Goal: Task Accomplishment & Management: Contribute content

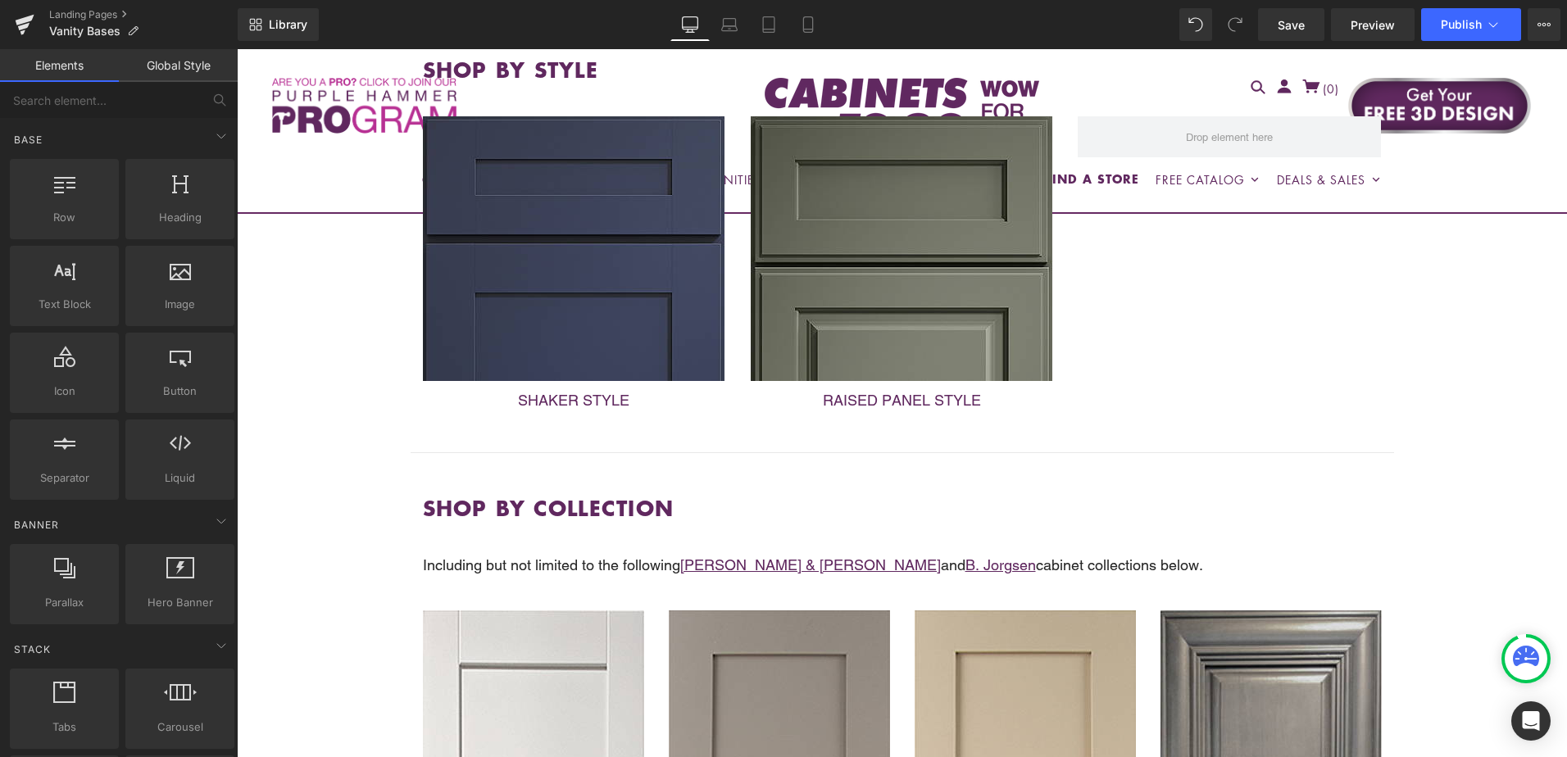
scroll to position [656, 0]
drag, startPoint x: 1306, startPoint y: 31, endPoint x: 1105, endPoint y: 93, distance: 210.2
click at [1305, 31] on span "Save" at bounding box center [1291, 24] width 27 height 17
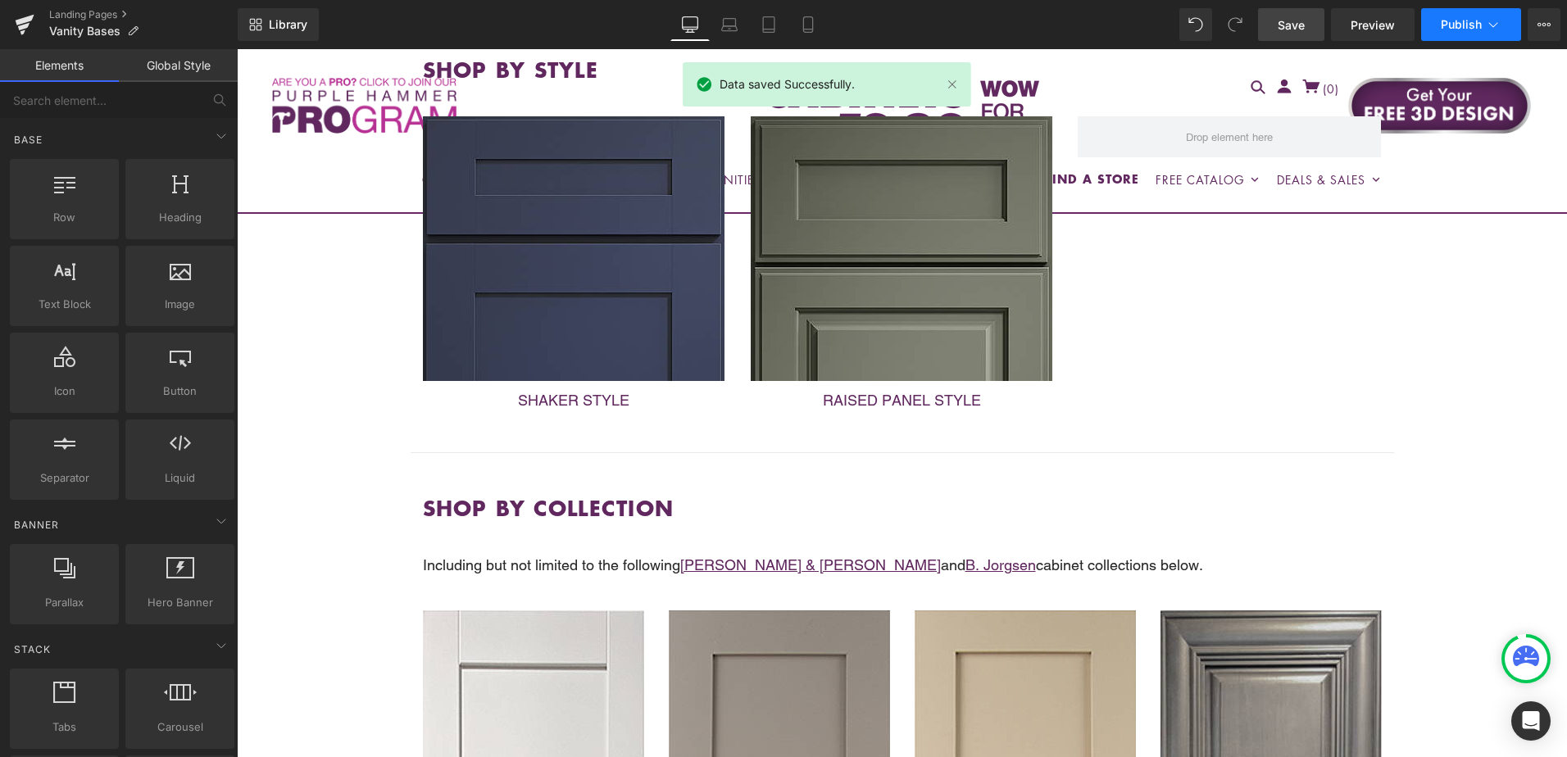
click at [1463, 31] on button "Publish" at bounding box center [1471, 24] width 100 height 33
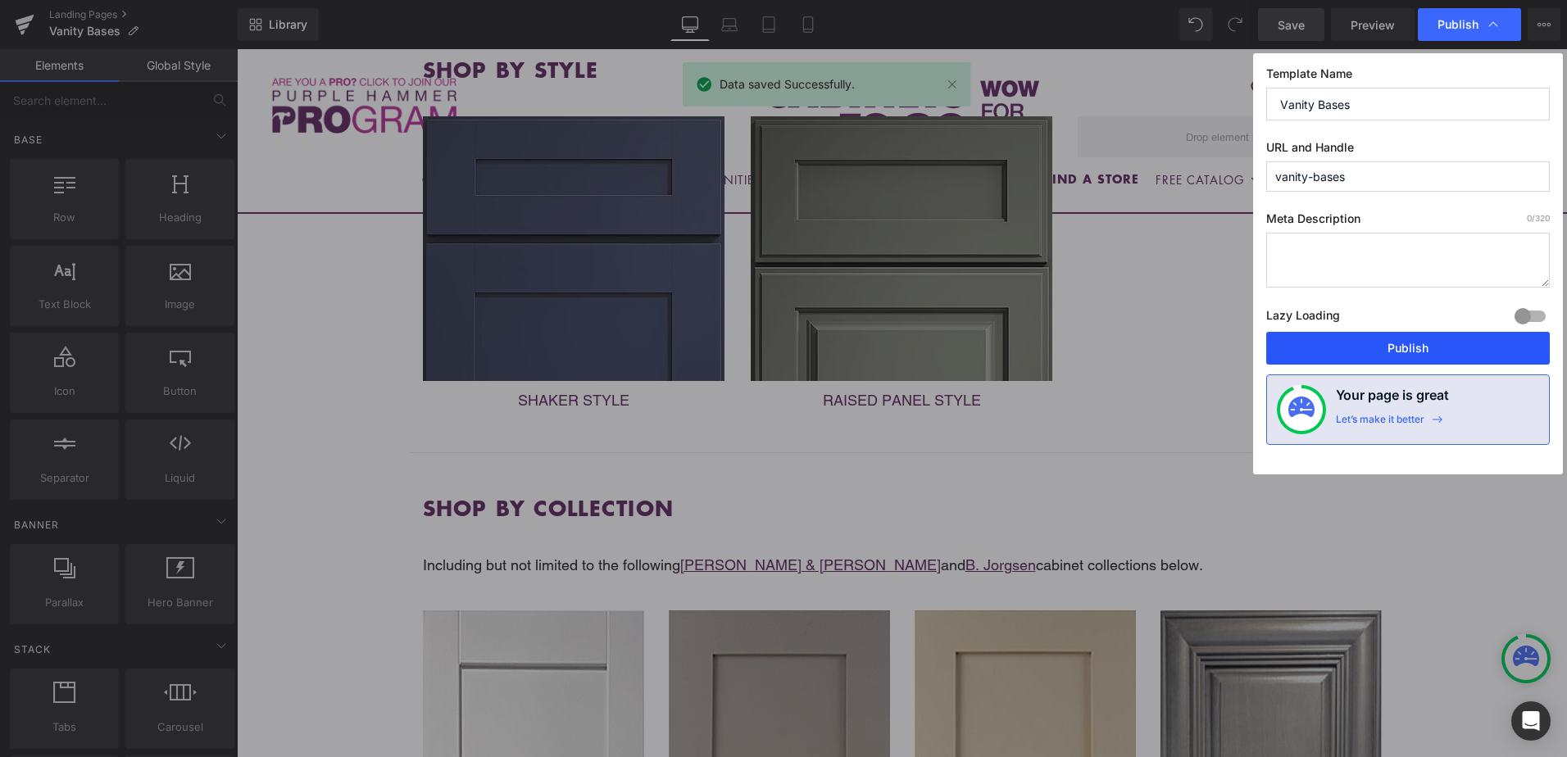
drag, startPoint x: 1454, startPoint y: 350, endPoint x: 1251, endPoint y: 404, distance: 210.3
click at [1454, 350] on button "Publish" at bounding box center [1408, 348] width 284 height 33
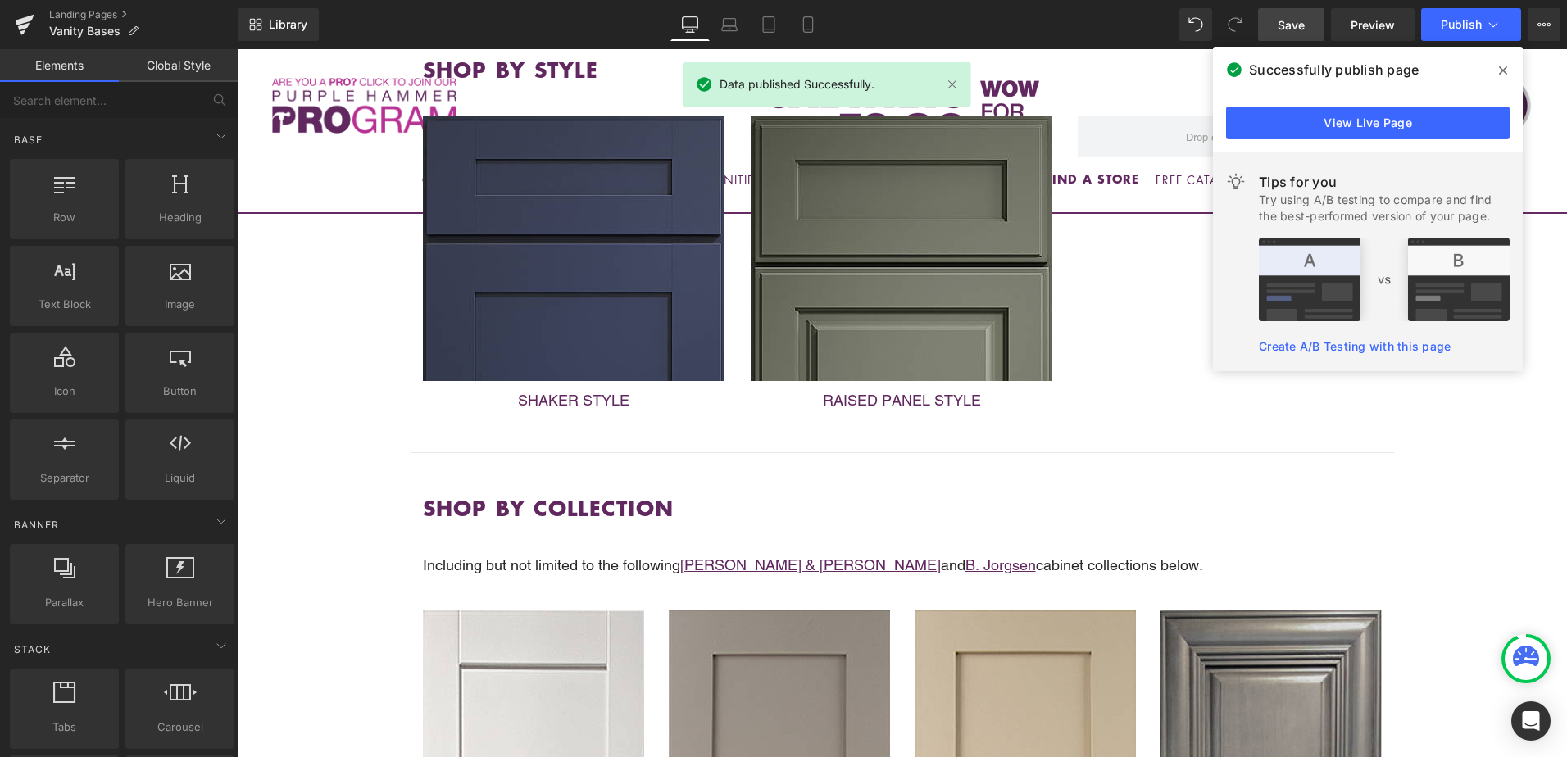
click at [1505, 66] on icon at bounding box center [1503, 70] width 8 height 13
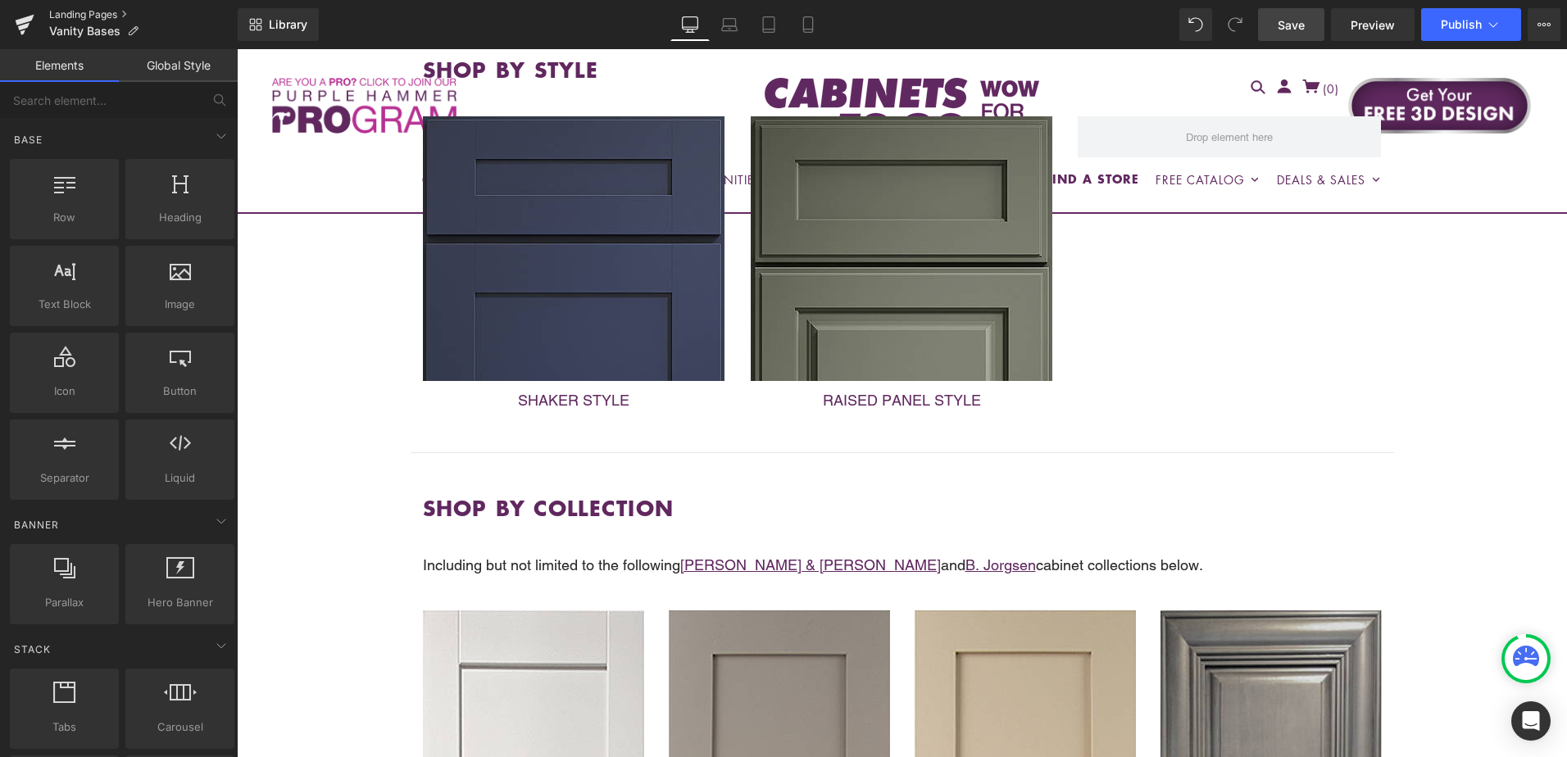
click at [89, 12] on link "Landing Pages" at bounding box center [143, 14] width 188 height 13
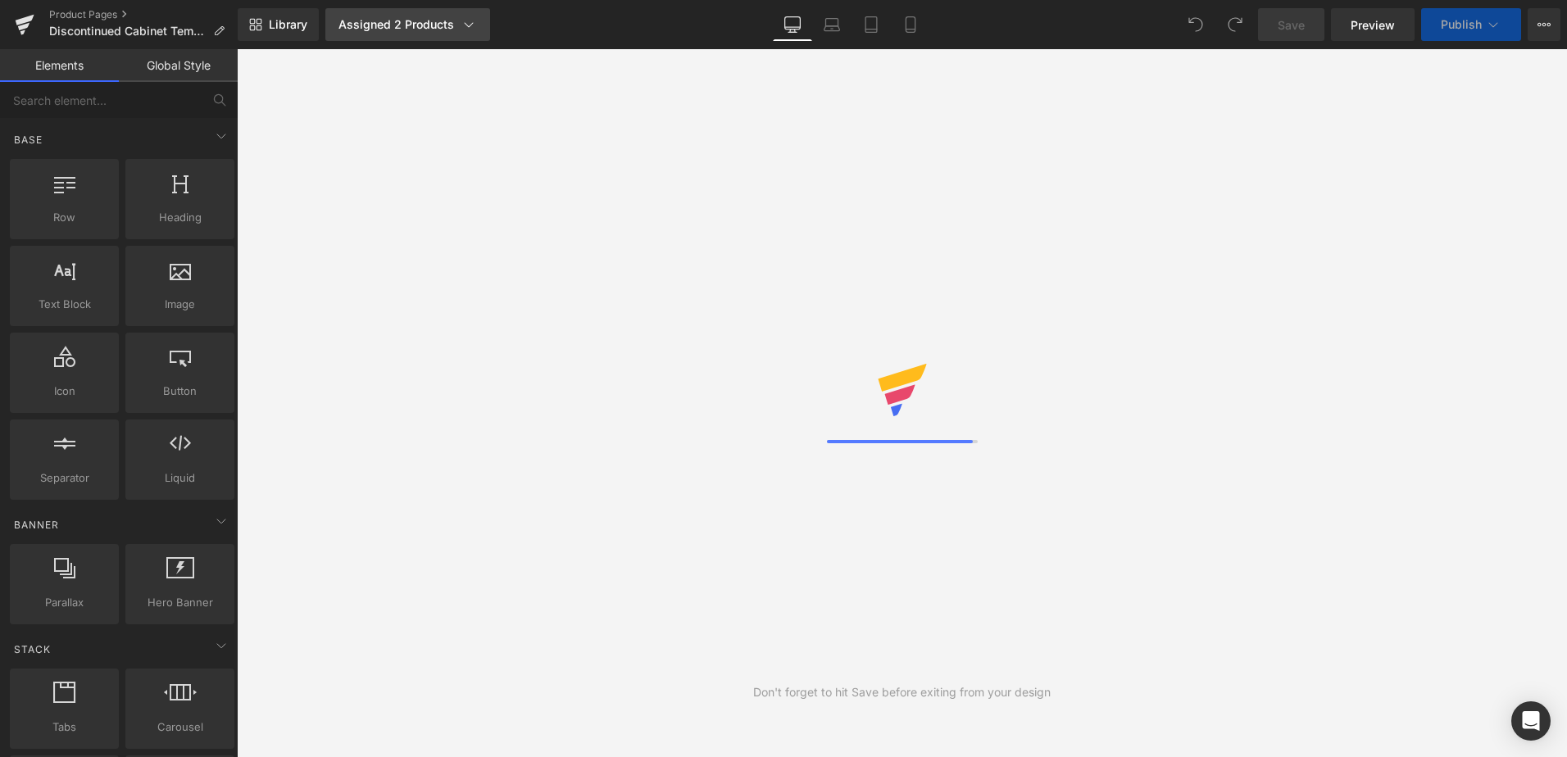
click at [470, 30] on icon at bounding box center [469, 24] width 16 height 16
click at [86, 13] on link "Landing Pages" at bounding box center [143, 14] width 188 height 13
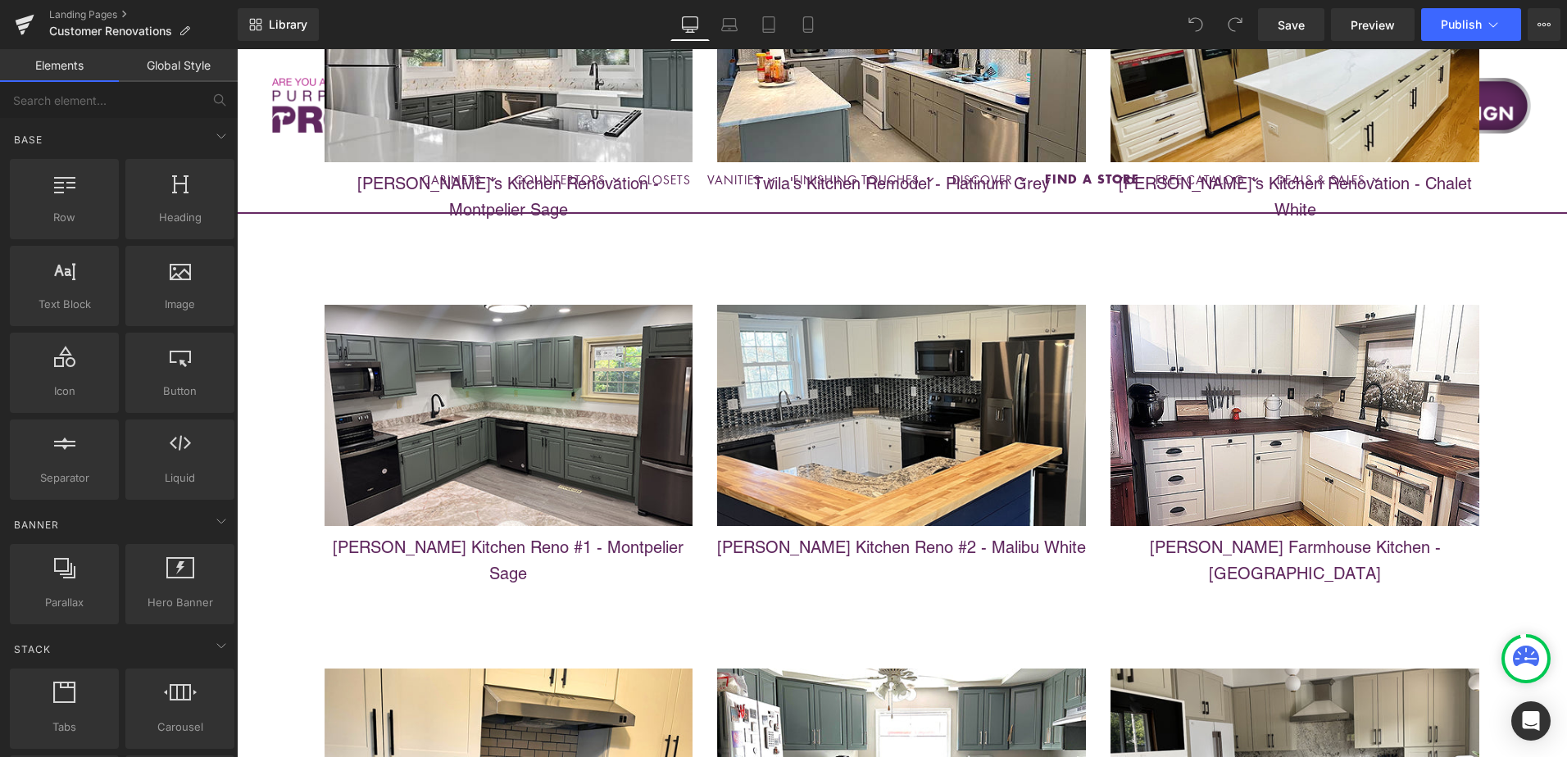
scroll to position [6802, 0]
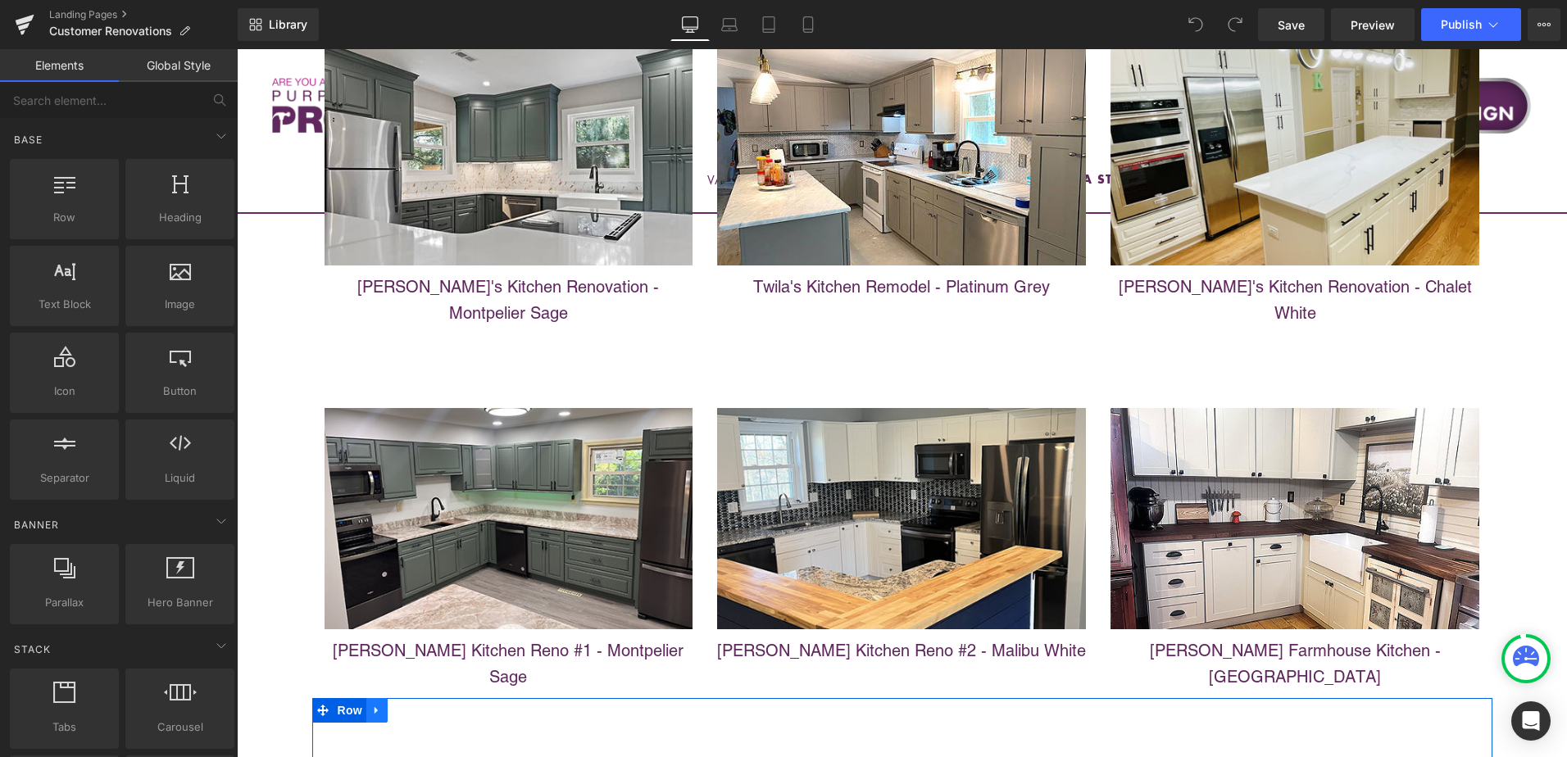
click at [371, 705] on icon at bounding box center [376, 711] width 11 height 12
click at [393, 705] on icon at bounding box center [398, 711] width 11 height 12
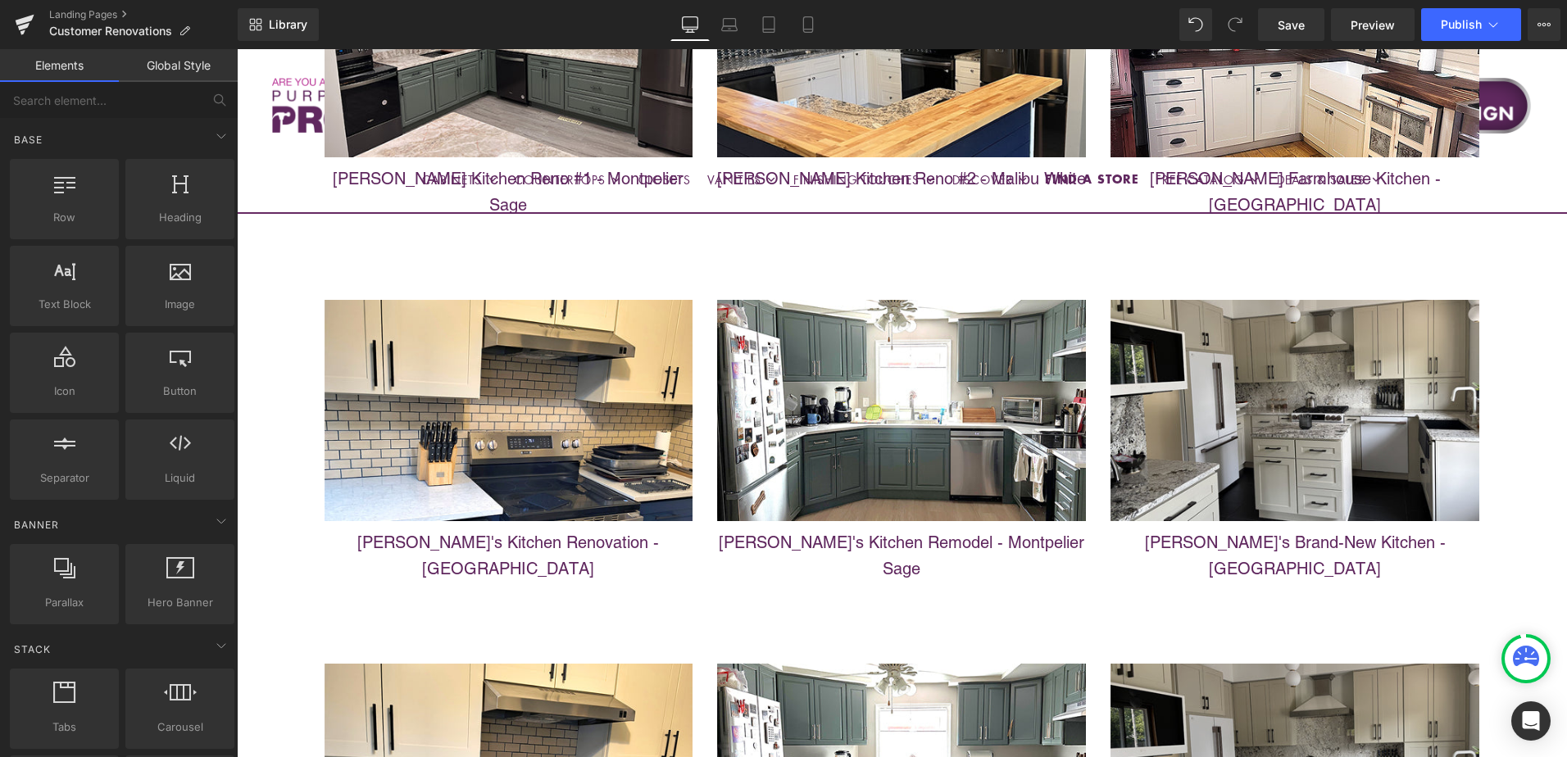
scroll to position [7166, 0]
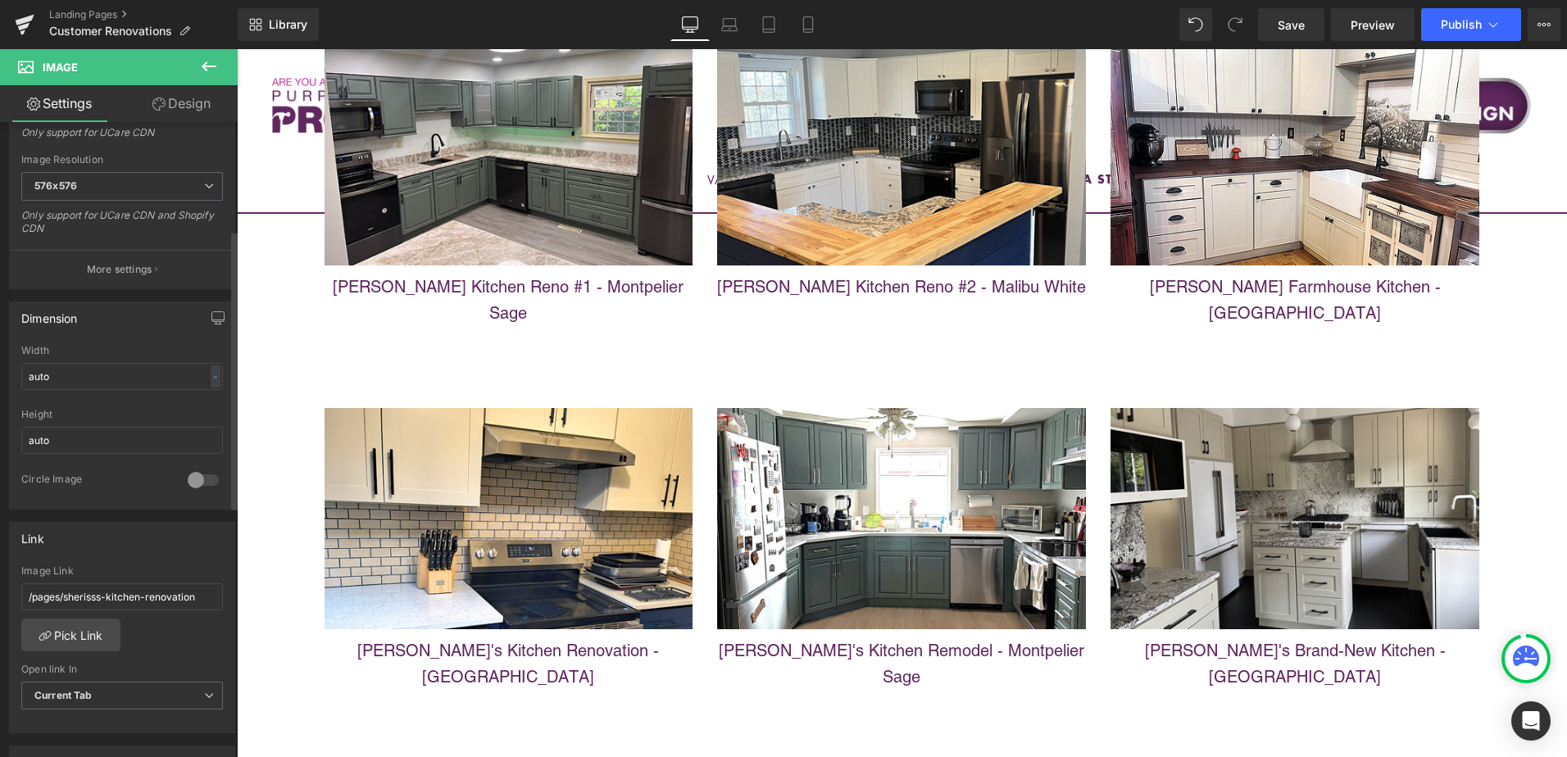
scroll to position [410, 0]
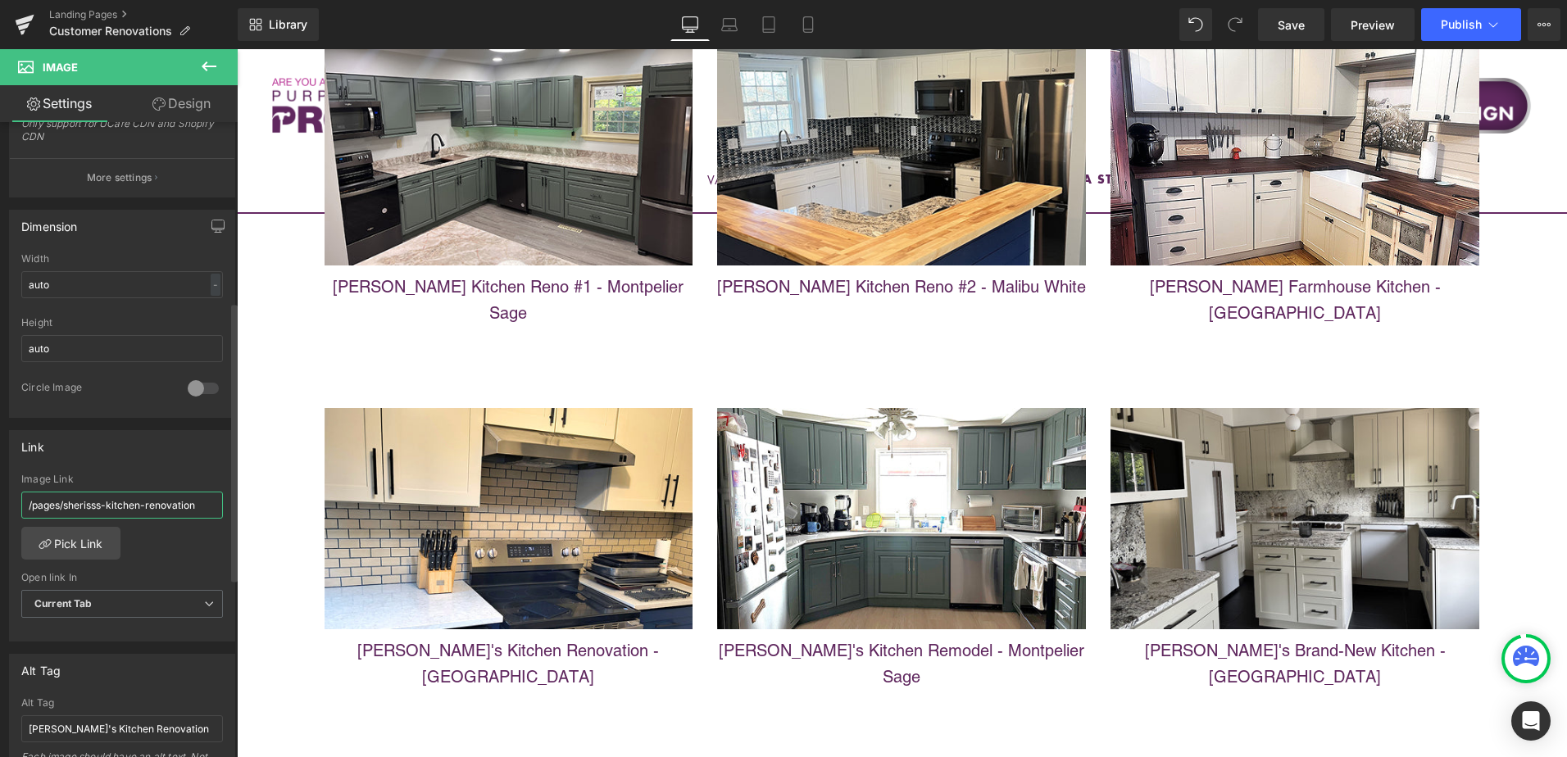
click at [74, 506] on input "/pages/sherisss-kitchen-renovation" at bounding box center [122, 505] width 202 height 27
drag, startPoint x: 66, startPoint y: 509, endPoint x: 216, endPoint y: 512, distance: 150.0
click at [216, 512] on input "/pages/sherisss-kitchen-renovation" at bounding box center [122, 505] width 202 height 27
paste input "cynthias-complete-kitchen-remodel"
type input "/pages/cynthias-complete-kitchen-remodel"
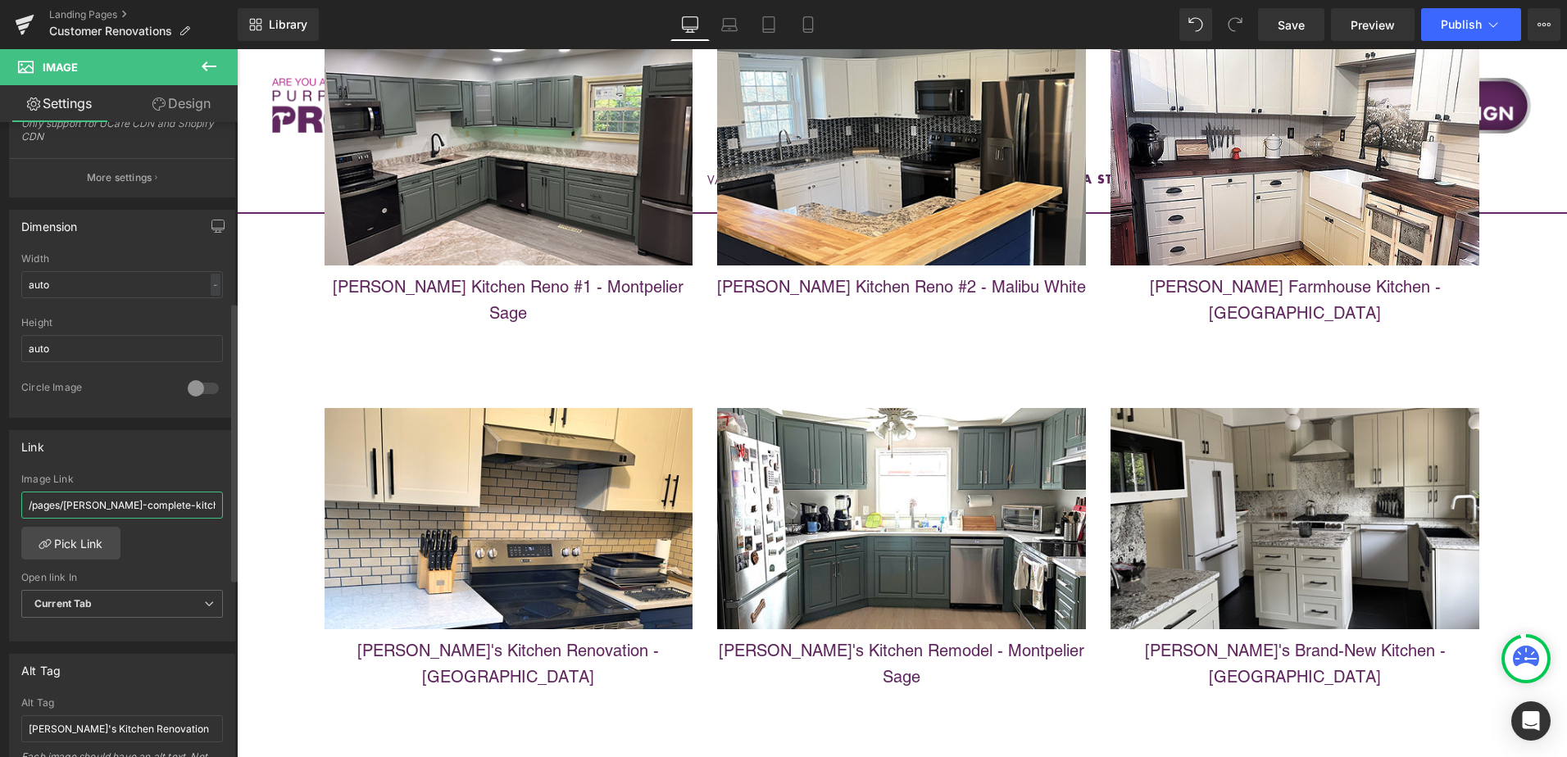
scroll to position [0, 22]
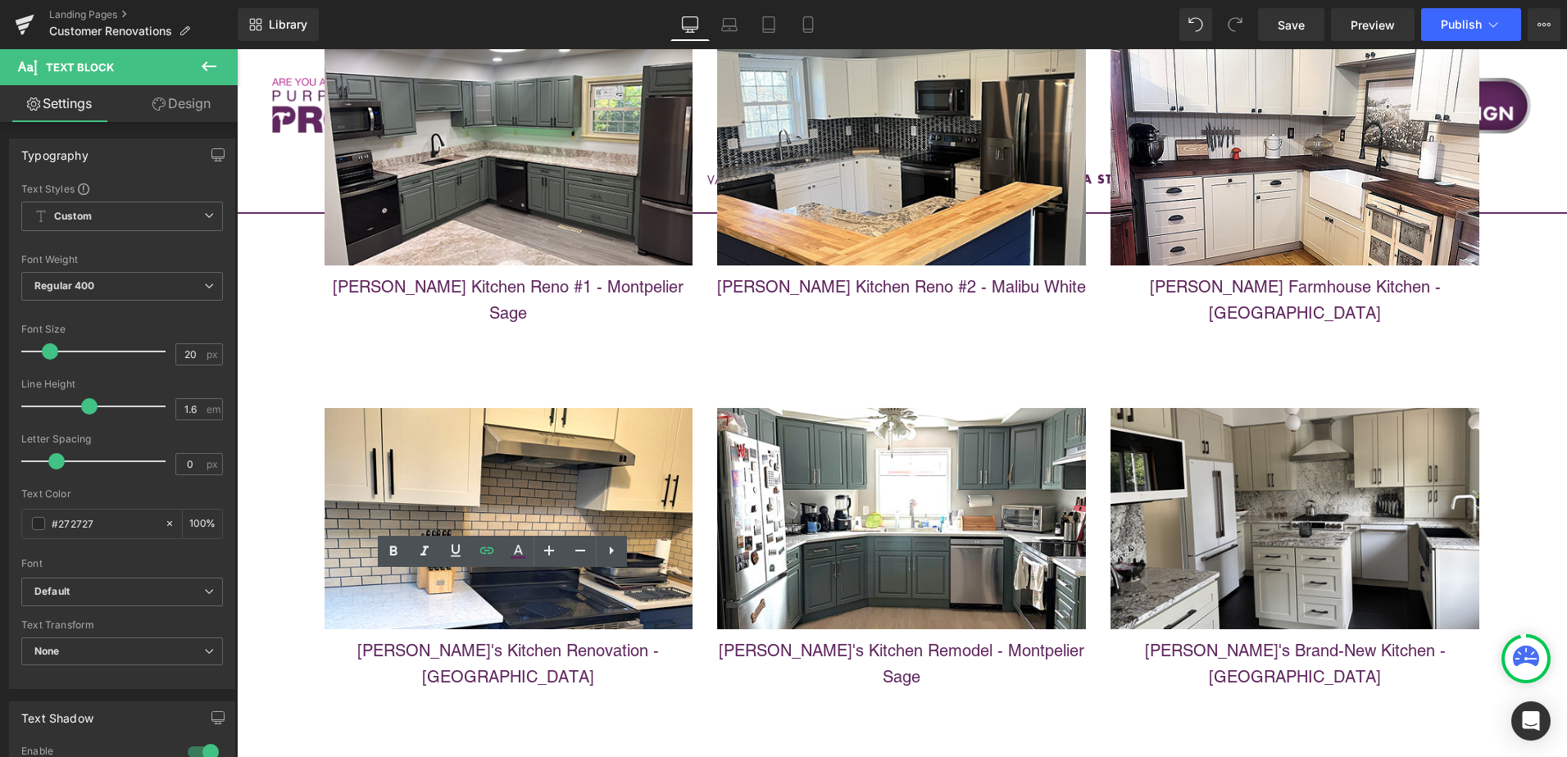
click at [593, 626] on span "Unlink" at bounding box center [601, 628] width 32 height 14
drag, startPoint x: 335, startPoint y: 595, endPoint x: 687, endPoint y: 595, distance: 351.6
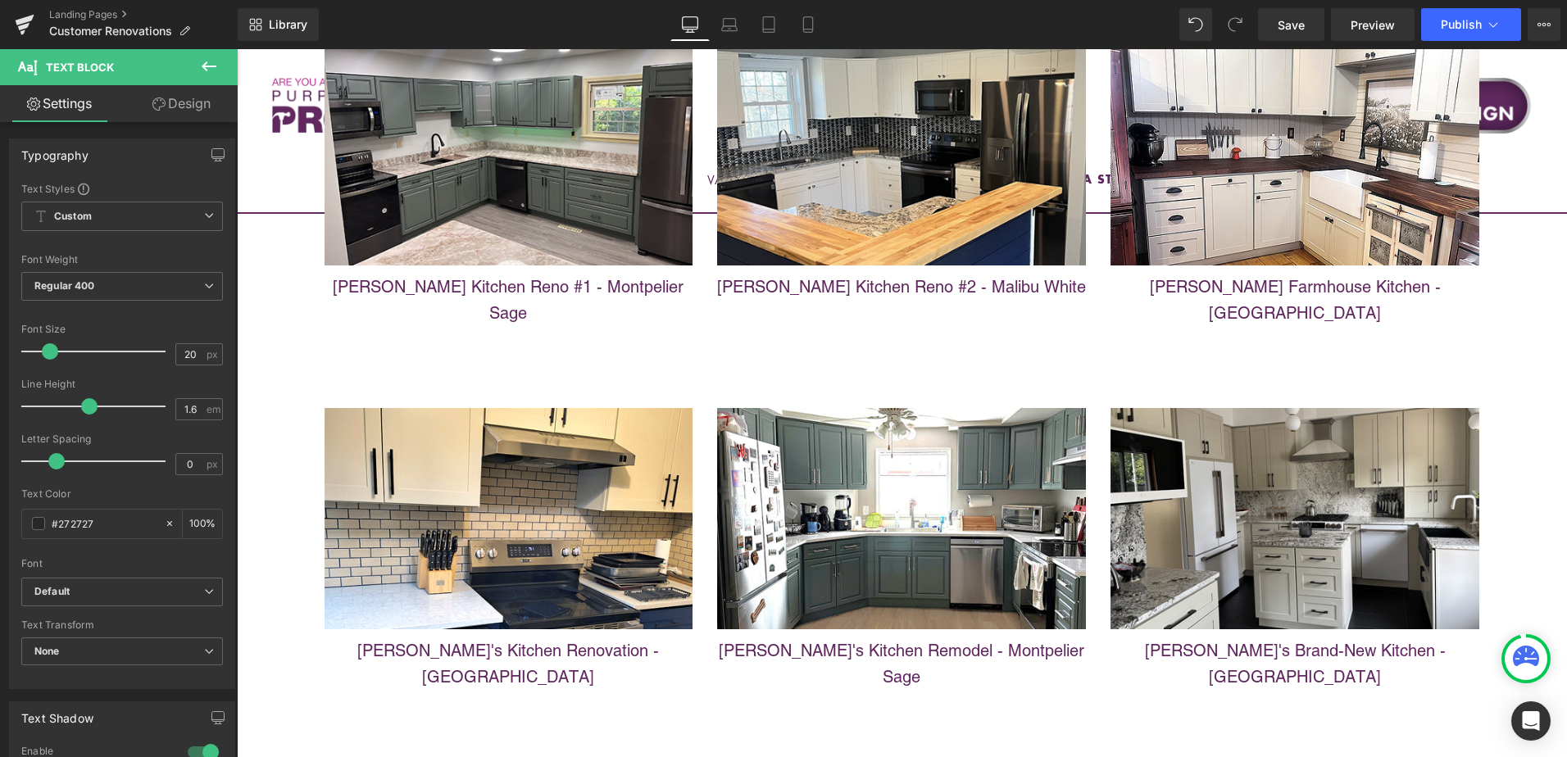
drag, startPoint x: 346, startPoint y: 594, endPoint x: 678, endPoint y: 584, distance: 332.1
click at [485, 554] on icon at bounding box center [487, 550] width 14 height 7
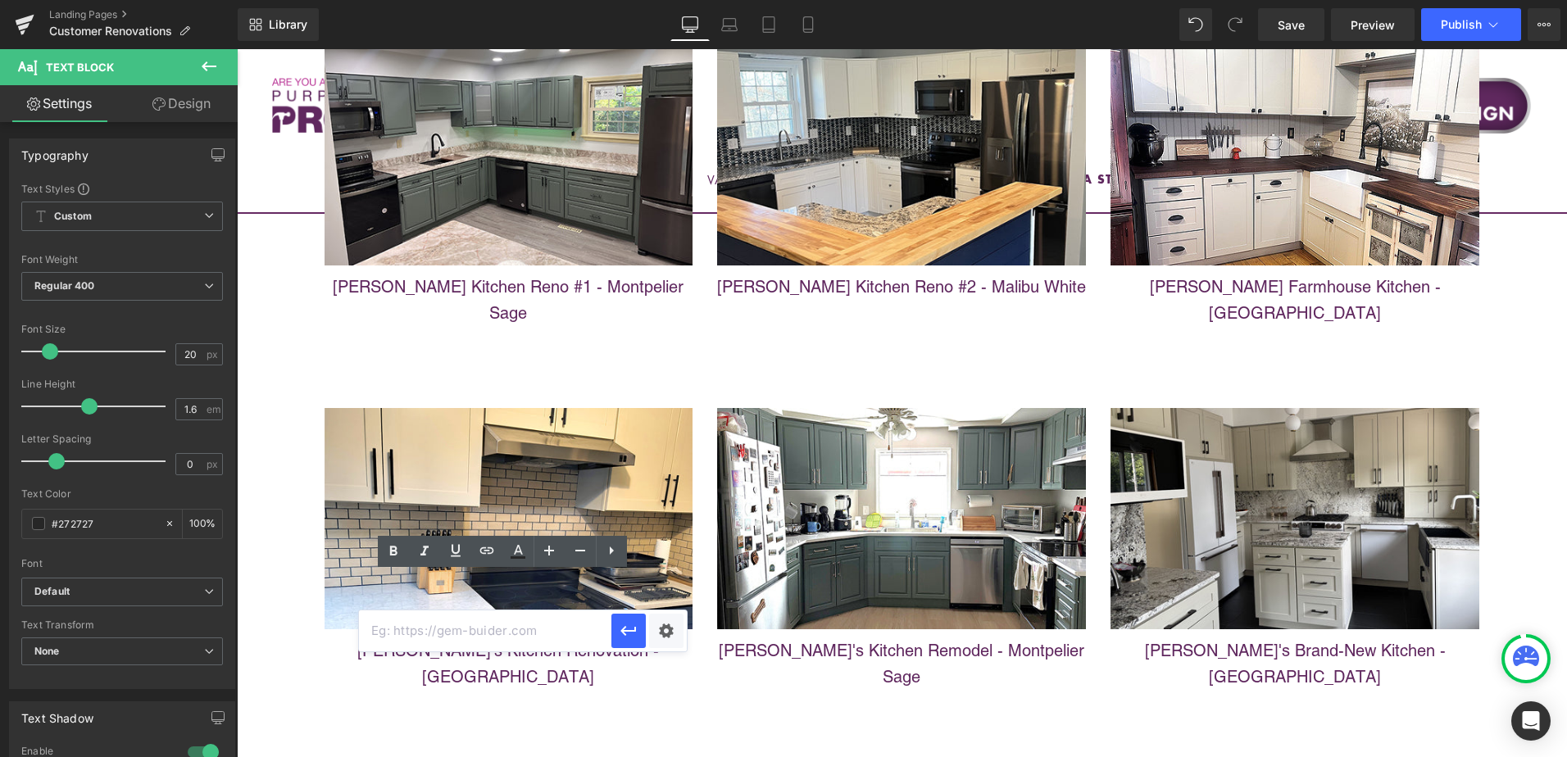
click at [465, 634] on input "text" at bounding box center [485, 631] width 252 height 41
paste input "cynthias-complete-kitchen-remodel"
click at [629, 629] on icon "button" at bounding box center [629, 631] width 20 height 20
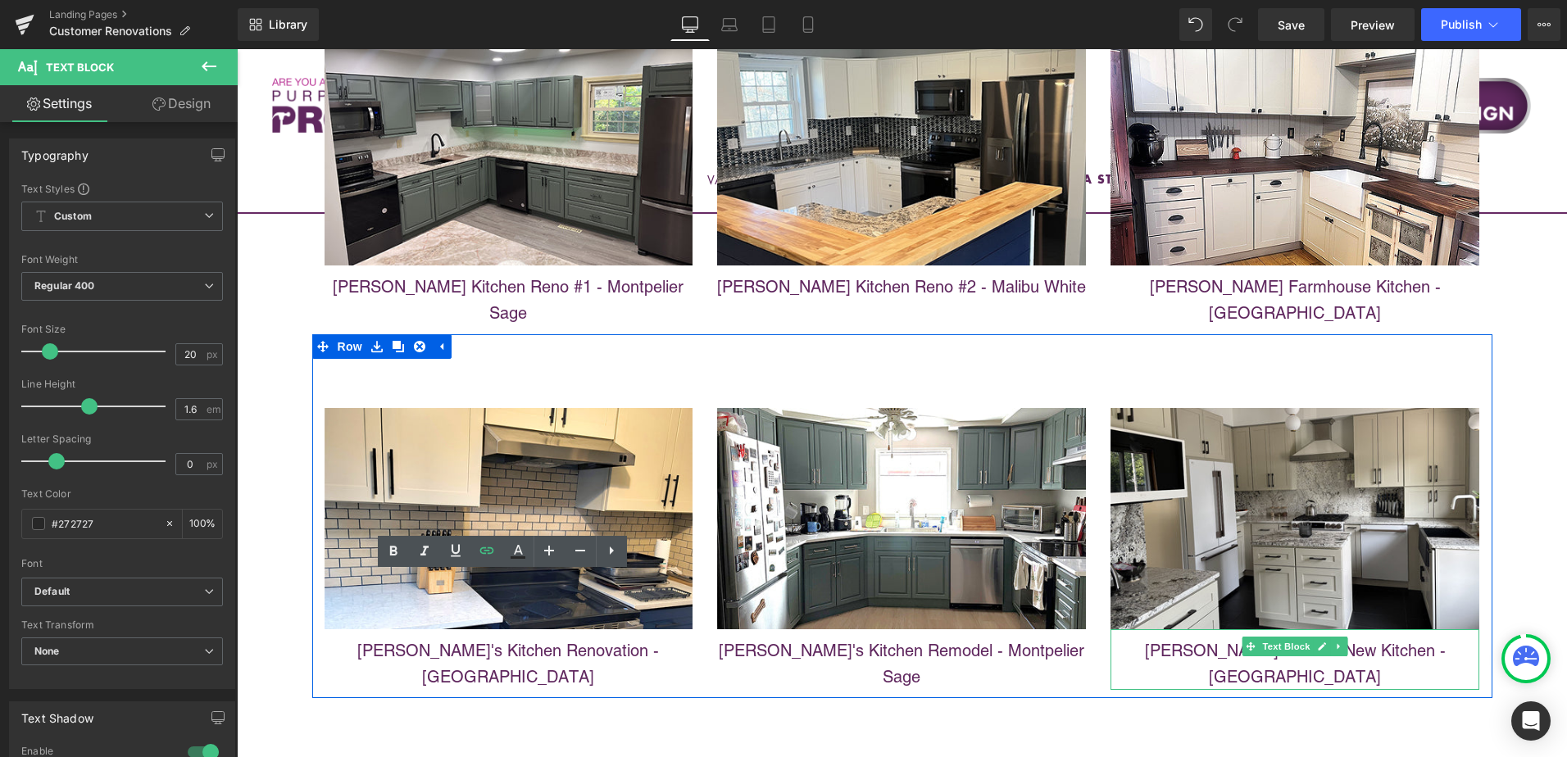
click at [1467, 629] on div "Jennifer's Brand-New Kitchen - Nantucket Bluff" at bounding box center [1294, 659] width 369 height 61
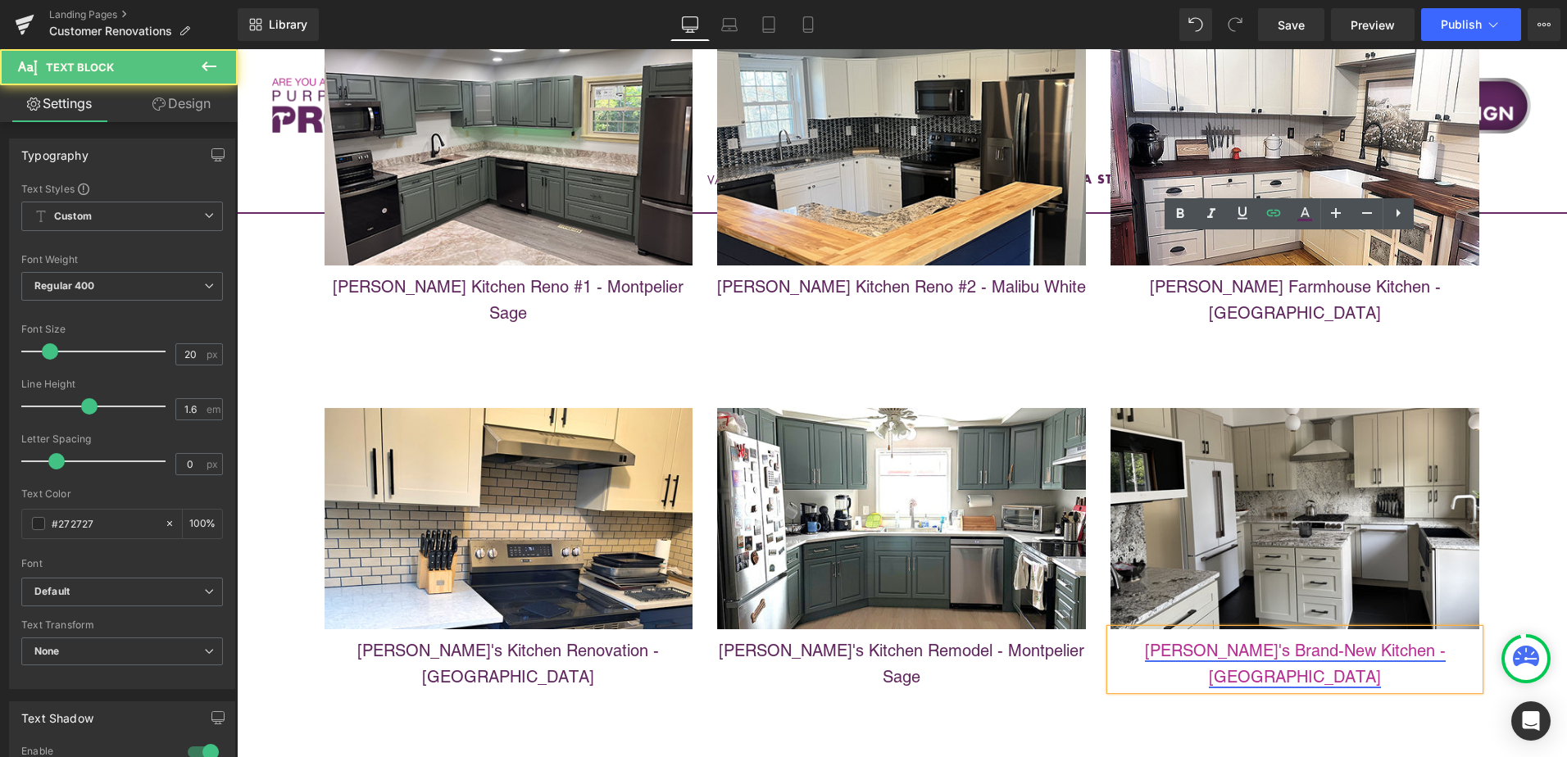
click at [1230, 641] on link "Jennifer's Brand-New Kitchen - Nantucket Bluff" at bounding box center [1295, 664] width 301 height 46
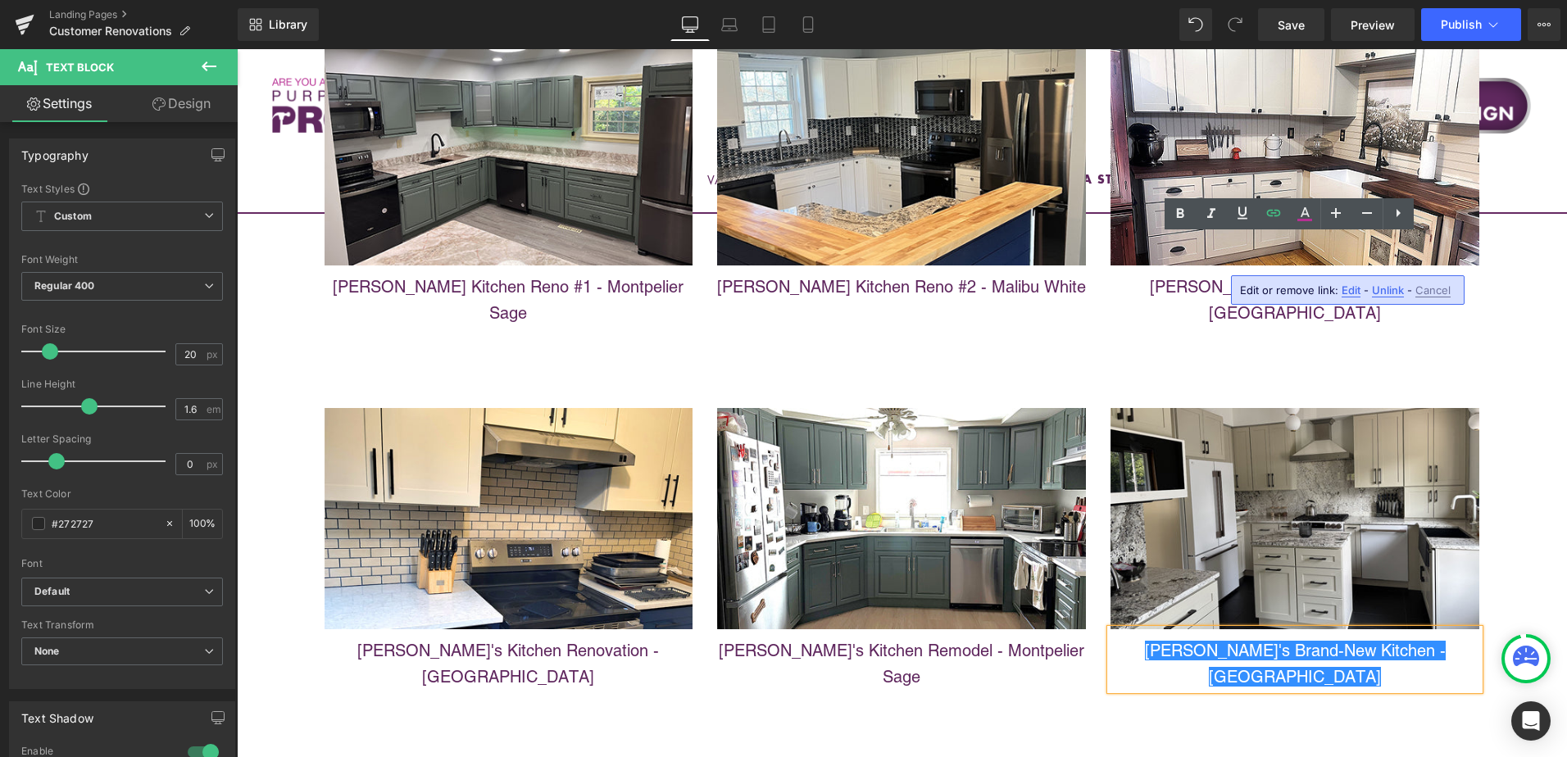
click at [1353, 296] on span "Edit" at bounding box center [1351, 291] width 19 height 14
drag, startPoint x: 1156, startPoint y: 293, endPoint x: 1313, endPoint y: 293, distance: 156.5
click at [1313, 293] on input "/pages/cynthias-complete-kitchen-remodel" at bounding box center [1272, 293] width 252 height 41
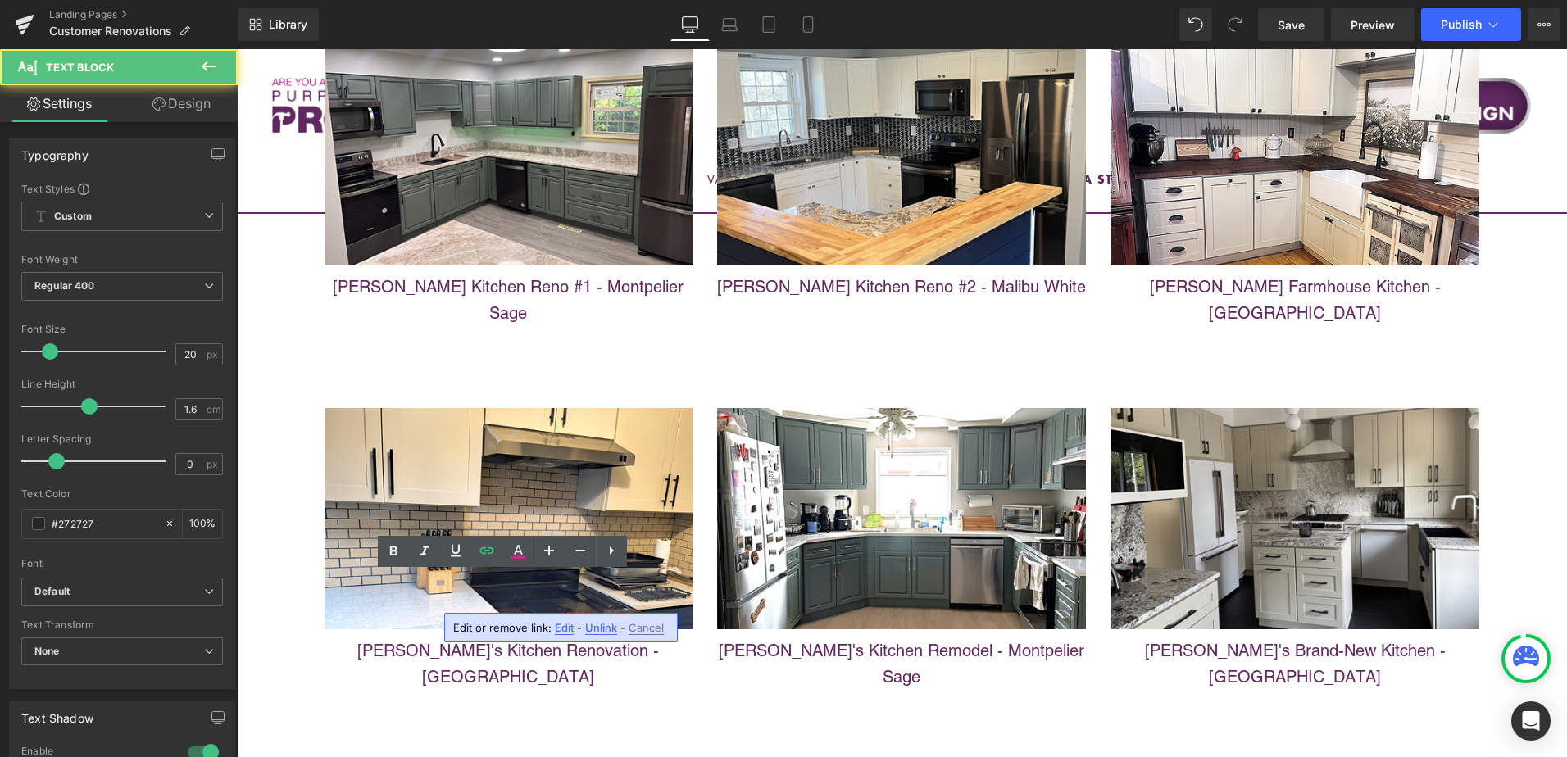
click at [566, 628] on span "Edit" at bounding box center [564, 628] width 19 height 14
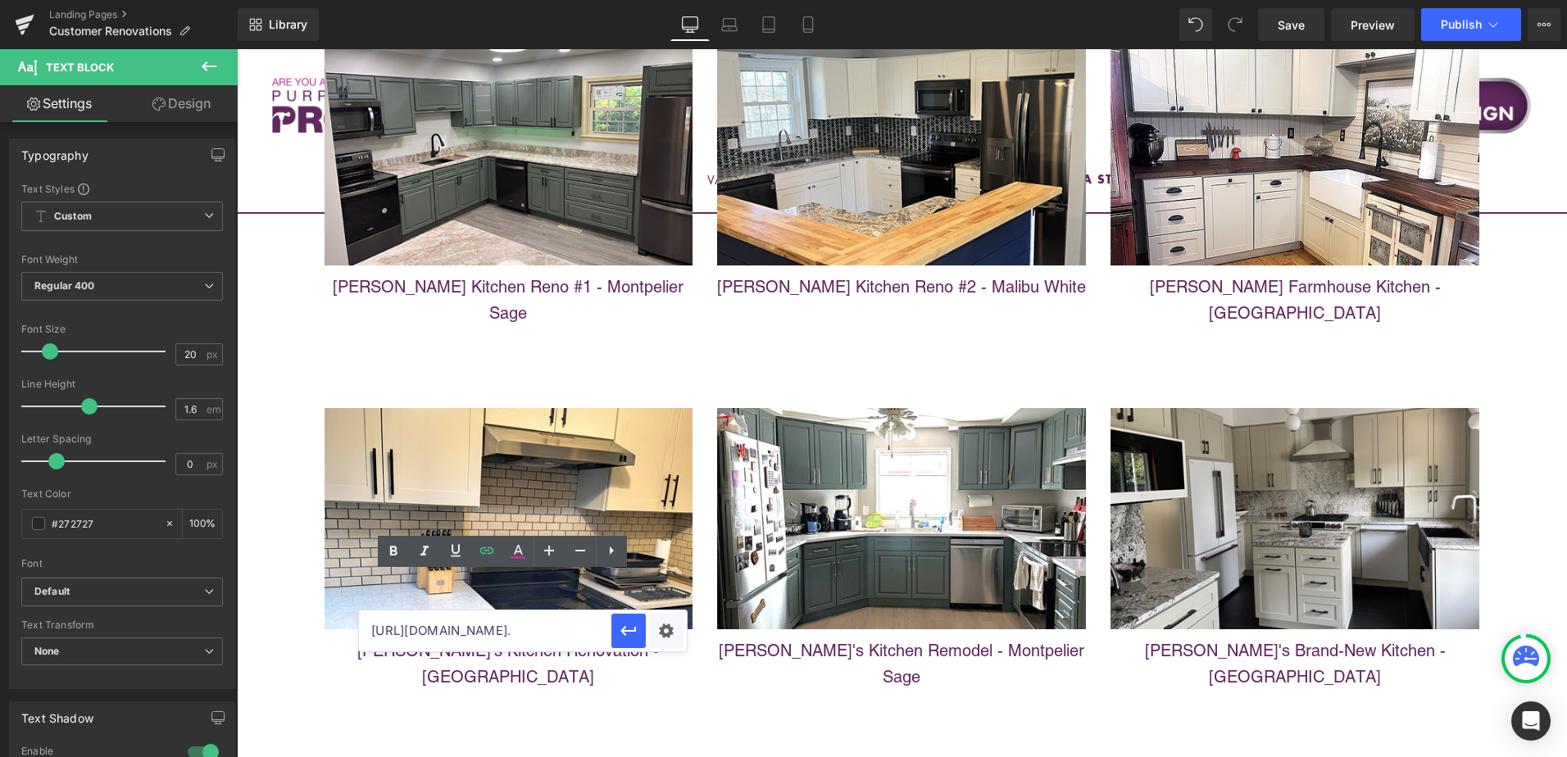
click at [542, 629] on input "https://cabinetstogo.com/pages/jennifers-brand-new-kitchen?_gl=1*1wb8q8x*_gcl_a…" at bounding box center [485, 631] width 252 height 41
drag, startPoint x: 575, startPoint y: 632, endPoint x: 591, endPoint y: 630, distance: 15.7
click at [591, 630] on input "https://cabinetstogo.com/pages/jennifers-brand-new-kitchen?_gl=1*1wb8q8x*_gcl_a…" at bounding box center [485, 631] width 252 height 41
click at [575, 634] on input "https://cabinetstogo.com/pages/jennifers-brand-new-kitchen?_gl=1*1wb8q8x*_gcl_a…" at bounding box center [485, 631] width 252 height 41
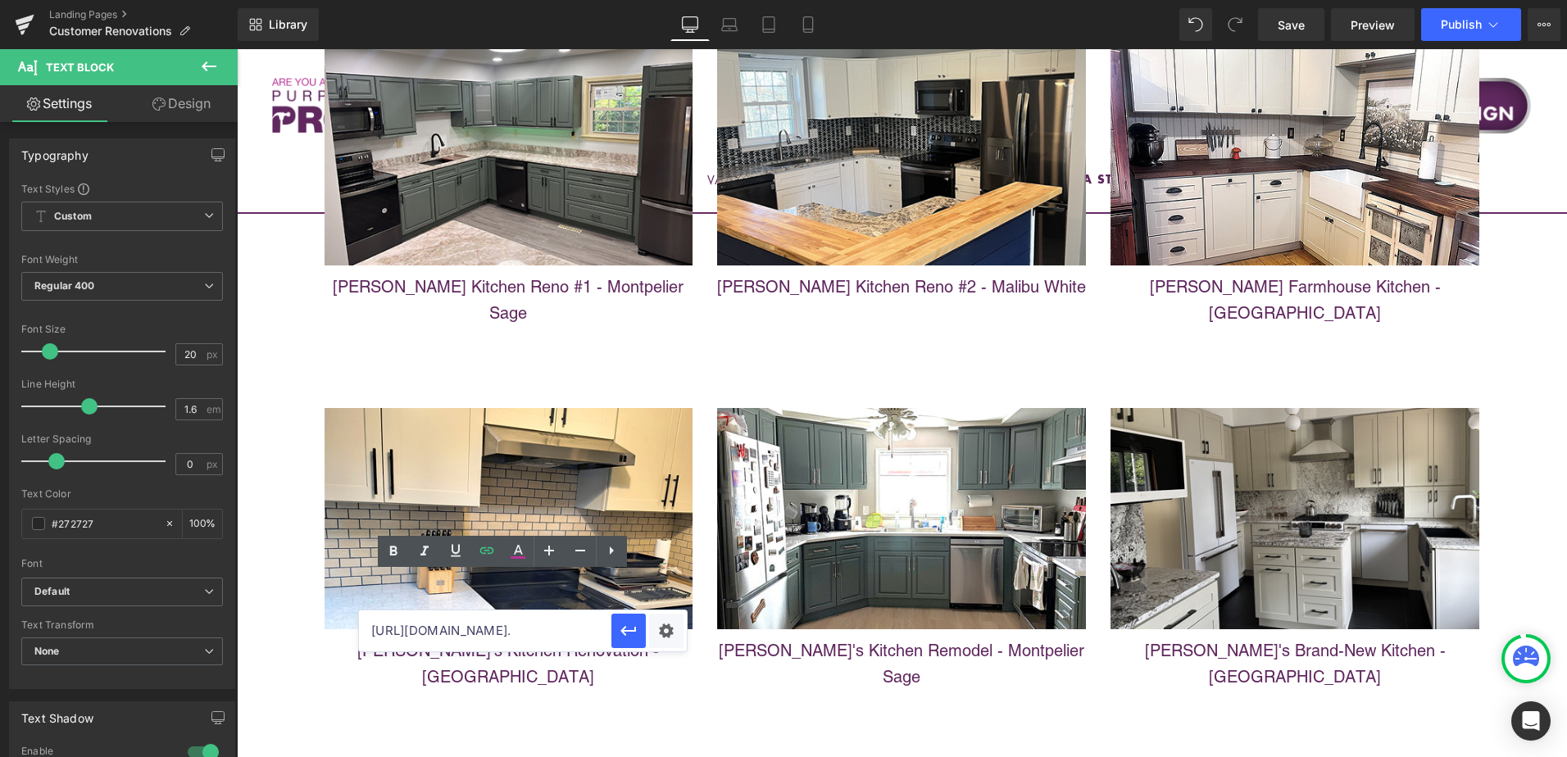
scroll to position [0, 0]
drag, startPoint x: 797, startPoint y: 683, endPoint x: 269, endPoint y: 643, distance: 529.3
paste input "text"
drag, startPoint x: 770, startPoint y: 681, endPoint x: 714, endPoint y: 619, distance: 84.1
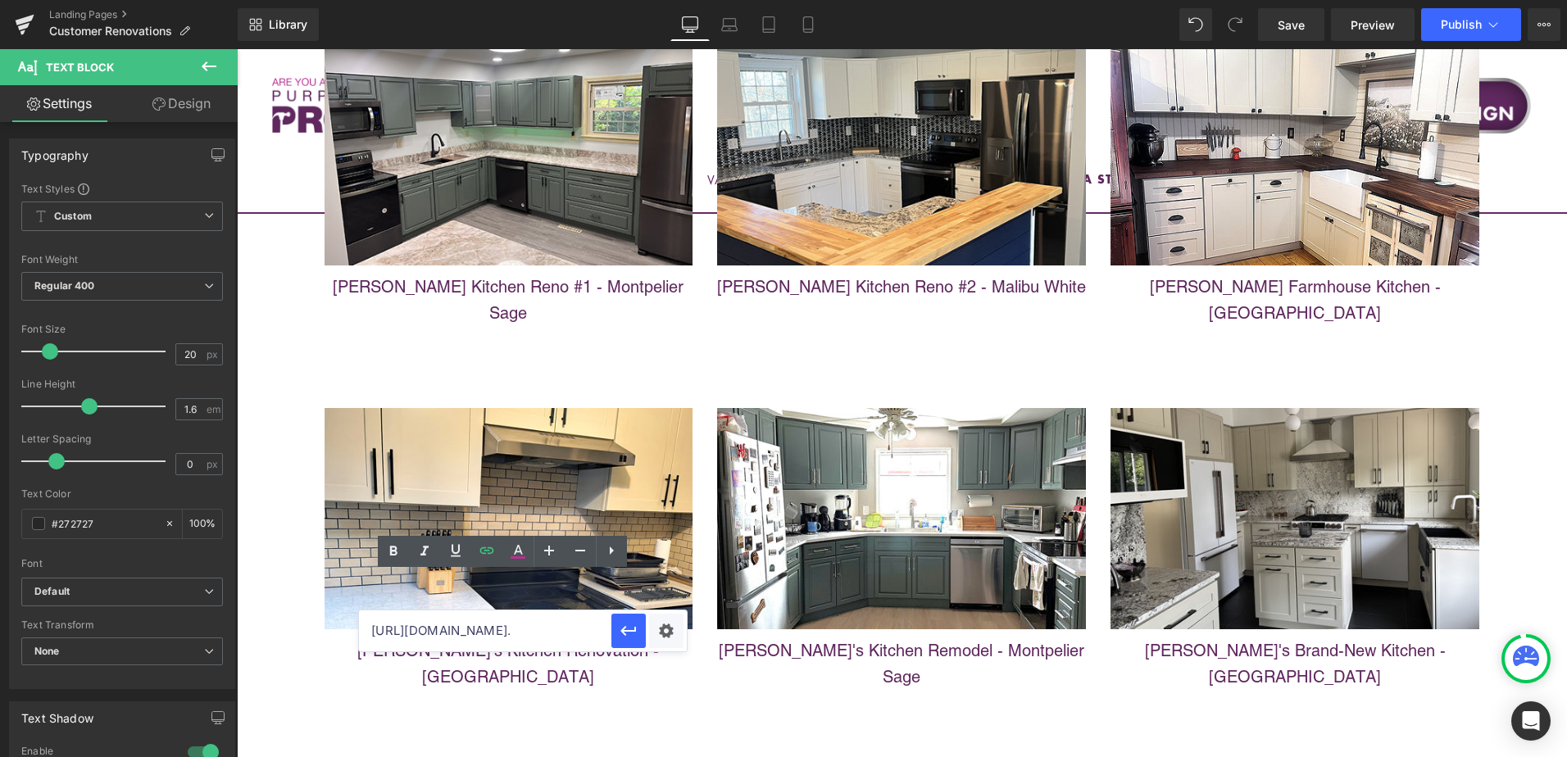
click at [466, 632] on input "https://cabinetstogo.com/pages/cynthias-complete-kitchen-remodel?_gl=1*1wb8q8x*…" at bounding box center [485, 631] width 252 height 41
drag, startPoint x: 388, startPoint y: 634, endPoint x: 377, endPoint y: 634, distance: 10.7
click at [377, 634] on input "https://cabinetstogo.com/pages/cynthias-complete-kitchen-remodel?_gl=1*1wb8q8x*…" at bounding box center [485, 631] width 252 height 41
click at [479, 635] on input "https://cabinetstogo.com/pages/cynthias-complete-kitchen-remodel?_gl=1*1wb8q8x*…" at bounding box center [485, 631] width 252 height 41
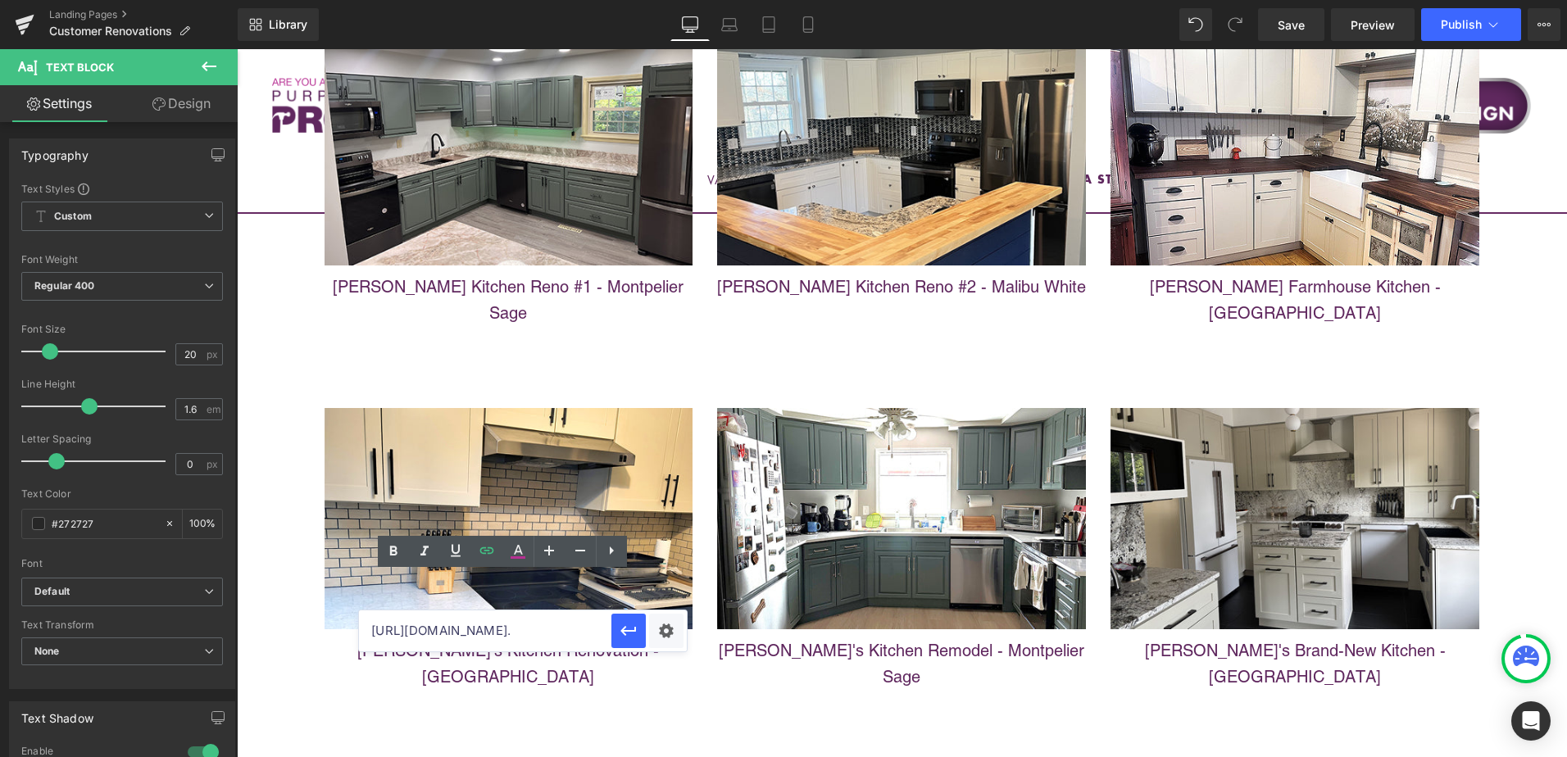
scroll to position [0, 190]
drag, startPoint x: 385, startPoint y: 634, endPoint x: 371, endPoint y: 634, distance: 13.9
click at [371, 634] on input "https://cabinetstogo.com/pages/cynthias-complete-kitchen-remodel?_gl=1*1wb8q8x*…" at bounding box center [485, 631] width 252 height 41
click at [538, 648] on input "https://cabinetstogo.com/pages/cynthias-complete-kitchen-remodel?_gl=1*1wb8q8x*…" at bounding box center [485, 631] width 252 height 41
click at [591, 638] on input "https://cabinetstogo.com/pages/cynthias-complete-kitchen-remodel?_gl=1*1wb8q8x*…" at bounding box center [485, 631] width 252 height 41
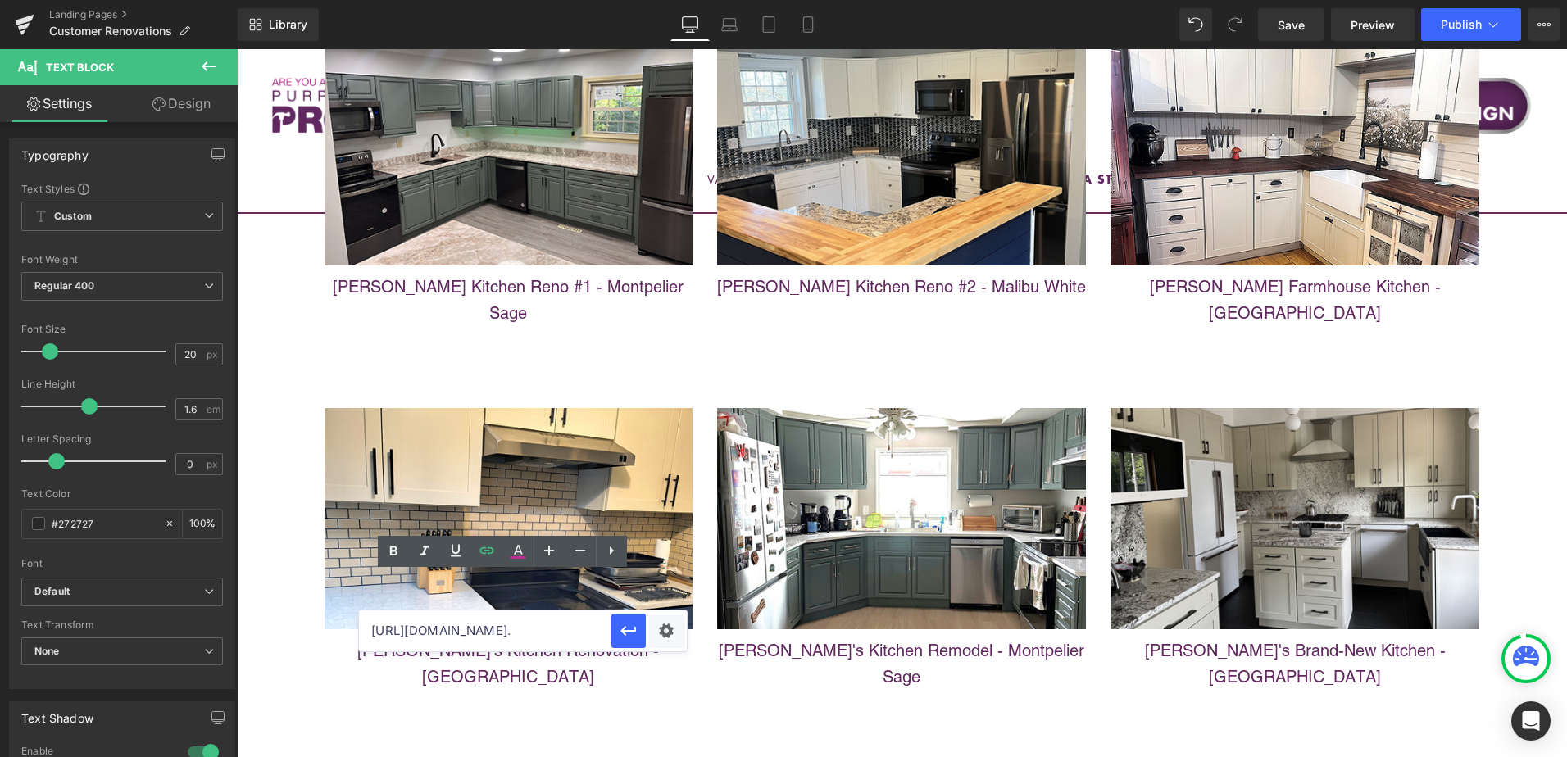
scroll to position [0, 320]
click at [515, 641] on input "https://cabinetstogo.com/pages/cynthias-complete-kitchen-remodel?_gl=1*1wb8q8x*…" at bounding box center [485, 631] width 252 height 41
drag, startPoint x: 704, startPoint y: 681, endPoint x: 797, endPoint y: 624, distance: 109.2
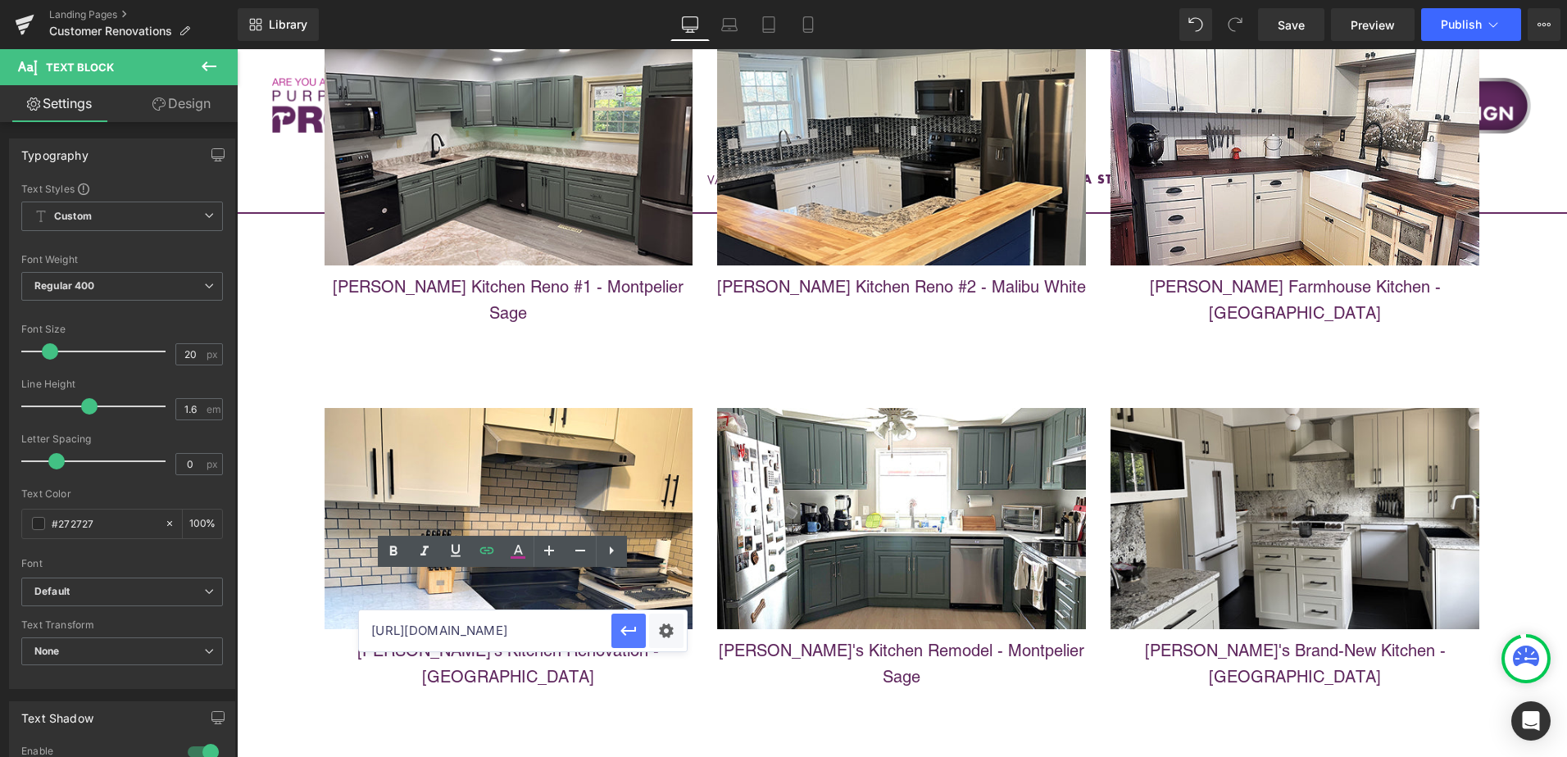
type input "[URL][DOMAIN_NAME]"
click at [622, 623] on icon "button" at bounding box center [629, 631] width 20 height 20
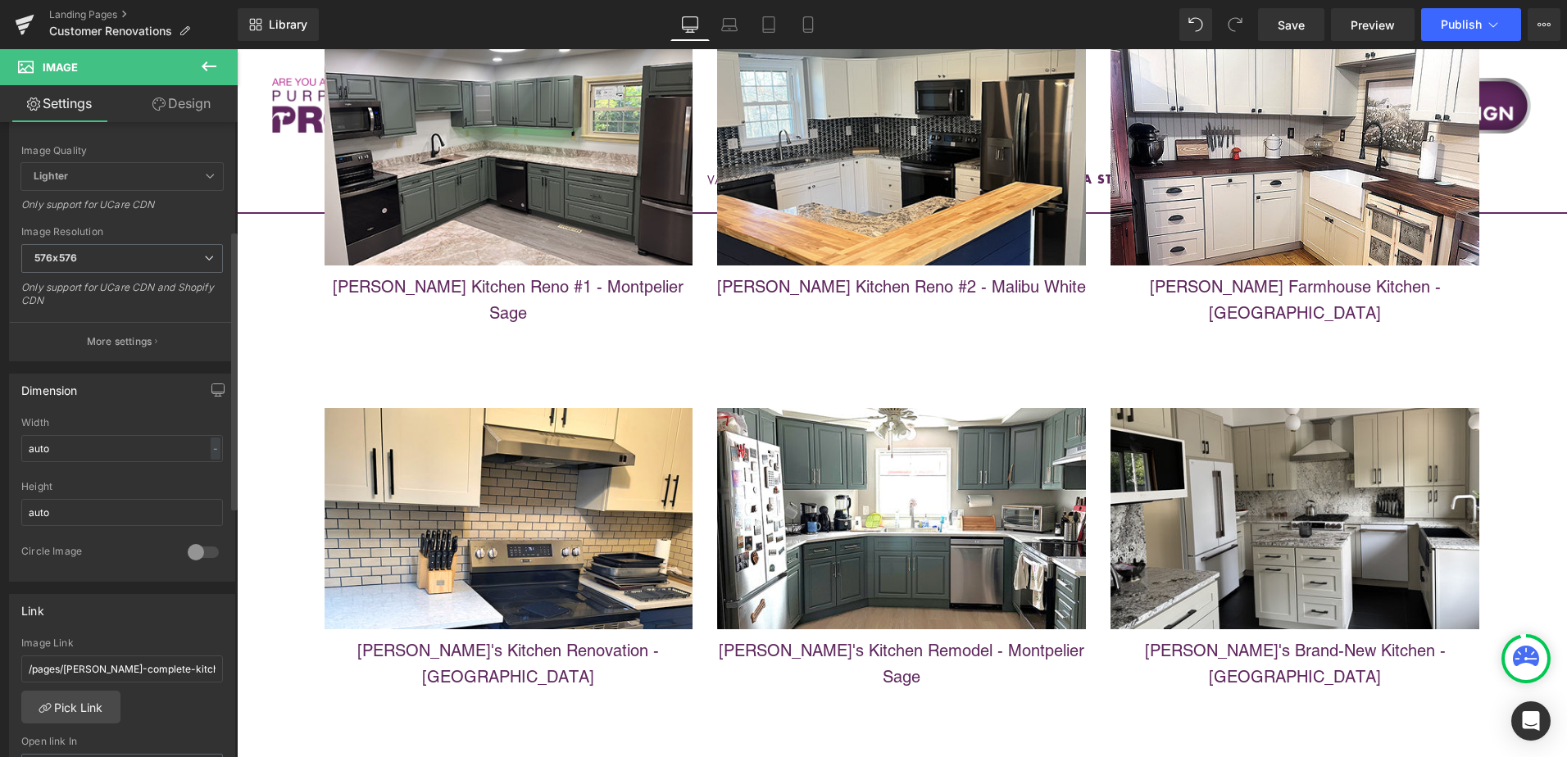
scroll to position [328, 0]
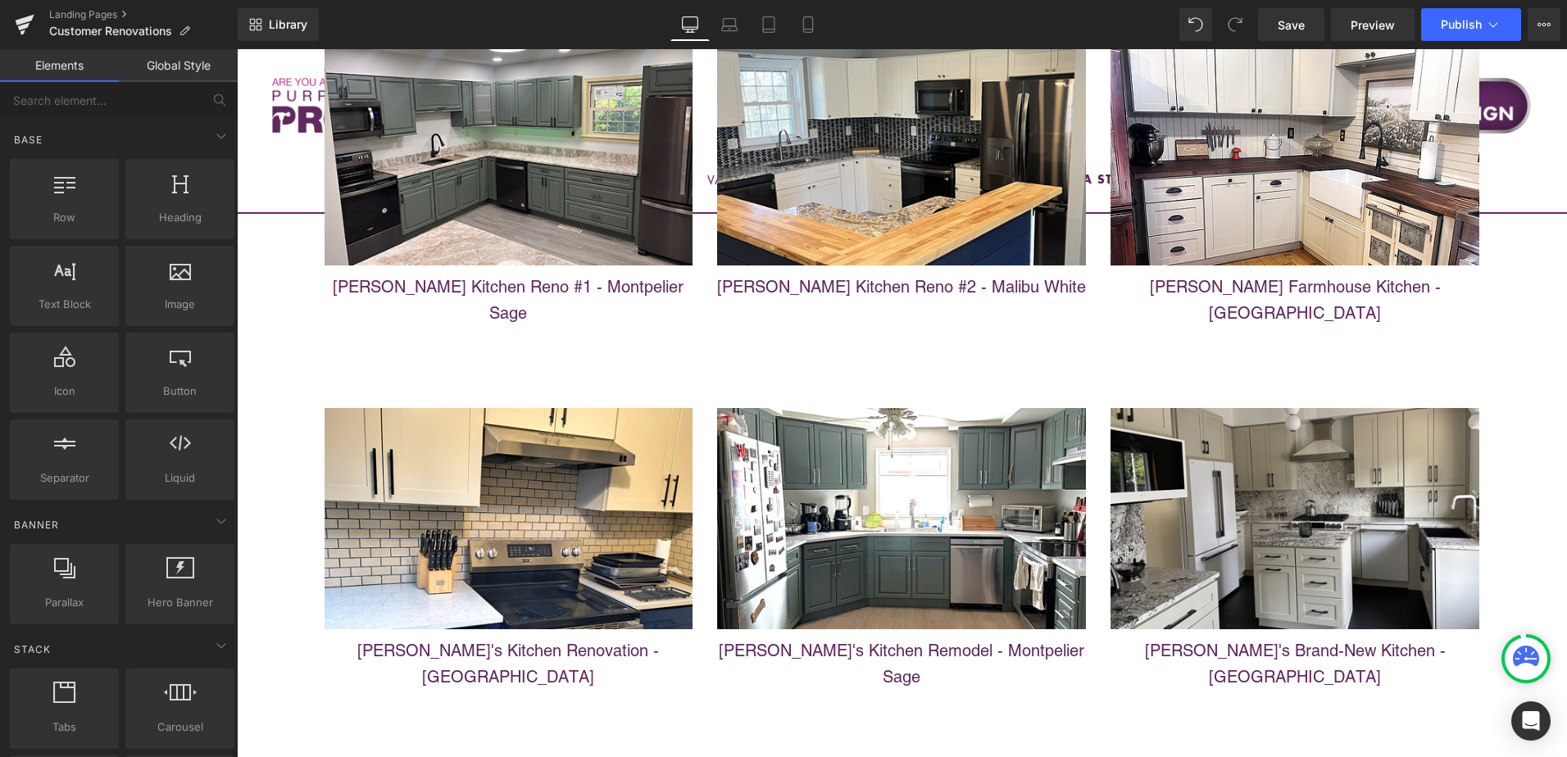
click at [1287, 25] on span "Save" at bounding box center [1291, 24] width 27 height 17
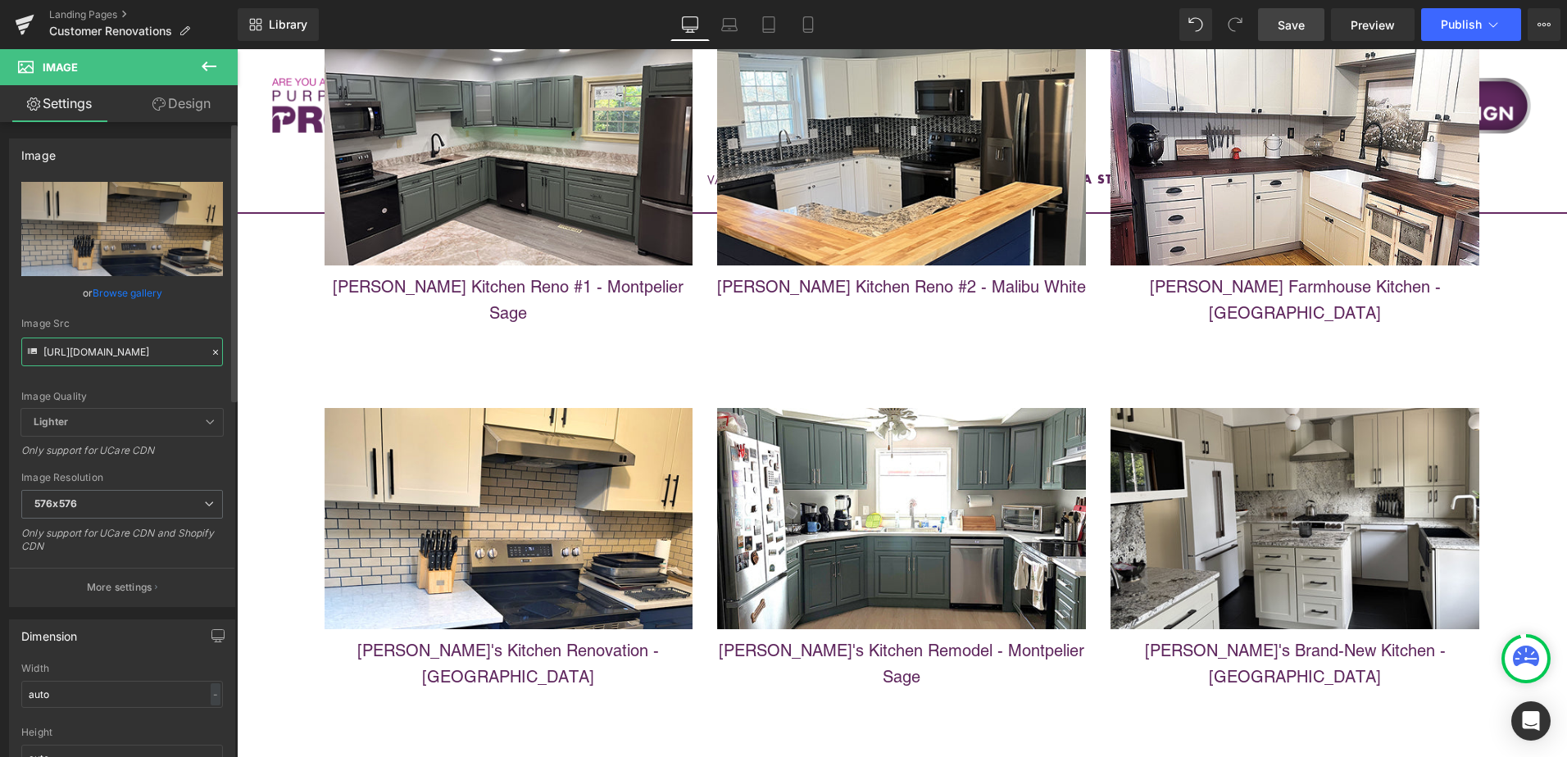
click at [126, 357] on input "https://cdn.shopify.com/s/files/1/0196/2351/0078/files/AFTER_SMALL_sheriss_576x…" at bounding box center [122, 352] width 202 height 29
paste input "cynthia.jpg?v=1757622751"
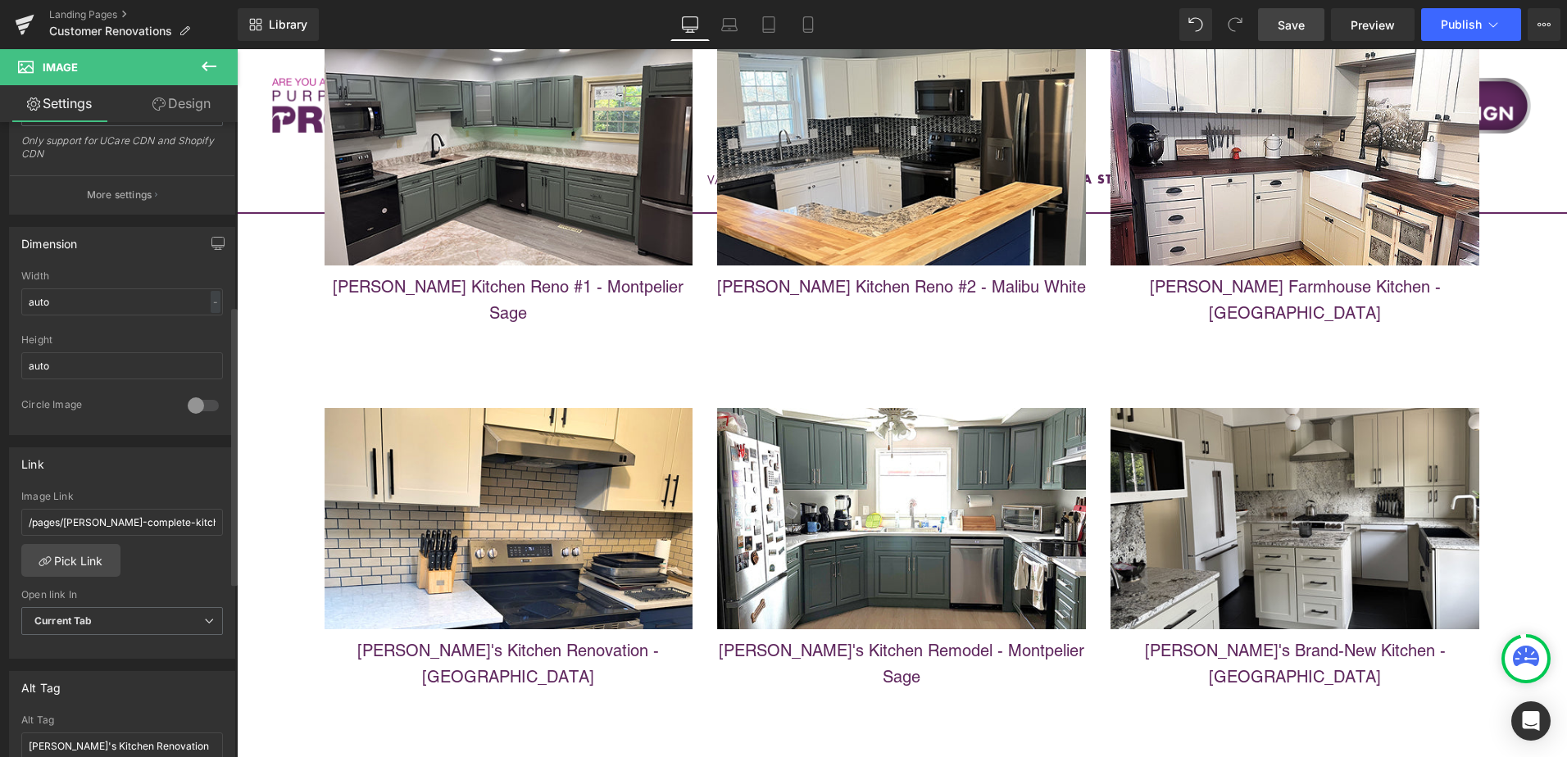
scroll to position [656, 0]
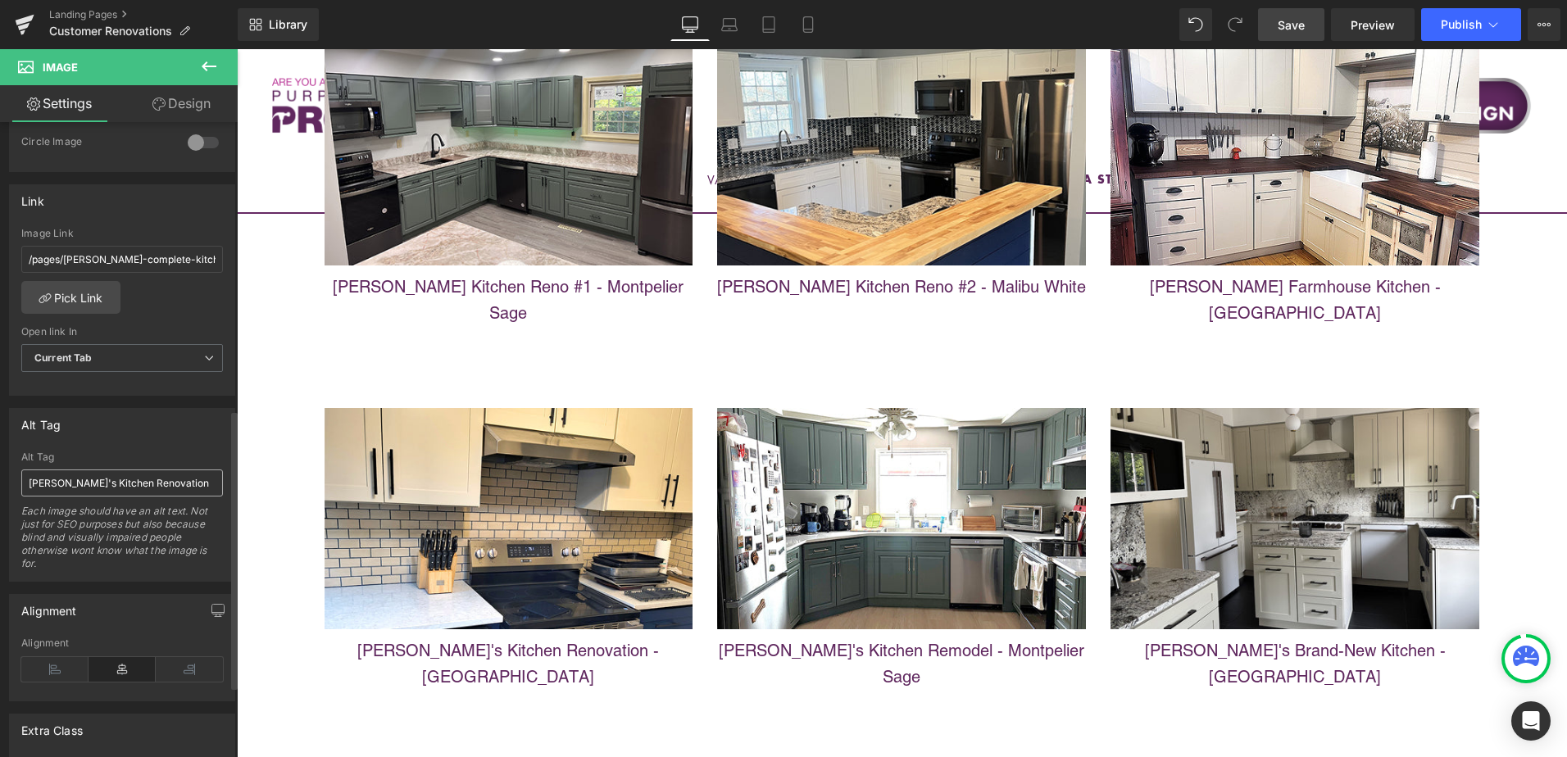
type input "[URL][DOMAIN_NAME]"
drag, startPoint x: 72, startPoint y: 482, endPoint x: -3, endPoint y: 487, distance: 75.6
click at [0, 487] on html "Image You are previewing how the will restyle your page. You can not edit Eleme…" at bounding box center [783, 378] width 1567 height 757
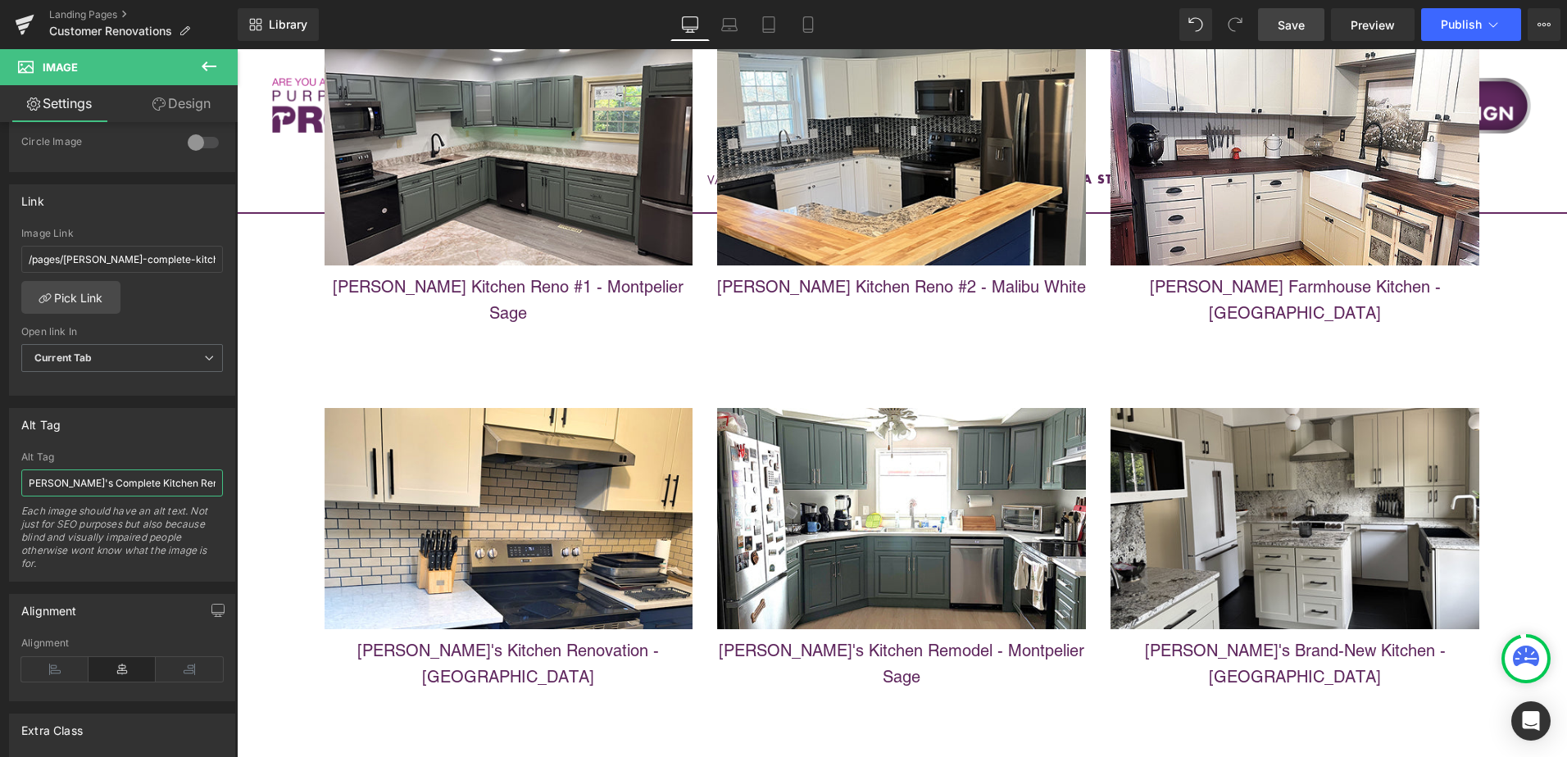
drag, startPoint x: 411, startPoint y: 534, endPoint x: 256, endPoint y: 485, distance: 162.5
type input "[PERSON_NAME]'s Complete Kitchen Remodel"
click at [1301, 25] on span "Save" at bounding box center [1291, 24] width 27 height 17
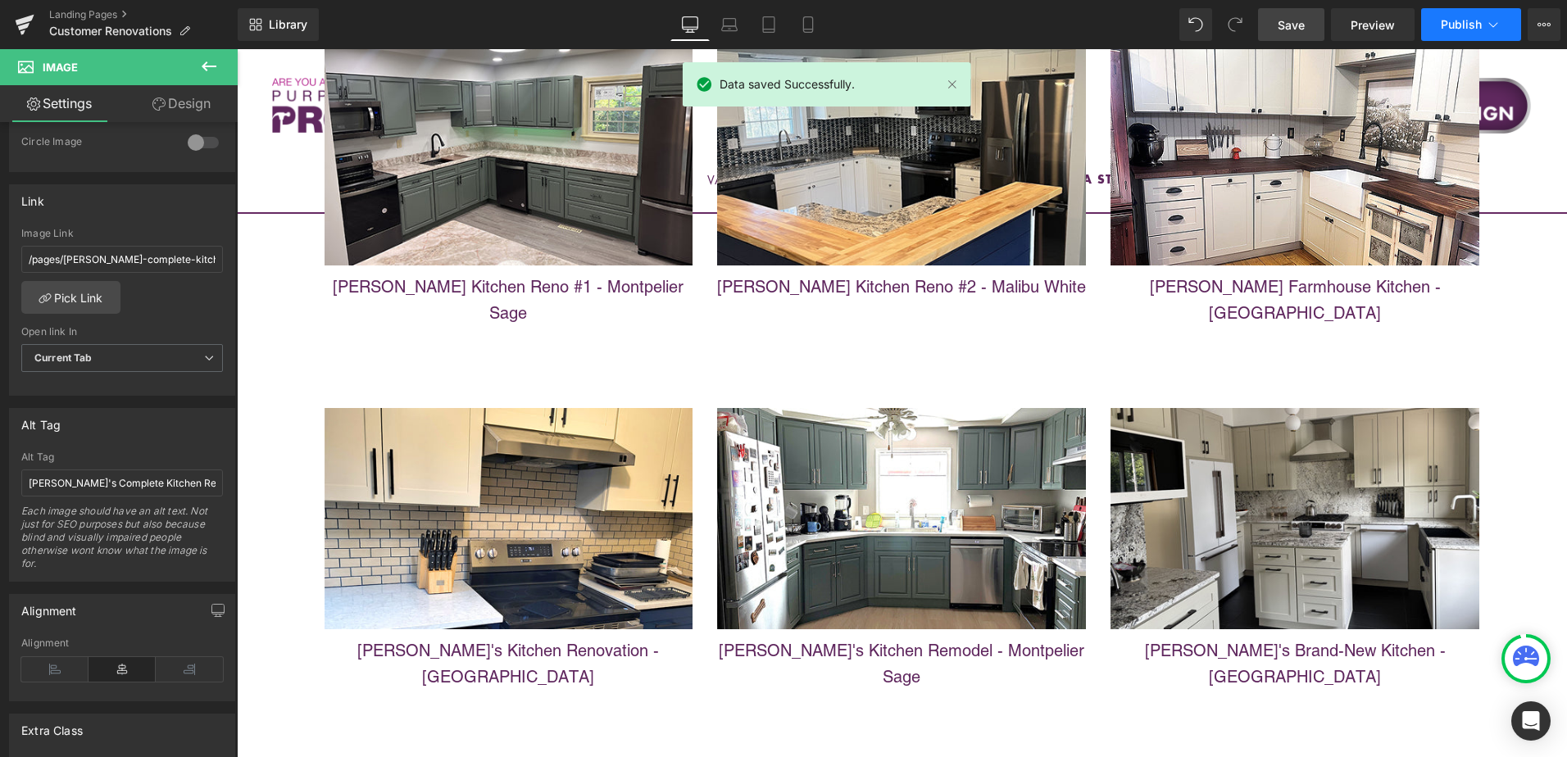
click at [1466, 23] on span "Publish" at bounding box center [1461, 24] width 41 height 13
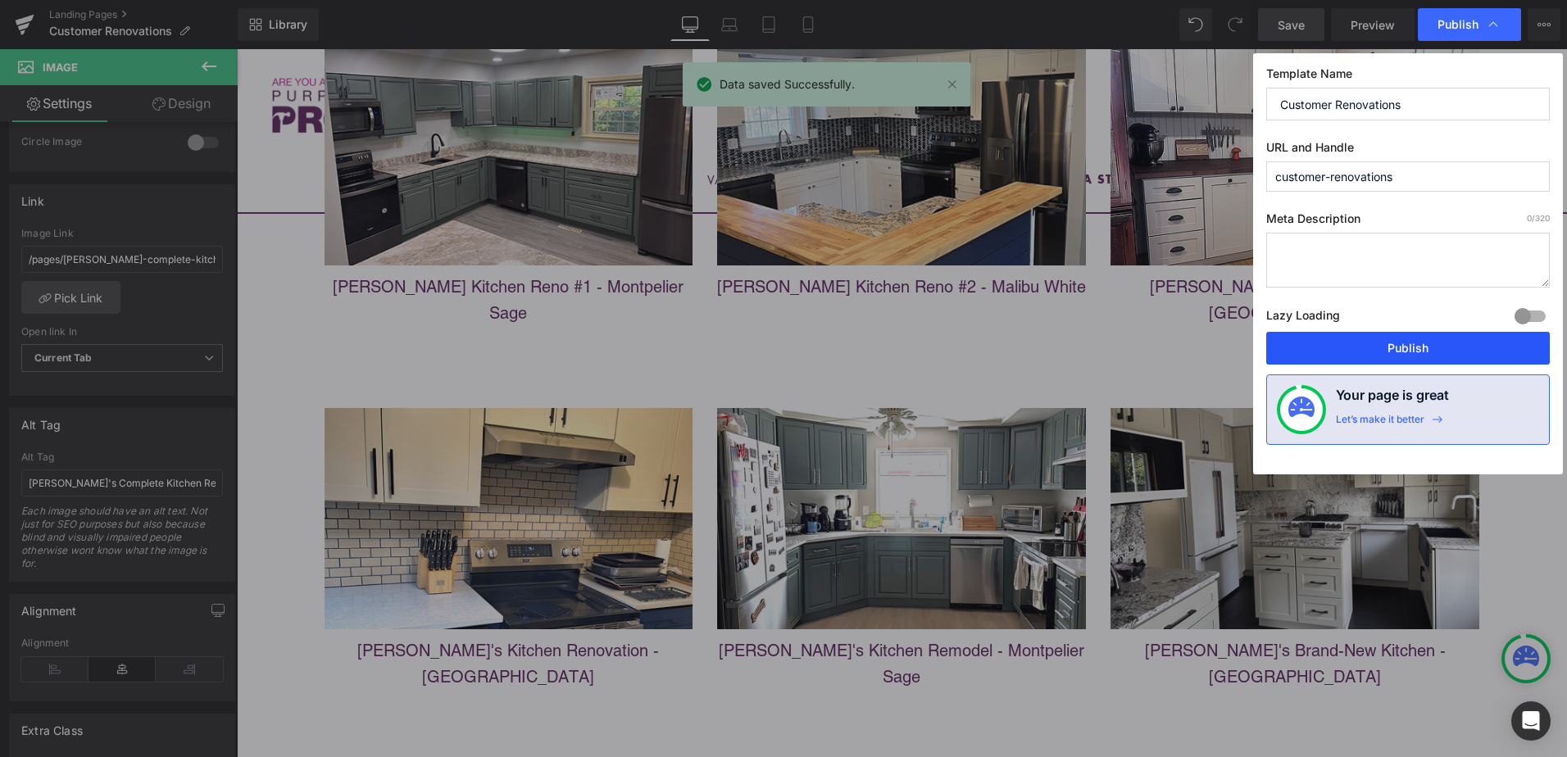
click at [1432, 346] on button "Publish" at bounding box center [1408, 348] width 284 height 33
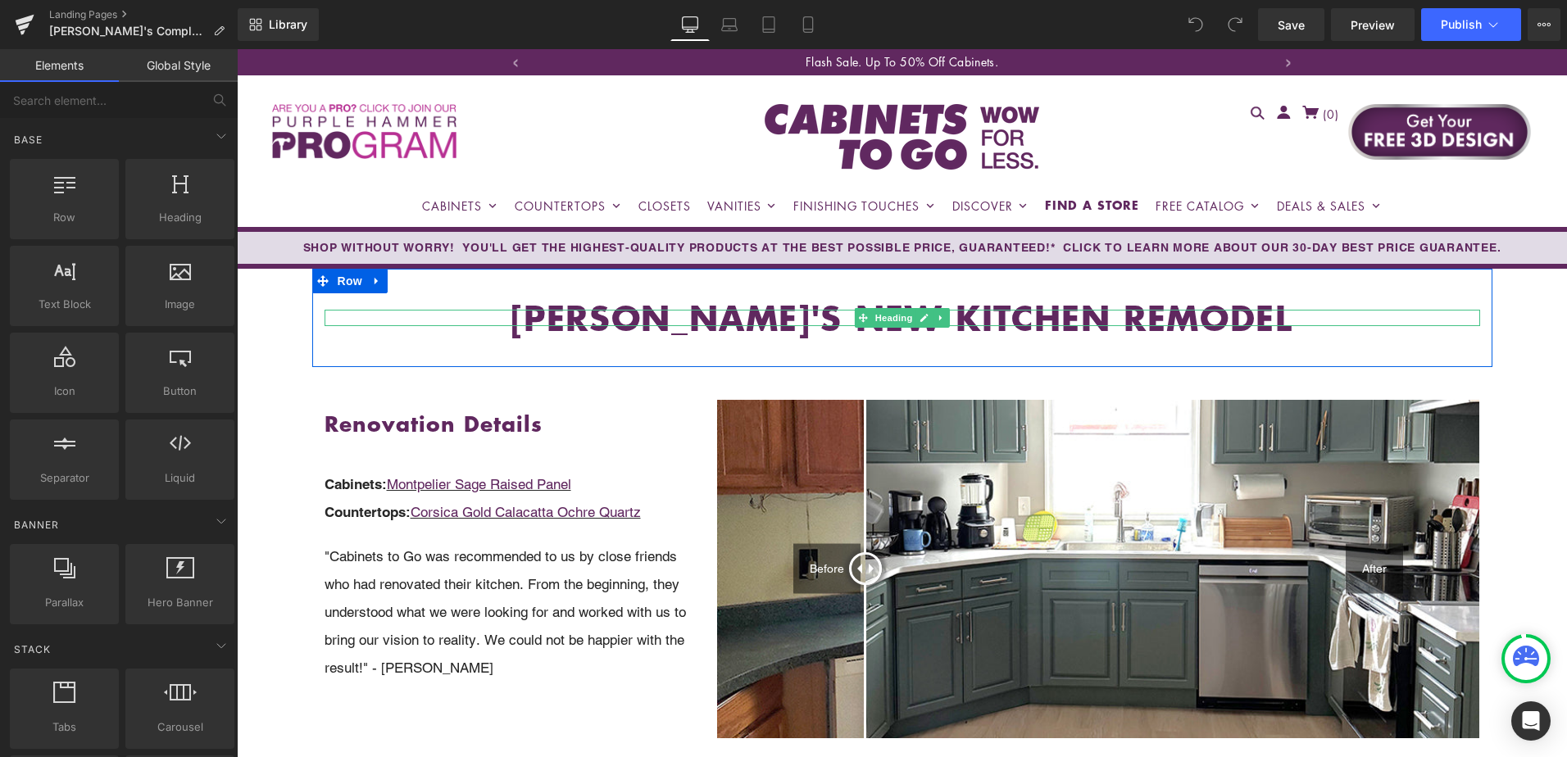
click at [807, 310] on h1 "Janine'S NEW KITCHEN REMODEL" at bounding box center [903, 318] width 1156 height 16
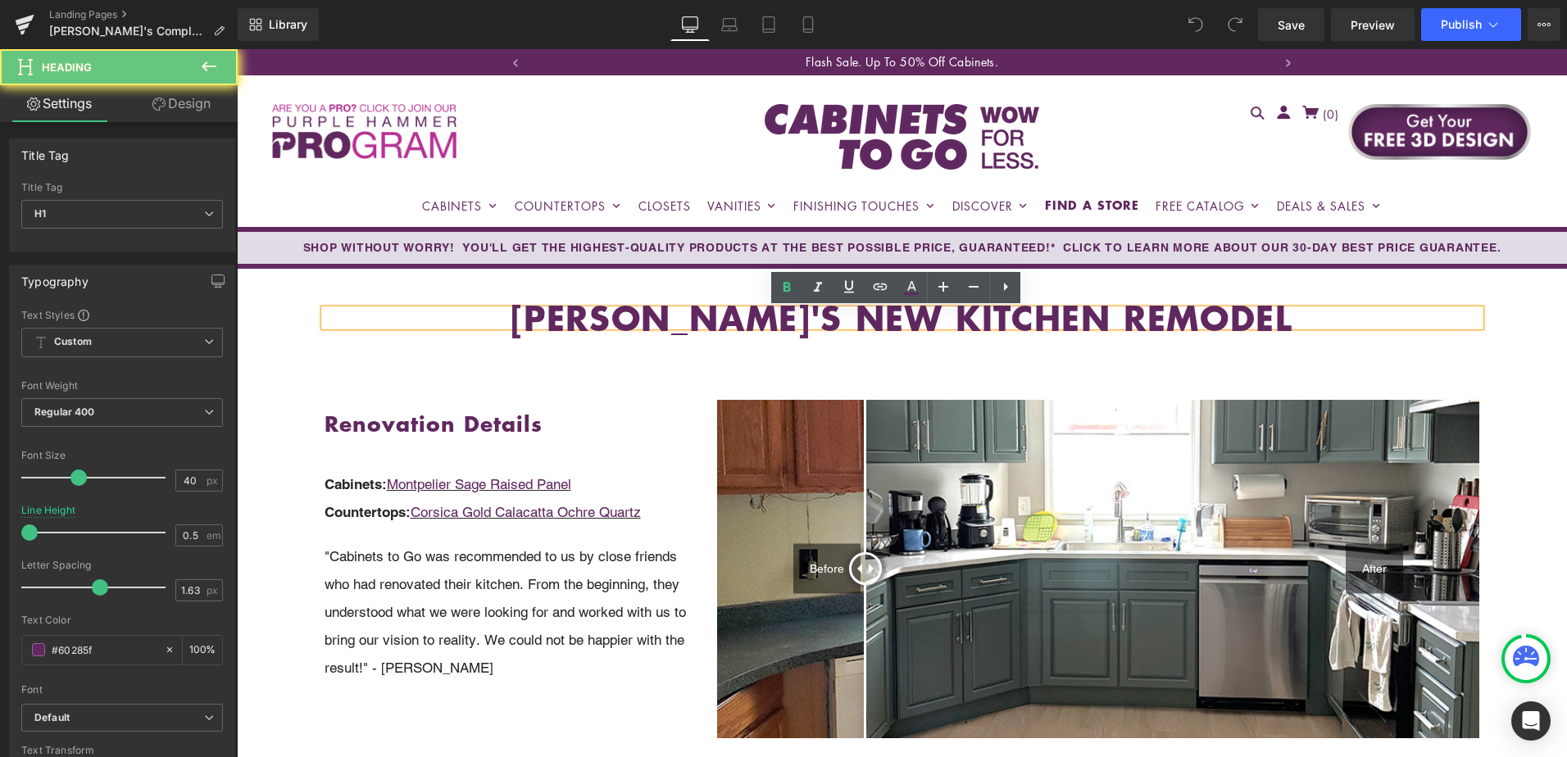
click at [796, 316] on h1 "Janine'S NEW KITCHEN REMODEL" at bounding box center [903, 318] width 1156 height 16
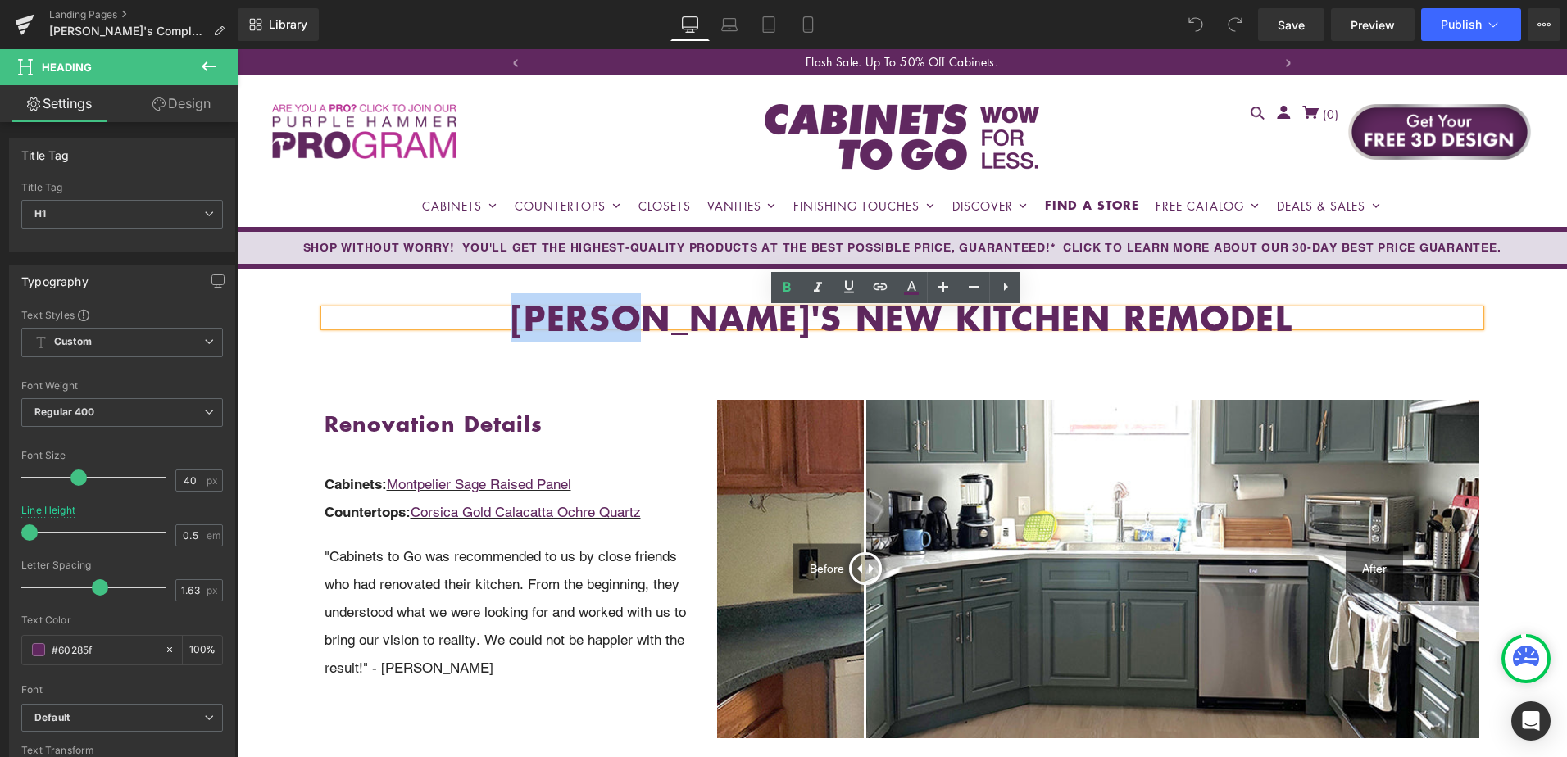
drag, startPoint x: 724, startPoint y: 322, endPoint x: 591, endPoint y: 338, distance: 134.6
click at [591, 338] on div "Janine'S NEW KITCHEN REMODEL Heading Row" at bounding box center [902, 318] width 1180 height 98
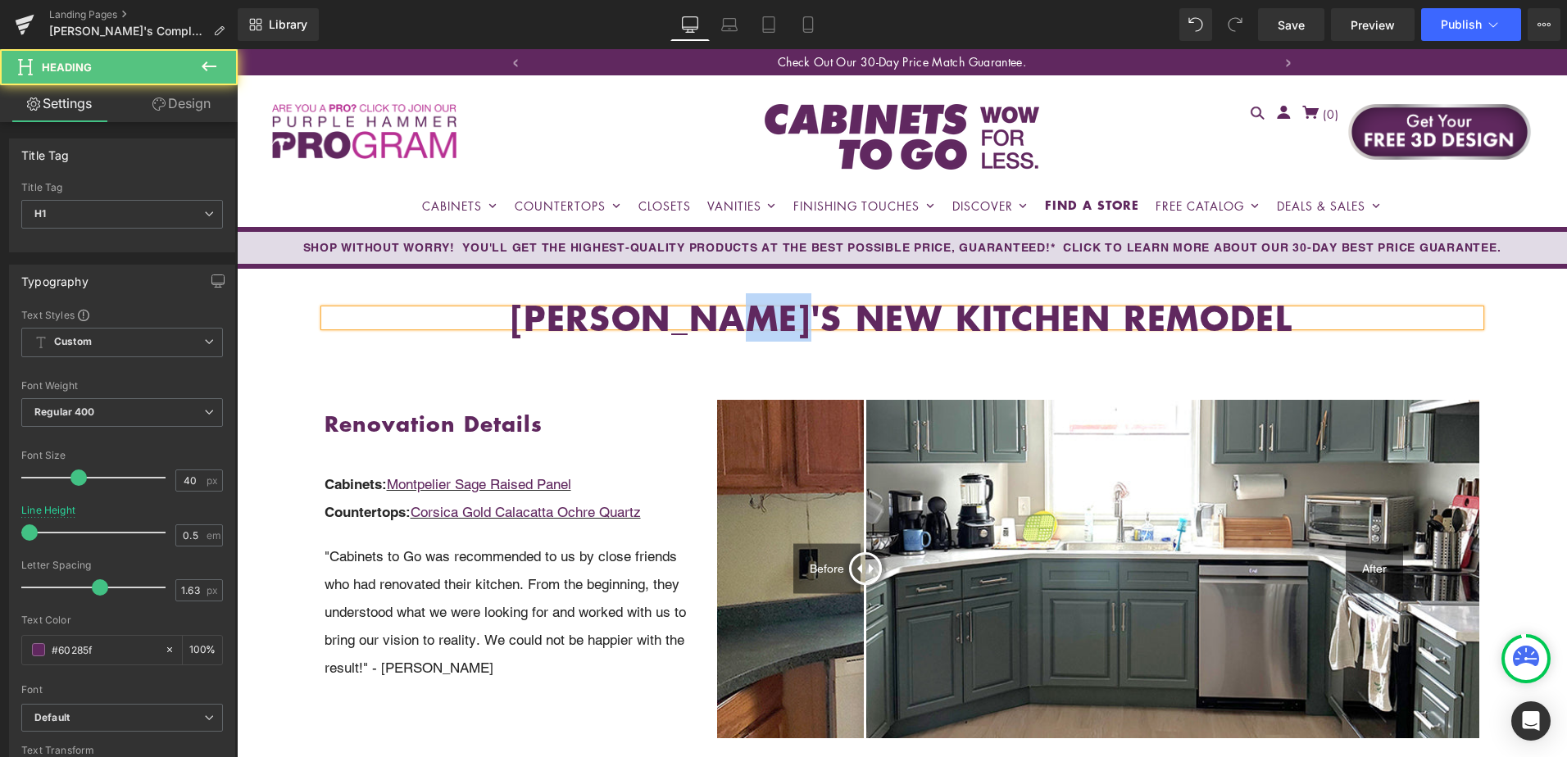
drag, startPoint x: 784, startPoint y: 316, endPoint x: 853, endPoint y: 312, distance: 68.9
click at [853, 312] on h1 "CYNTHIA'S NEW KITCHEN REMODEL" at bounding box center [903, 318] width 1156 height 16
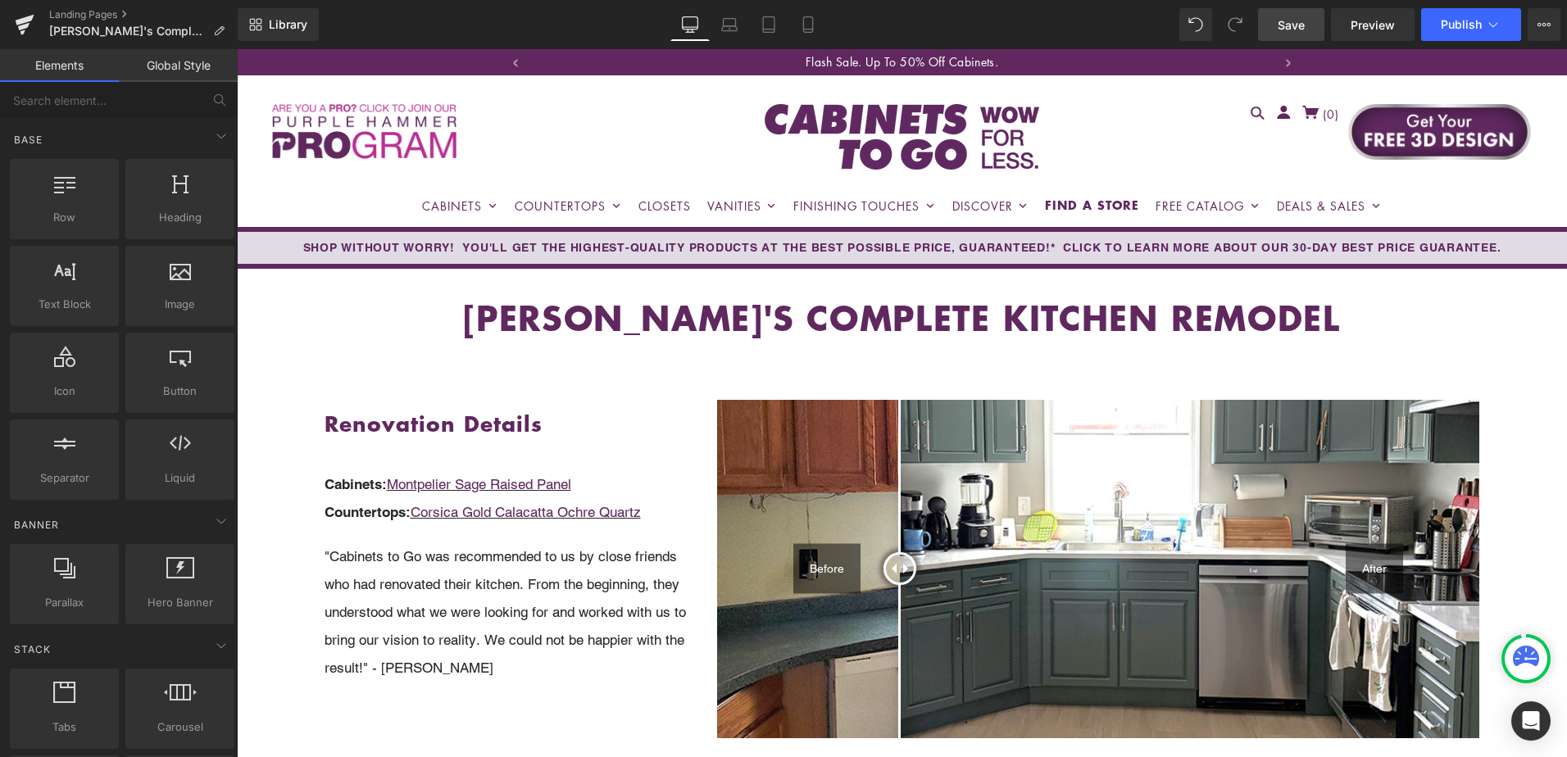
click at [1297, 24] on span "Save" at bounding box center [1291, 24] width 27 height 17
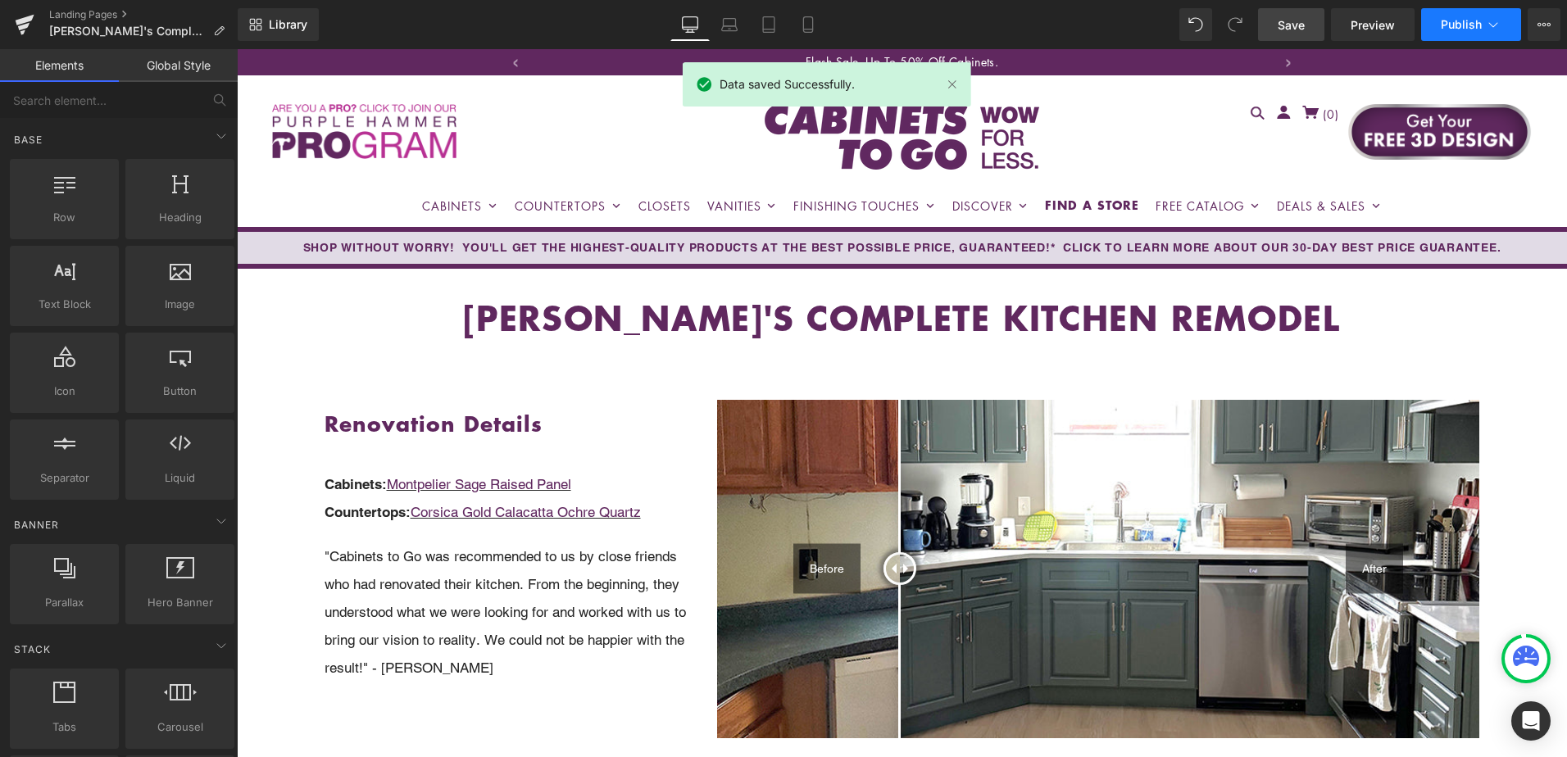
click at [1469, 20] on span "Publish" at bounding box center [1461, 24] width 41 height 13
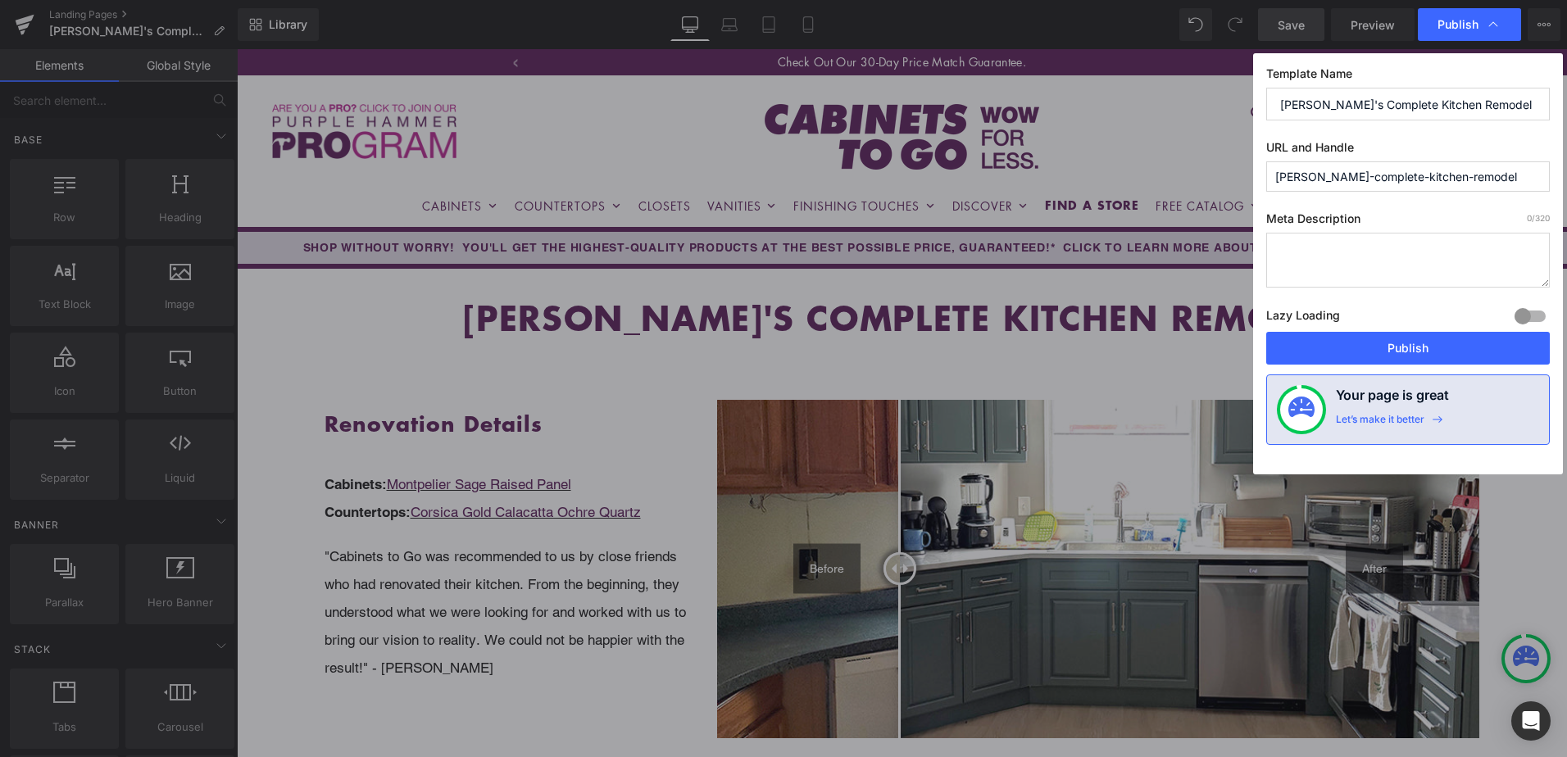
click at [1384, 170] on input "cynthias-complete-kitchen-remodel" at bounding box center [1408, 176] width 284 height 30
click at [1397, 349] on button "Publish" at bounding box center [1408, 348] width 284 height 33
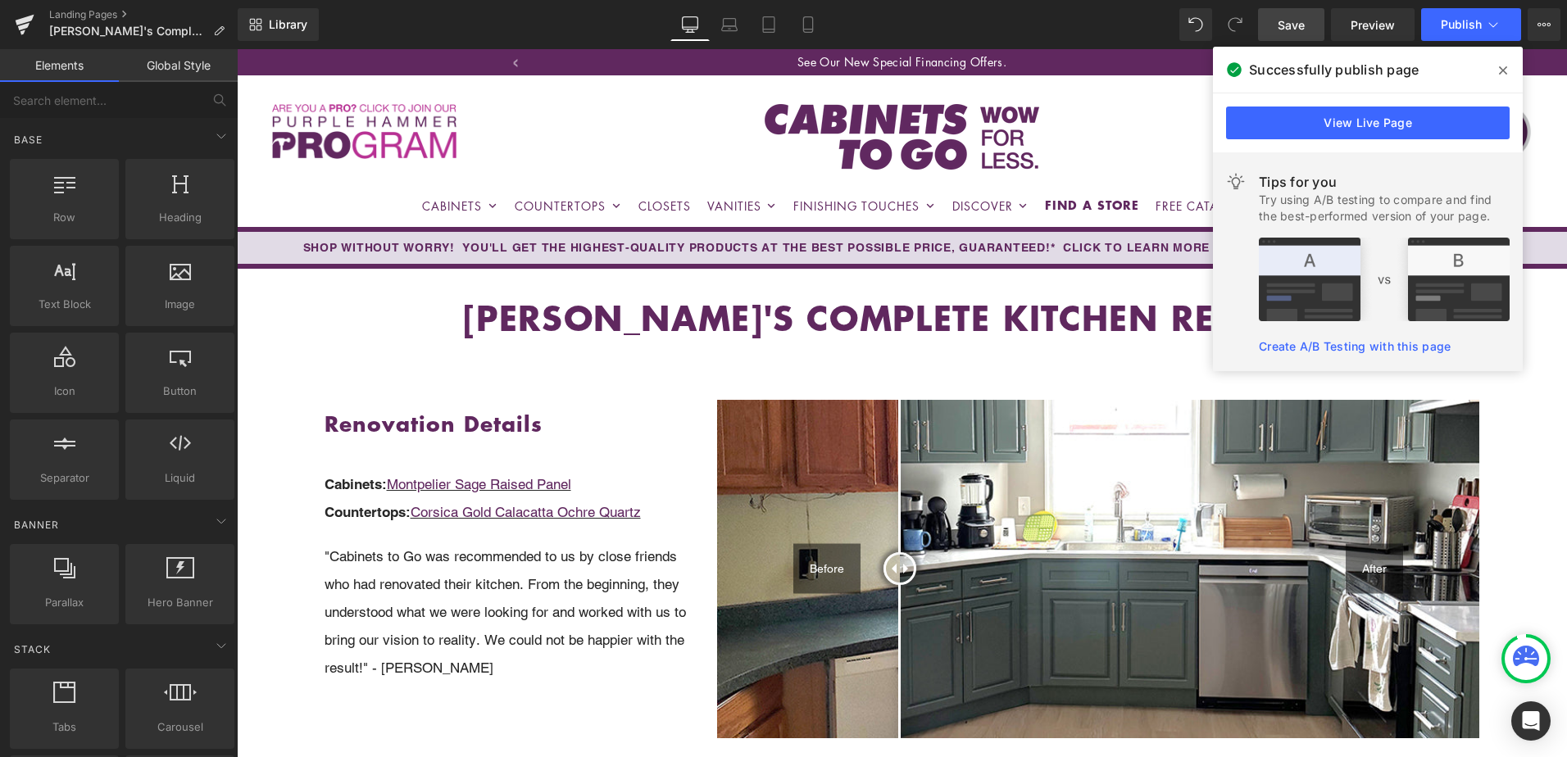
click at [1501, 71] on icon at bounding box center [1503, 70] width 8 height 13
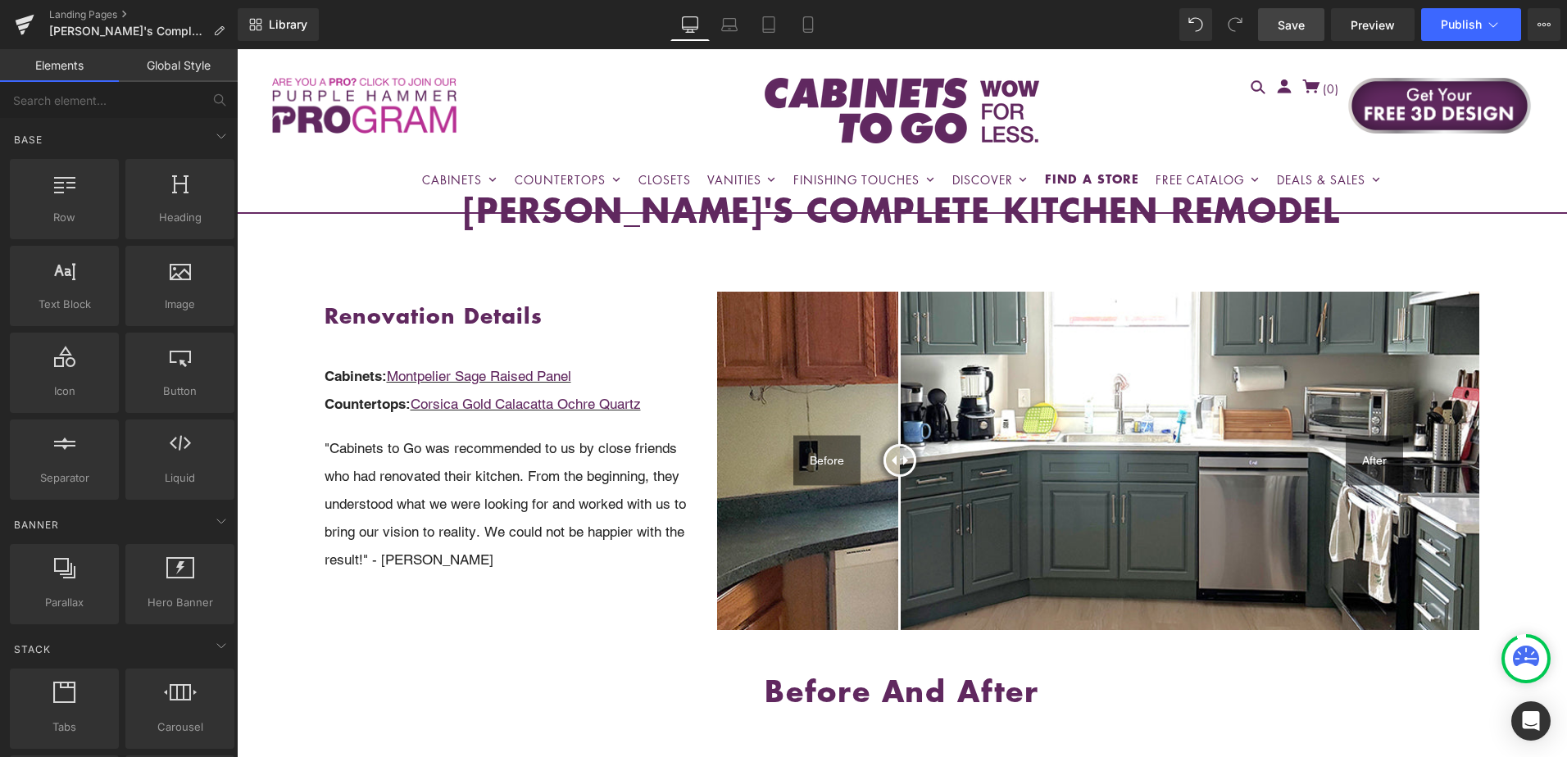
scroll to position [82, 0]
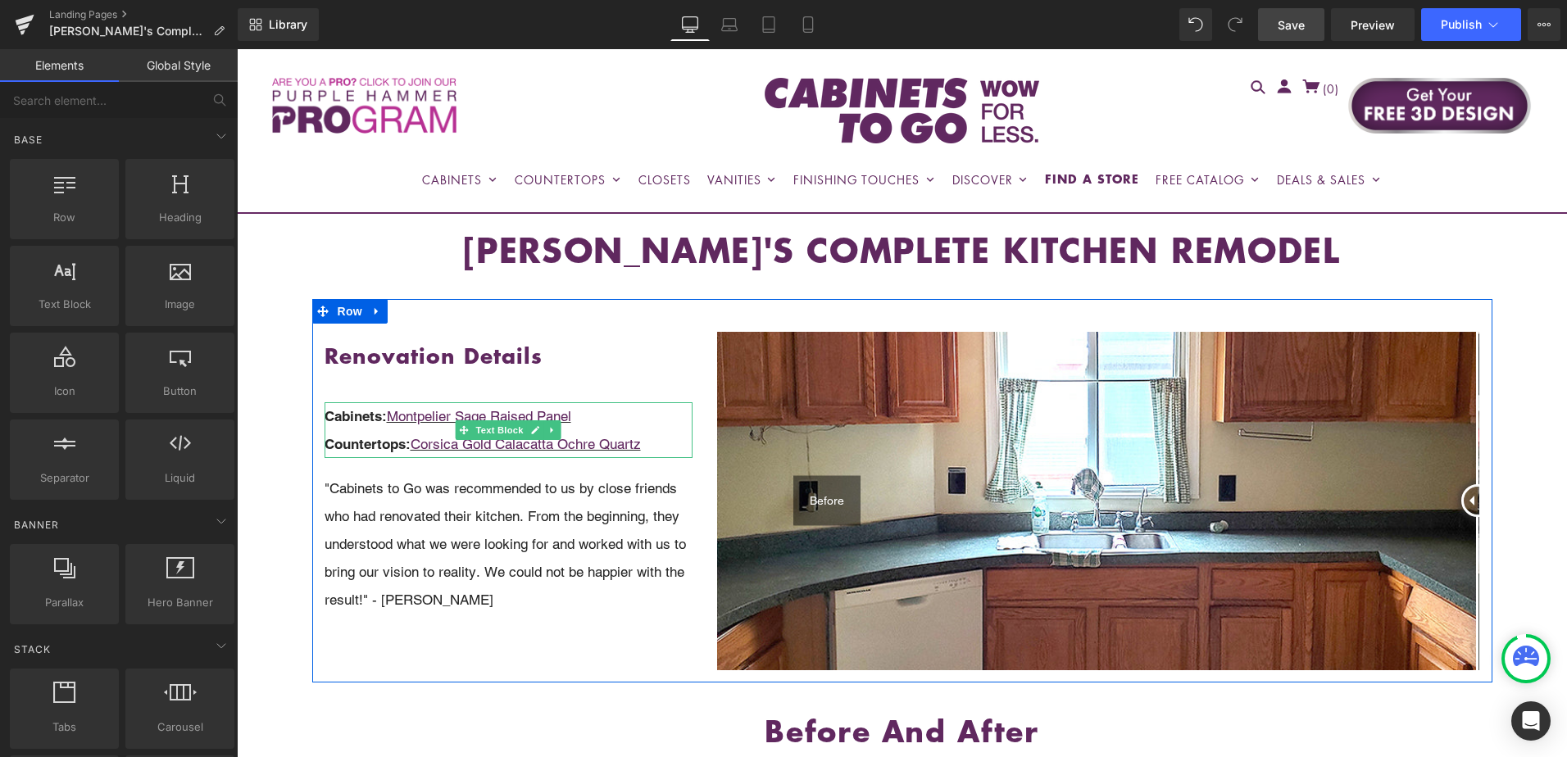
click at [591, 413] on p "Cabinets: Montpelier Sage Raised Panel" at bounding box center [509, 416] width 369 height 28
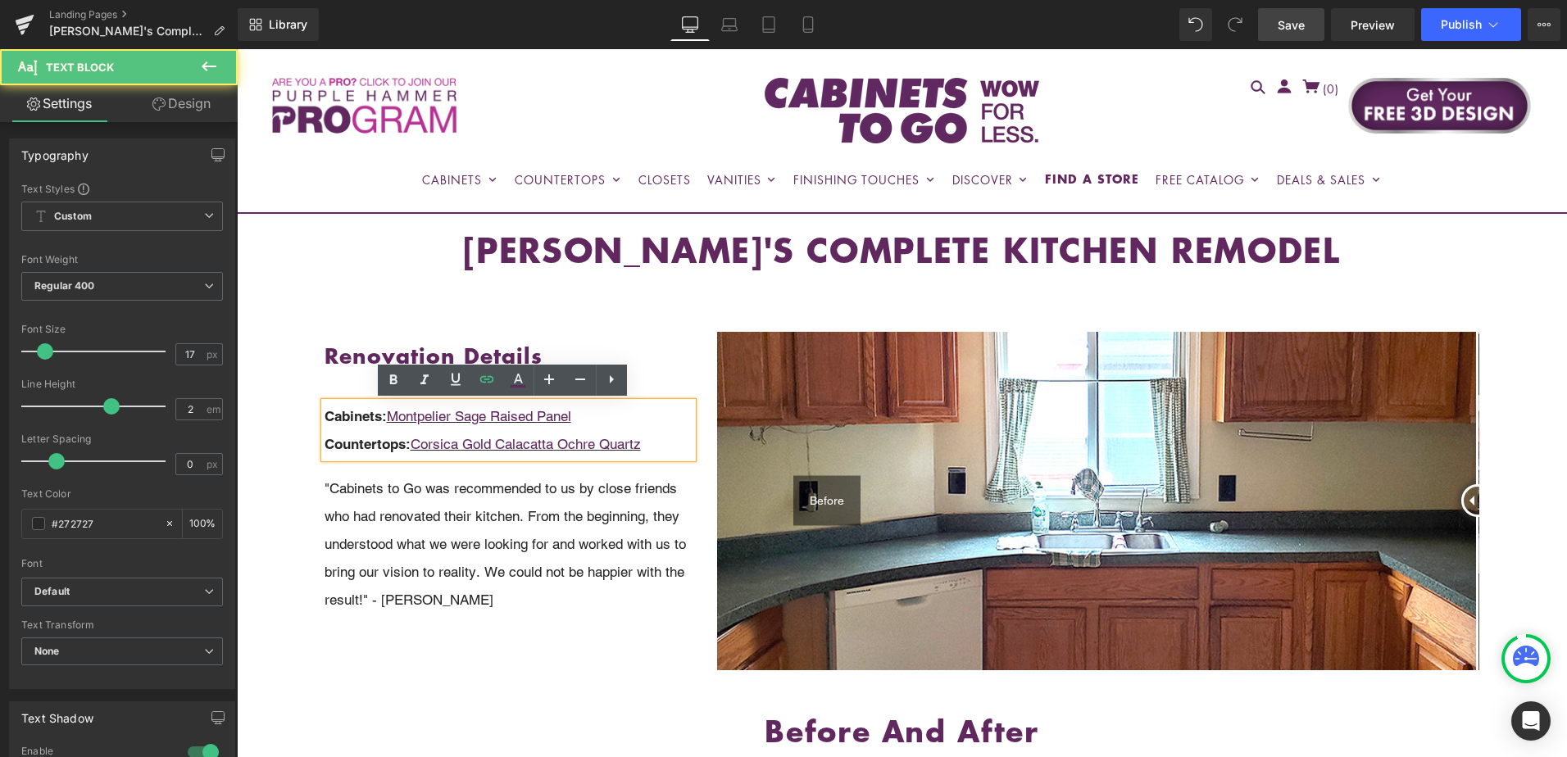
click at [592, 413] on p "Cabinets: Montpelier Sage Raised Panel" at bounding box center [509, 416] width 369 height 28
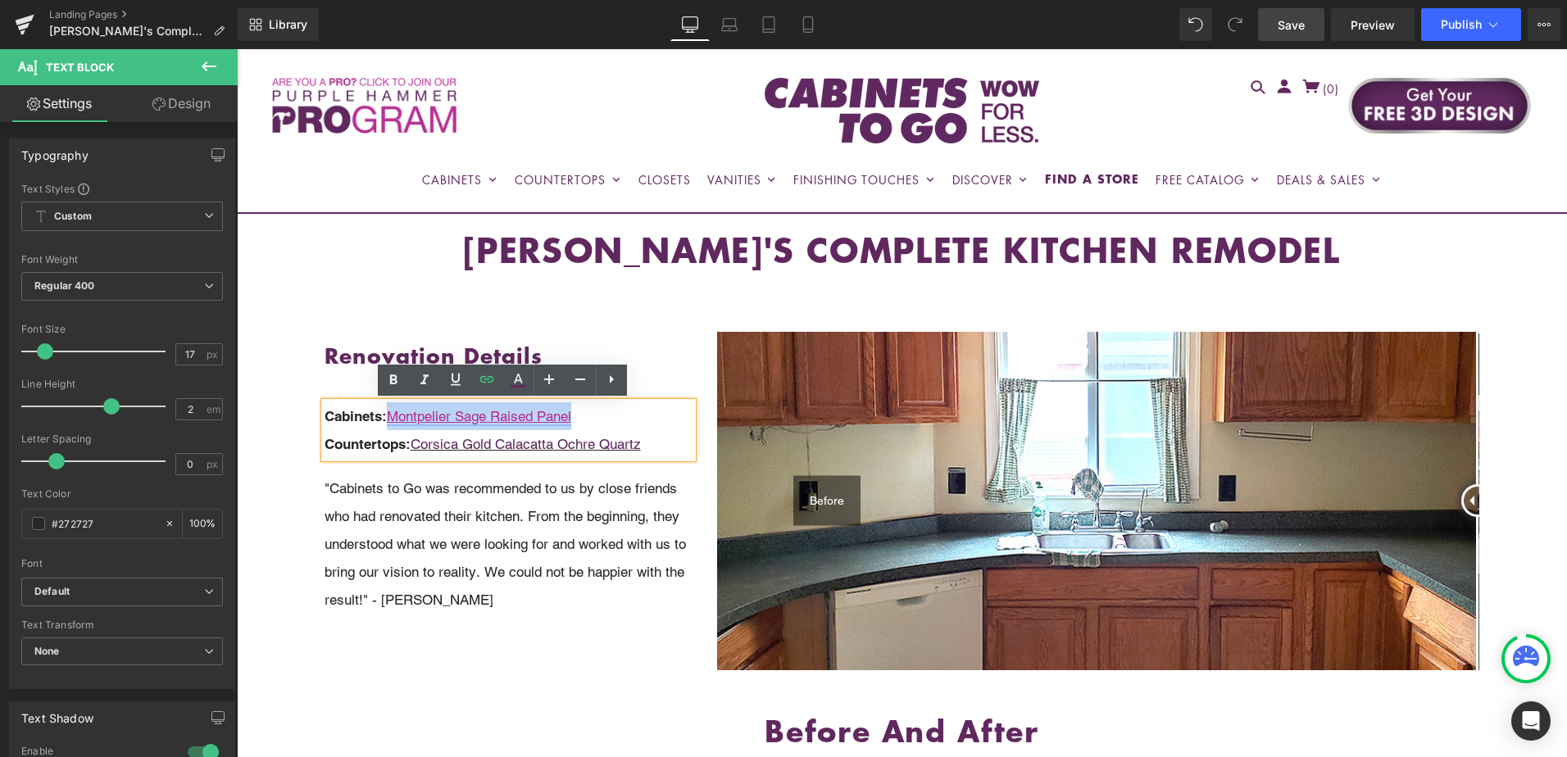
drag, startPoint x: 597, startPoint y: 417, endPoint x: 392, endPoint y: 417, distance: 205.7
click at [392, 417] on p "Cabinets: Montpelier Sage Raised Panel" at bounding box center [509, 416] width 369 height 28
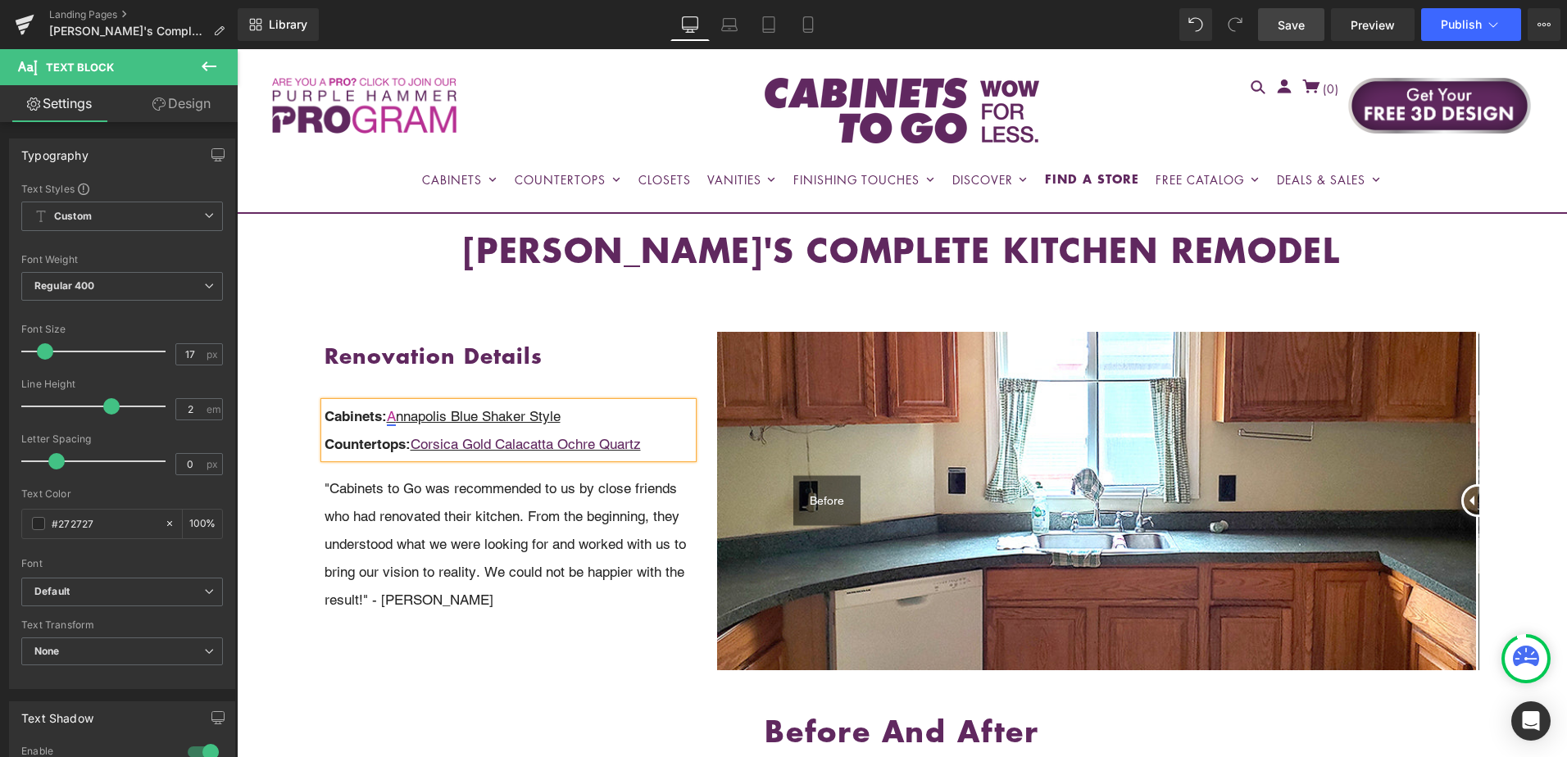
click at [392, 417] on link "A" at bounding box center [391, 416] width 9 height 16
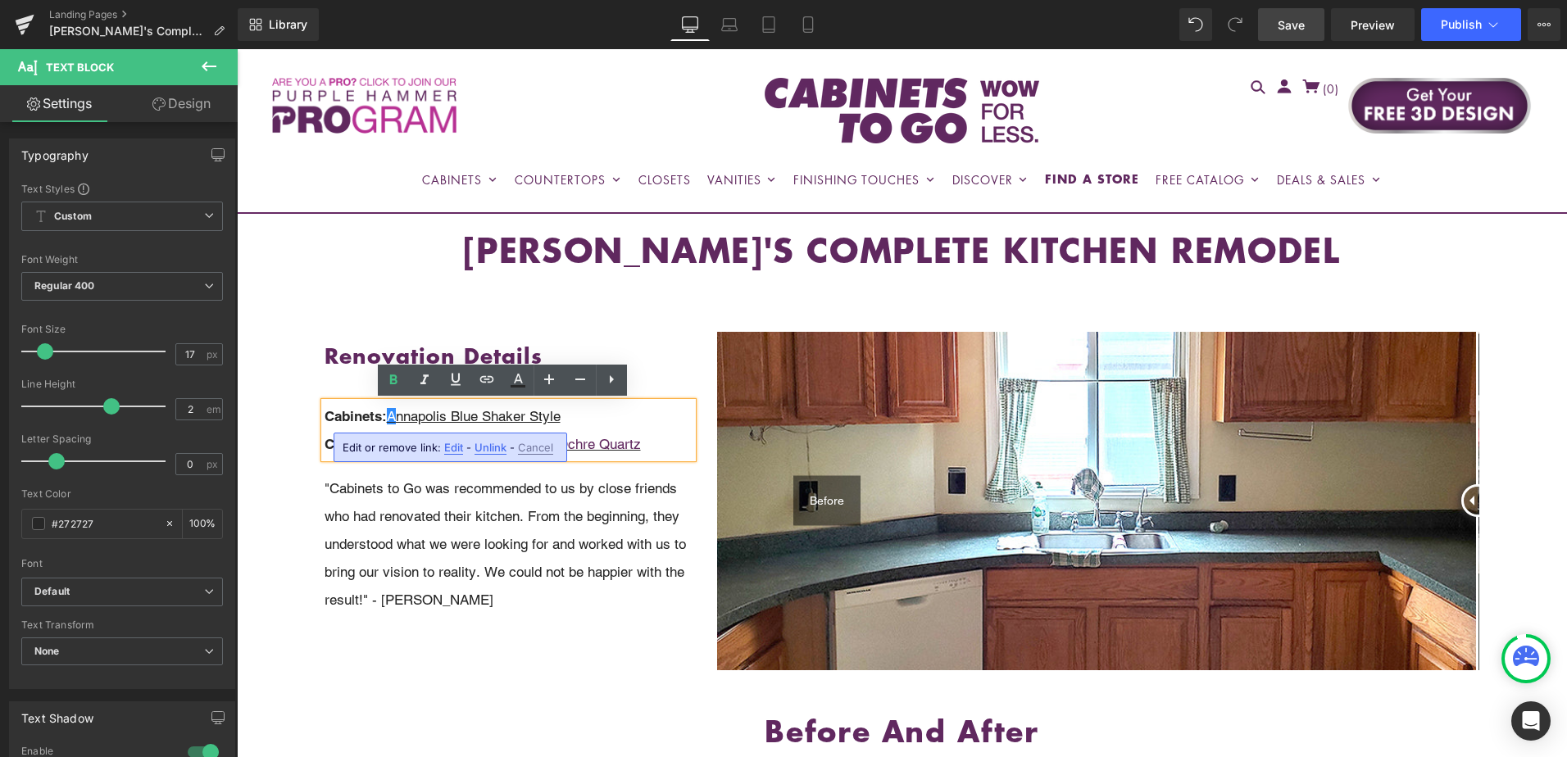
click at [488, 447] on span "Unlink" at bounding box center [491, 448] width 32 height 14
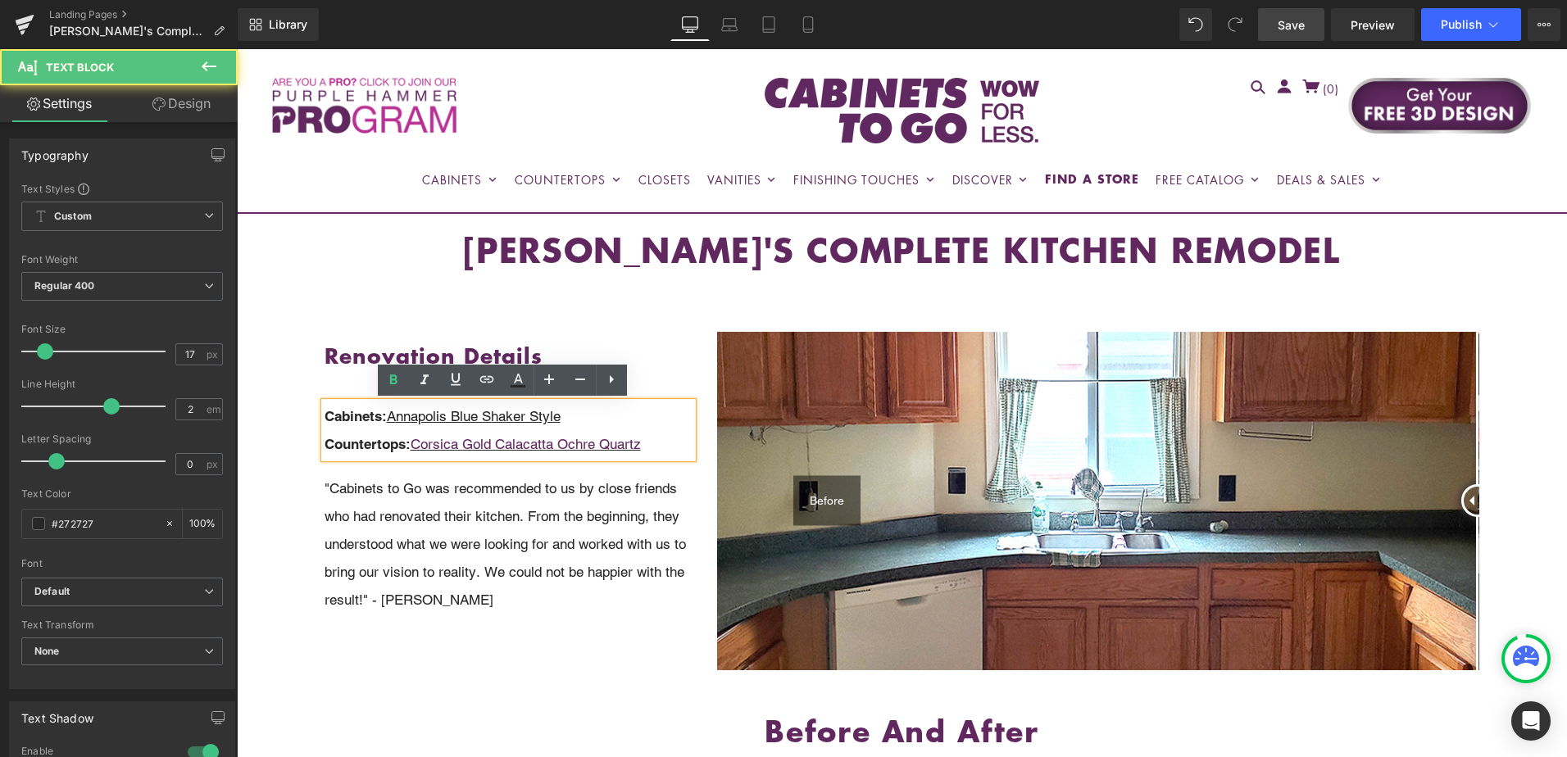
click at [465, 417] on u "A nnapolis Blue Shaker Style" at bounding box center [474, 416] width 174 height 16
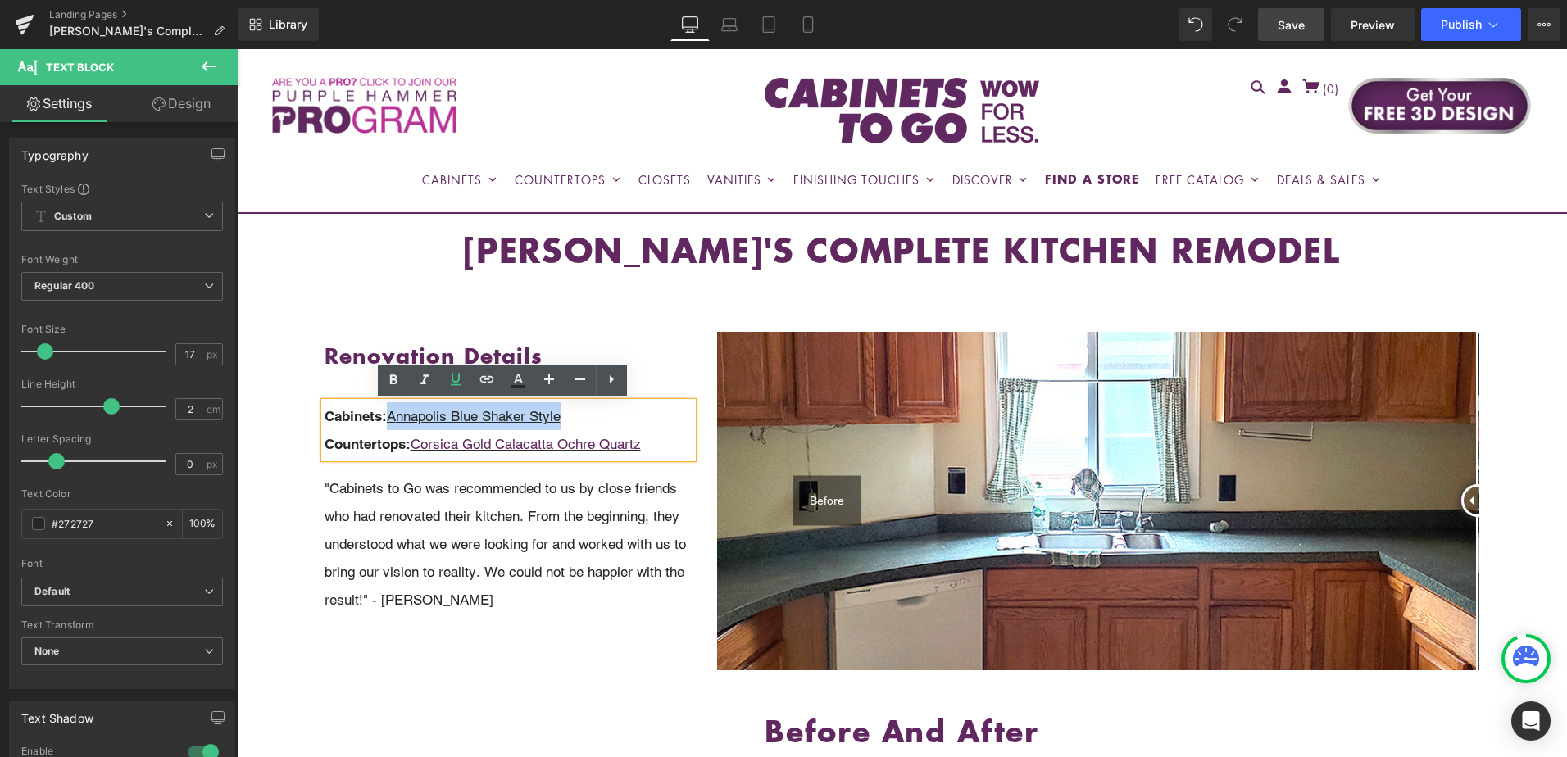
drag, startPoint x: 390, startPoint y: 418, endPoint x: 604, endPoint y: 411, distance: 214.0
click at [604, 411] on p "Cabinets: A nnapolis Blue Shaker Style" at bounding box center [509, 416] width 369 height 28
click at [488, 382] on icon at bounding box center [487, 379] width 14 height 7
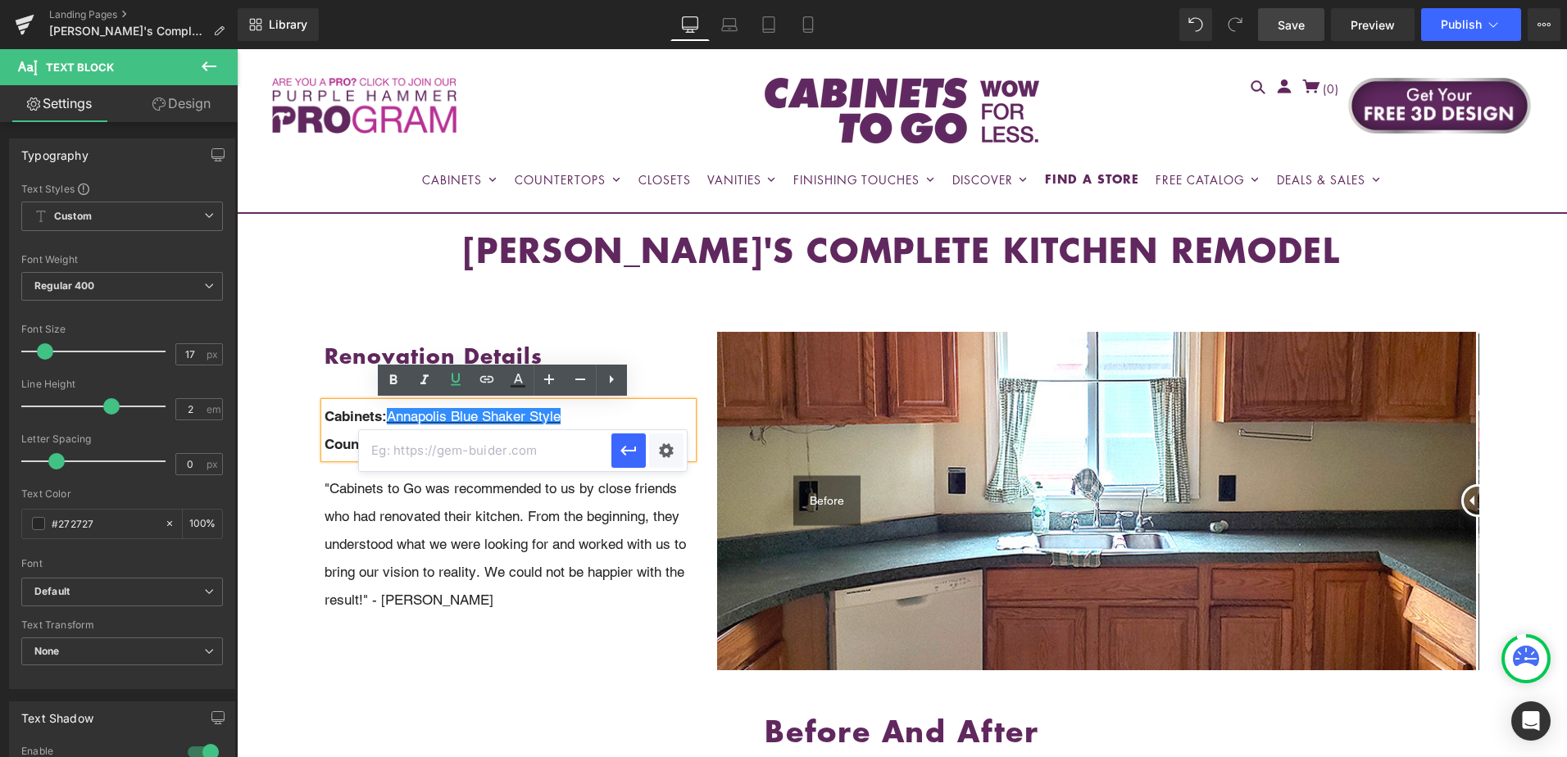
click at [521, 453] on input "text" at bounding box center [485, 450] width 252 height 41
paste input "https://cabinetstogo.com/products/annapolis-blue-collection"
type input "https://cabinetstogo.com/products/annapolis-blue-collection"
click at [626, 452] on icon "button" at bounding box center [629, 451] width 20 height 20
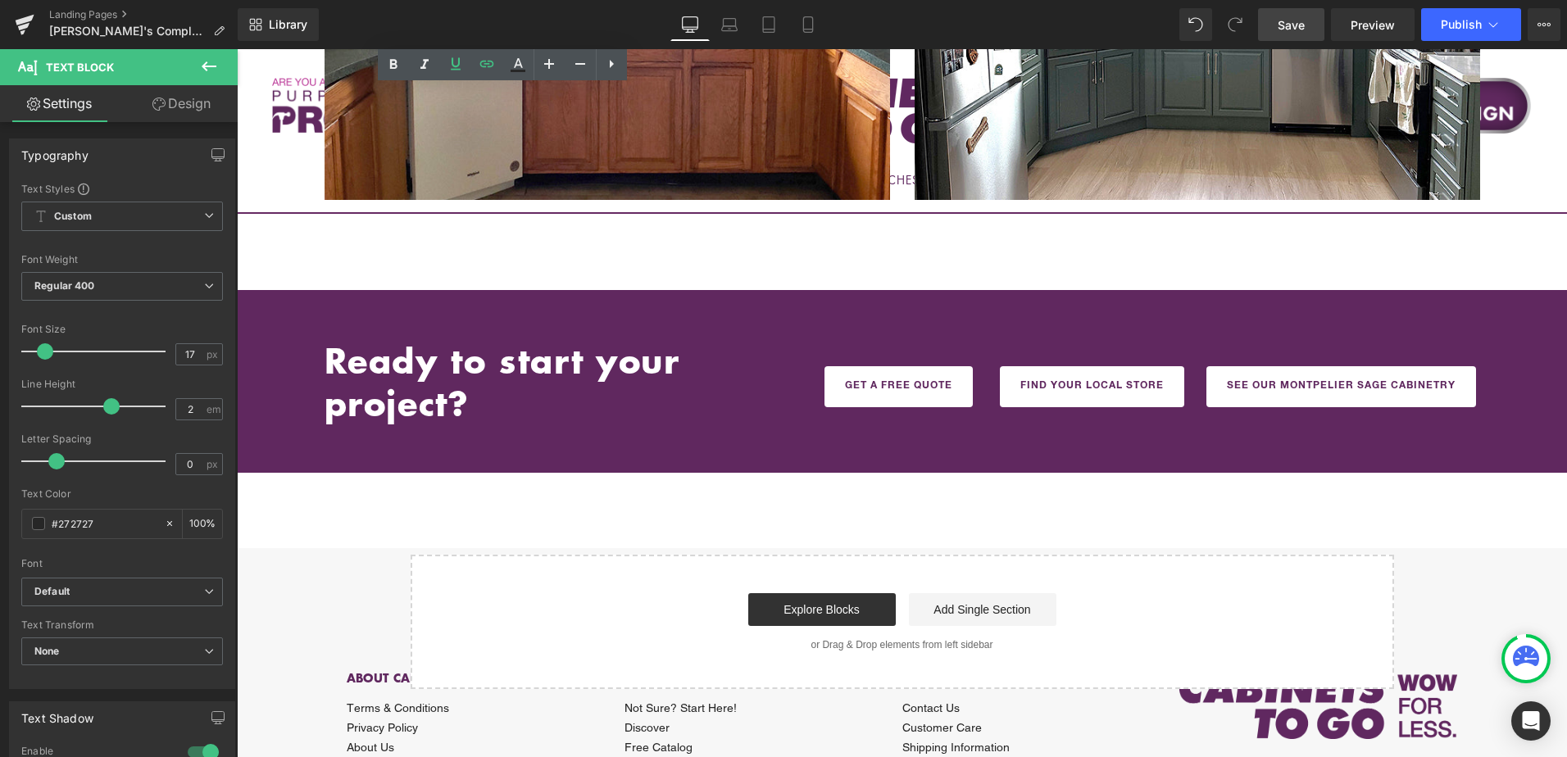
scroll to position [1065, 0]
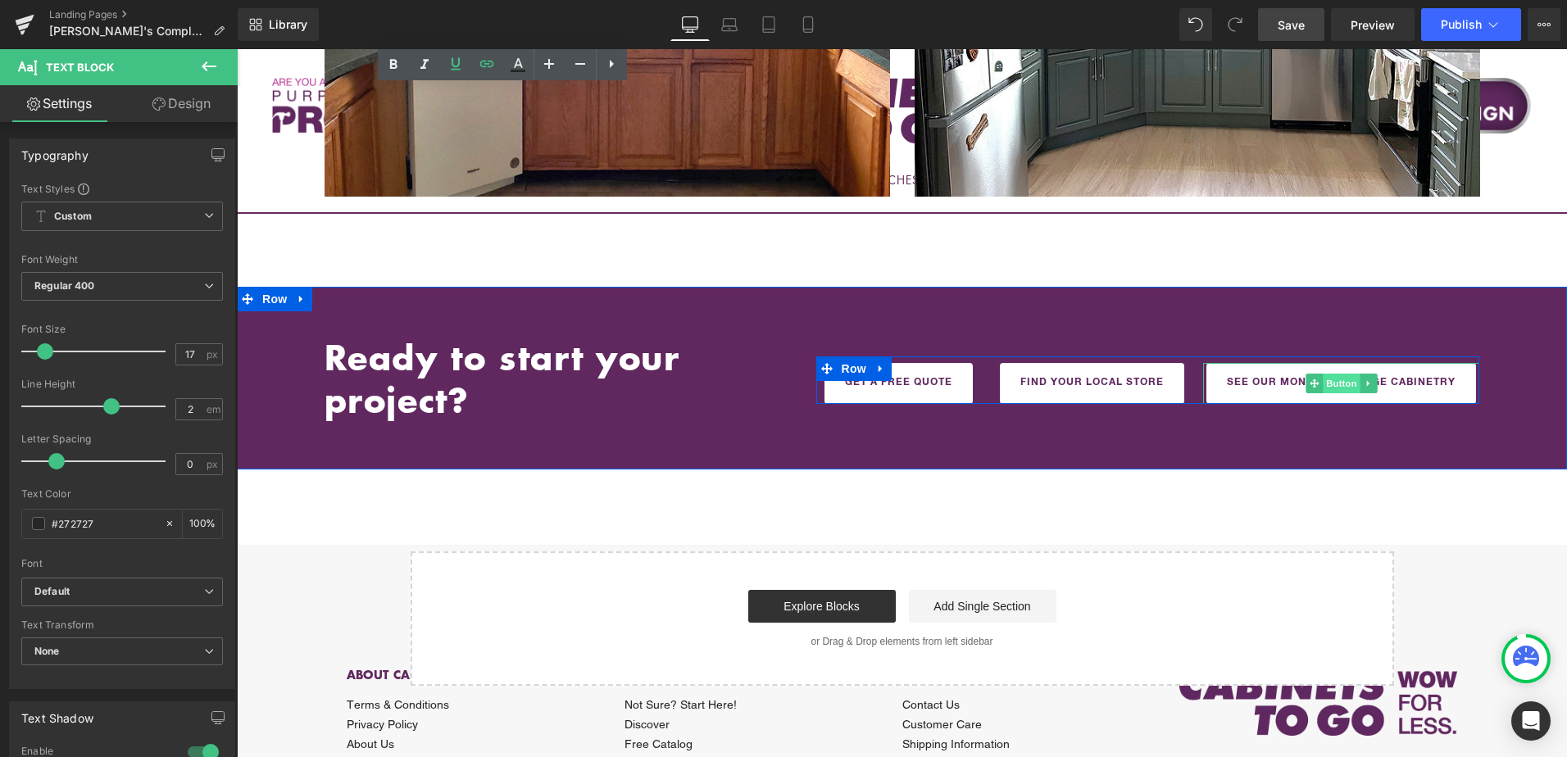
click at [1328, 385] on span "Button" at bounding box center [1342, 384] width 38 height 20
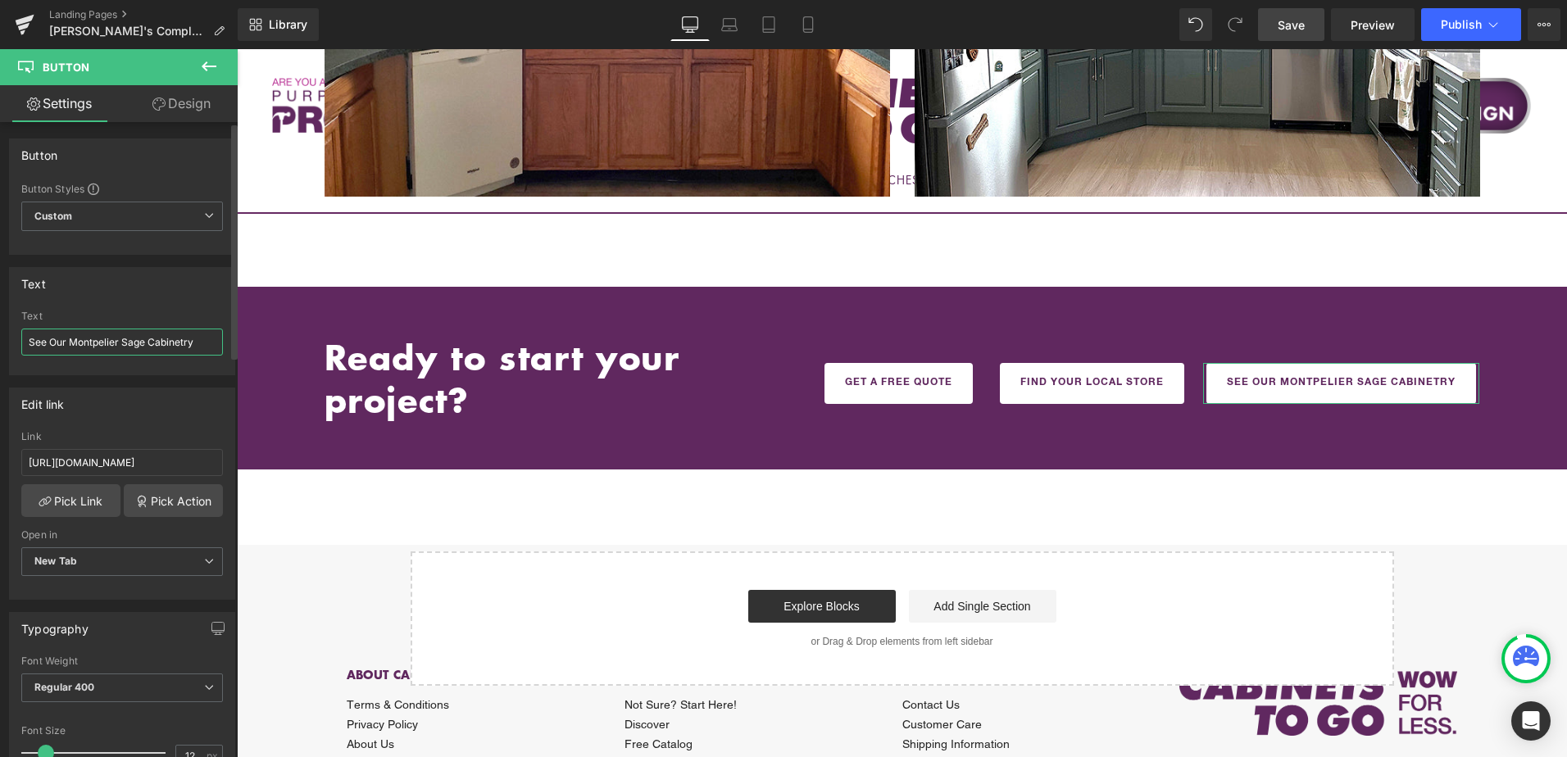
click at [85, 343] on input "See Our Montpelier Sage Cabinetry" at bounding box center [122, 342] width 202 height 27
drag, startPoint x: 71, startPoint y: 343, endPoint x: 143, endPoint y: 342, distance: 72.1
click at [143, 342] on input "See Our Montpelier Sage Cabinetry" at bounding box center [122, 342] width 202 height 27
drag, startPoint x: 150, startPoint y: 341, endPoint x: 211, endPoint y: 347, distance: 61.7
click at [211, 347] on input "See Our Annapolis Blue Cabinetry" at bounding box center [122, 342] width 202 height 27
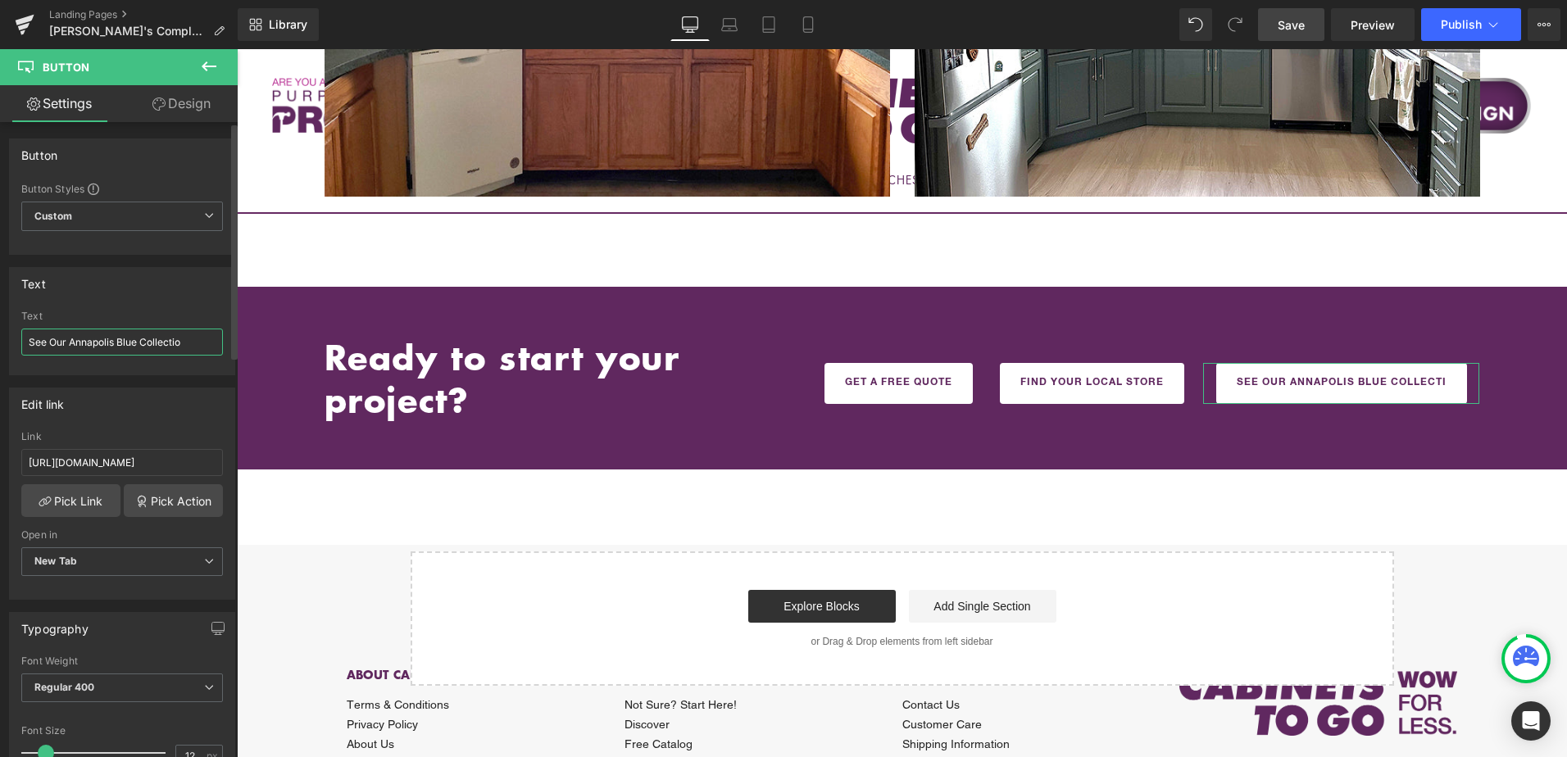
type input "See Our Annapolis Blue Collection"
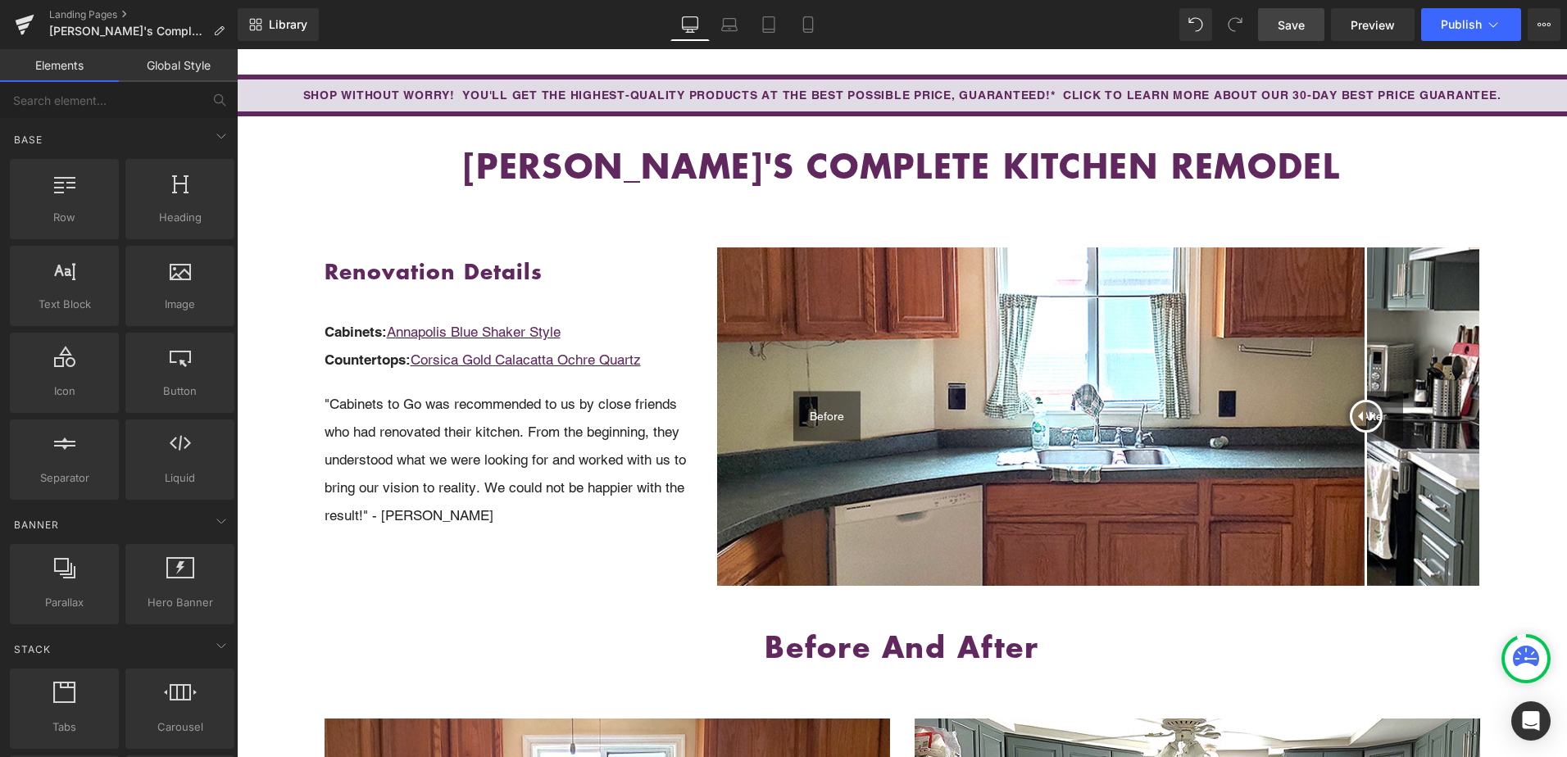
scroll to position [0, 0]
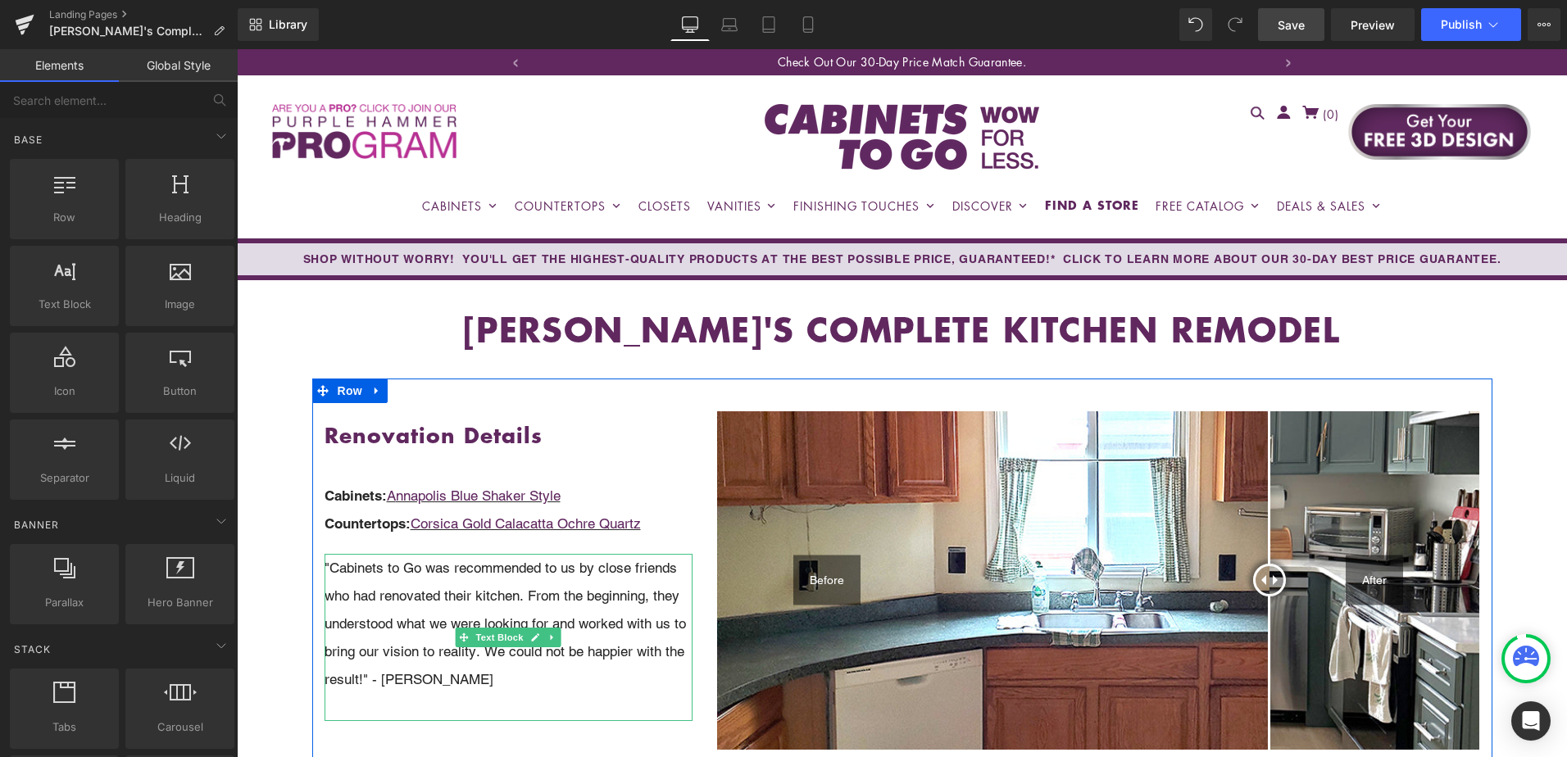
click at [356, 572] on p ""Cabinets to Go was recommended to us by close friends who had renovated their …" at bounding box center [509, 623] width 369 height 139
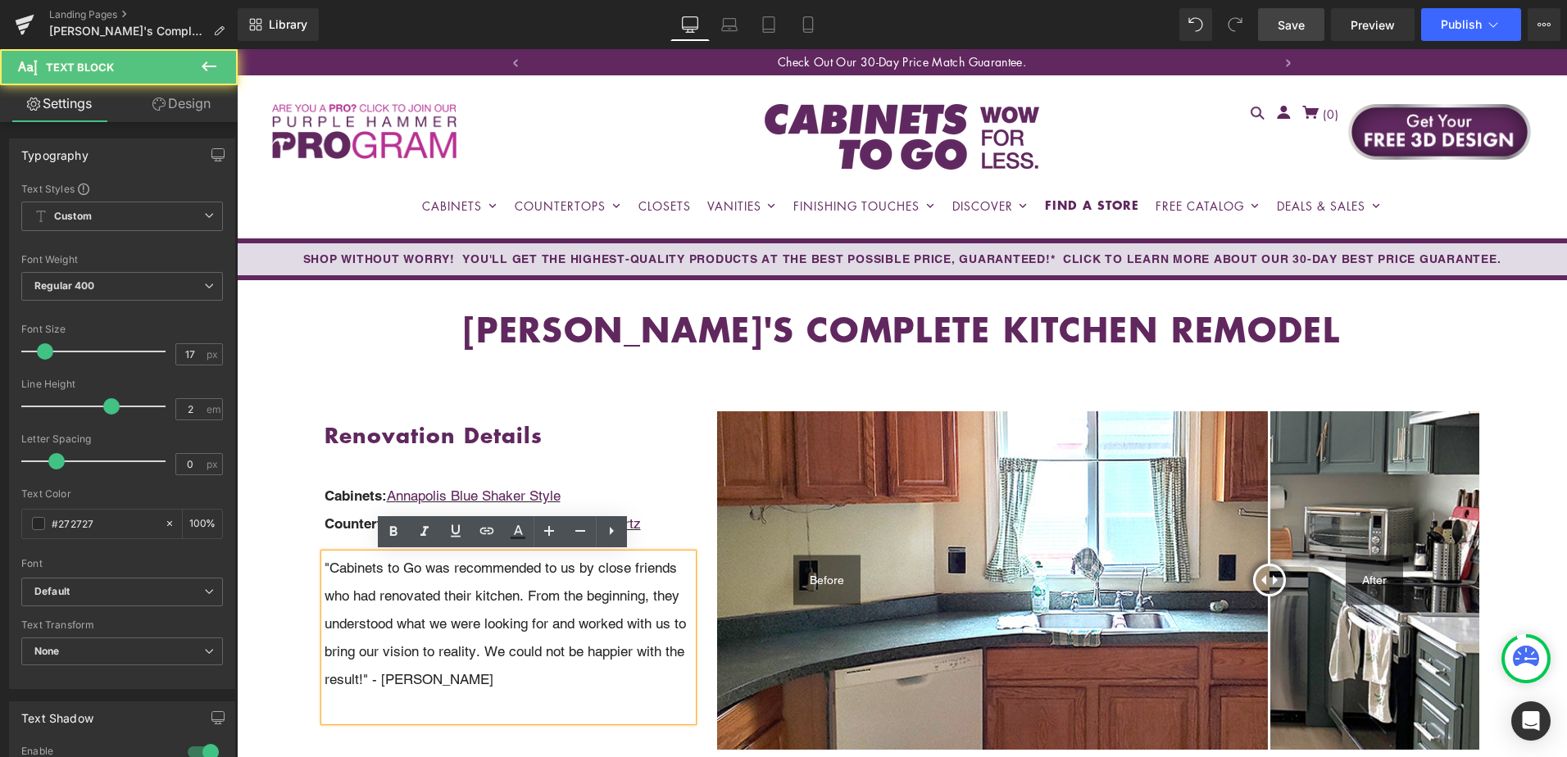
click at [331, 570] on p ""Cabinets to Go was recommended to us by close friends who had renovated their …" at bounding box center [509, 623] width 369 height 139
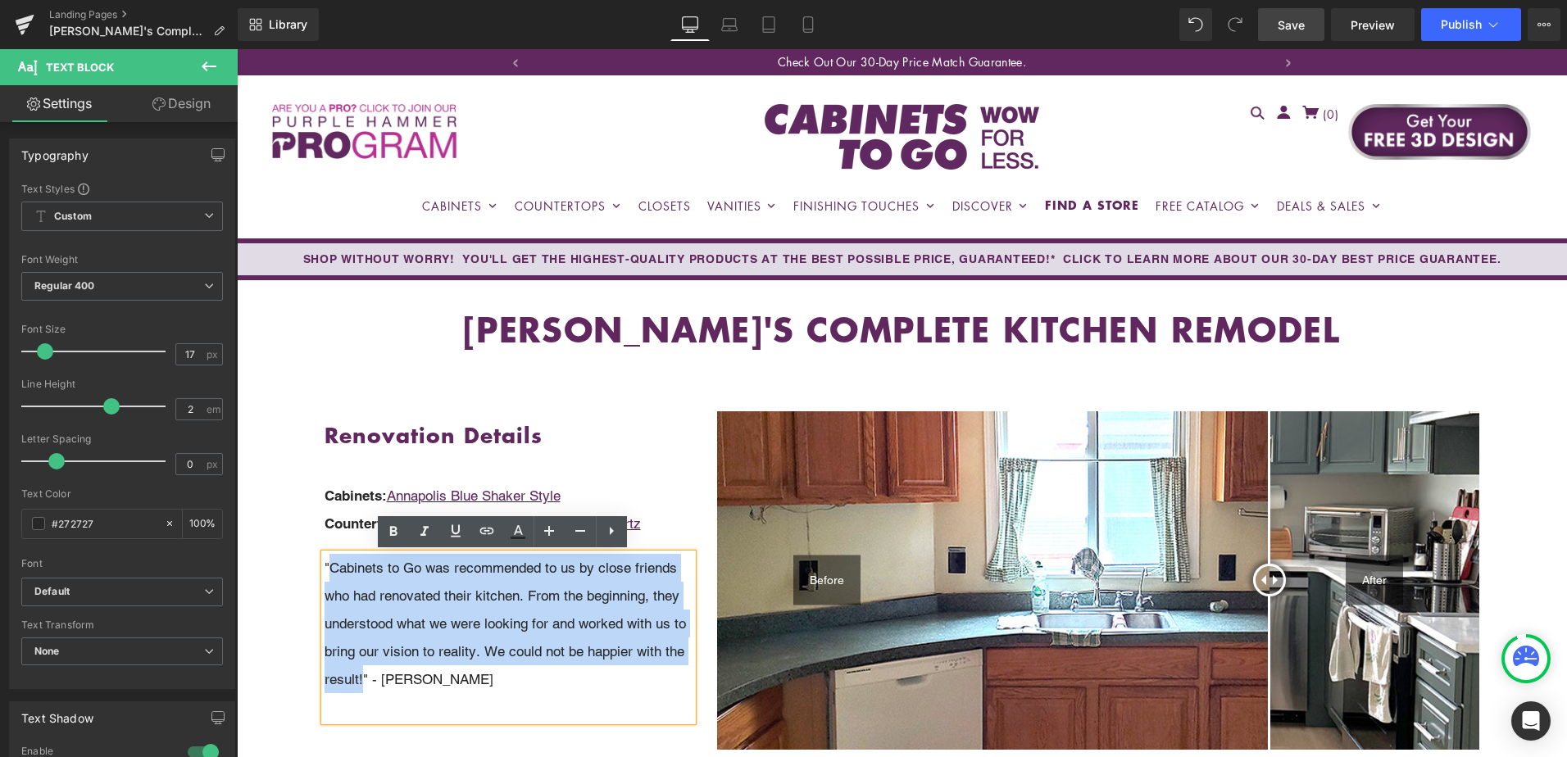
drag, startPoint x: 328, startPoint y: 569, endPoint x: 382, endPoint y: 674, distance: 118.0
click at [382, 674] on p ""Cabinets to Go was recommended to us by close friends who had renovated their …" at bounding box center [509, 623] width 369 height 139
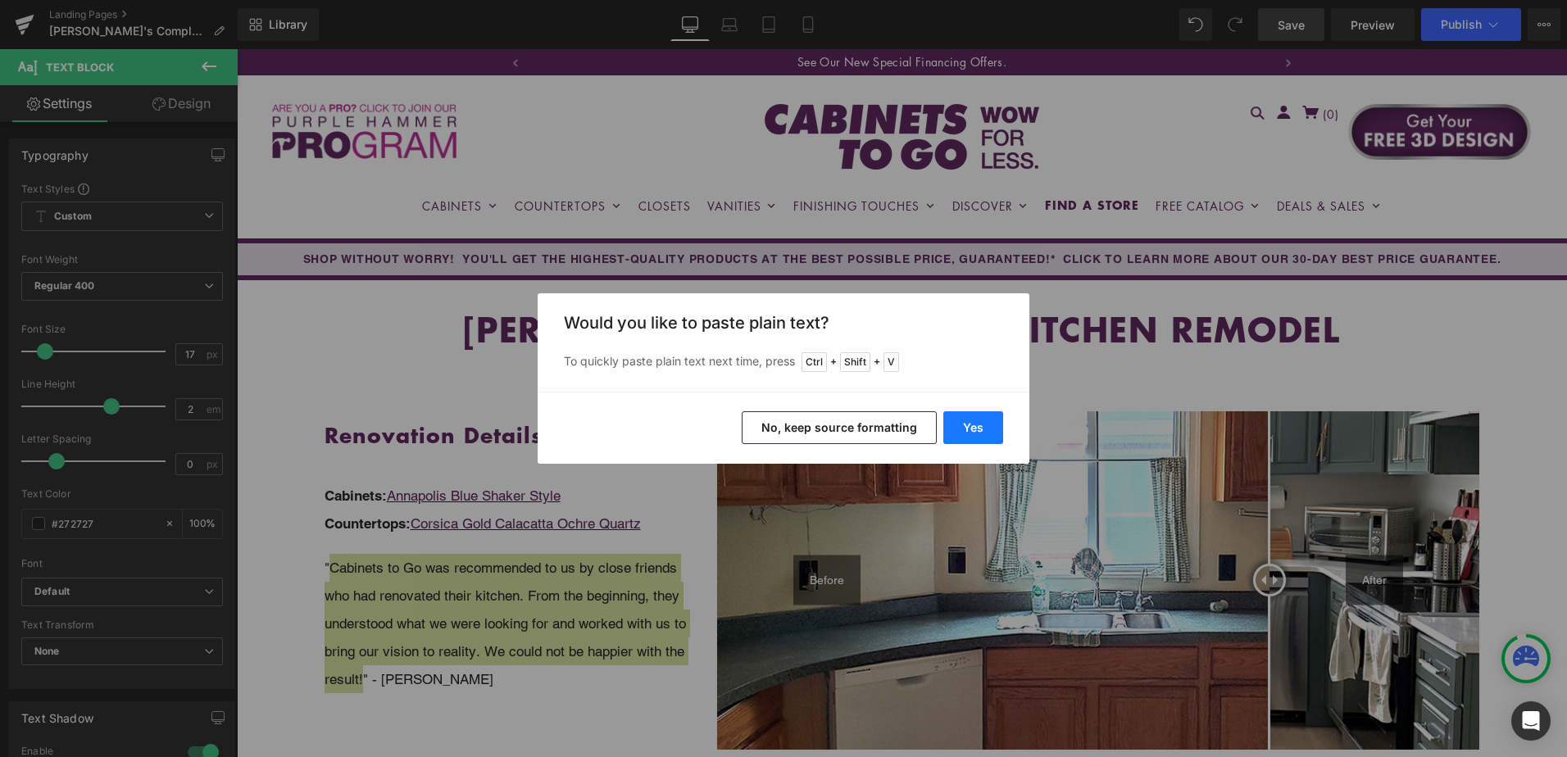
click at [992, 425] on button "Yes" at bounding box center [973, 427] width 60 height 33
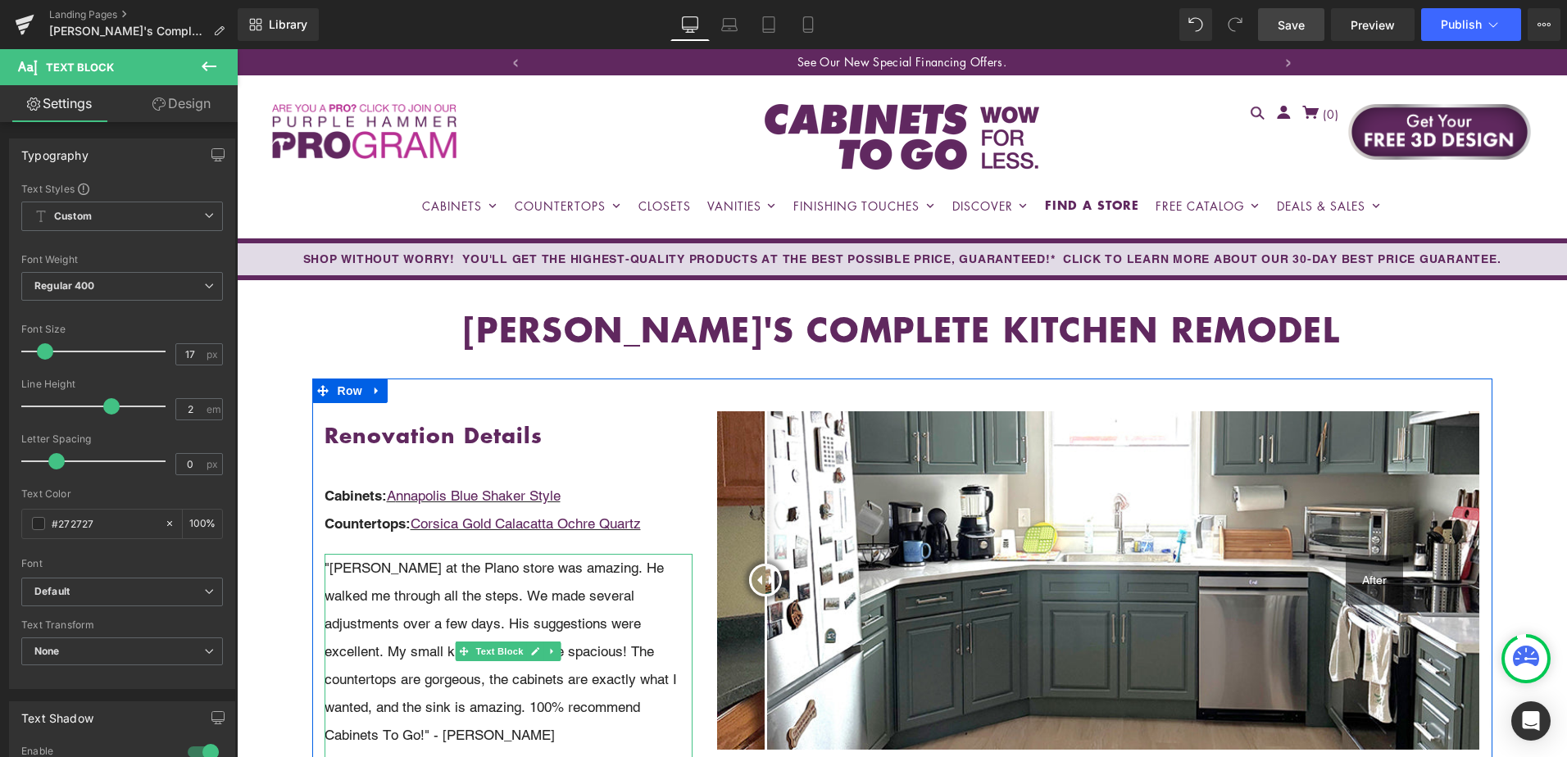
click at [628, 713] on p ""Hitesh at the Plano store was amazing. He walked me through all the steps. We …" at bounding box center [509, 651] width 369 height 195
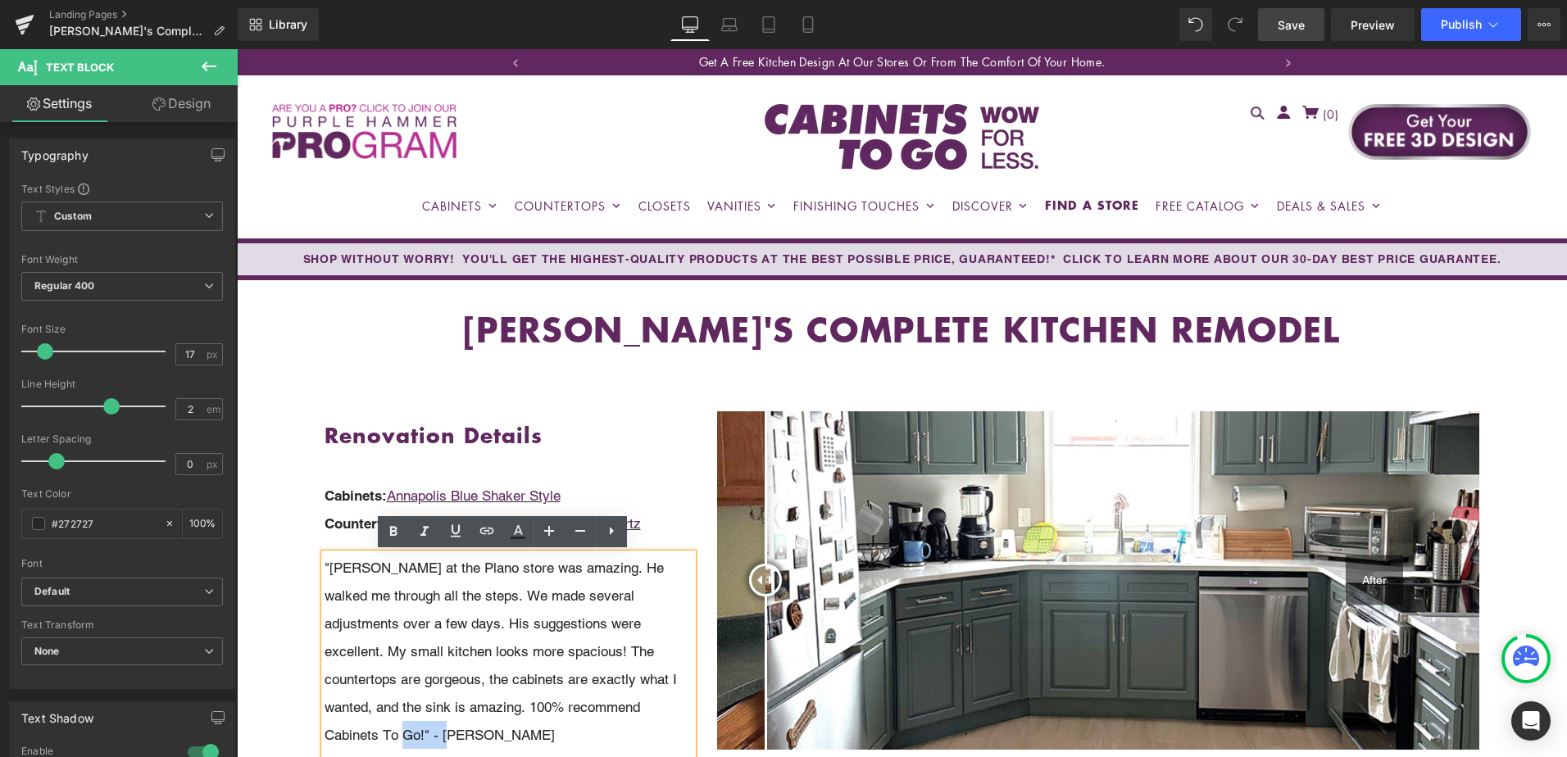
drag, startPoint x: 321, startPoint y: 740, endPoint x: 371, endPoint y: 736, distance: 50.2
click at [371, 736] on p ""Hitesh at the Plano store was amazing. He walked me through all the steps. We …" at bounding box center [509, 651] width 369 height 195
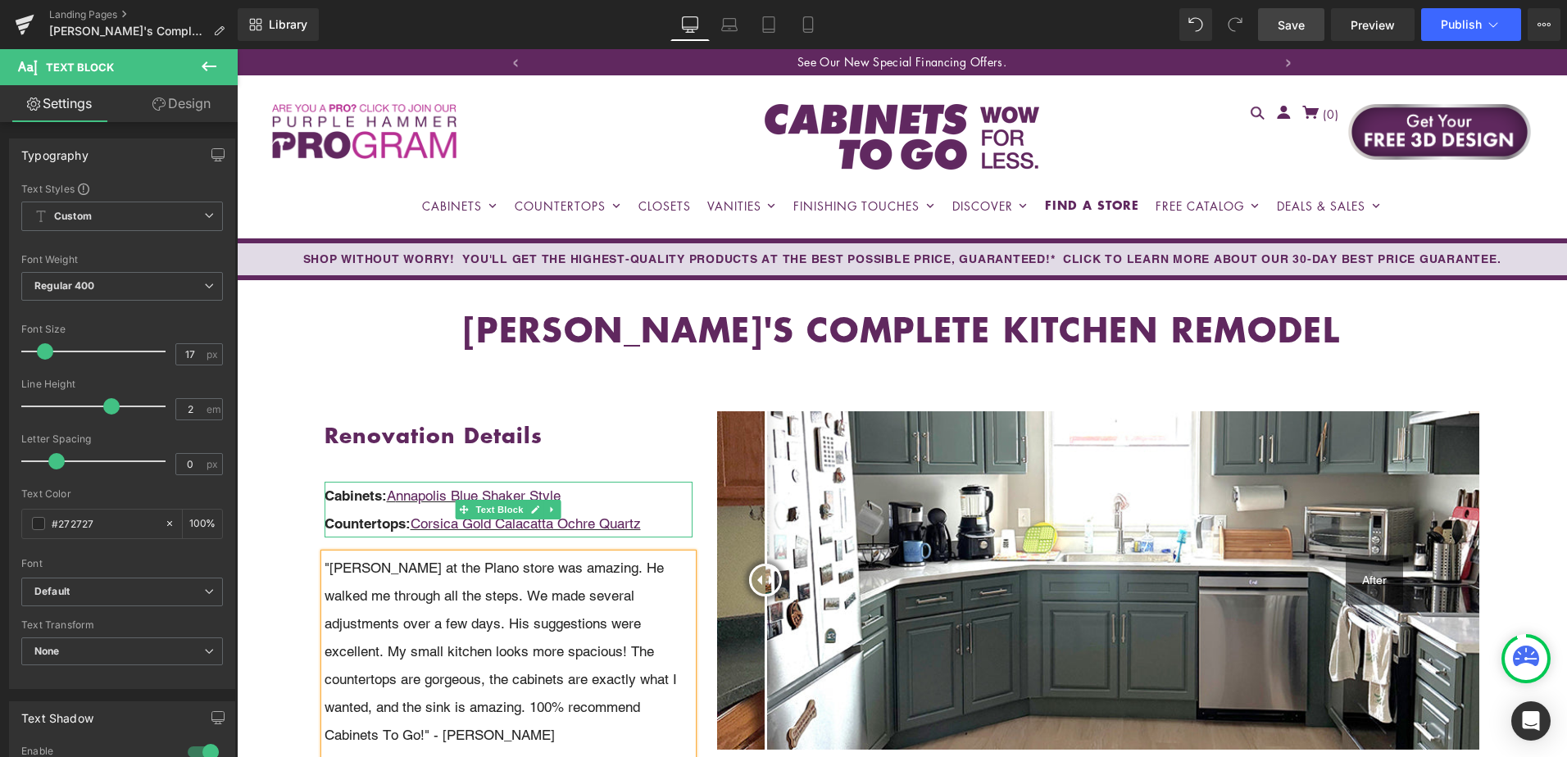
click at [654, 525] on p "Countertops: Corsica Gold Calacatta Ochre Quartz" at bounding box center [509, 524] width 369 height 28
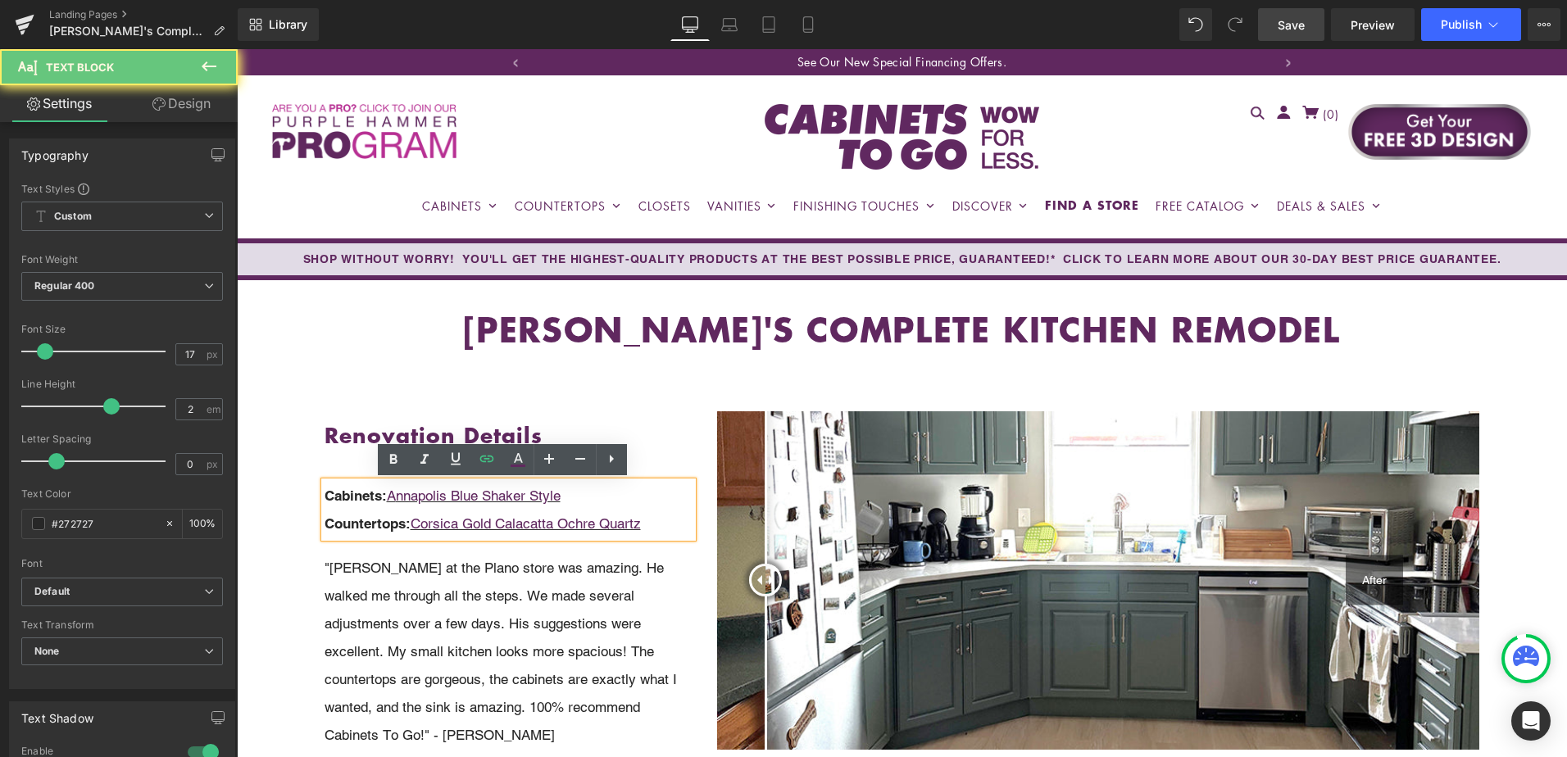
click at [664, 525] on p "Countertops: Corsica Gold Calacatta Ochre Quartz" at bounding box center [509, 524] width 369 height 28
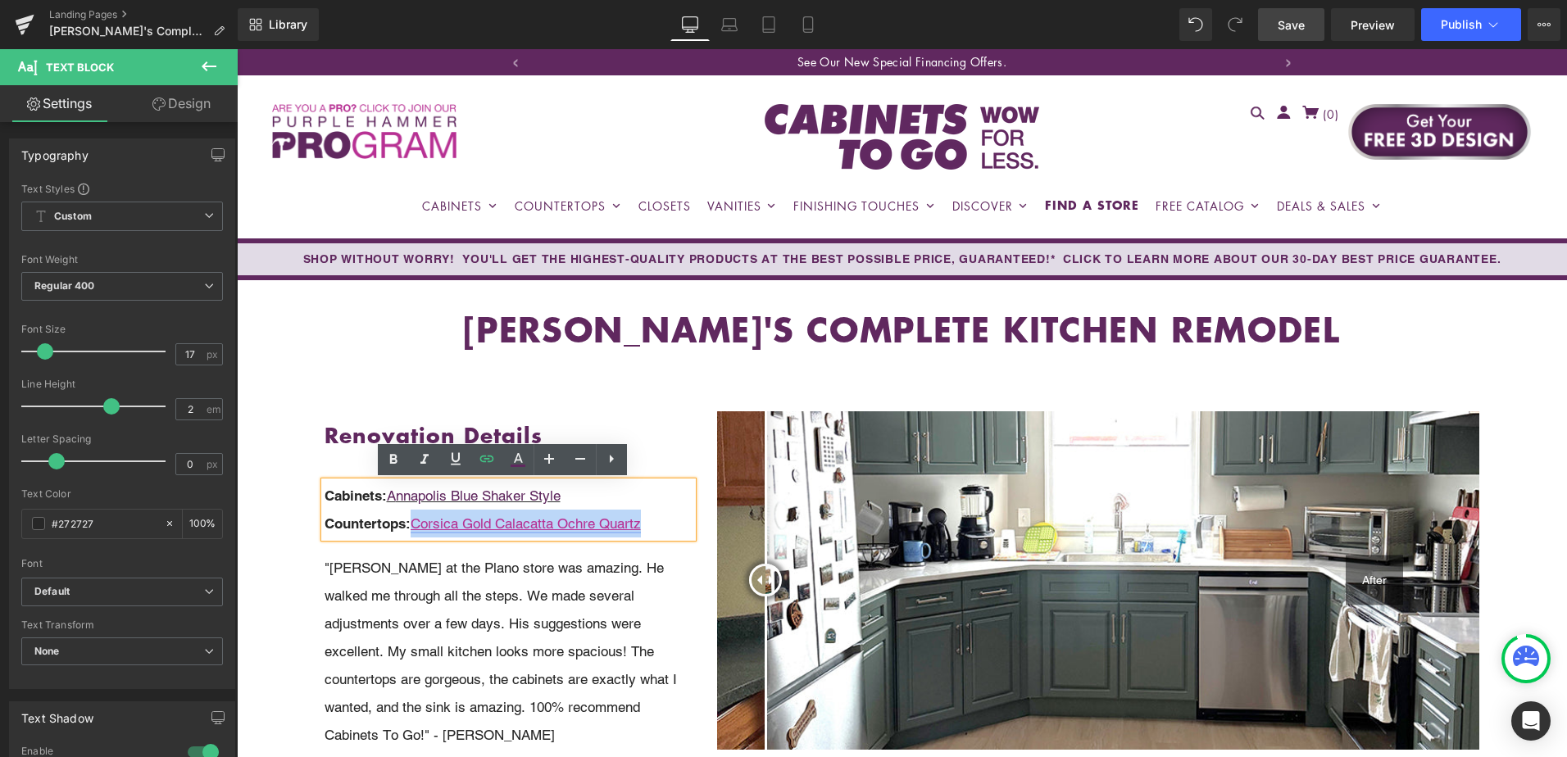
drag, startPoint x: 655, startPoint y: 525, endPoint x: 415, endPoint y: 521, distance: 240.2
click at [415, 521] on p "Countertops: Corsica Gold Calacatta Ochre Quartz" at bounding box center [509, 524] width 369 height 28
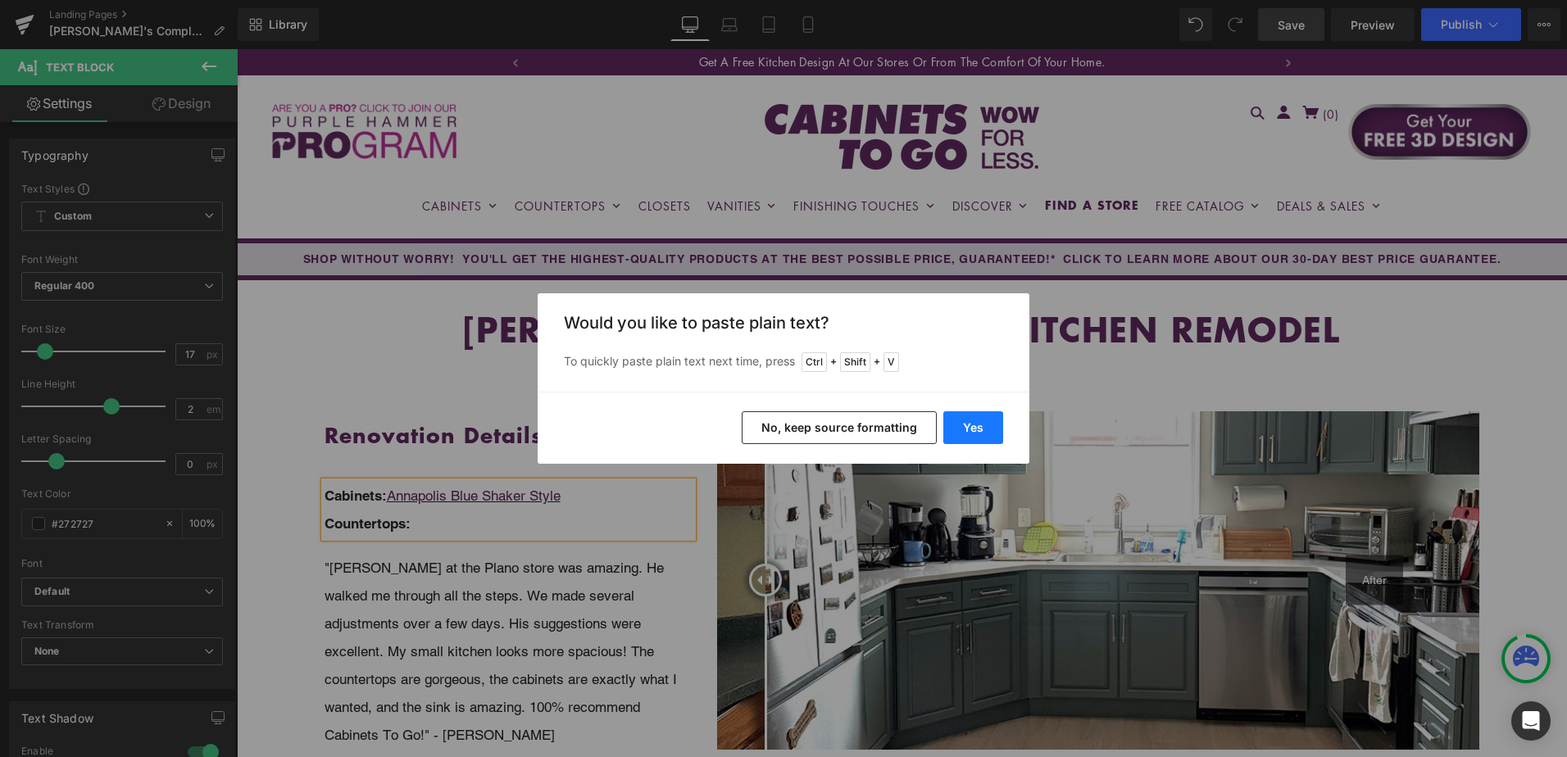
click at [956, 429] on button "Yes" at bounding box center [973, 427] width 60 height 33
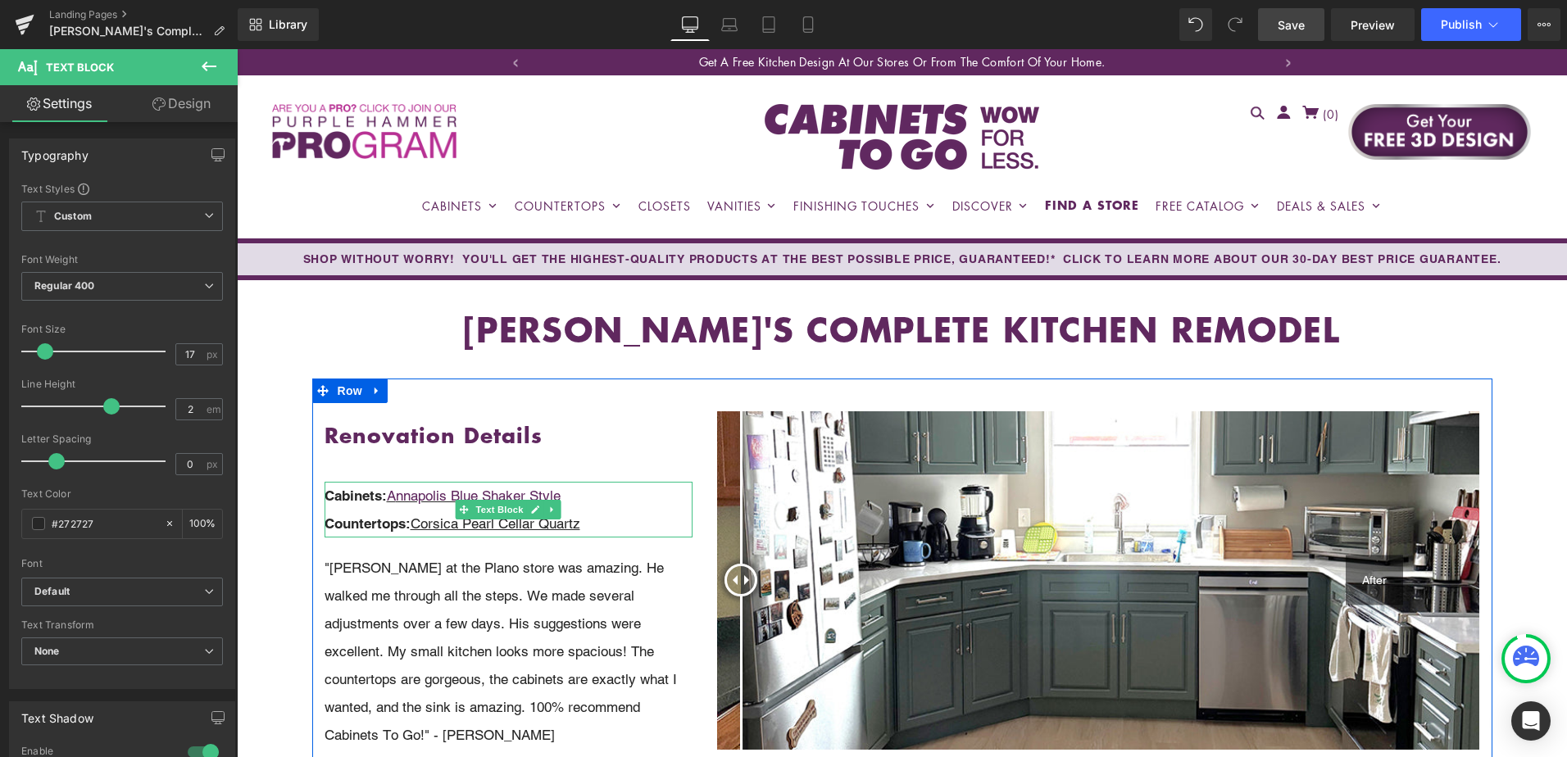
click at [477, 522] on u "Corsica Pearl Cellar Quartz" at bounding box center [496, 523] width 170 height 16
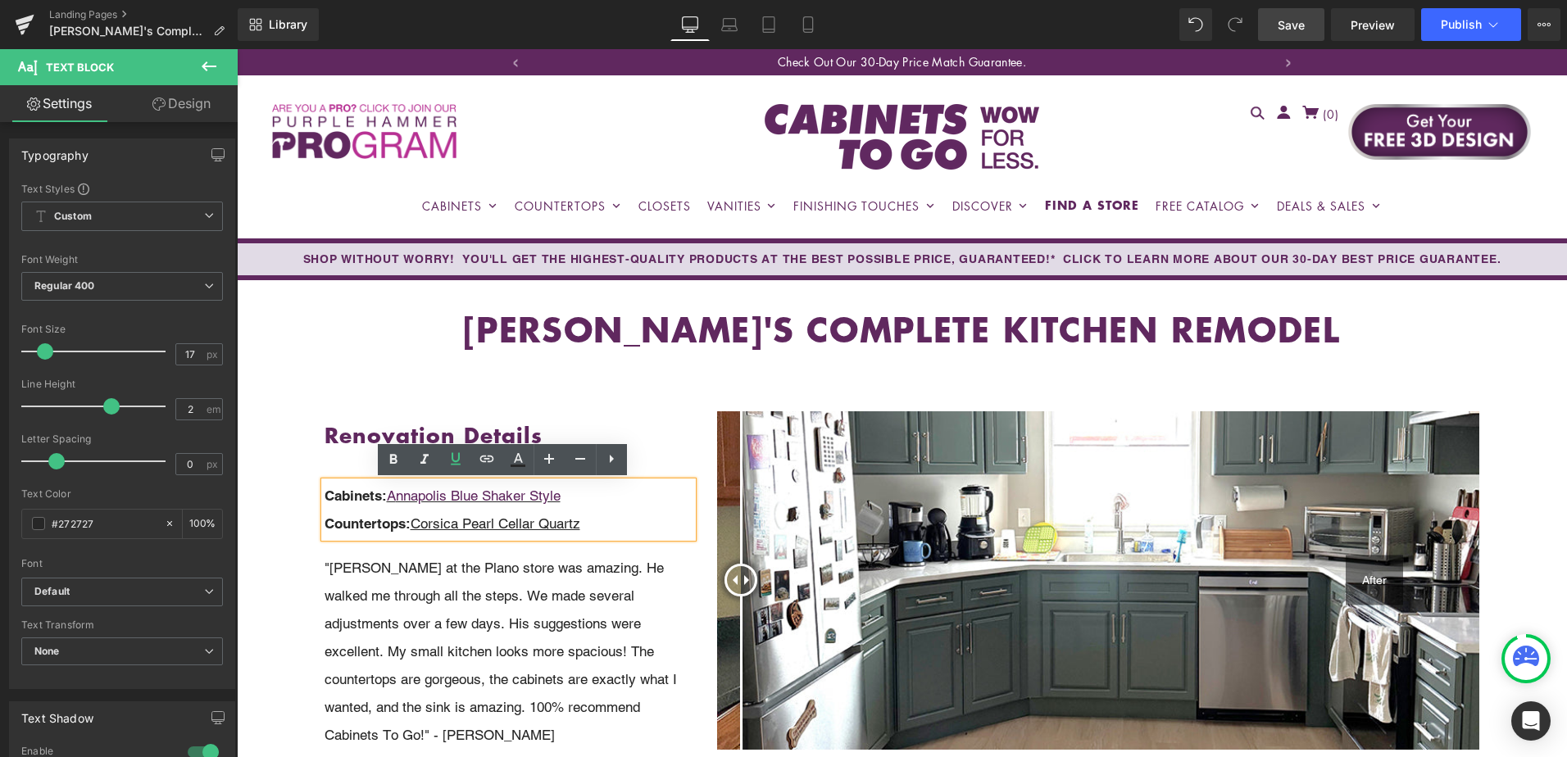
click at [440, 525] on u "Corsica Pearl Cellar Quartz" at bounding box center [496, 523] width 170 height 16
drag, startPoint x: 415, startPoint y: 526, endPoint x: 587, endPoint y: 532, distance: 172.2
click at [587, 532] on p "Countertops: Corsica Pearl Cellar Quartz" at bounding box center [509, 524] width 369 height 28
click at [490, 458] on icon at bounding box center [487, 459] width 20 height 20
click at [501, 558] on input "text" at bounding box center [485, 558] width 252 height 41
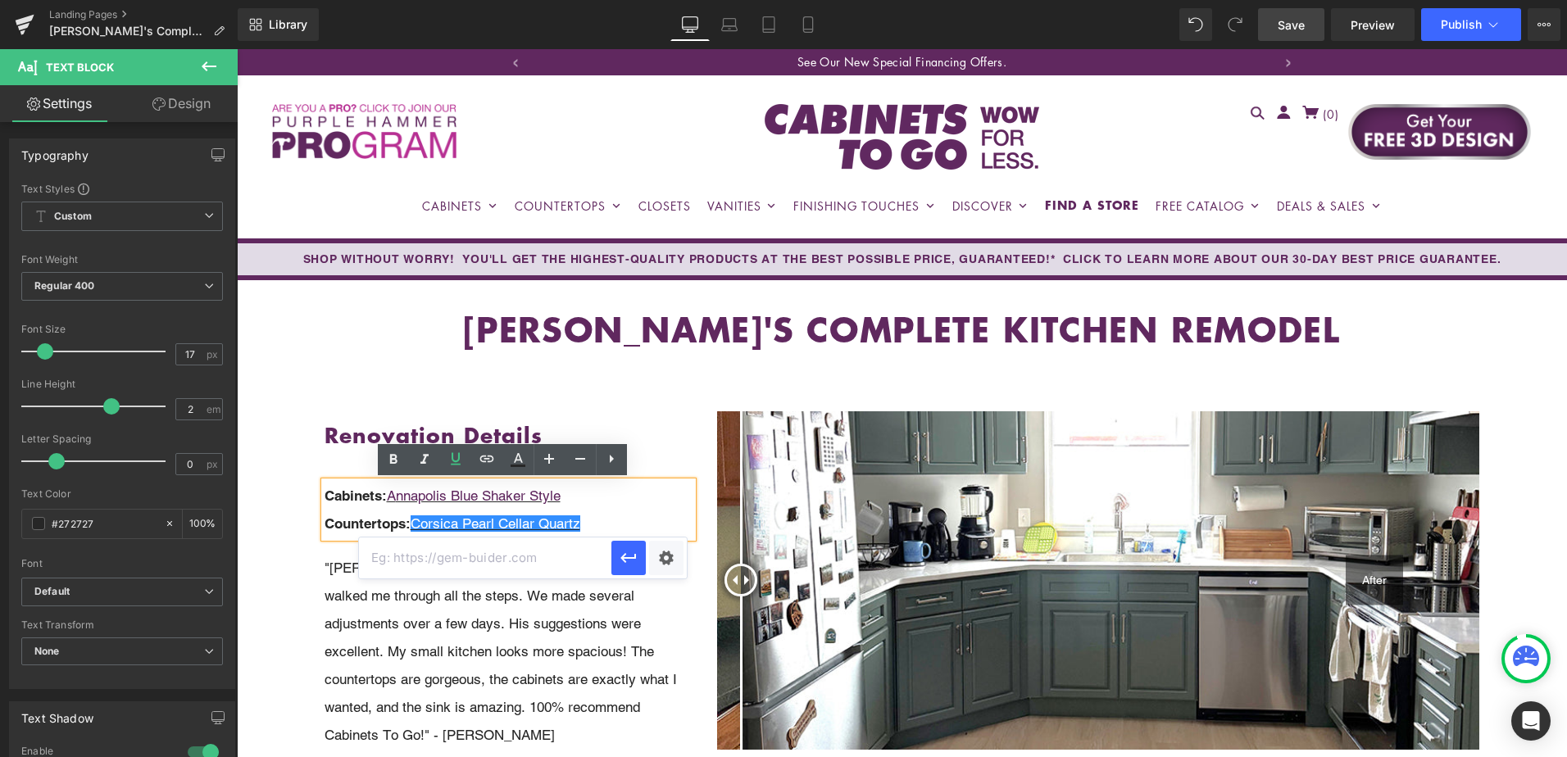
paste input "https://cabinetstogo.com/products/corsica-pearl-cellar-quartz"
type input "https://cabinetstogo.com/products/corsica-pearl-cellar-quartz"
click at [634, 560] on icon "button" at bounding box center [629, 558] width 20 height 20
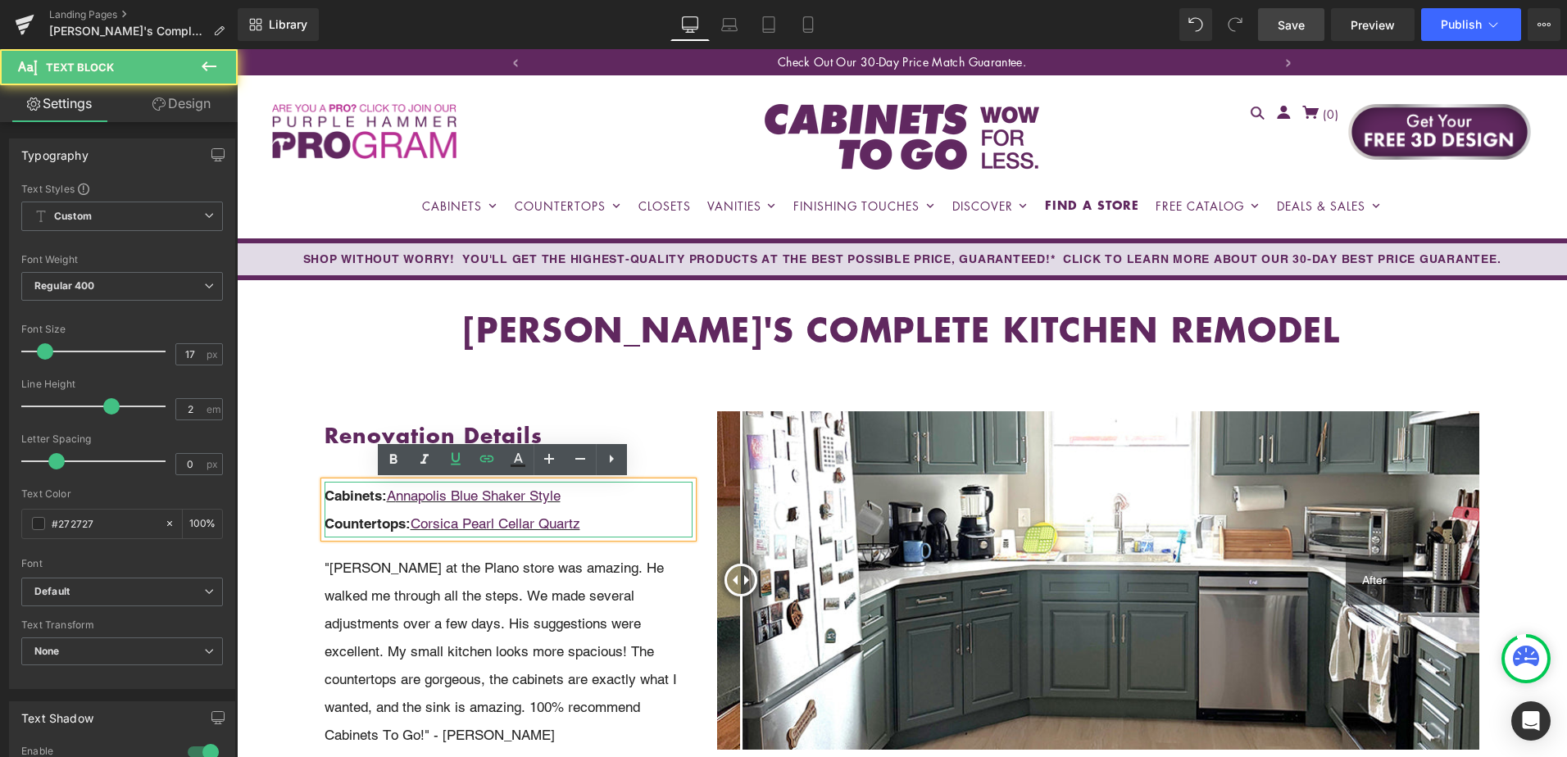
click at [619, 519] on p "Countertops: Corsica Pearl Cellar Quartz" at bounding box center [509, 524] width 369 height 28
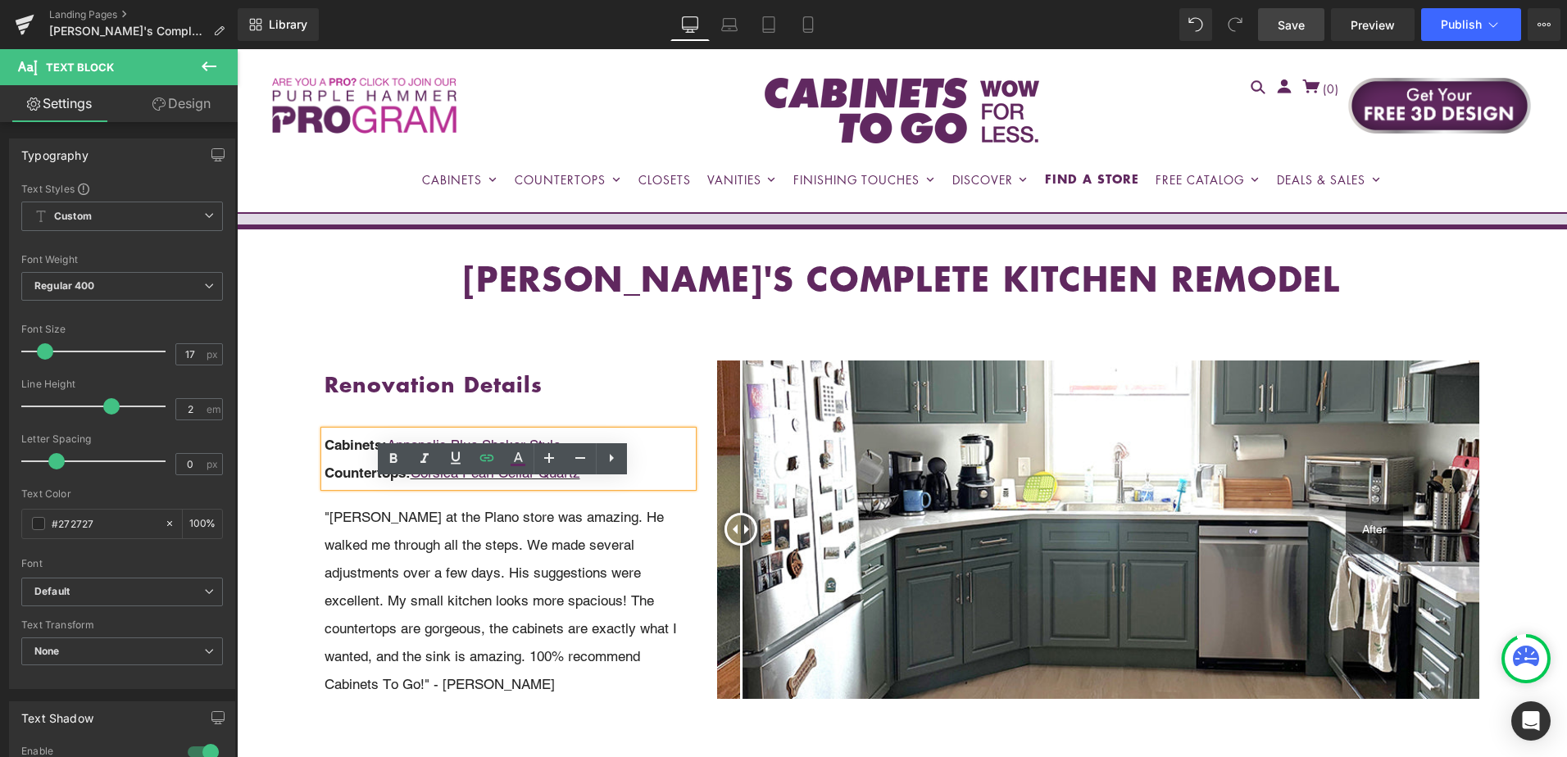
scroll to position [82, 0]
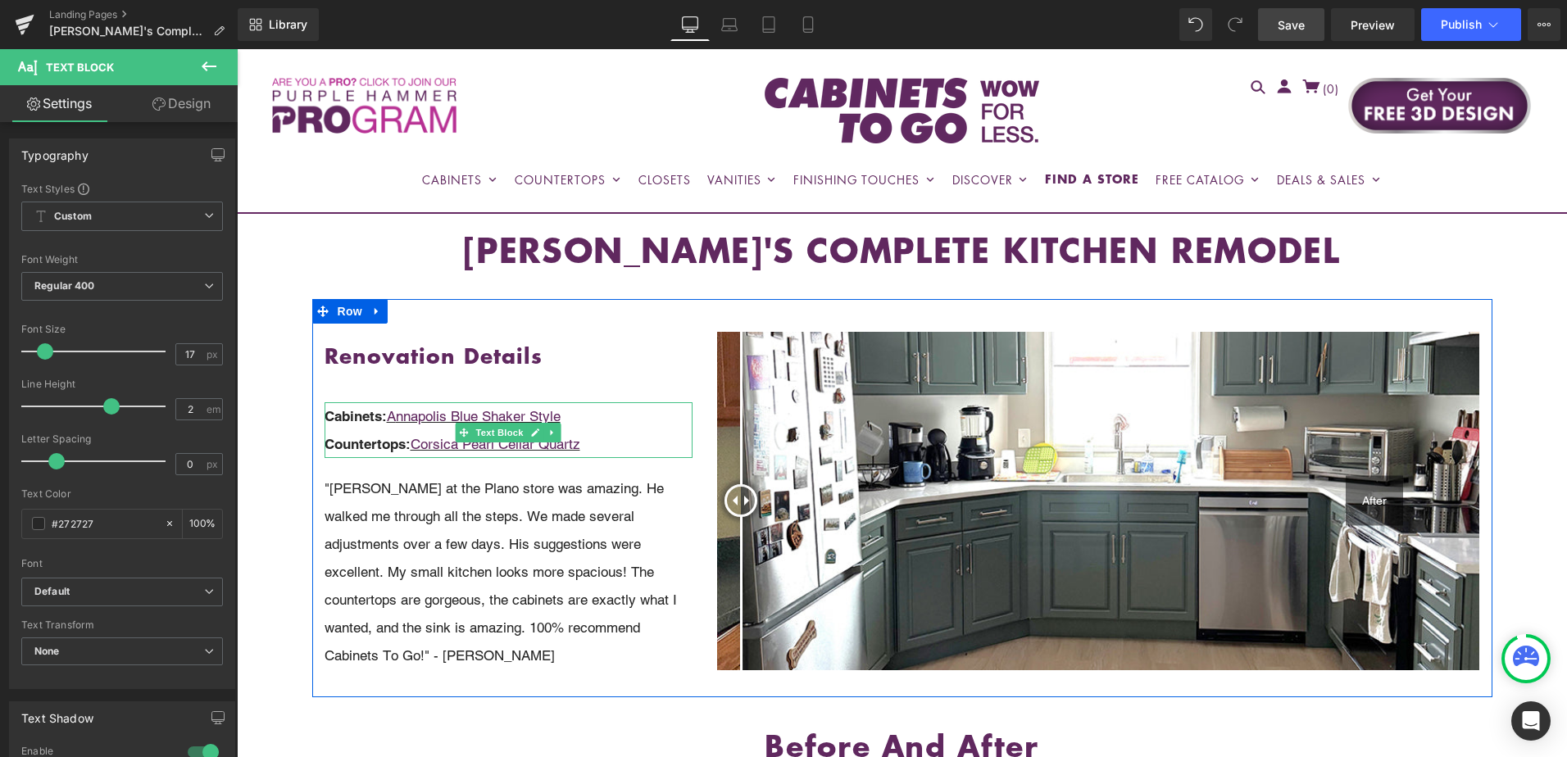
click at [624, 443] on p "Countertops: Corsica Pearl Cellar Quartz" at bounding box center [509, 444] width 369 height 28
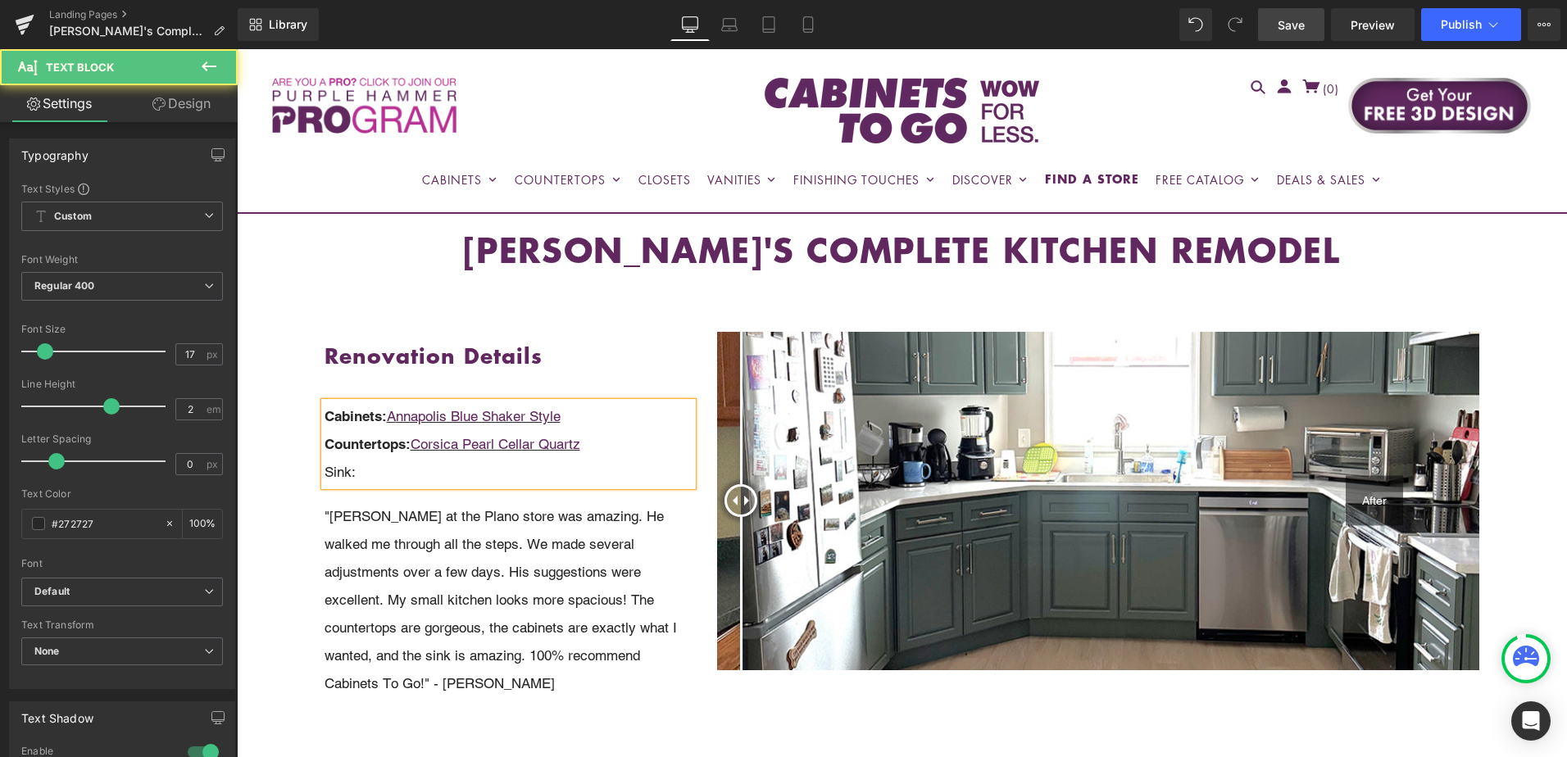
click at [347, 466] on p "Sink:" at bounding box center [509, 472] width 369 height 28
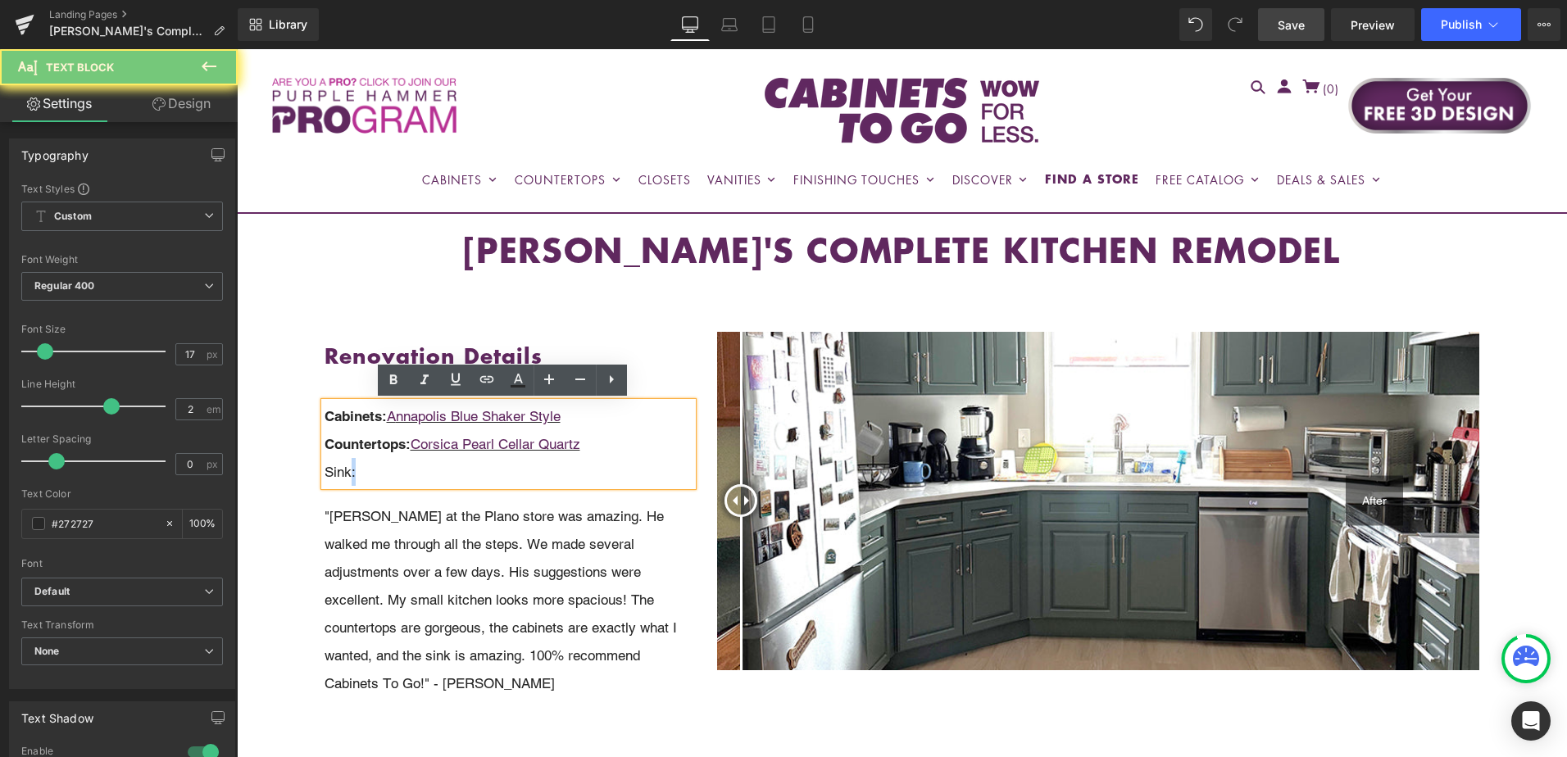
click at [347, 466] on p "Sink:" at bounding box center [509, 472] width 369 height 28
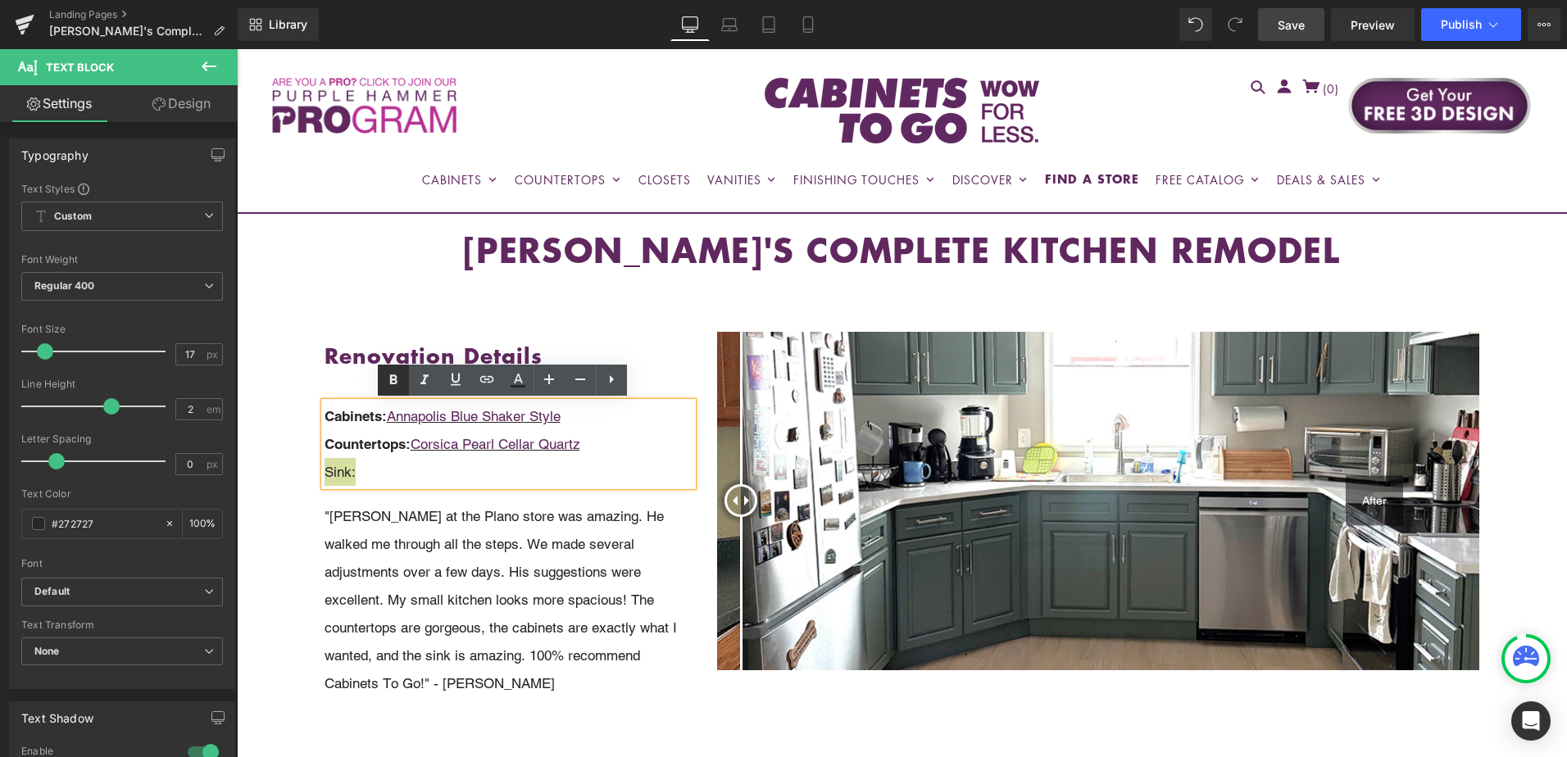
click at [388, 375] on icon at bounding box center [394, 380] width 20 height 20
click at [382, 470] on p "Sink:" at bounding box center [509, 472] width 369 height 28
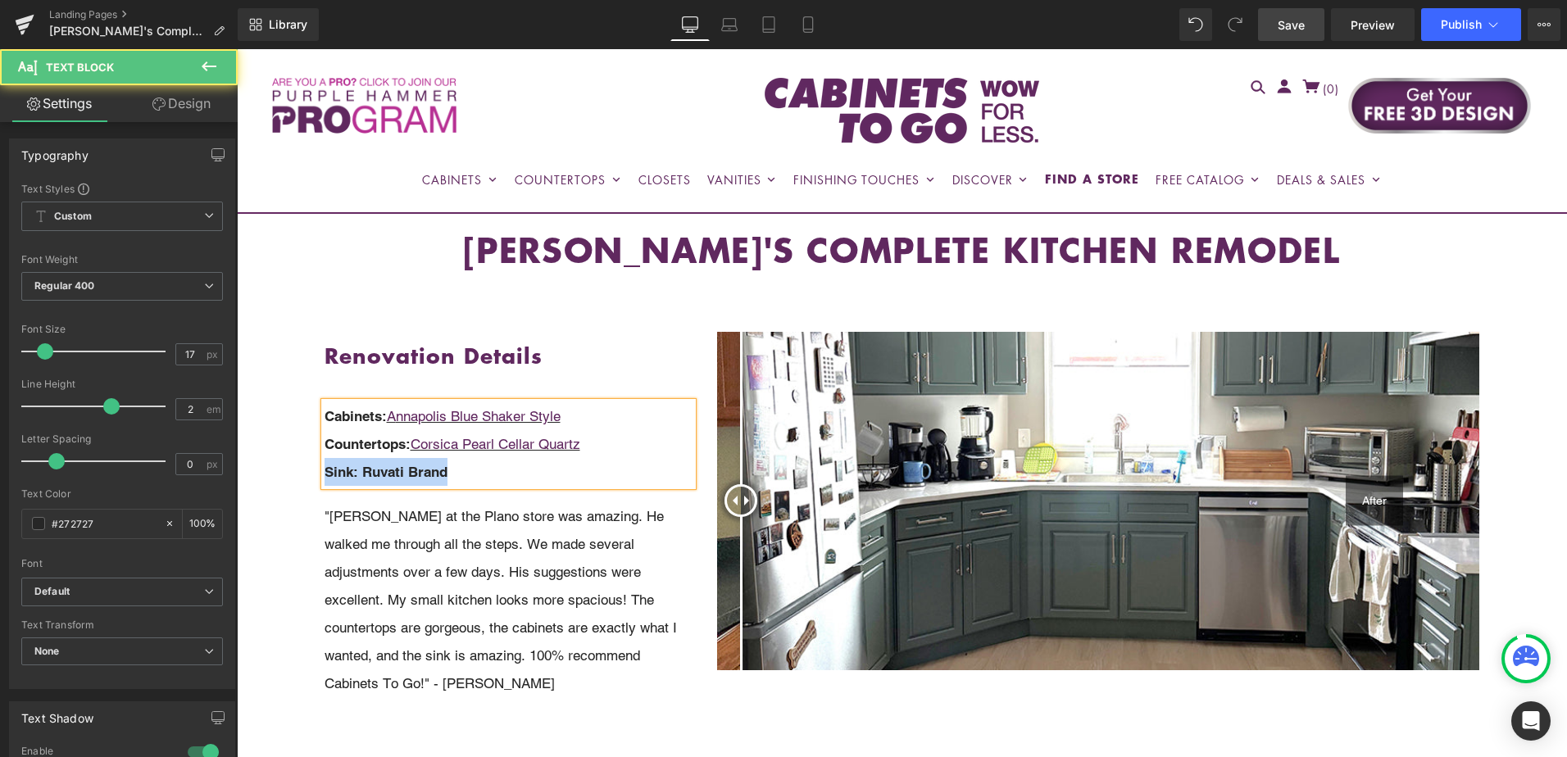
drag, startPoint x: 464, startPoint y: 480, endPoint x: 279, endPoint y: 474, distance: 185.3
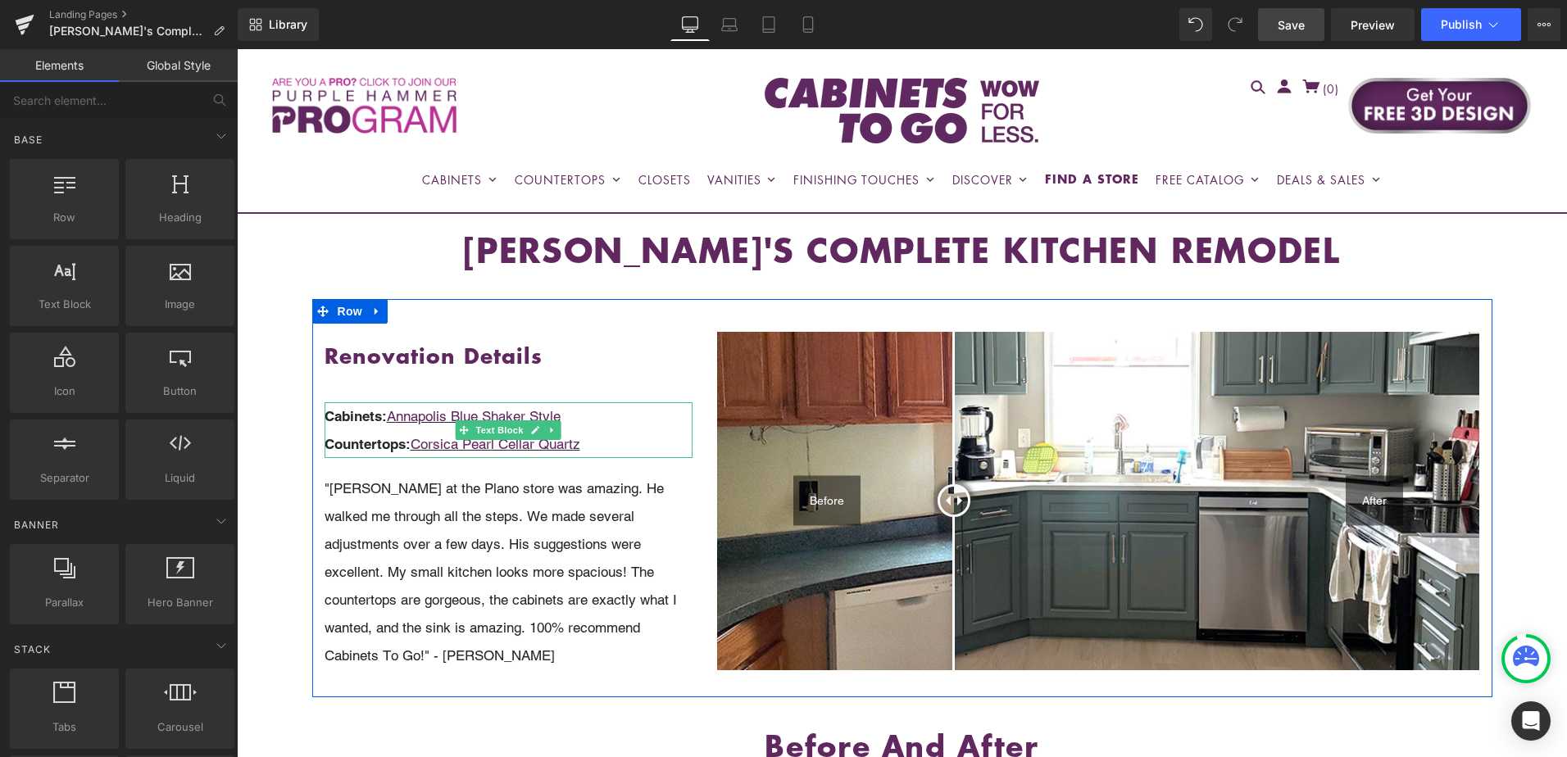
click at [340, 420] on span "Cabinets:" at bounding box center [356, 416] width 62 height 16
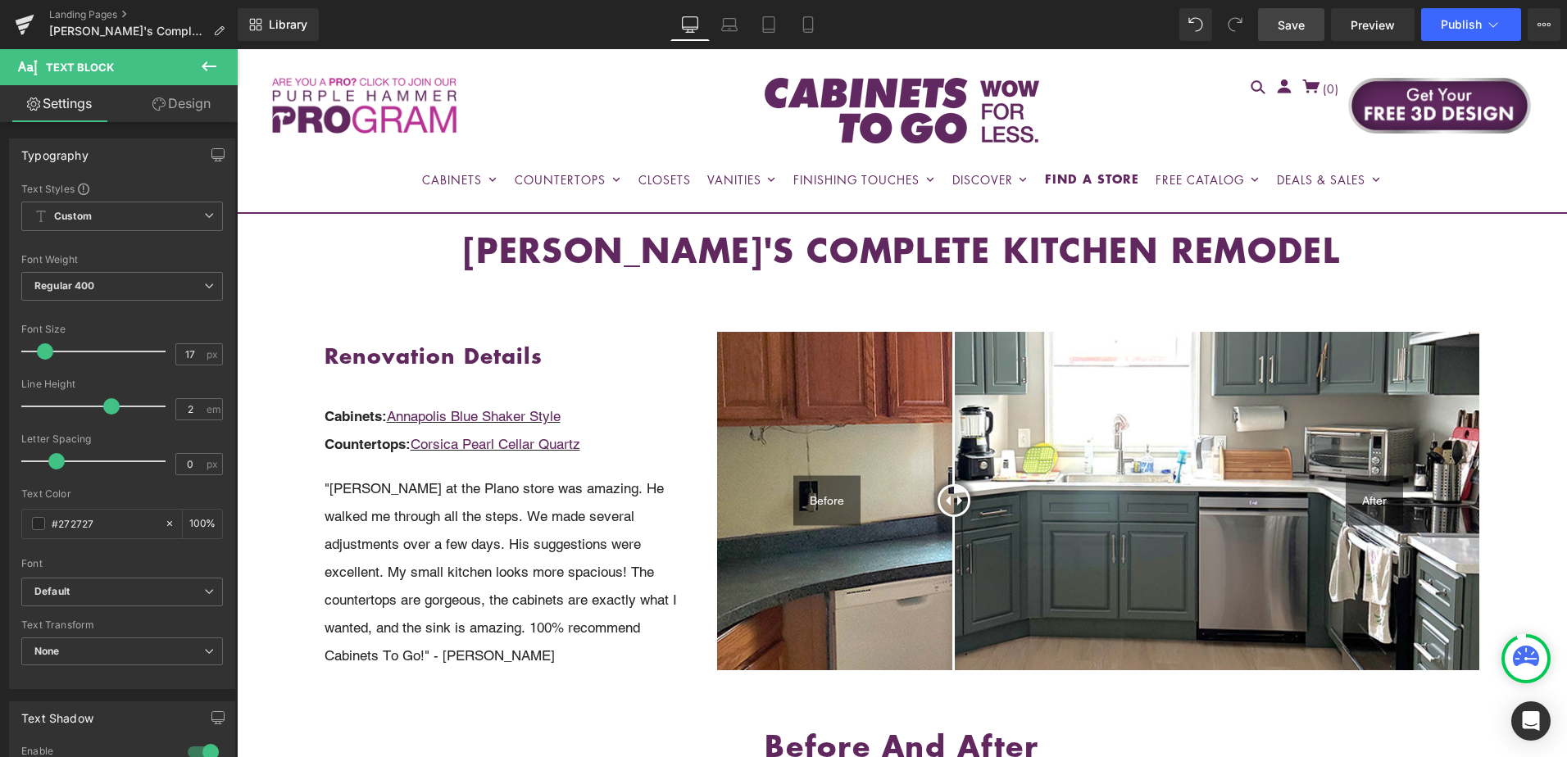
click at [180, 111] on link "Design" at bounding box center [181, 103] width 119 height 37
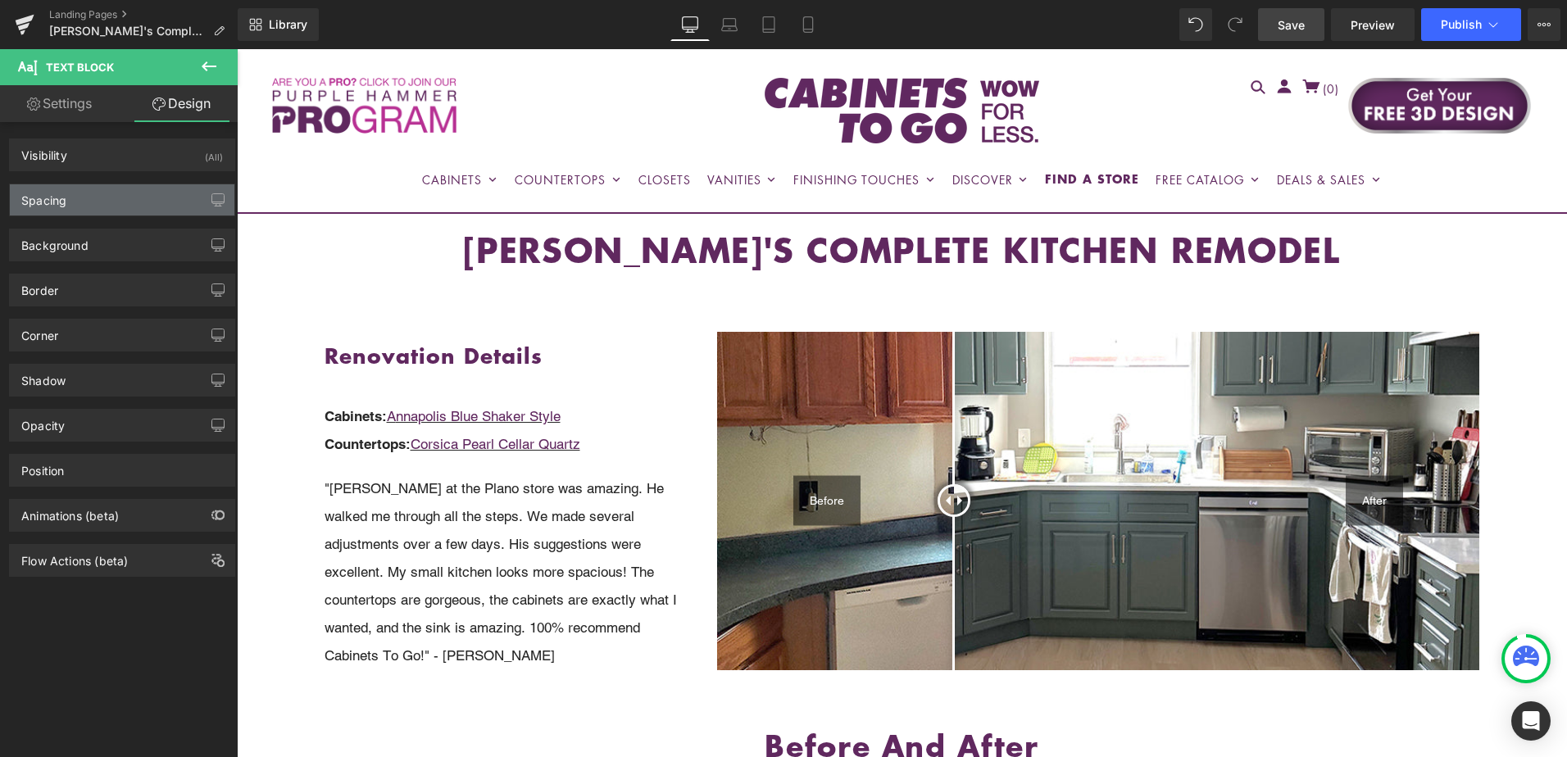
click at [128, 202] on div "Spacing" at bounding box center [122, 199] width 225 height 31
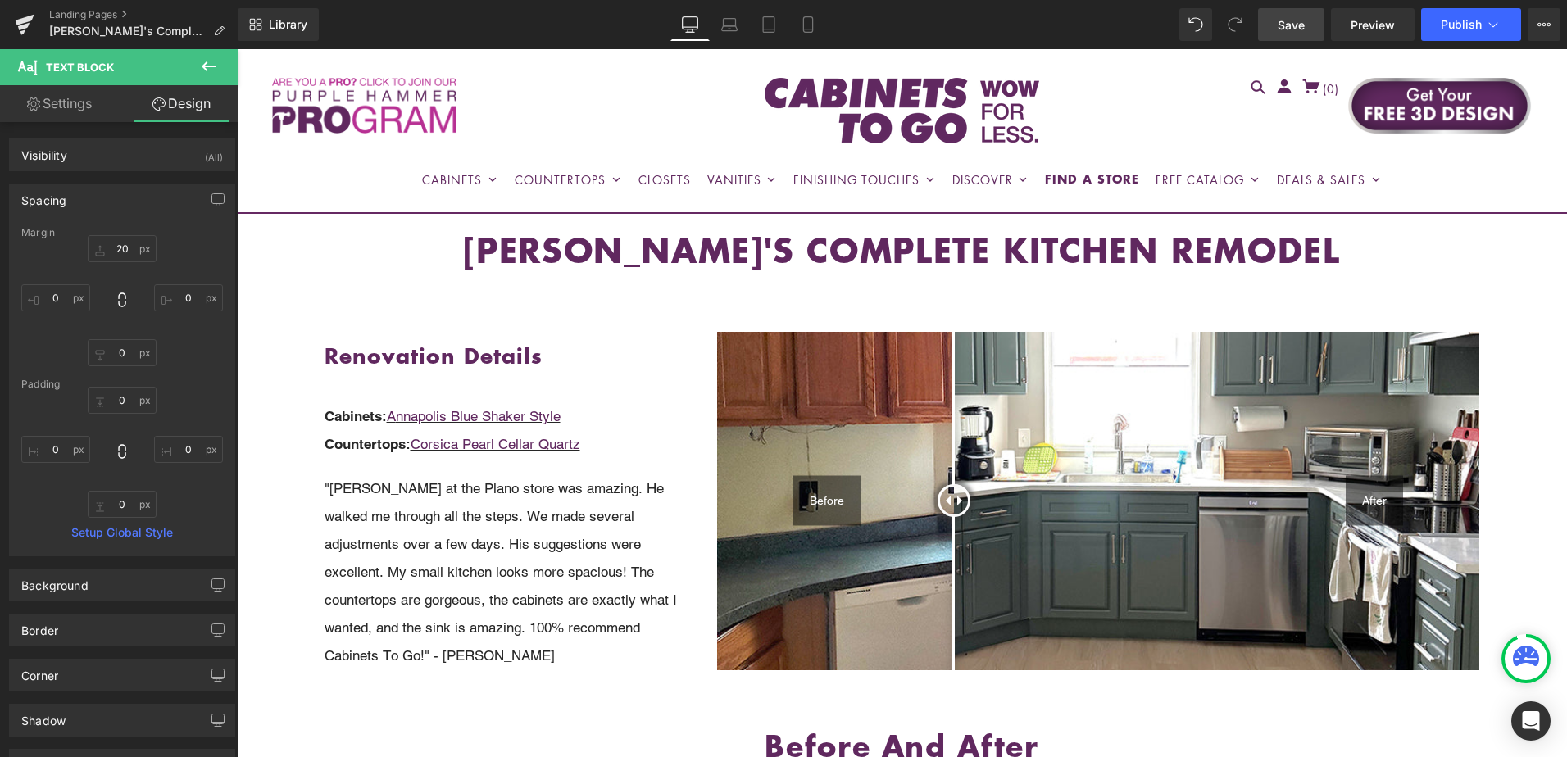
type input "20"
type input "0"
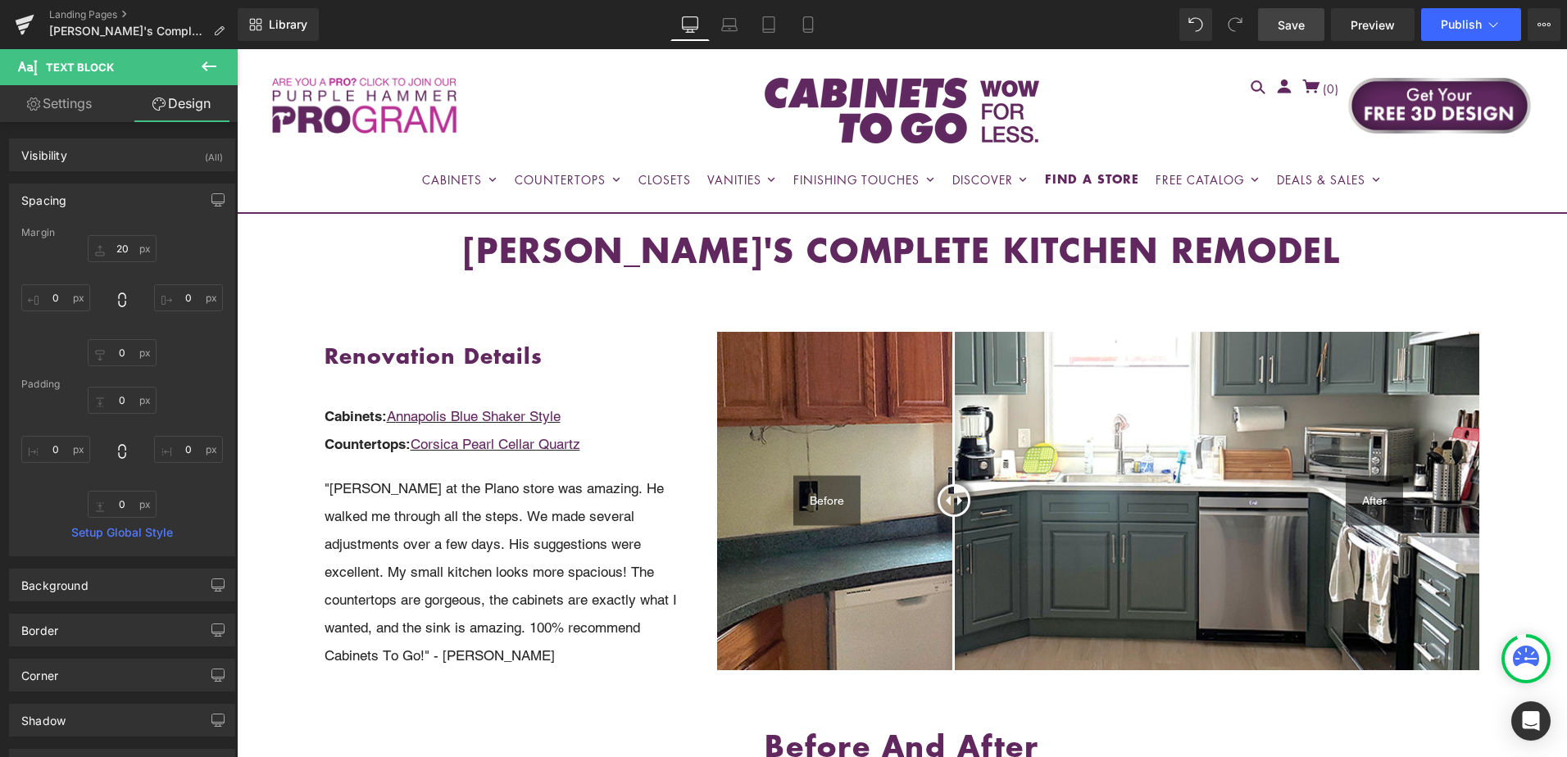
type input "0"
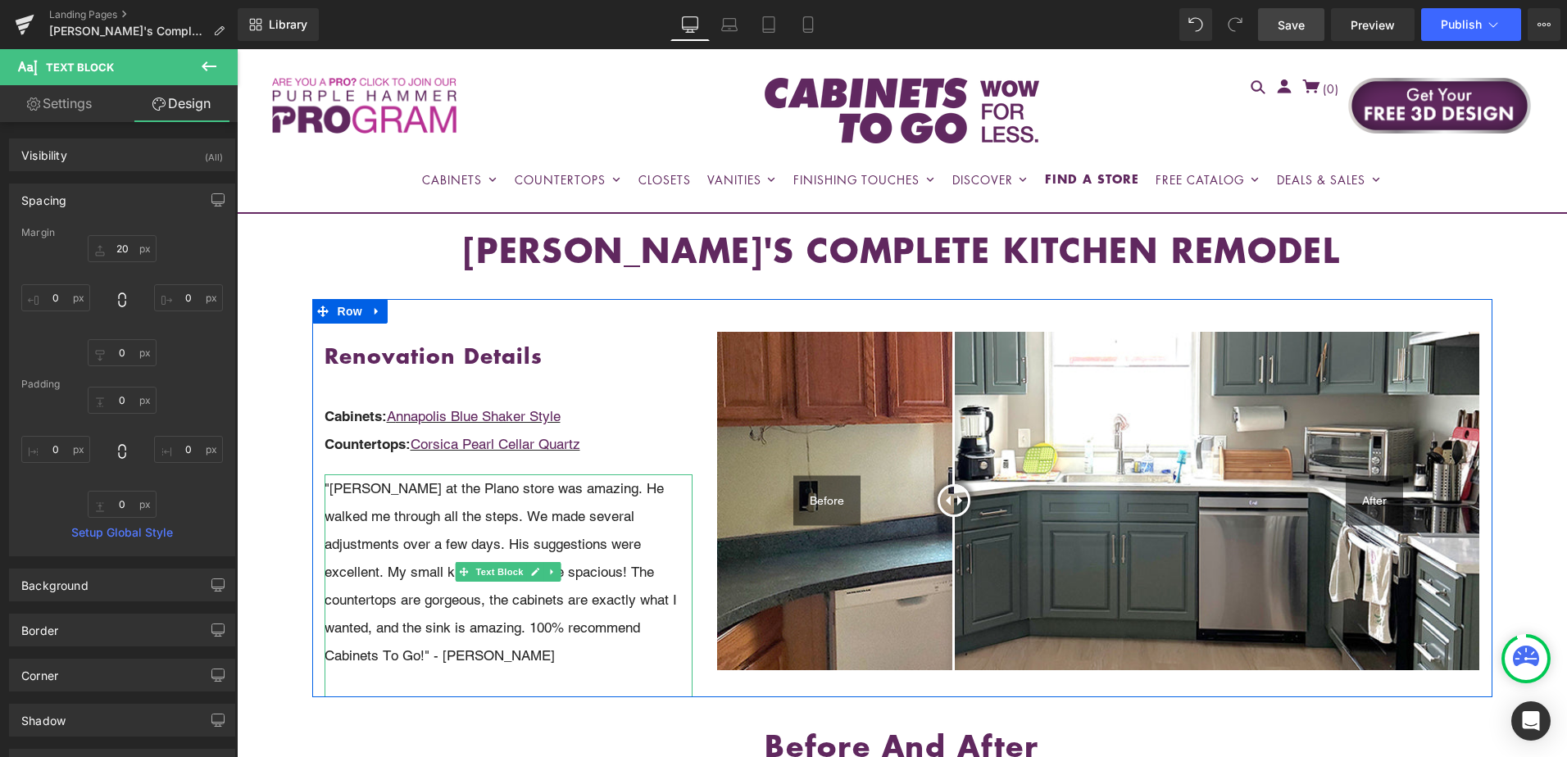
click at [420, 505] on p ""Hitesh at the Plano store was amazing. He walked me through all the steps. We …" at bounding box center [509, 572] width 369 height 195
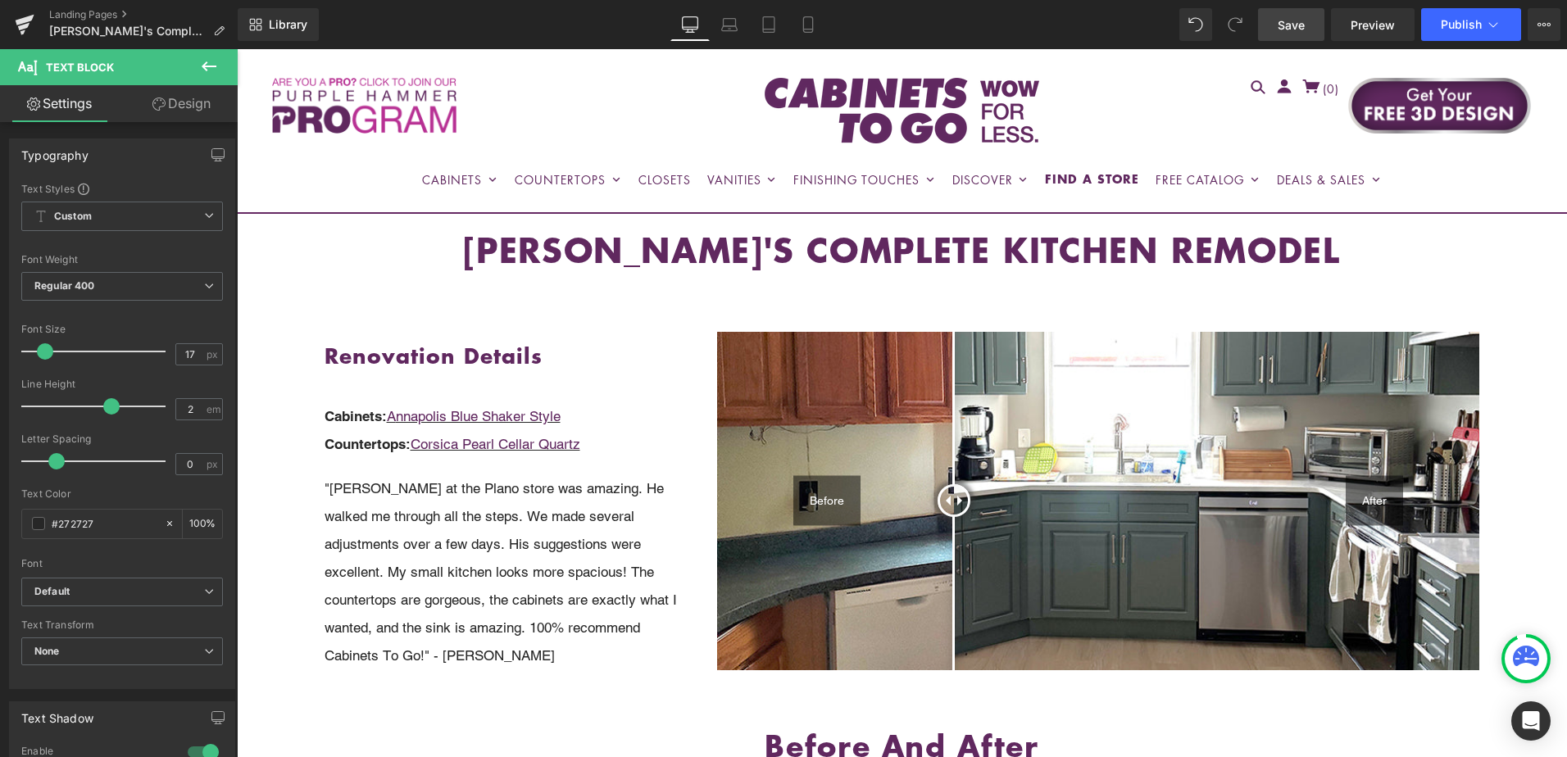
click at [175, 100] on link "Design" at bounding box center [181, 103] width 119 height 37
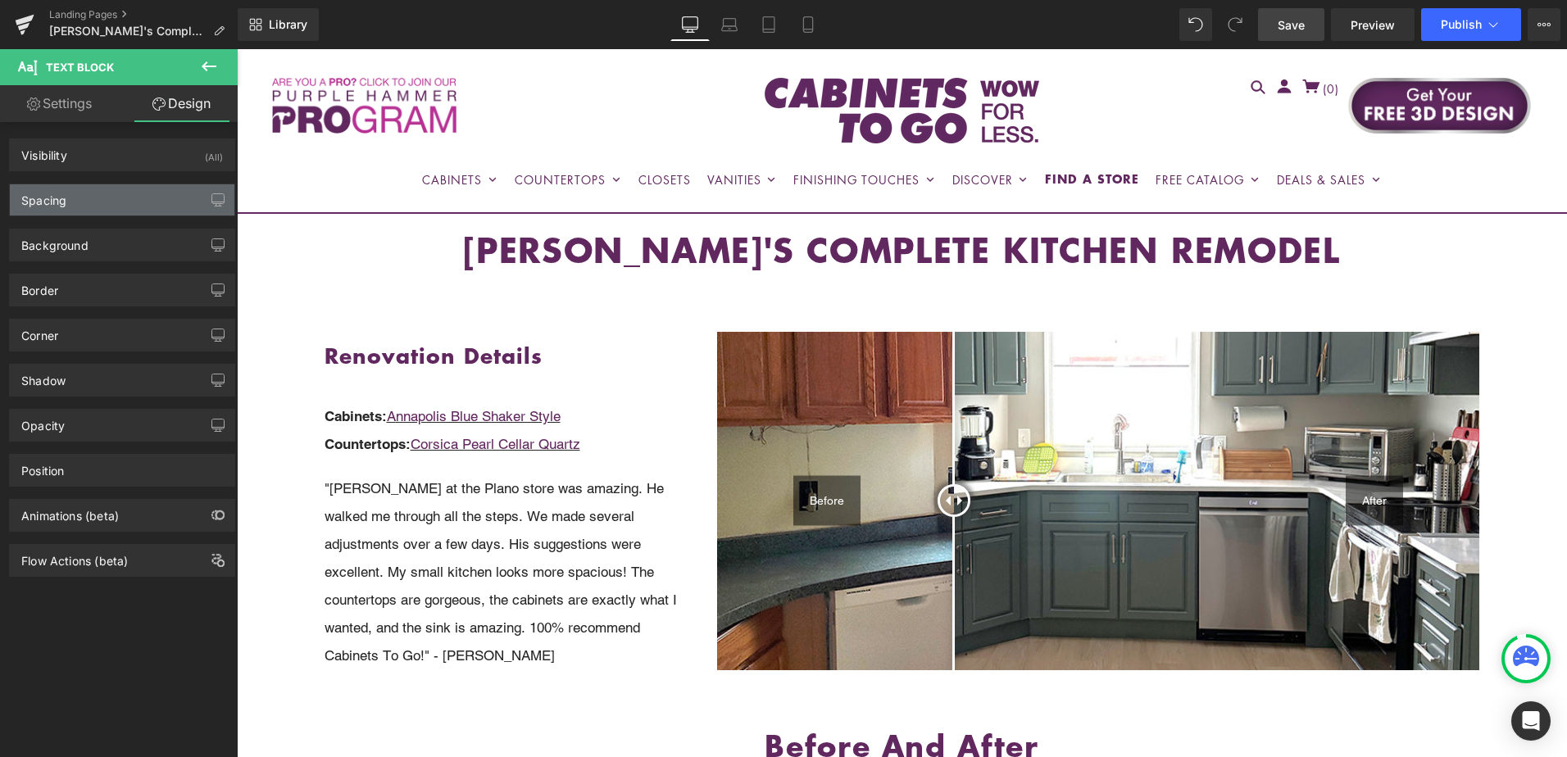
click at [136, 203] on div "Spacing" at bounding box center [122, 199] width 225 height 31
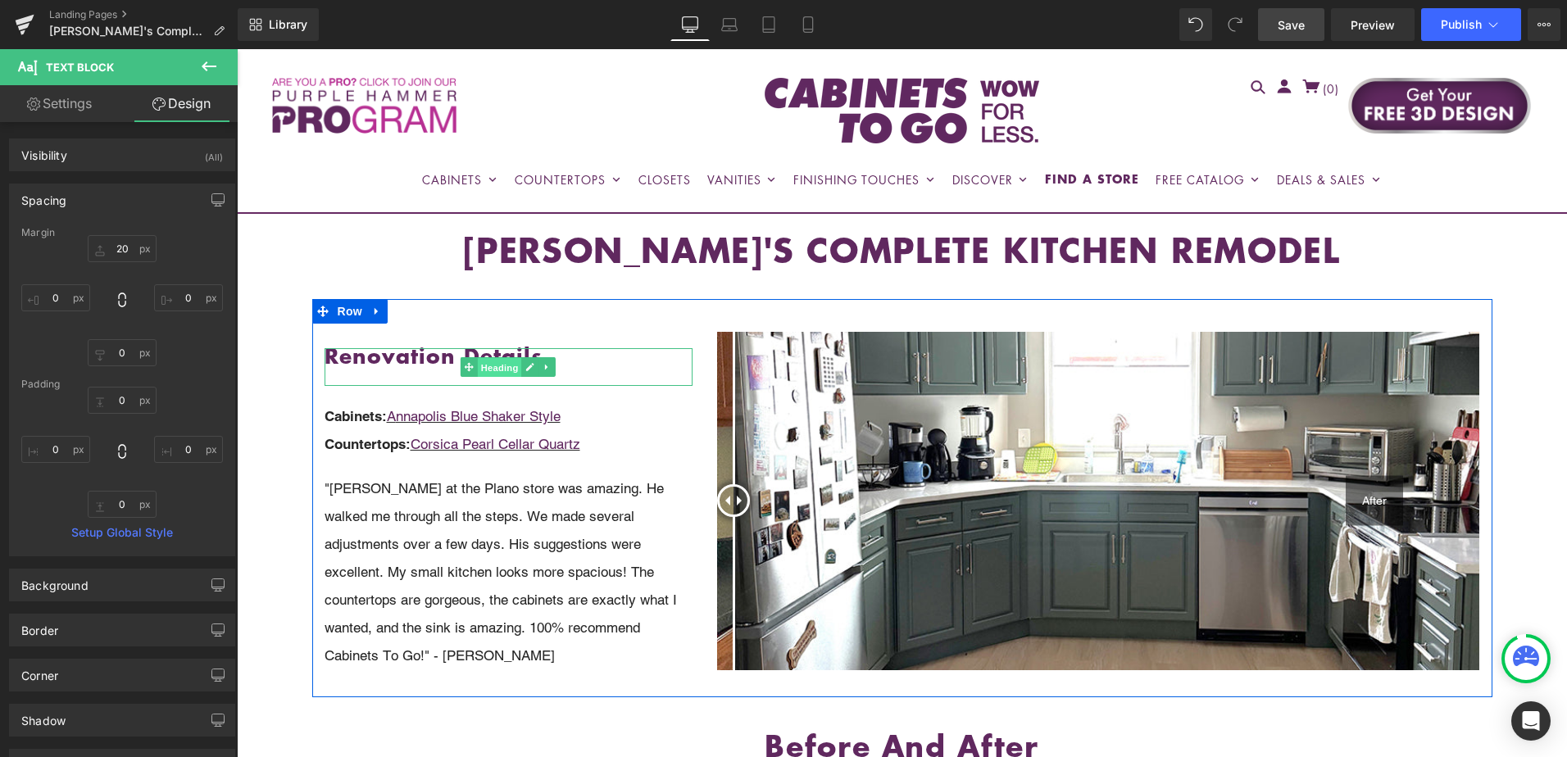
click at [484, 363] on span "Heading" at bounding box center [500, 368] width 44 height 20
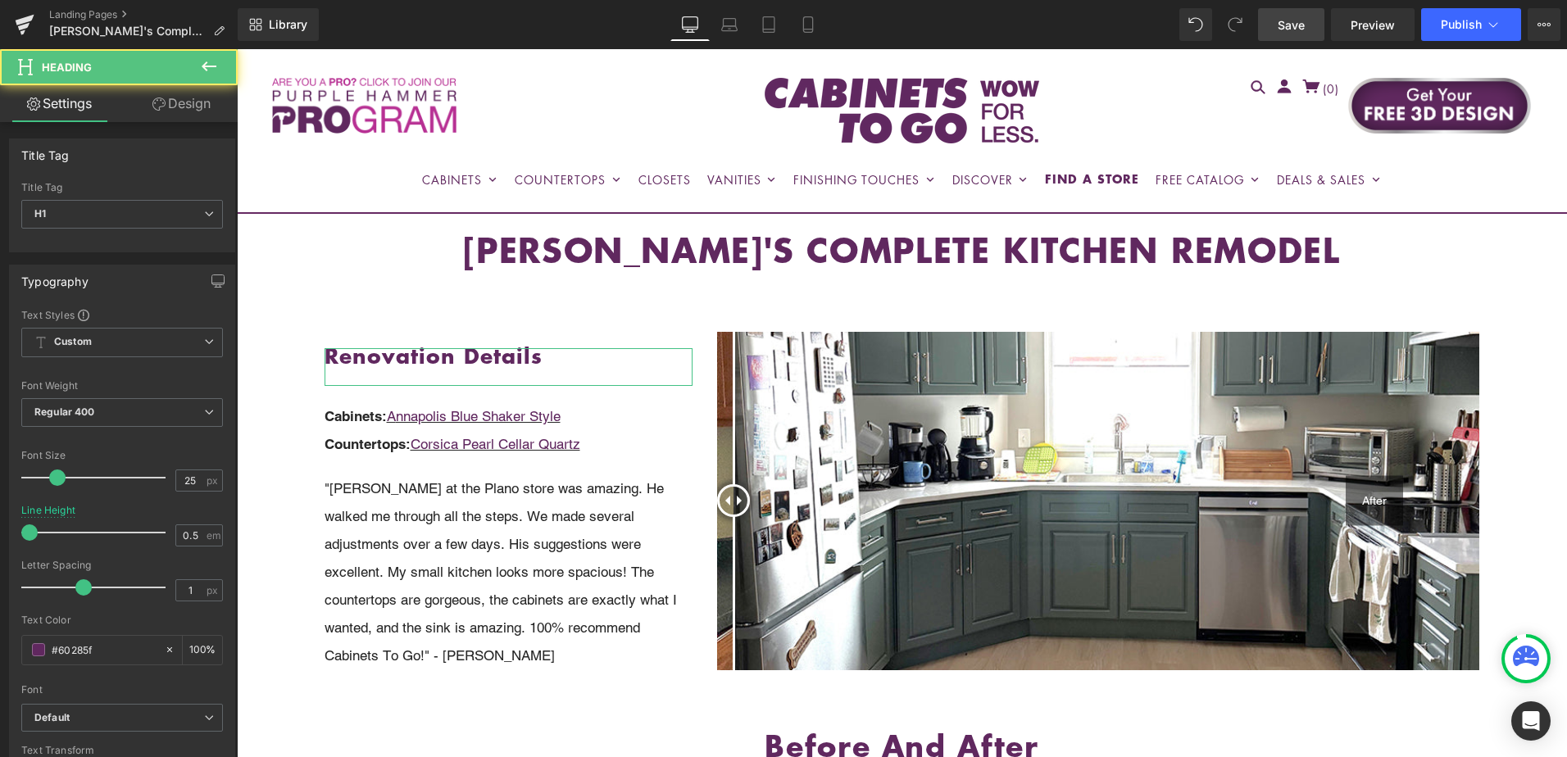
click at [191, 104] on link "Design" at bounding box center [181, 103] width 119 height 37
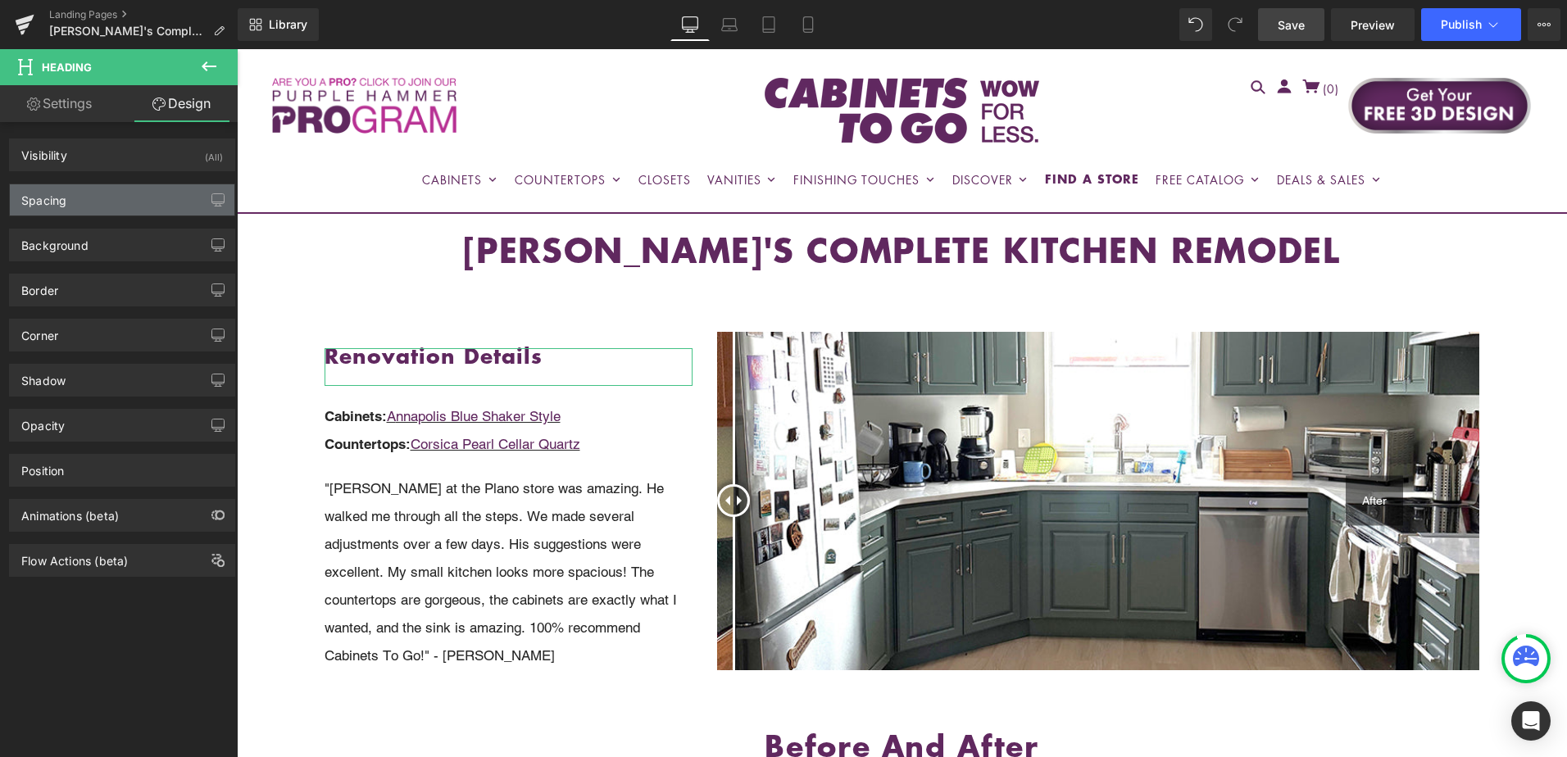
type input "20"
type input "0"
type input "3"
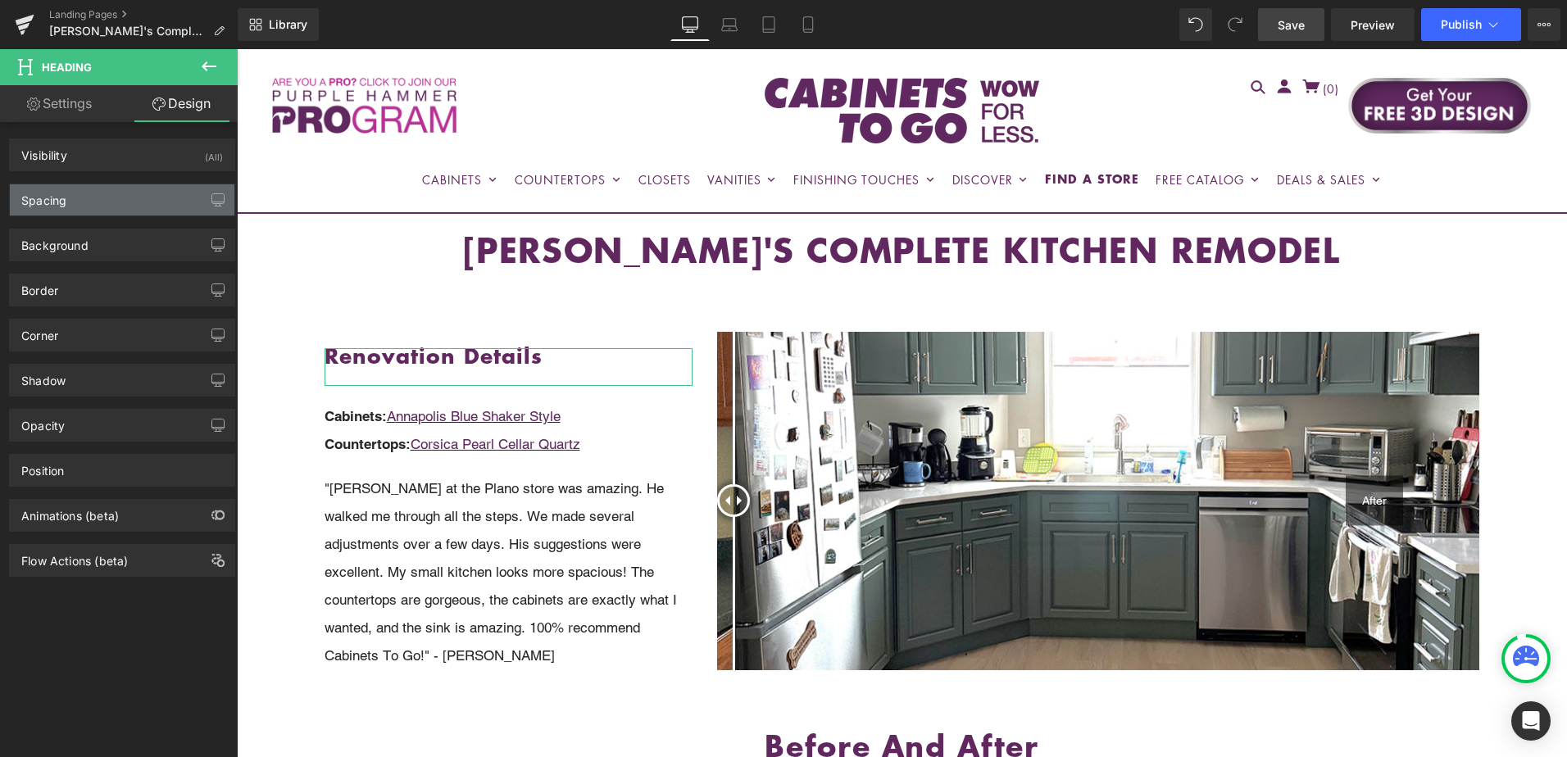
type input "0"
type input "31"
type input "0"
click at [134, 201] on div "Spacing" at bounding box center [122, 199] width 225 height 31
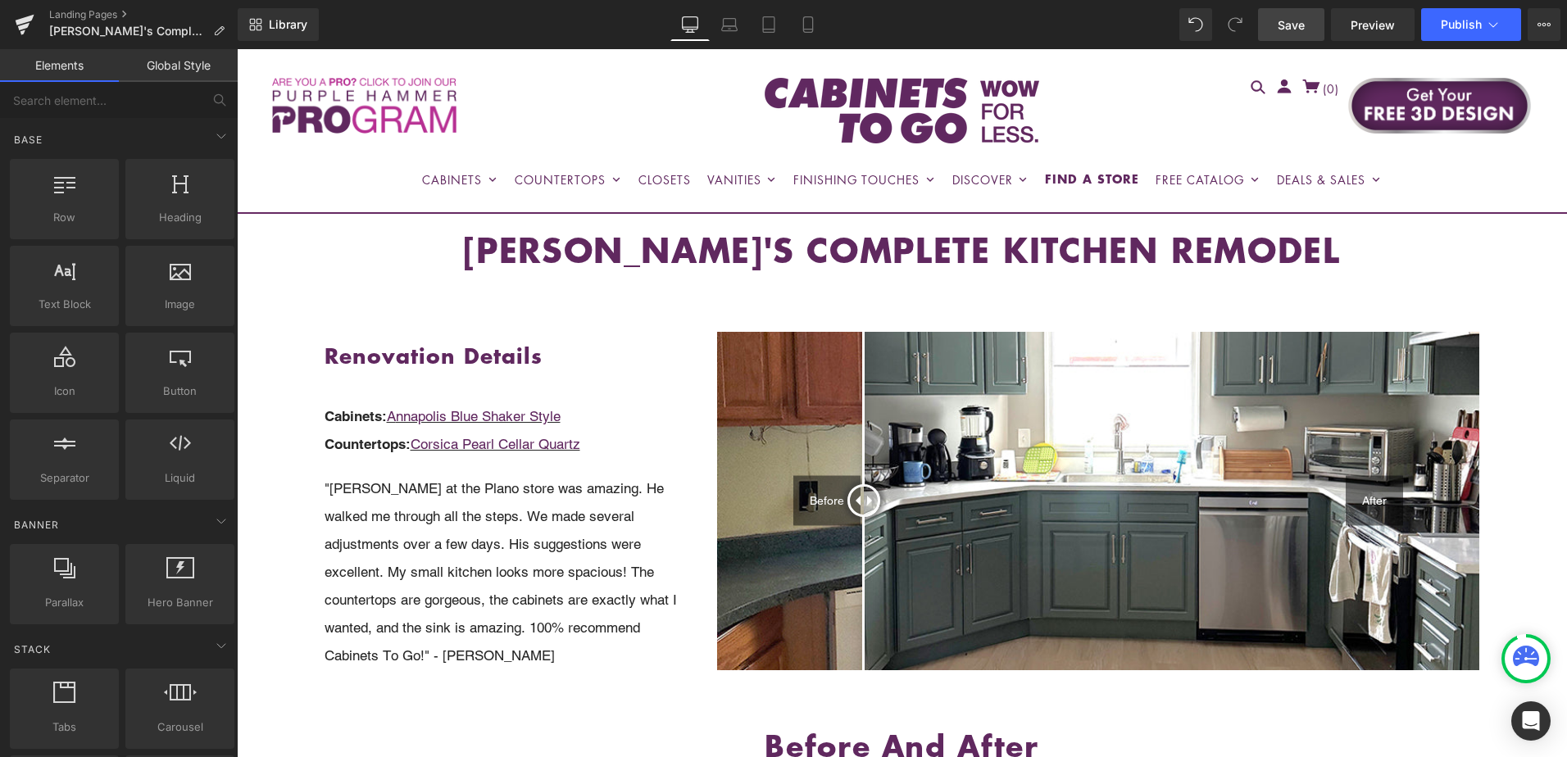
click at [1300, 27] on span "Save" at bounding box center [1291, 24] width 27 height 17
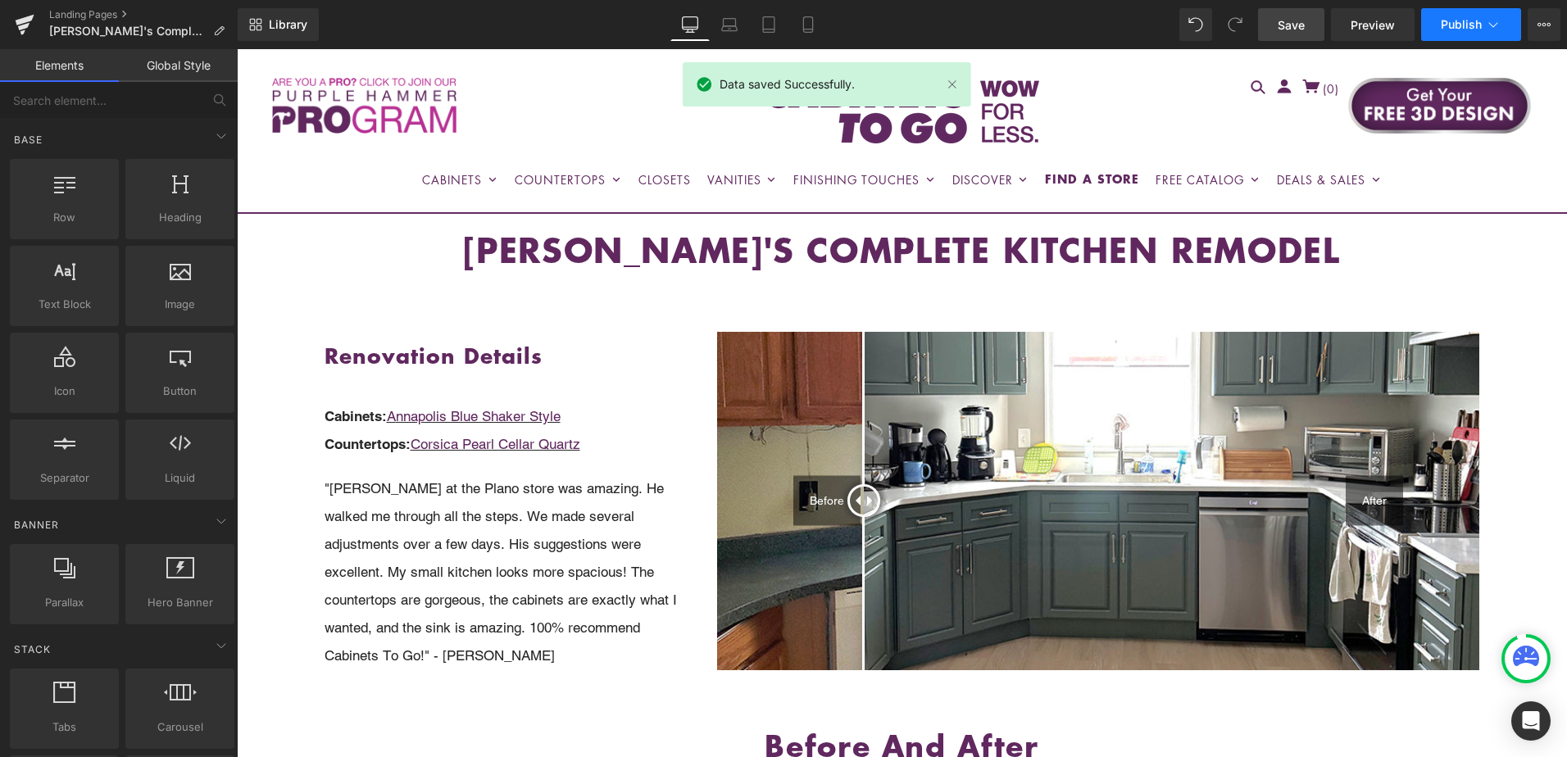
click at [1478, 26] on span "Publish" at bounding box center [1461, 24] width 41 height 13
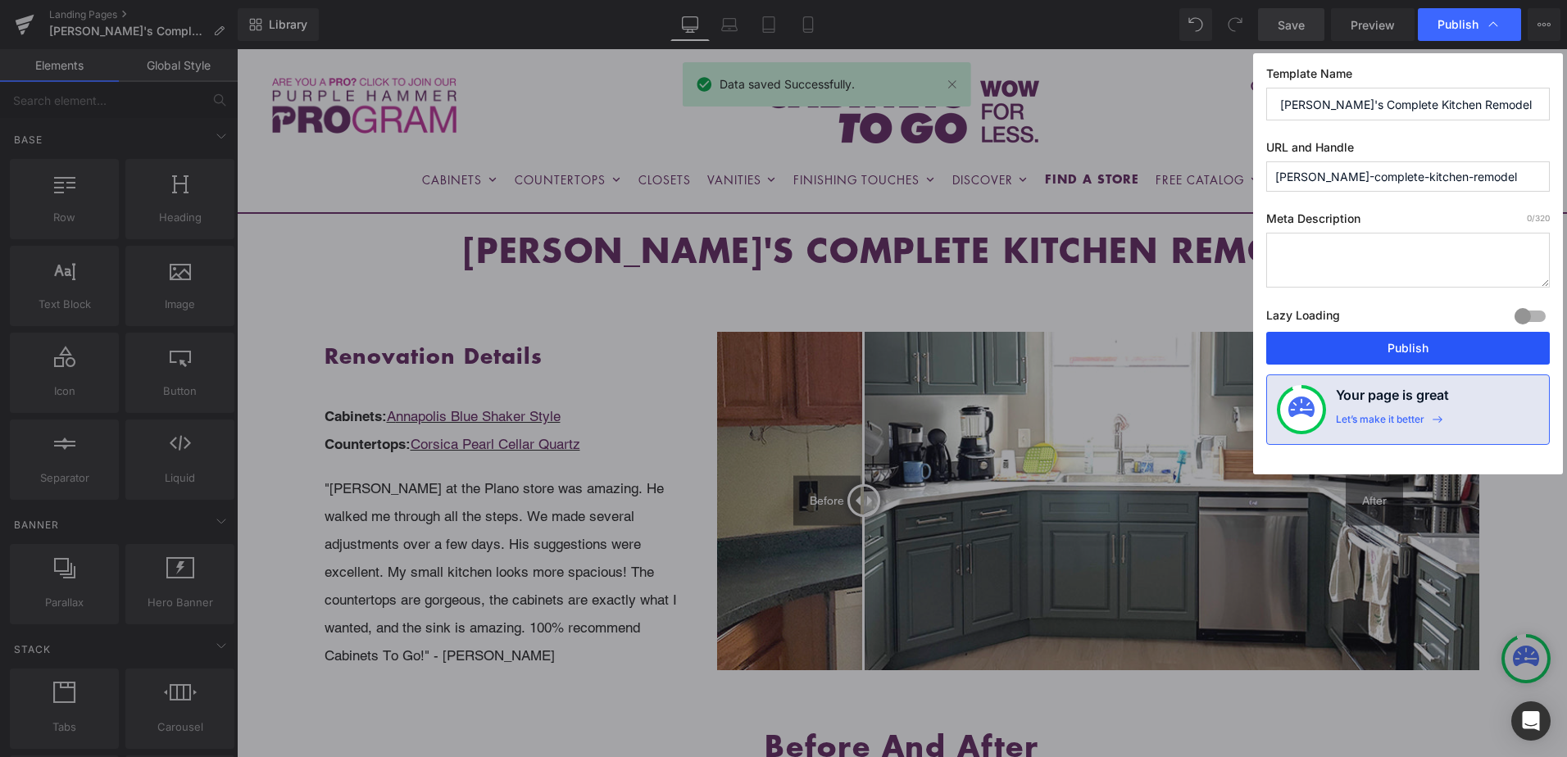
click at [1426, 350] on button "Publish" at bounding box center [1408, 348] width 284 height 33
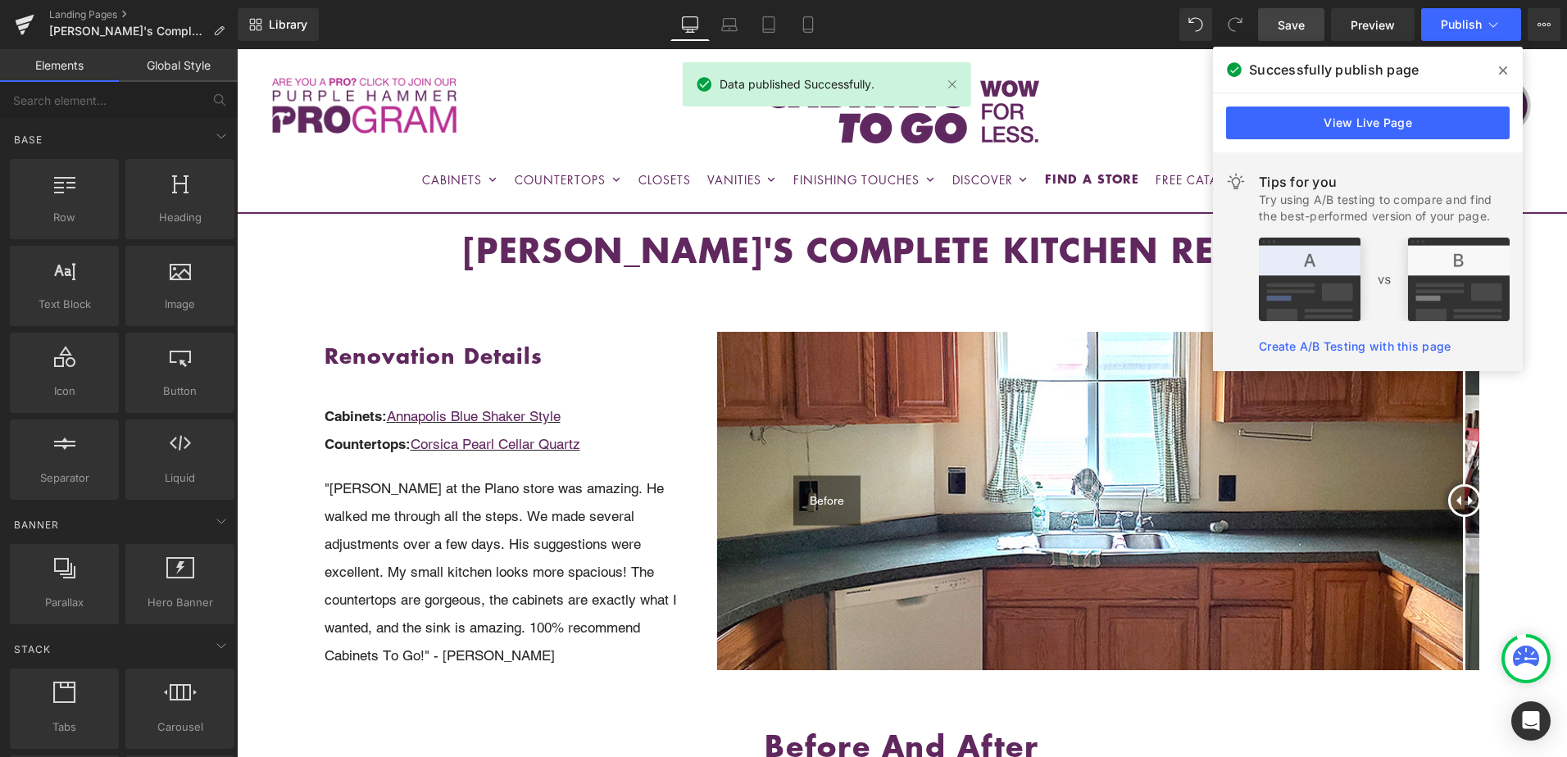
click at [1506, 68] on icon at bounding box center [1503, 70] width 8 height 8
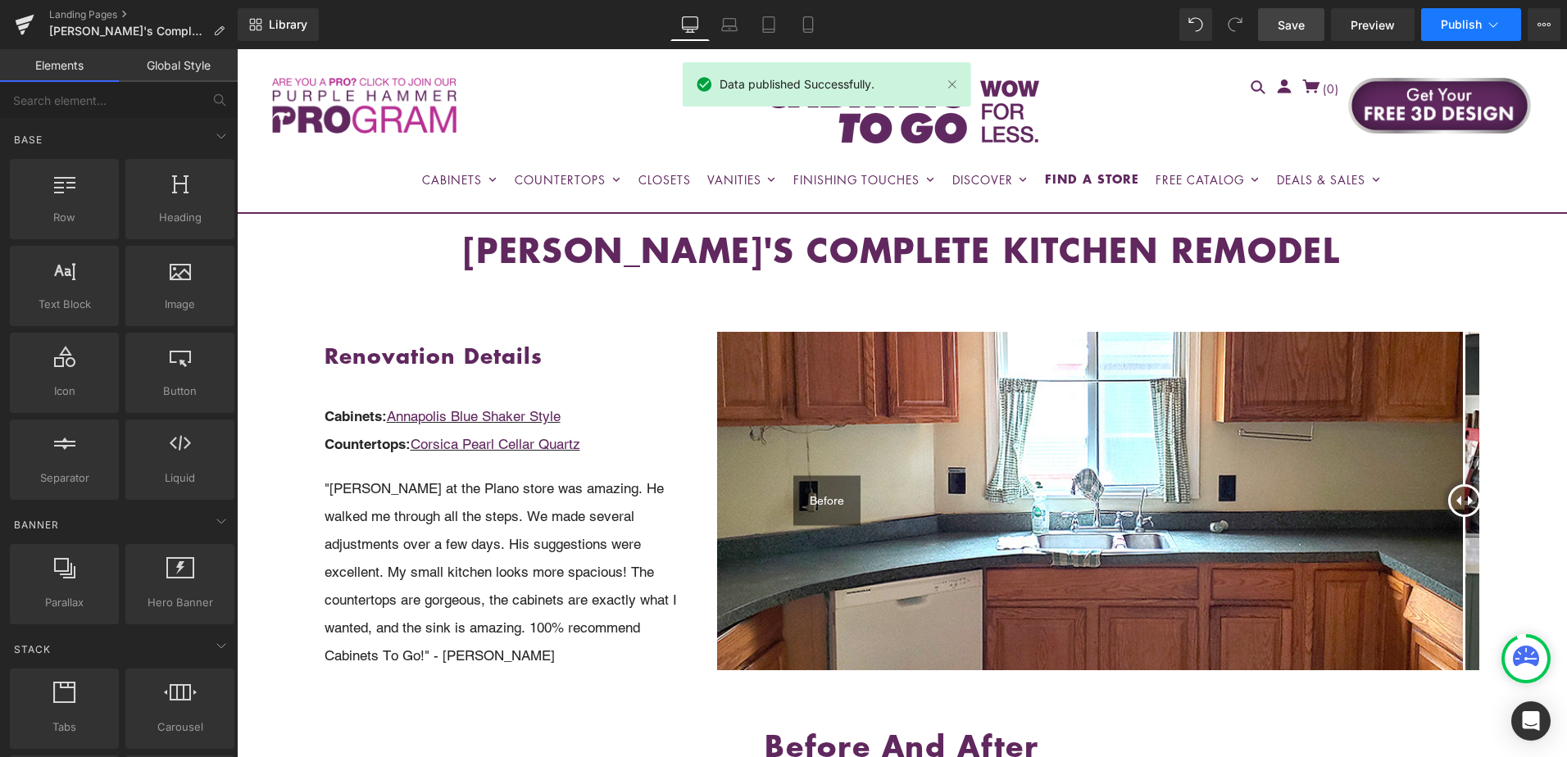
click at [1496, 27] on icon at bounding box center [1493, 24] width 16 height 16
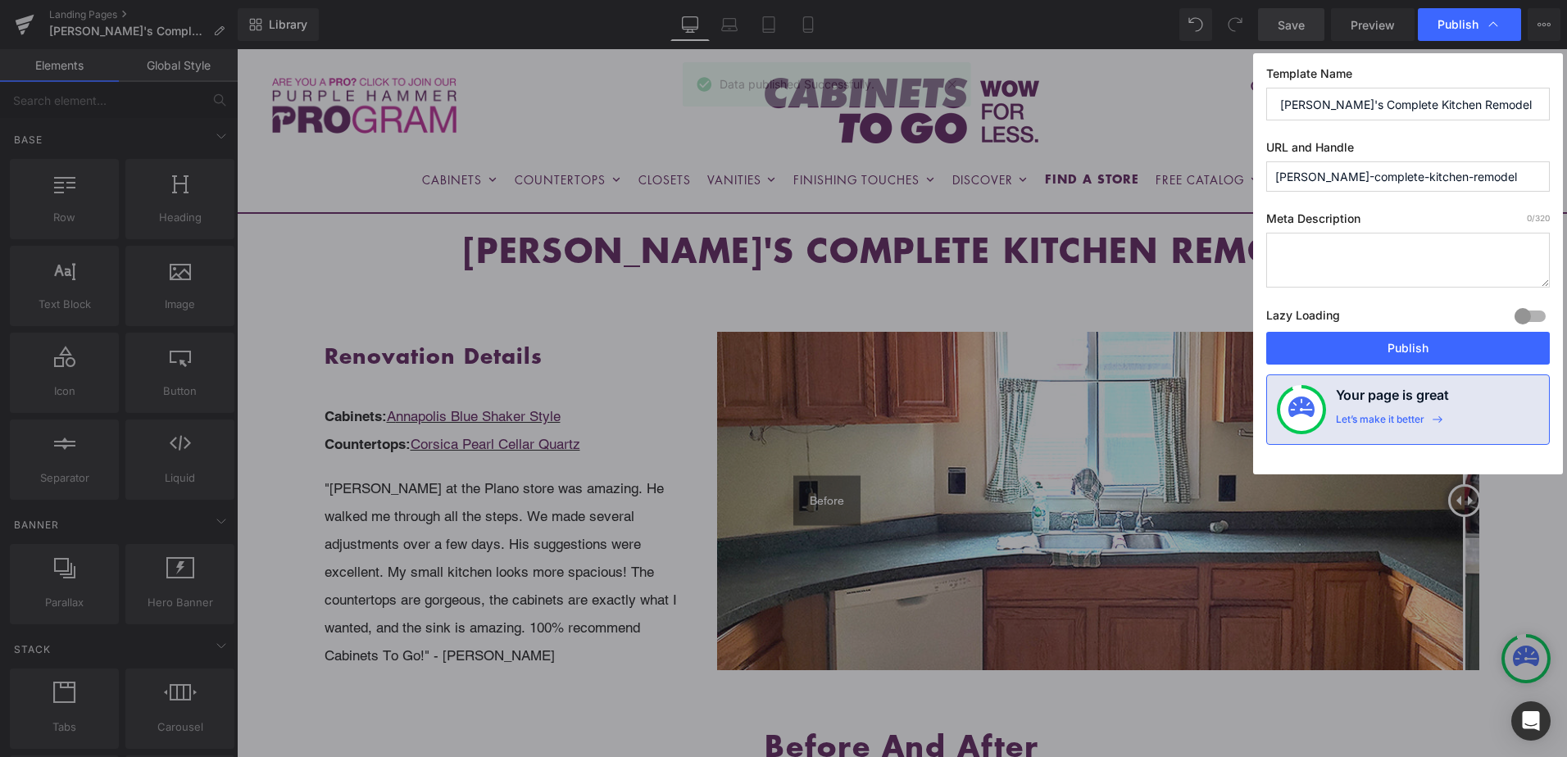
click at [1394, 167] on input "cynthias-complete-kitchen-remodel" at bounding box center [1408, 176] width 284 height 30
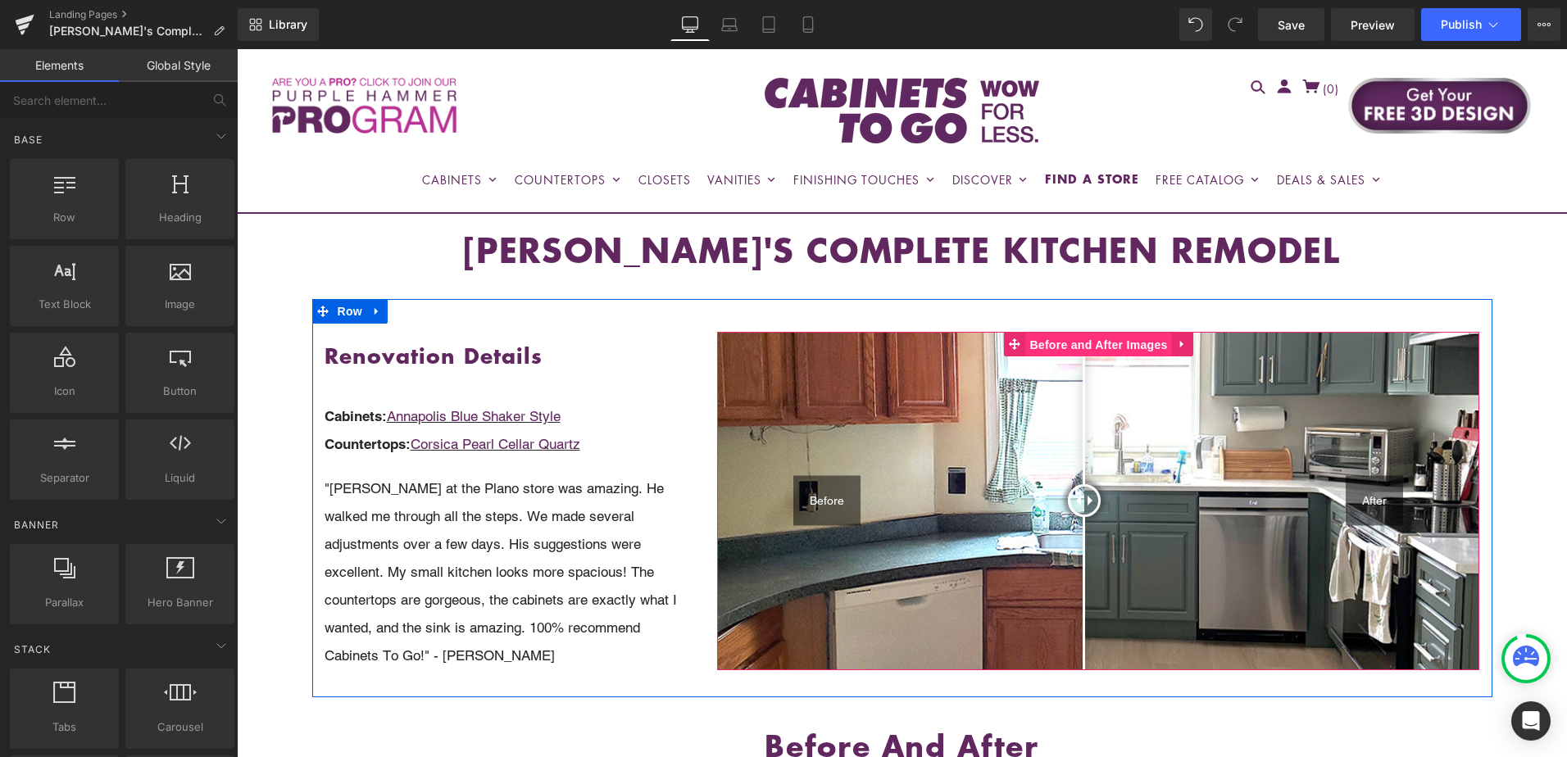
click at [1078, 344] on span "Before and After Images" at bounding box center [1098, 345] width 146 height 25
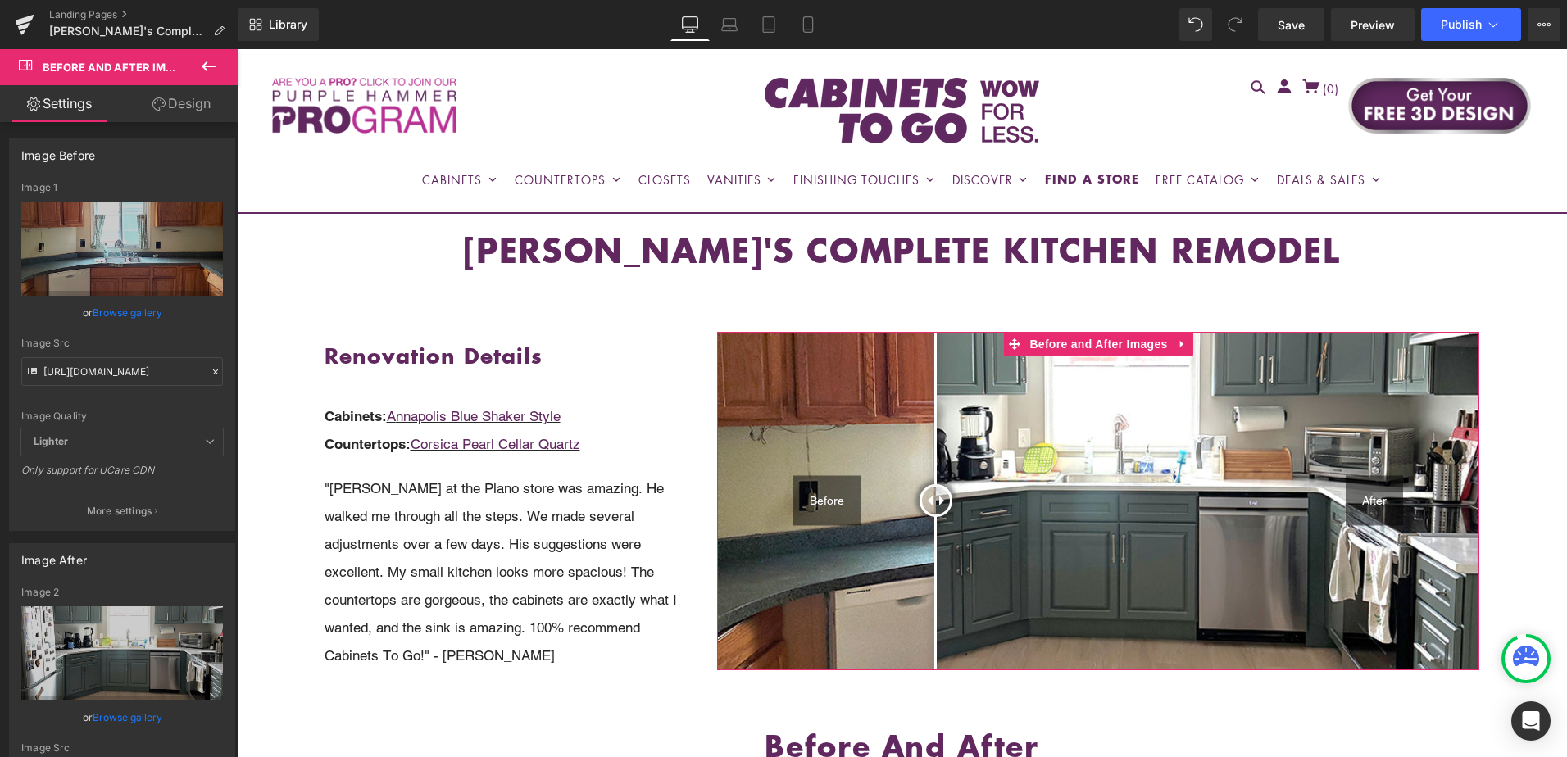
scroll to position [246, 0]
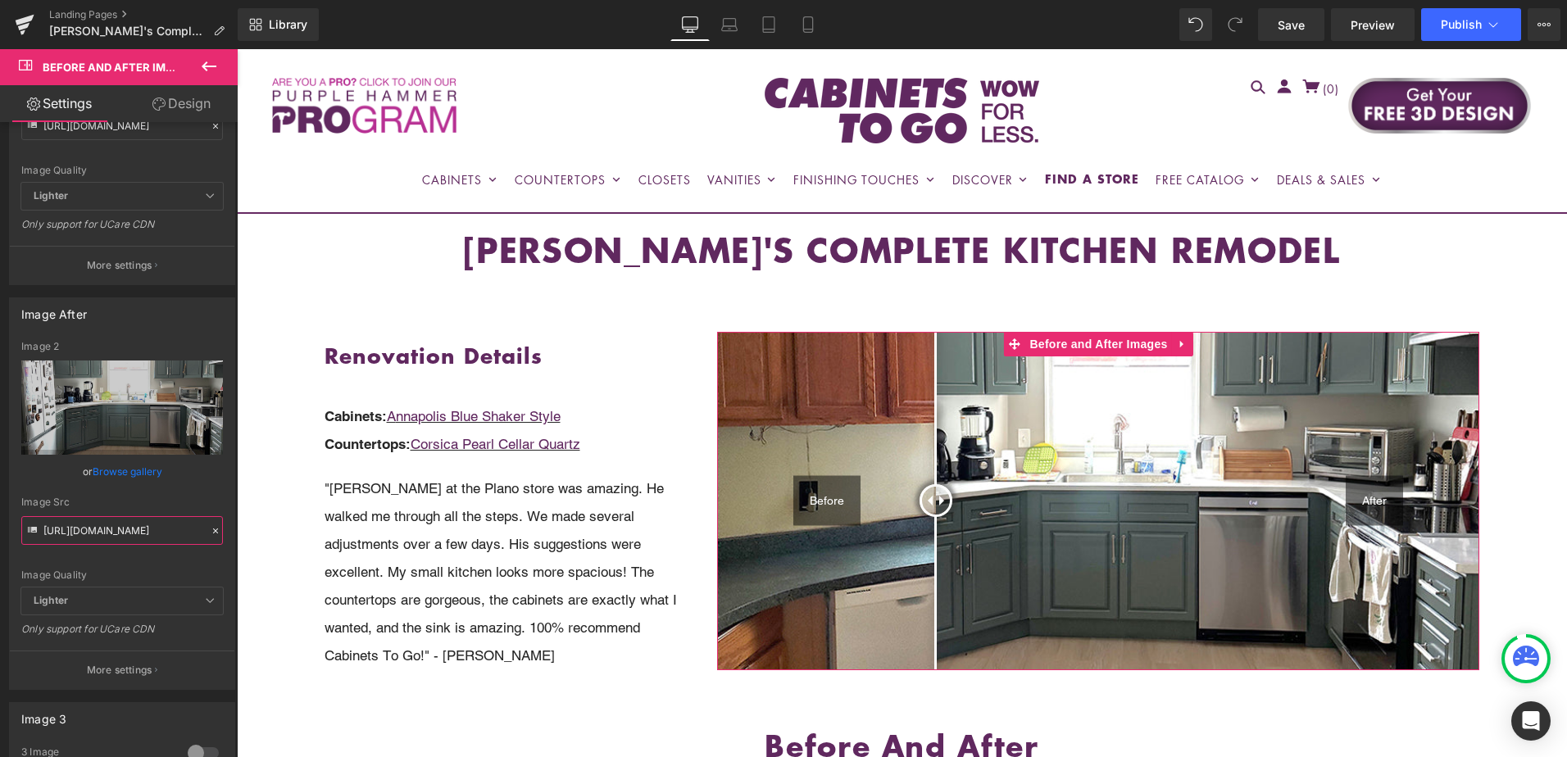
click at [123, 533] on input "https://cdn.shopify.com/s/files/1/0196/2351/0078/files/AFTER_TOP_janine.jpg?v=1…" at bounding box center [122, 530] width 202 height 29
click at [123, 532] on input "https://cdn.shopify.com/s/files/1/0196/2351/0078/files/AFTER_TOP_janine.jpg?v=1…" at bounding box center [122, 530] width 202 height 29
paste input "cynthia.jpg?v=1757622752"
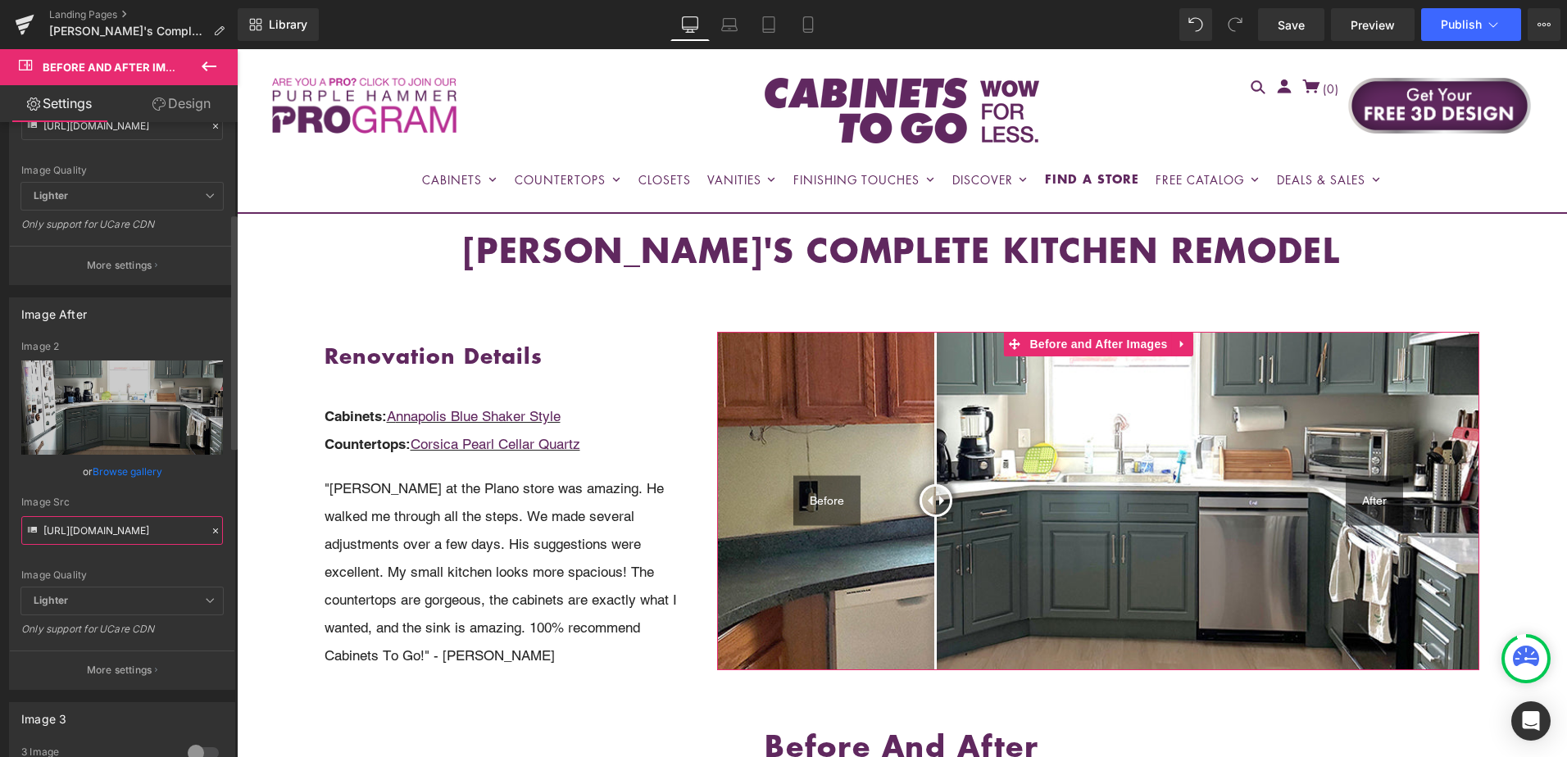
scroll to position [0, 288]
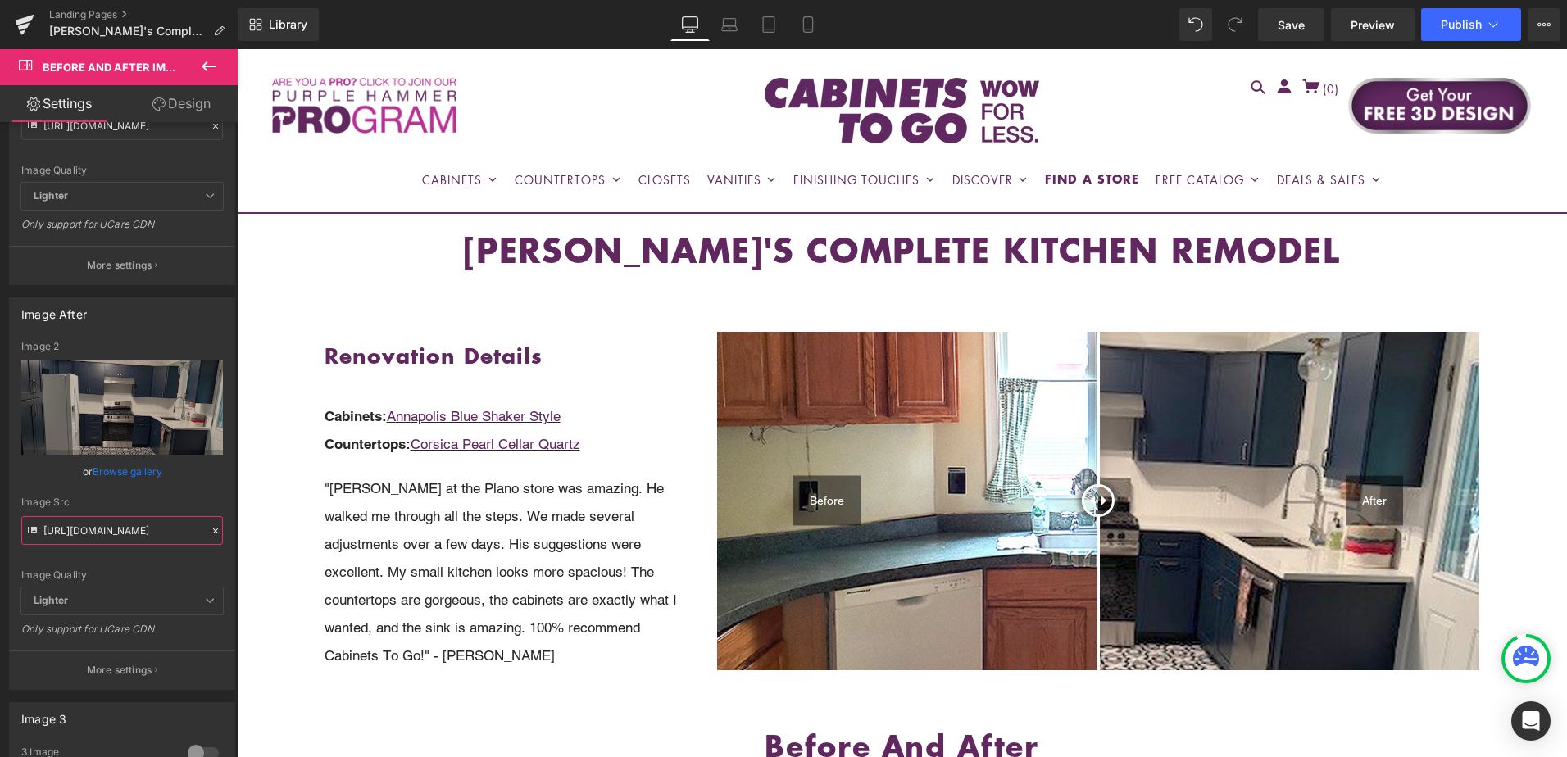
type input "https://cdn.shopify.com/s/files/1/0196/2351/0078/files/AFTER_TOP_cynthia.jpg?v=…"
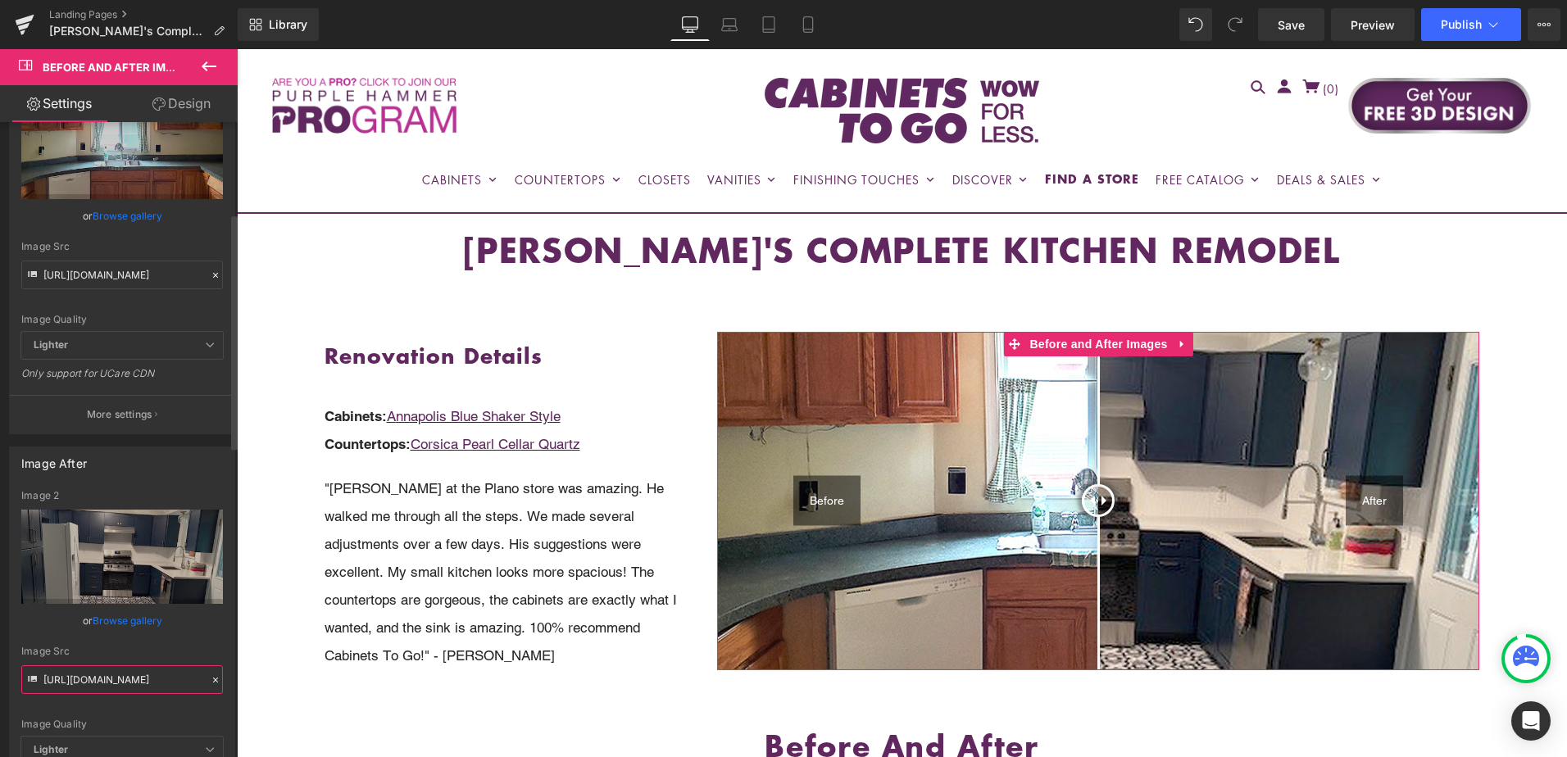
scroll to position [0, 0]
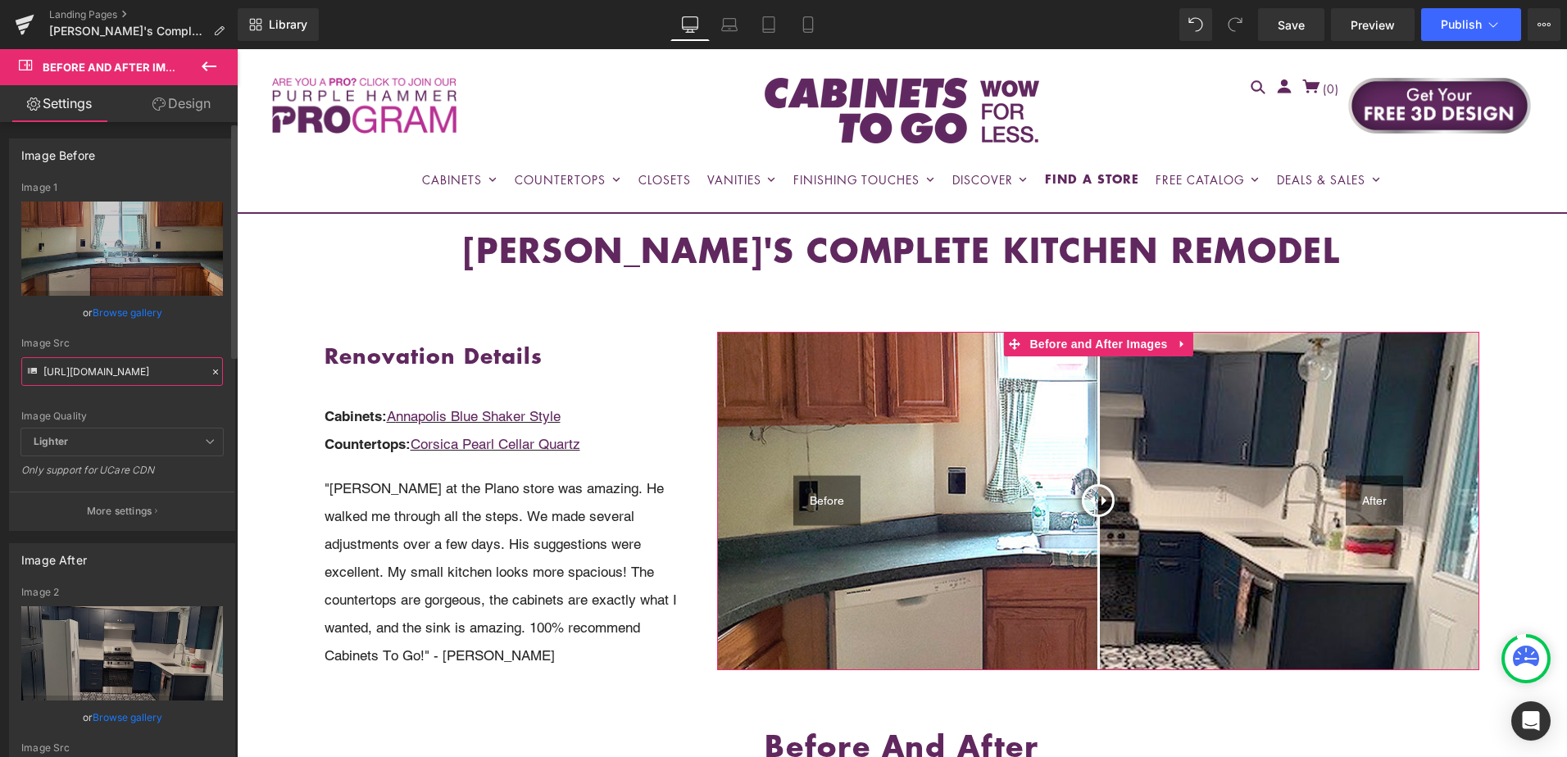
click at [112, 369] on input "https://cdn.shopify.com/s/files/1/0196/2351/0078/files/BEFORE_TOP_janine.jpg?v=…" at bounding box center [122, 371] width 202 height 29
paste input "cynthia.jpg?v=1757622751"
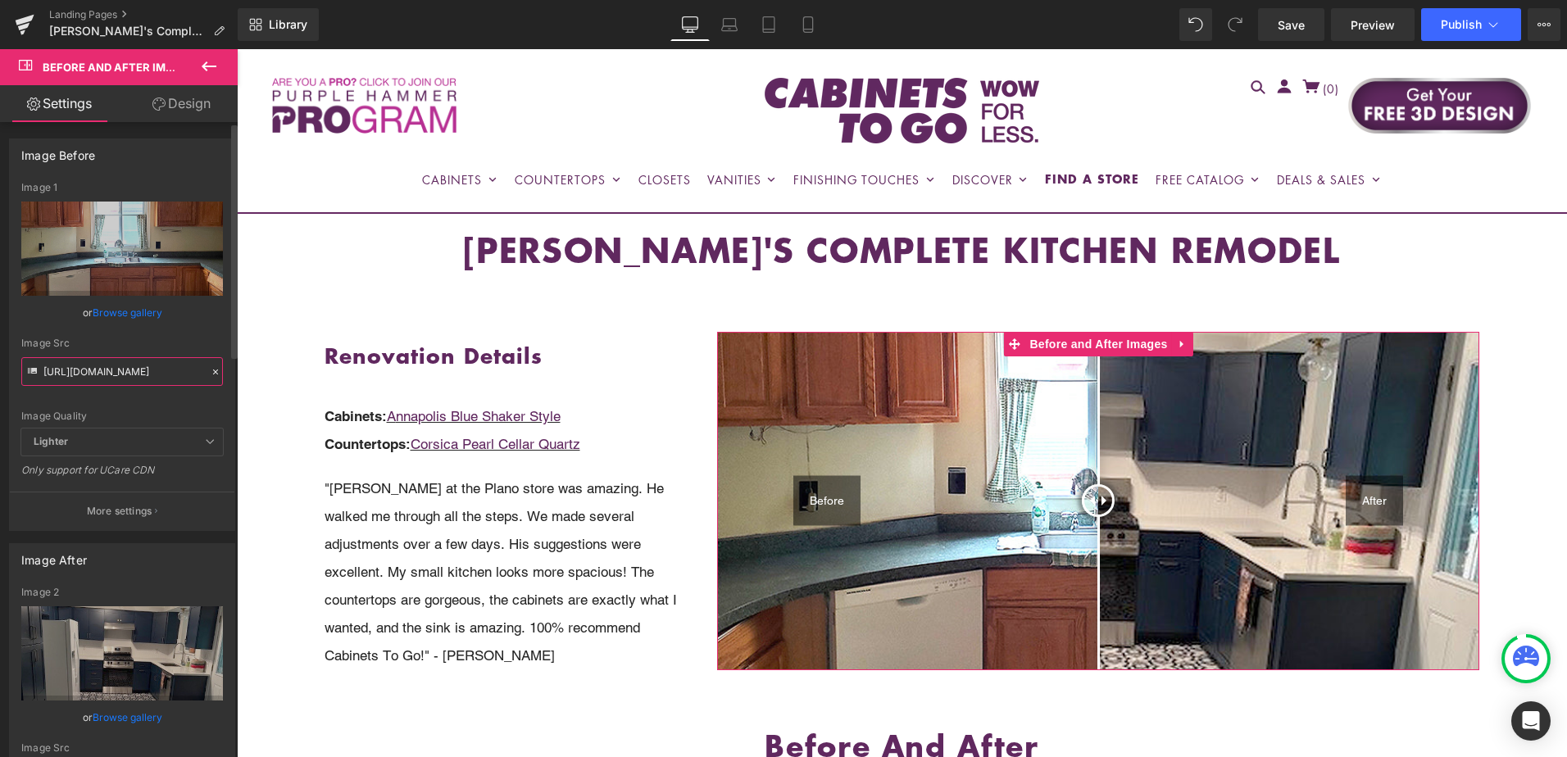
type input "https://cdn.shopify.com/s/files/1/0196/2351/0078/files/BEFORE_TOP_cynthia.jpg?v…"
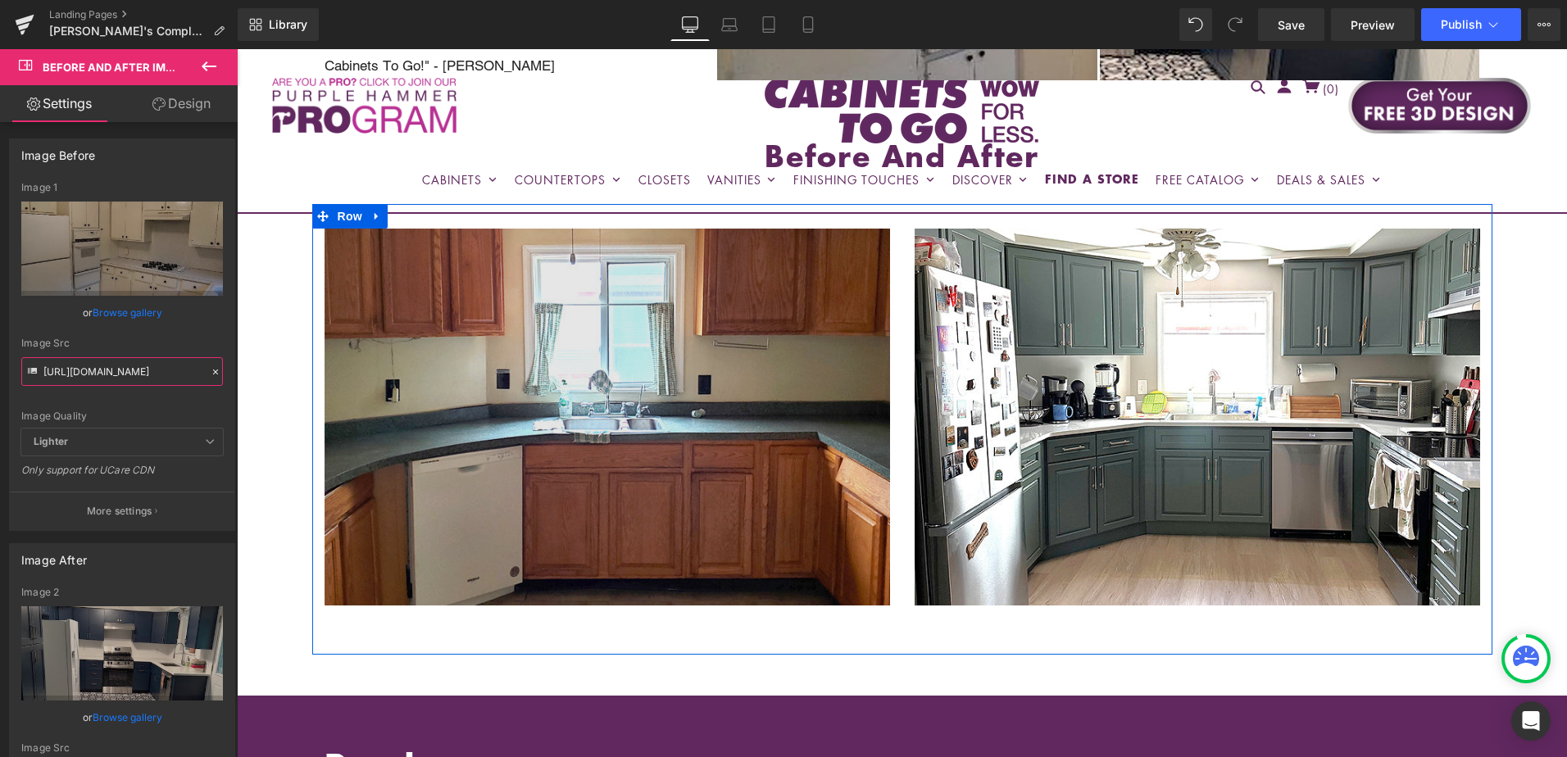
scroll to position [1065, 0]
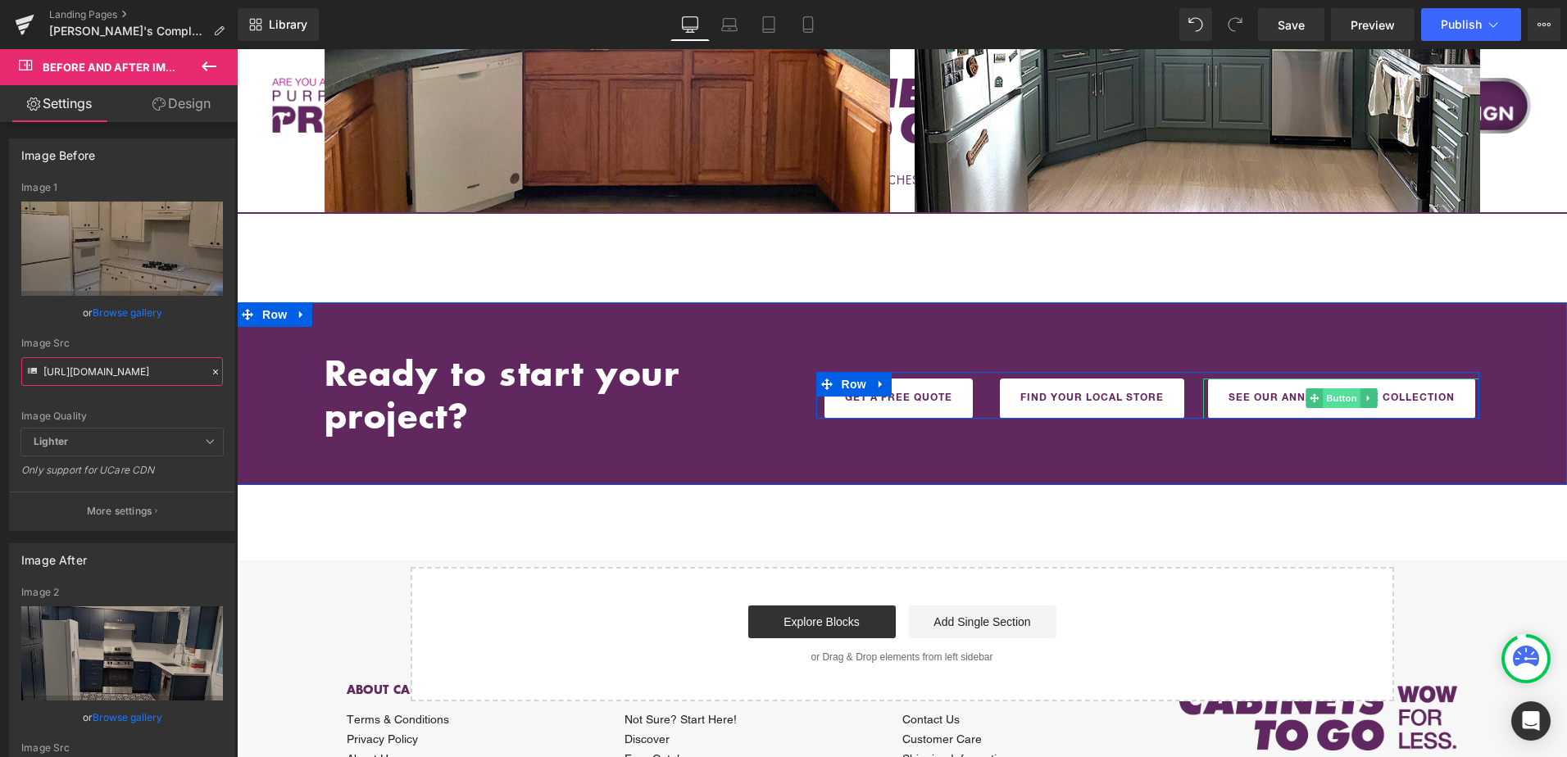
drag, startPoint x: 1337, startPoint y: 384, endPoint x: 1318, endPoint y: 383, distance: 19.7
click at [1337, 388] on span "Button" at bounding box center [1342, 398] width 38 height 20
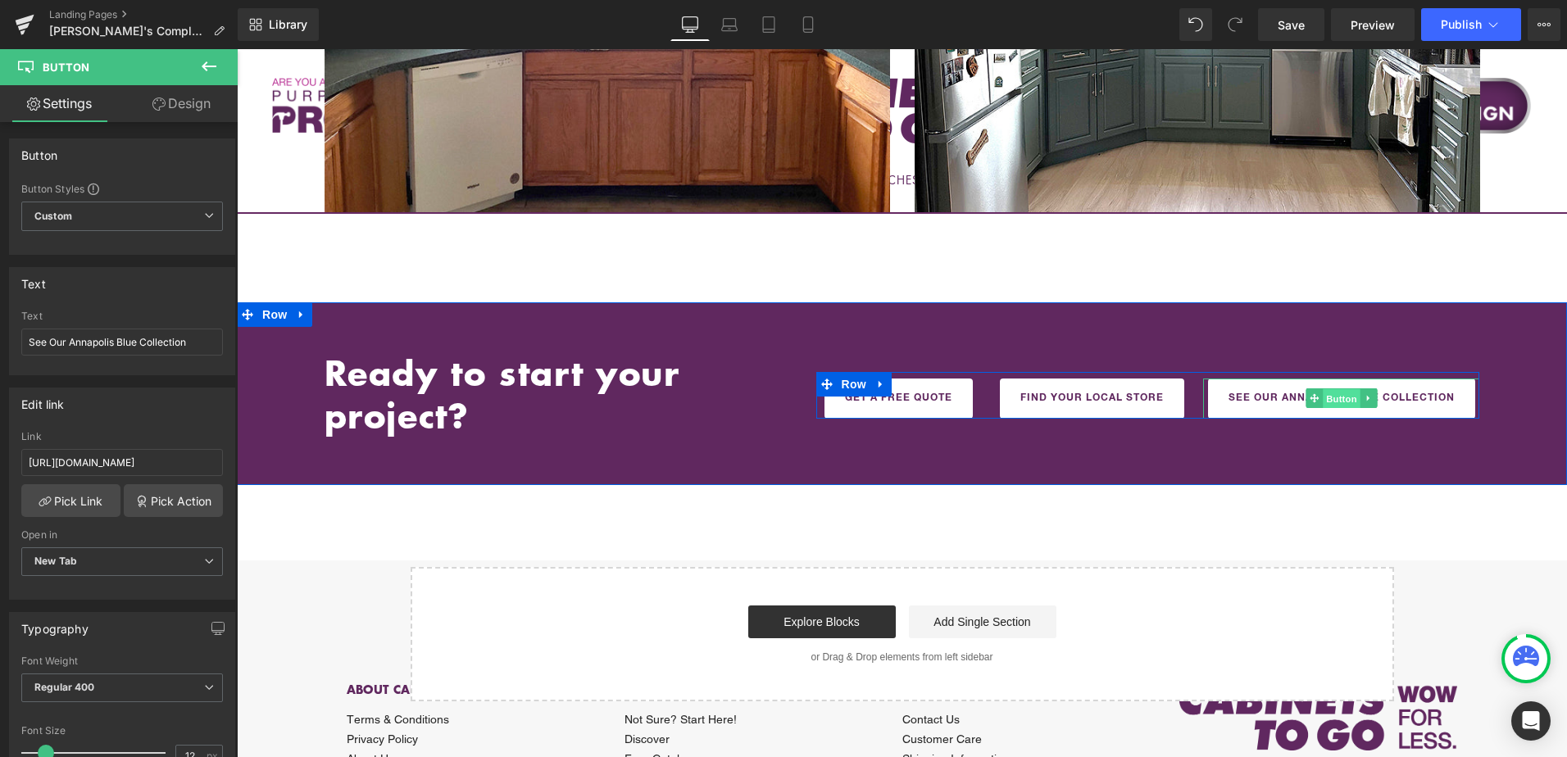
click at [1329, 389] on span "Button" at bounding box center [1342, 399] width 38 height 20
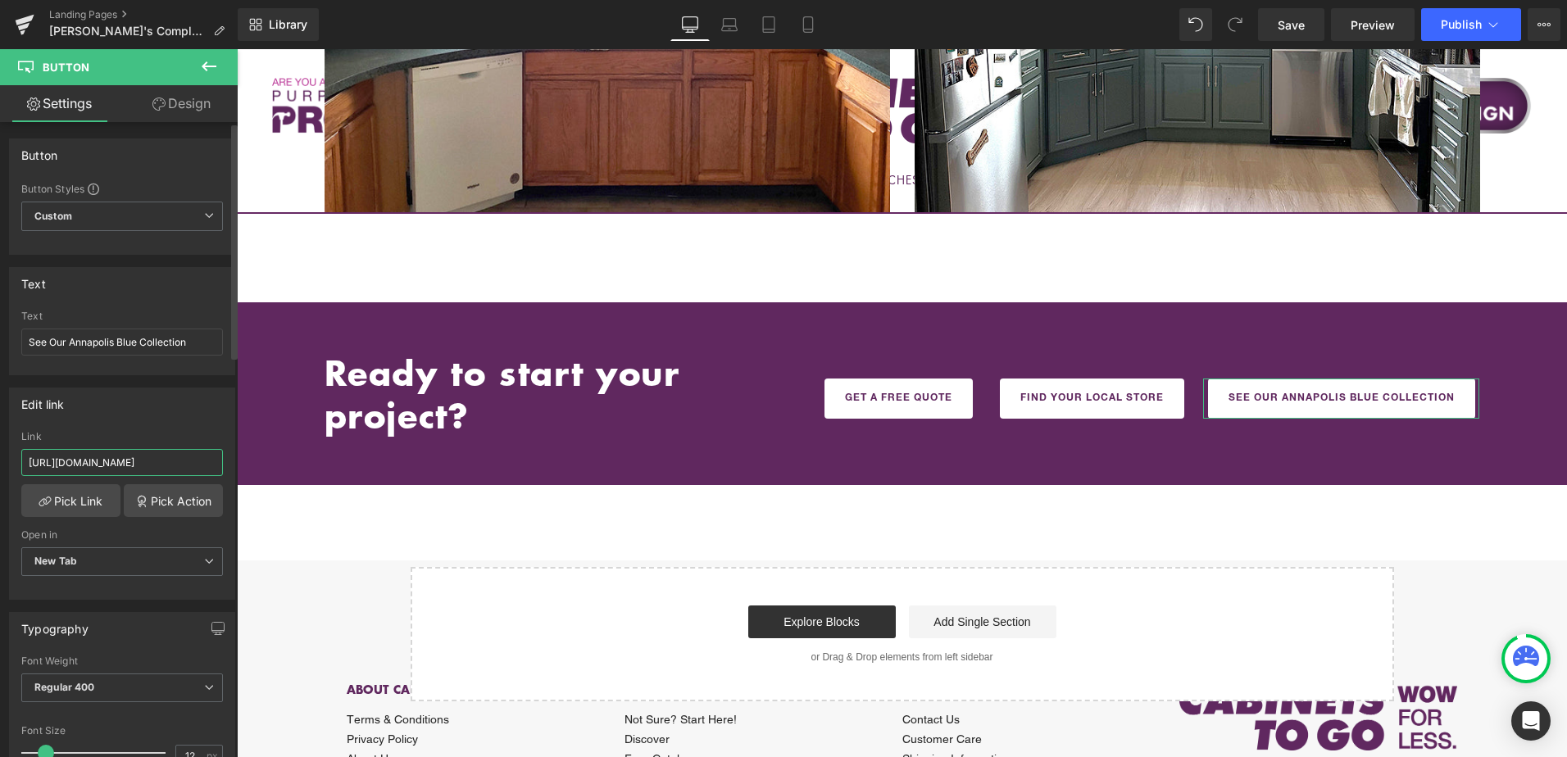
click at [167, 470] on input "https://cabinetstogo.com/products/montpelier-sage-collection" at bounding box center [122, 462] width 202 height 27
paste input "annapolis-blu"
type input "https://cabinetstogo.com/products/annapolis-blue-collection"
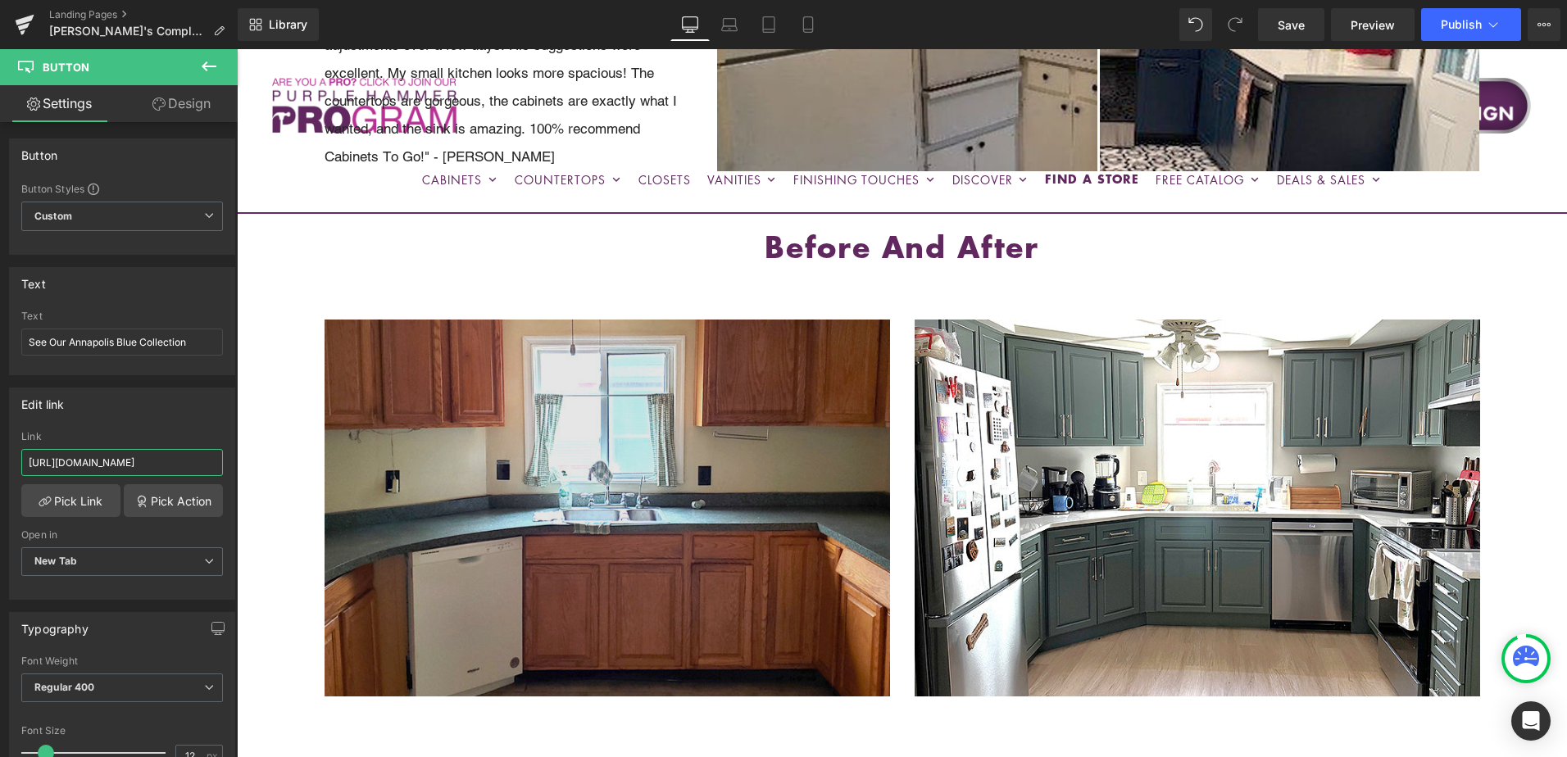
scroll to position [574, 0]
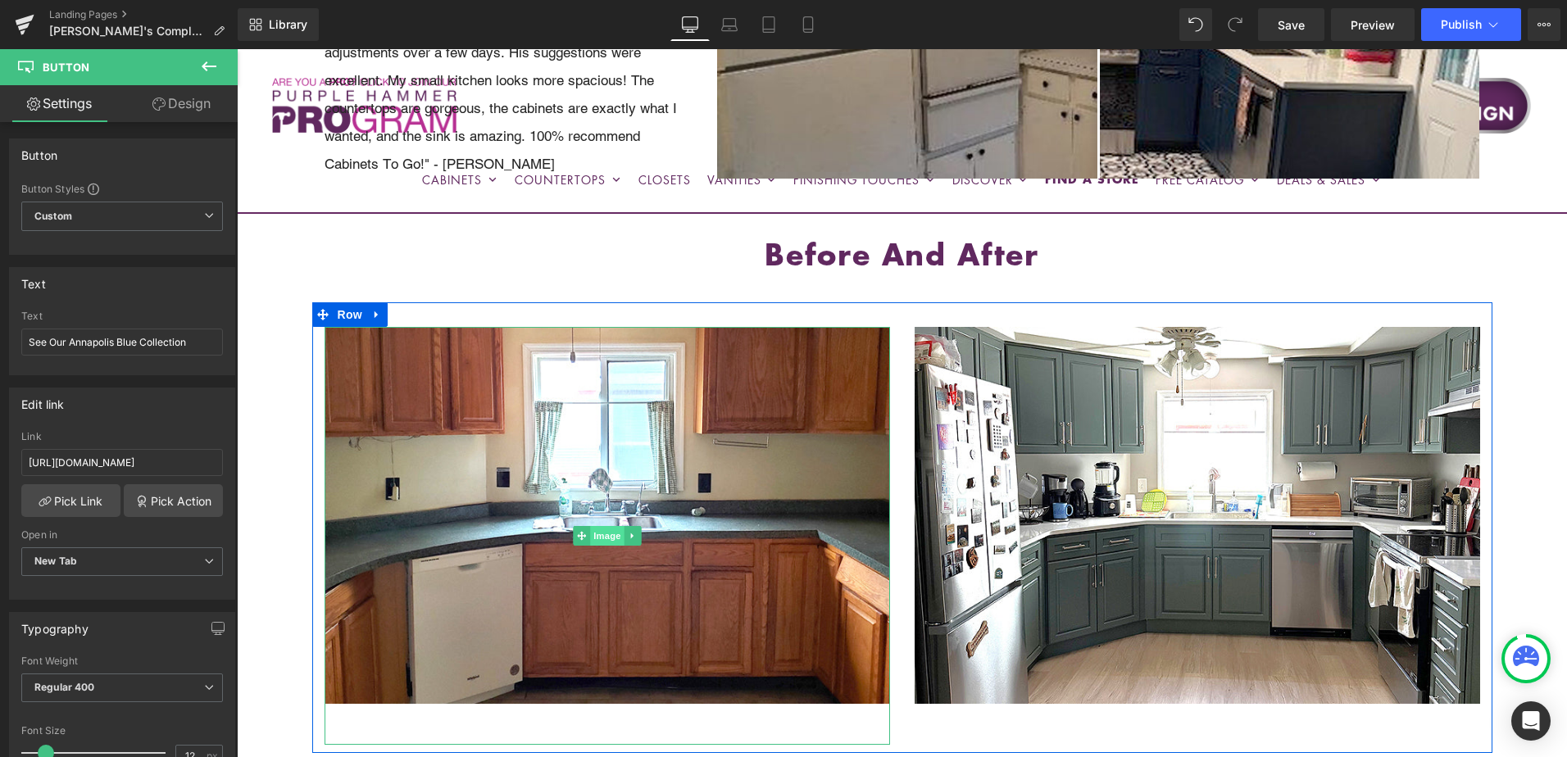
click at [605, 526] on span "Image" at bounding box center [607, 536] width 34 height 20
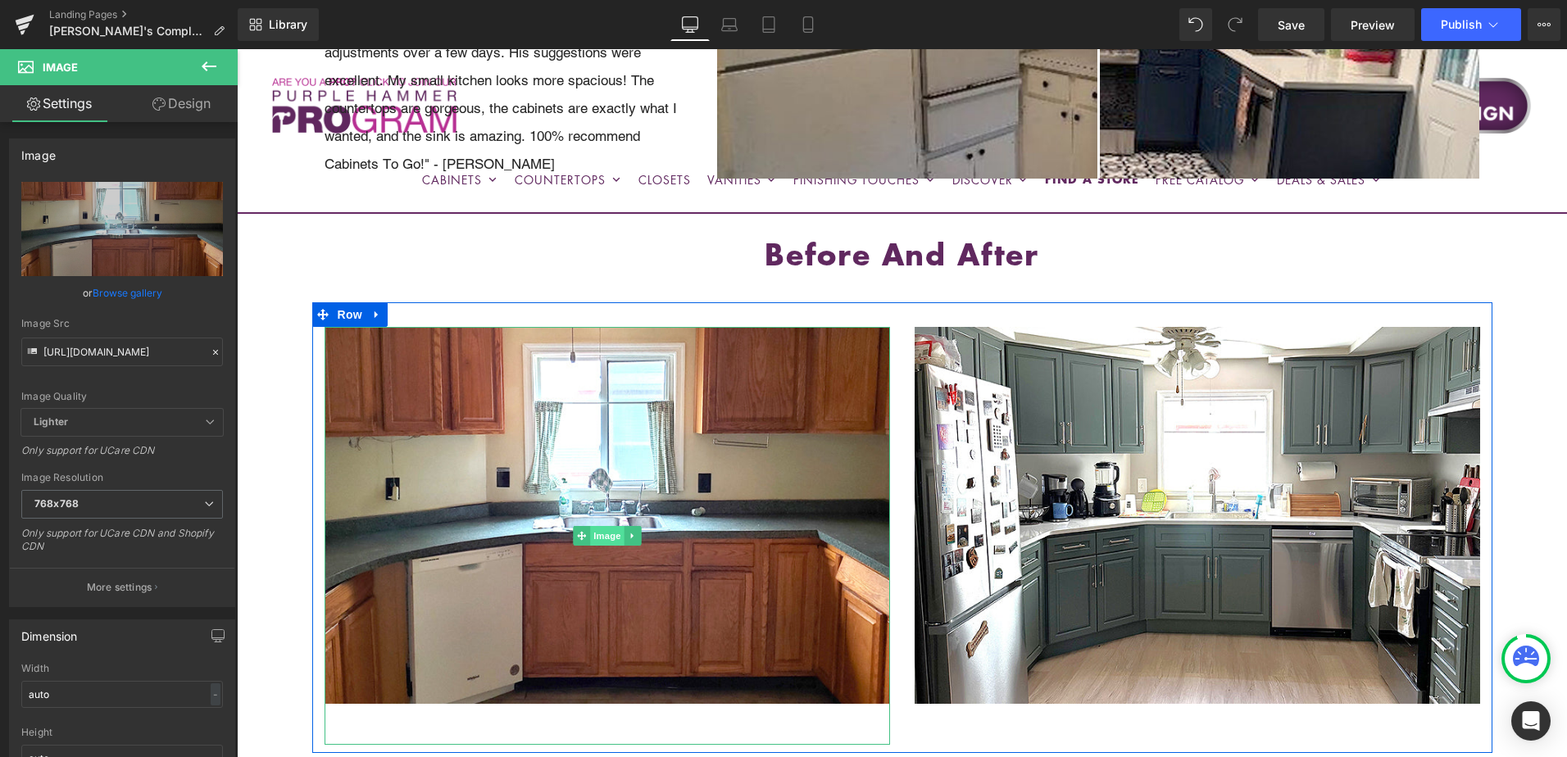
click at [598, 526] on span "Image" at bounding box center [607, 536] width 34 height 20
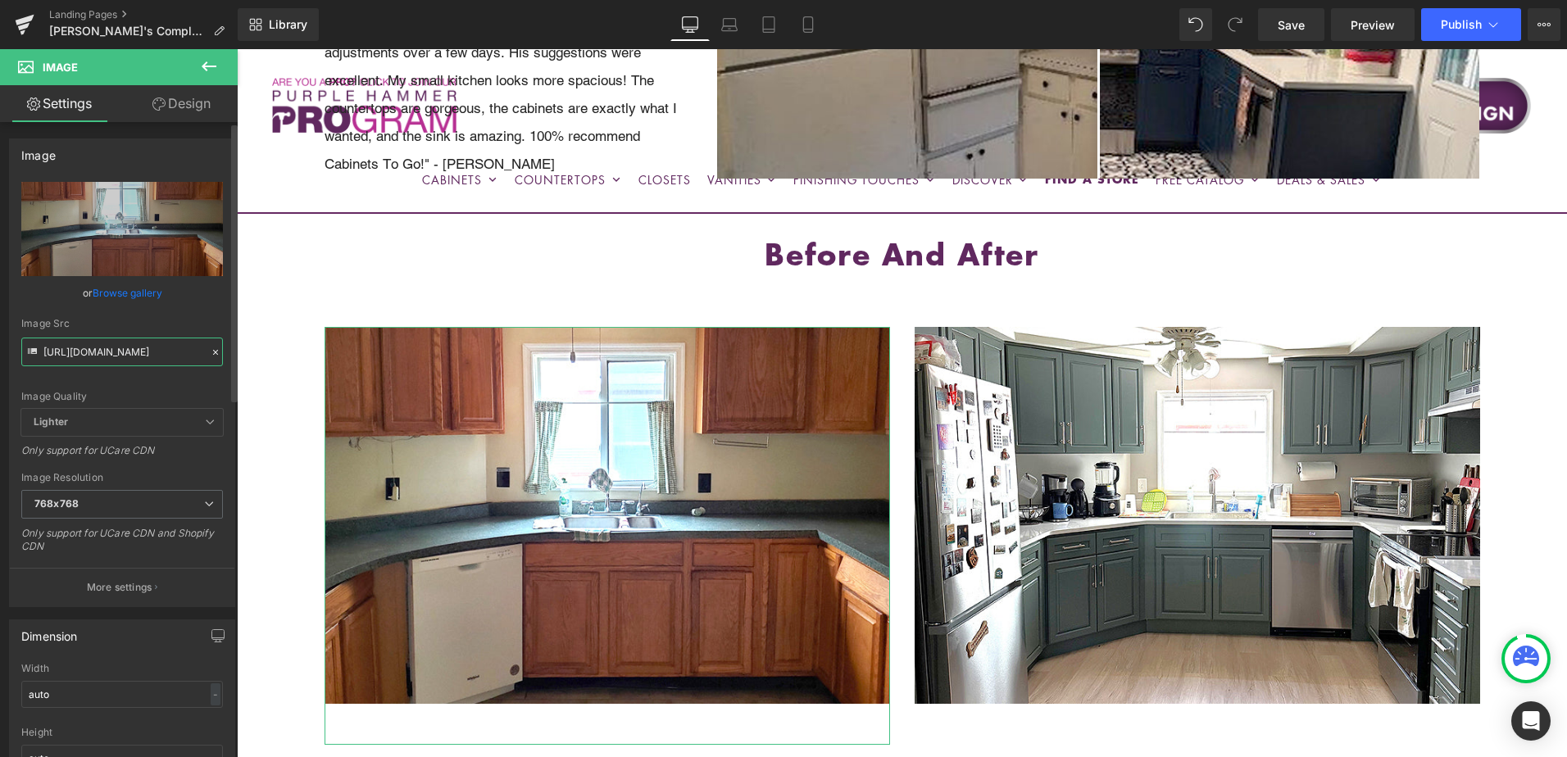
click at [121, 350] on input "https://cdn.shopify.com/s/files/1/0196/2351/0078/files/BEFORE1_janine_768x768.j…" at bounding box center [122, 352] width 202 height 29
paste input "cynthia.jpg?v=1757622751"
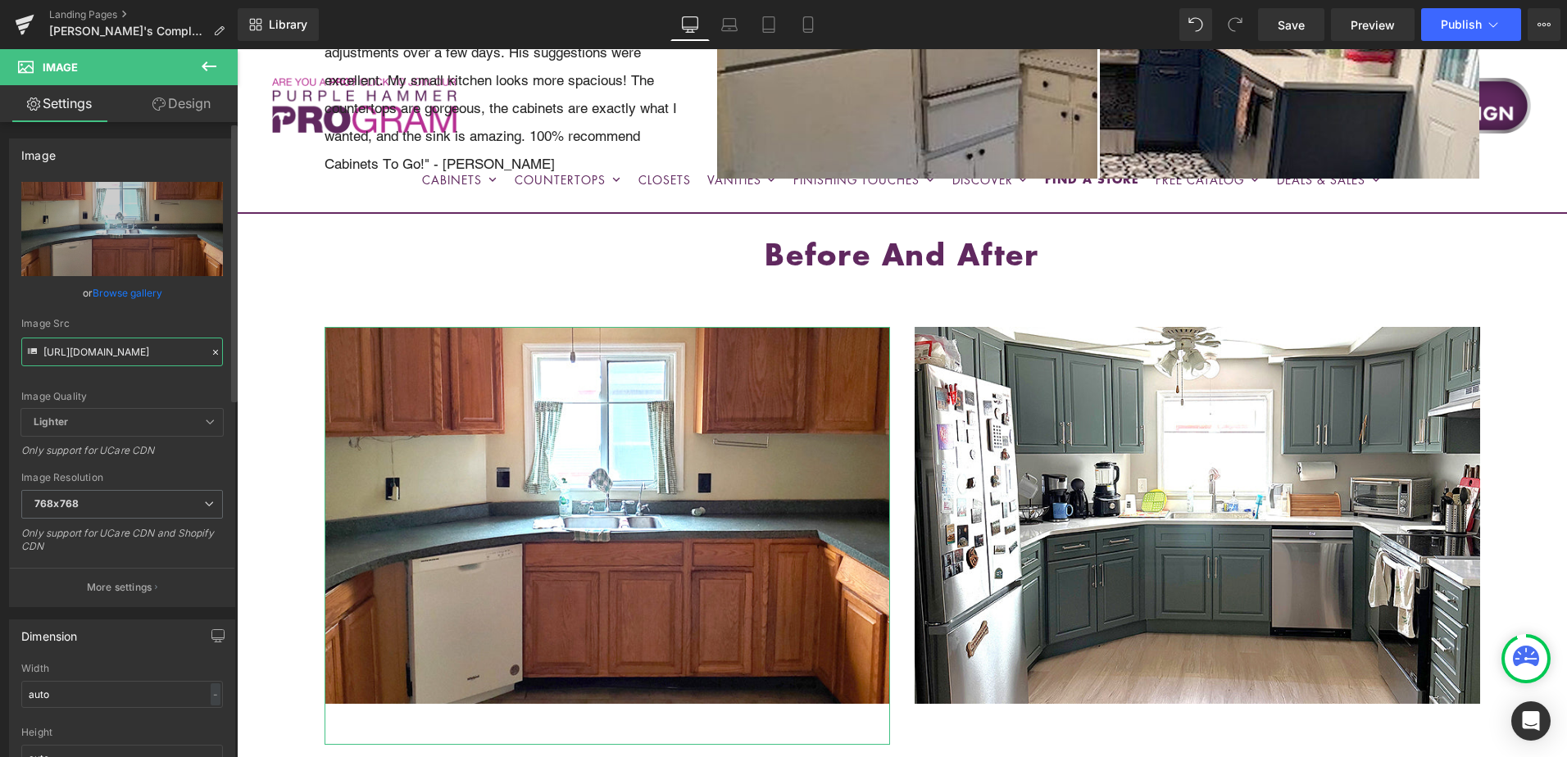
scroll to position [0, 273]
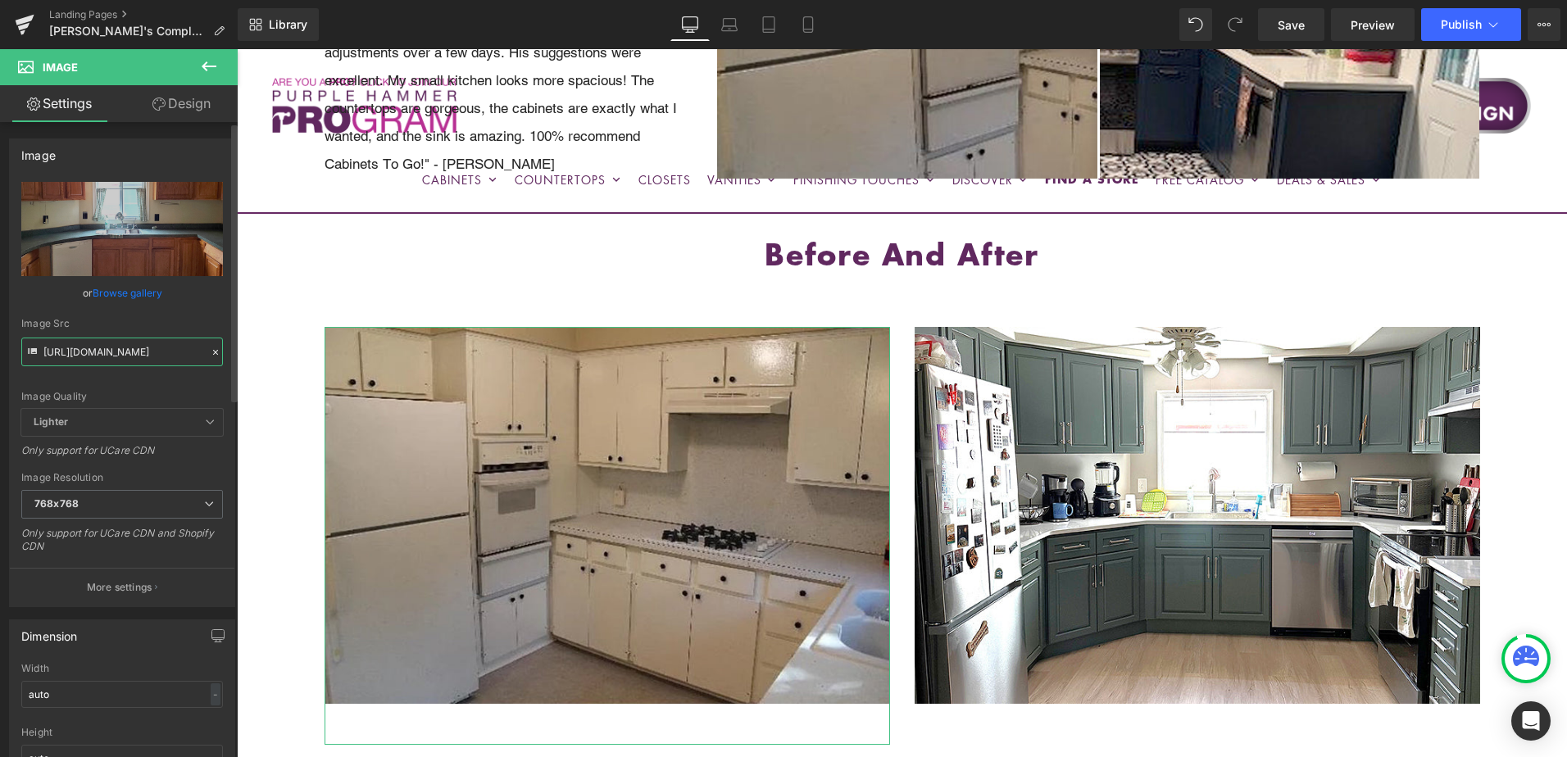
type input "https://cdn.shopify.com/s/files/1/0196/2351/0078/files/BEFORE1_cynthia_768x768.…"
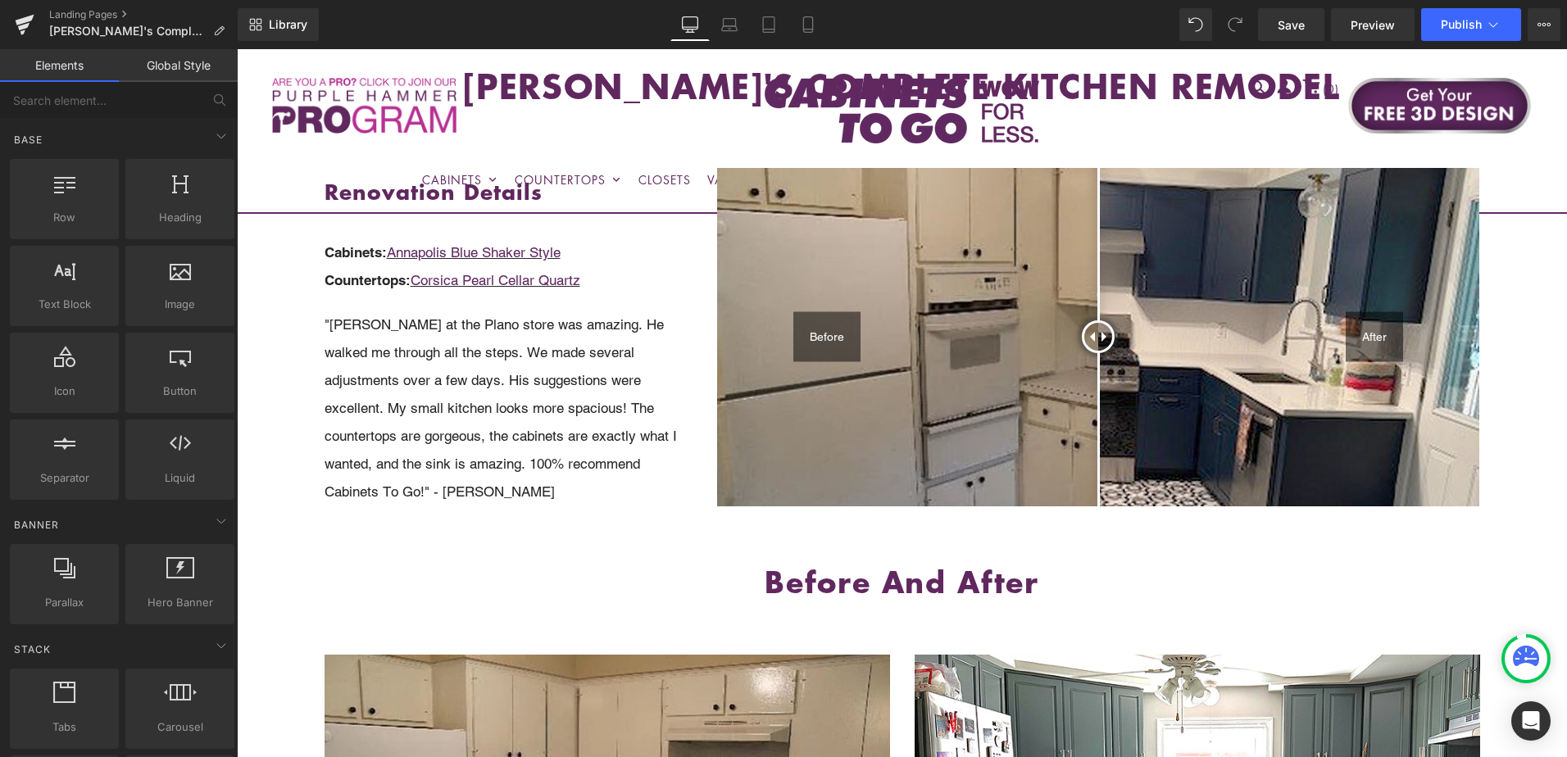
scroll to position [0, 0]
drag, startPoint x: 1526, startPoint y: 281, endPoint x: 1524, endPoint y: 323, distance: 41.9
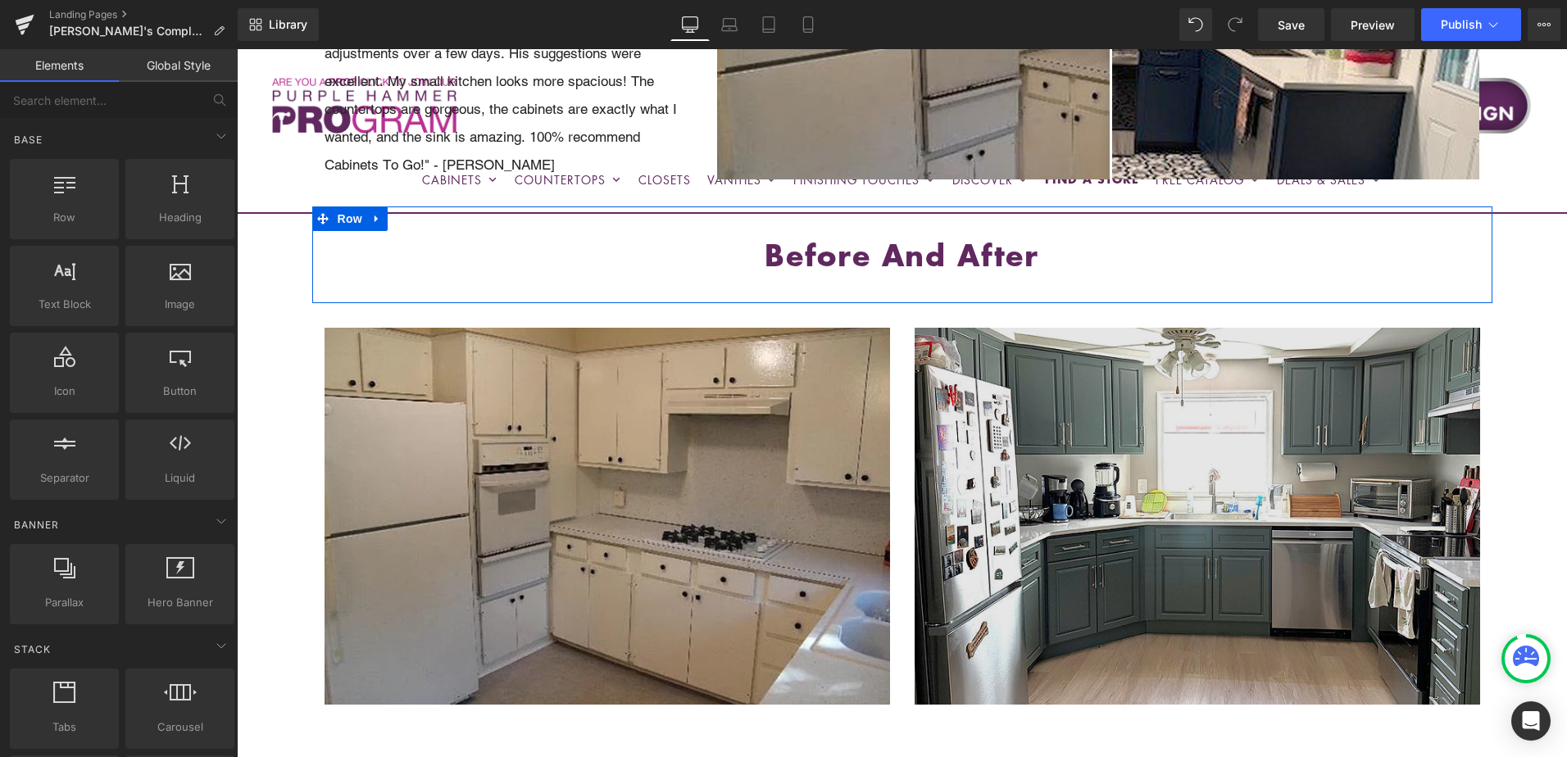
scroll to position [574, 0]
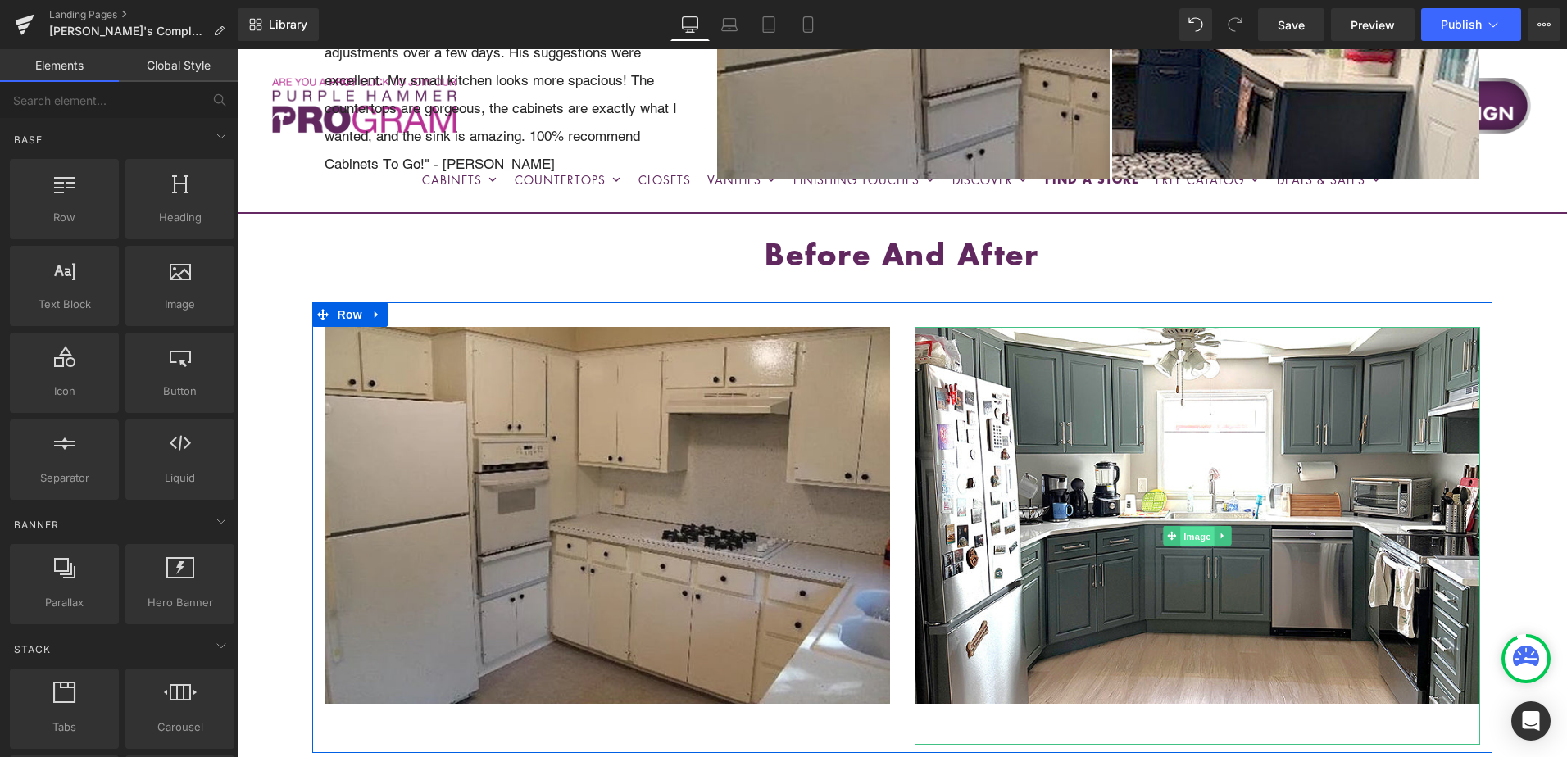
click at [1195, 526] on span "Image" at bounding box center [1197, 536] width 34 height 20
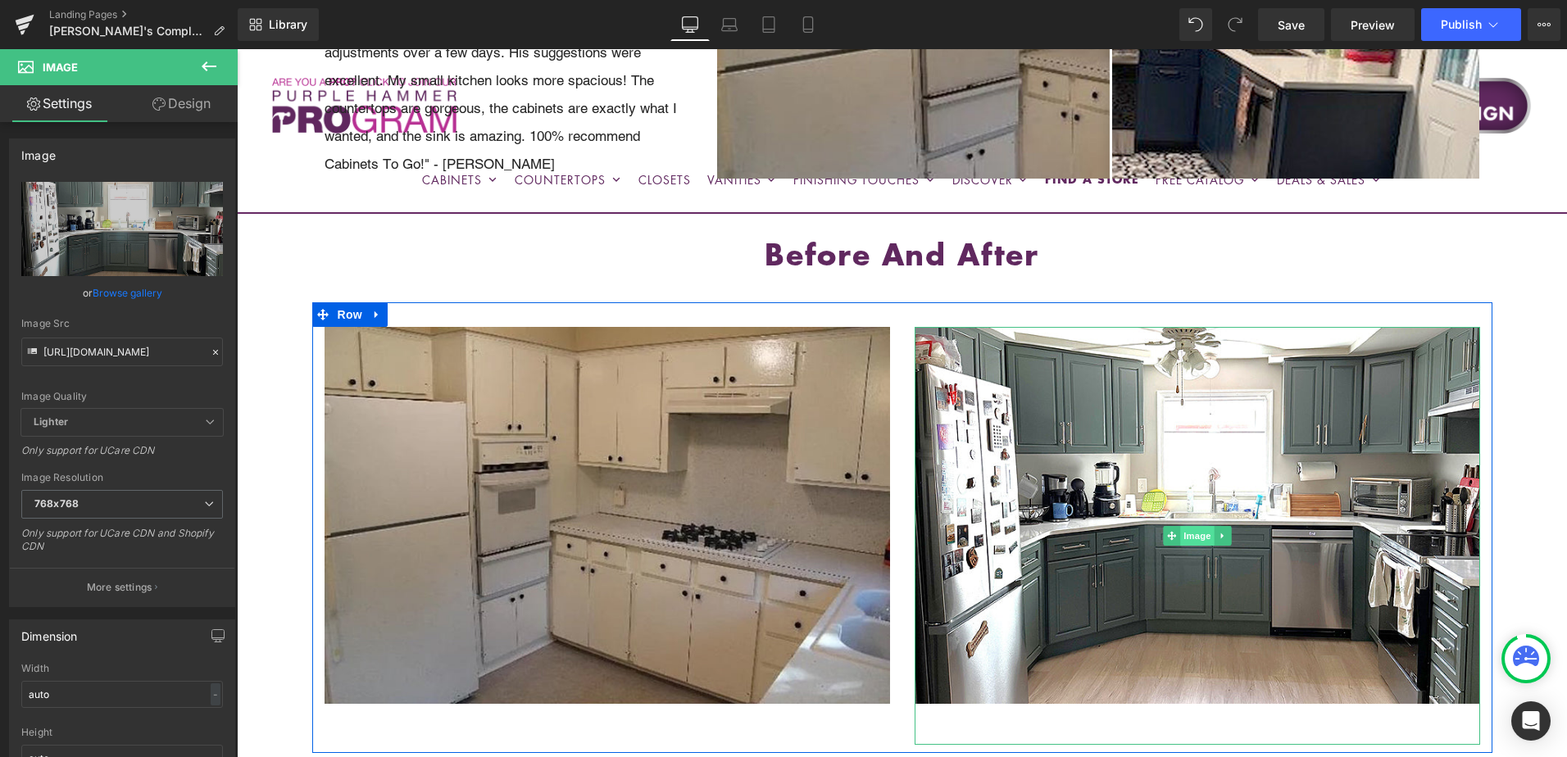
click at [1187, 526] on span "Image" at bounding box center [1197, 536] width 34 height 20
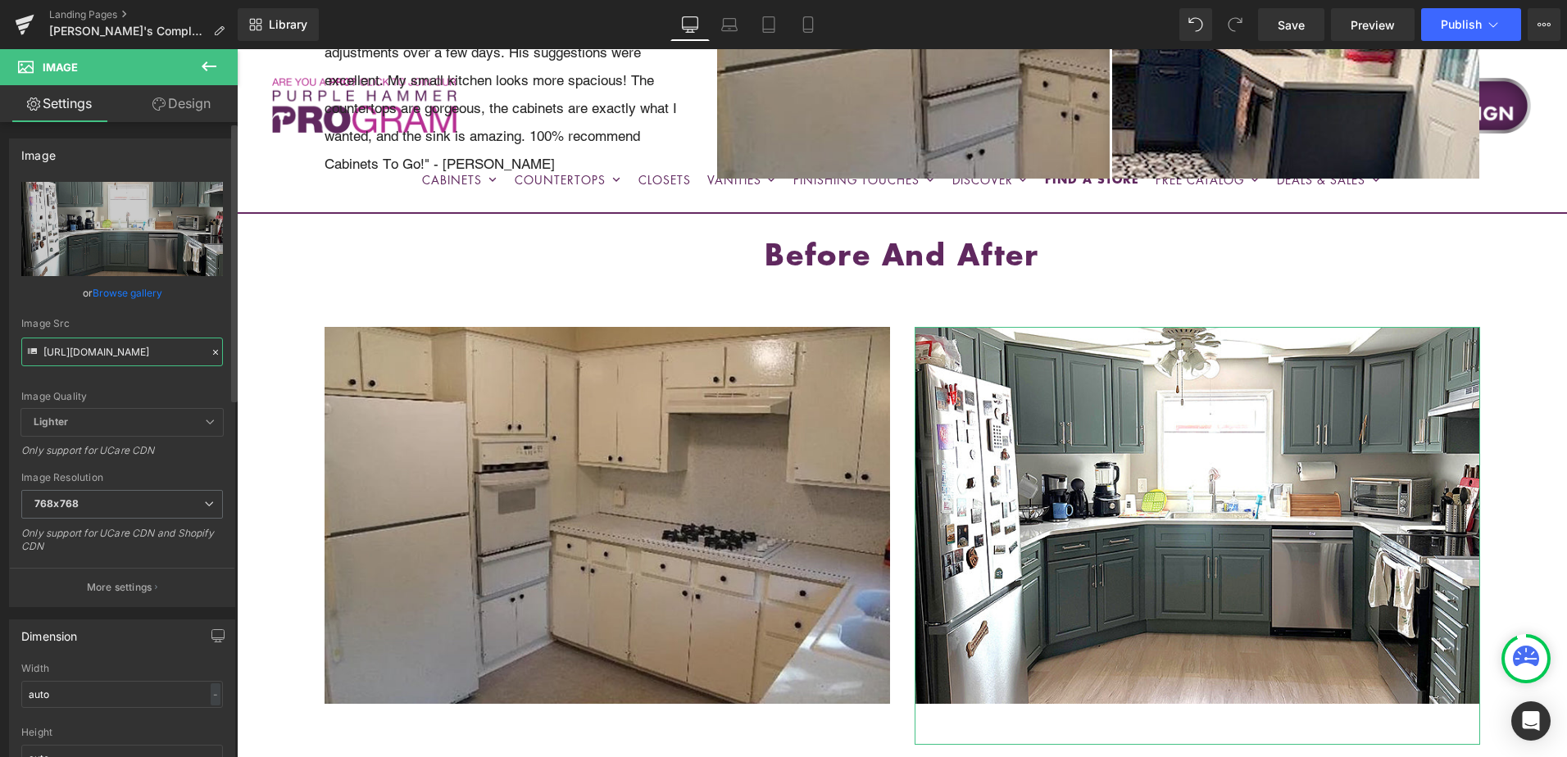
click at [132, 352] on input "https://cdn.shopify.com/s/files/1/0196/2351/0078/files/AFTER1_janine_768x768.jp…" at bounding box center [122, 352] width 202 height 29
paste input "cynthia.jpg?v=1757622751"
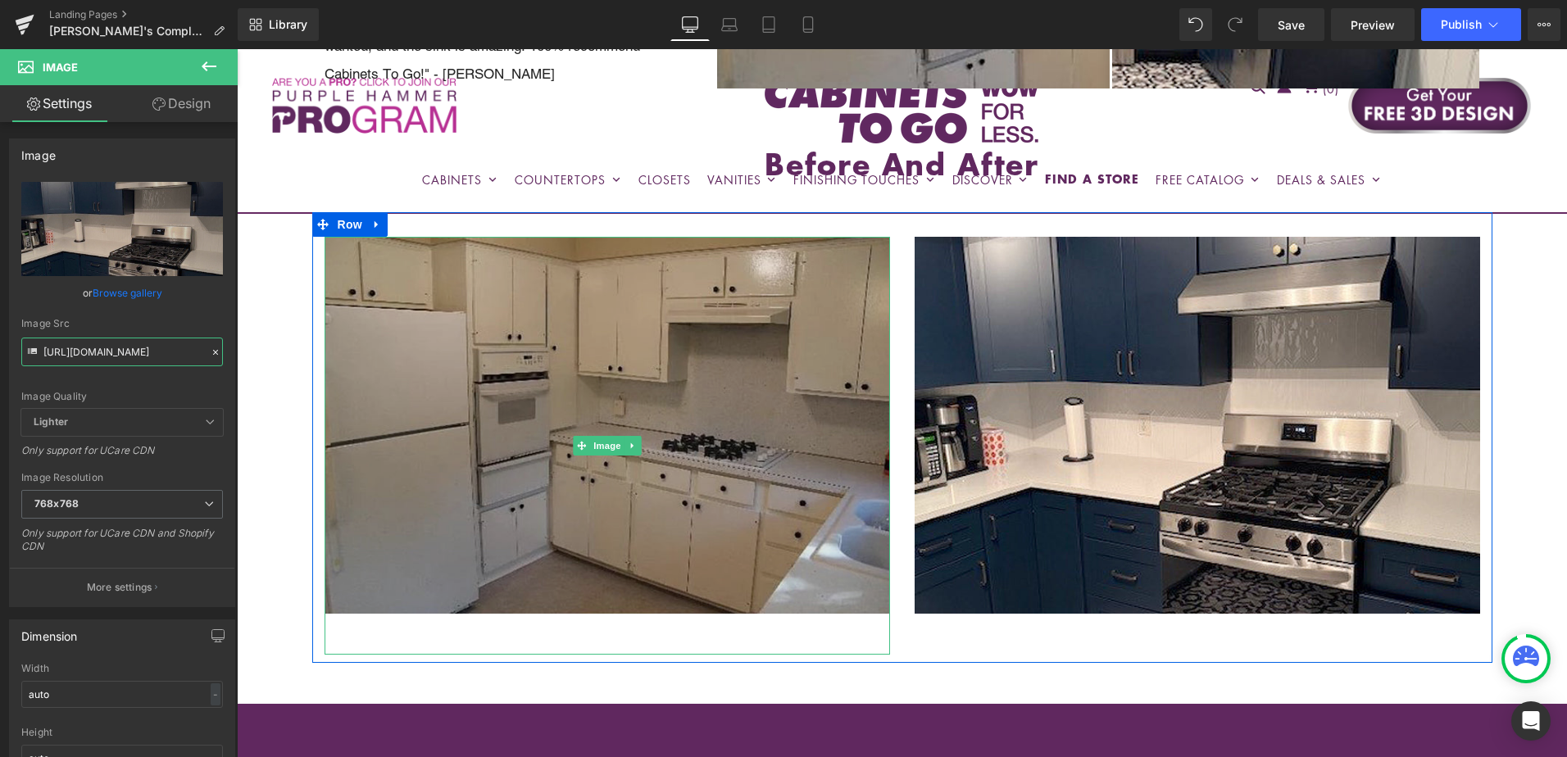
scroll to position [820, 0]
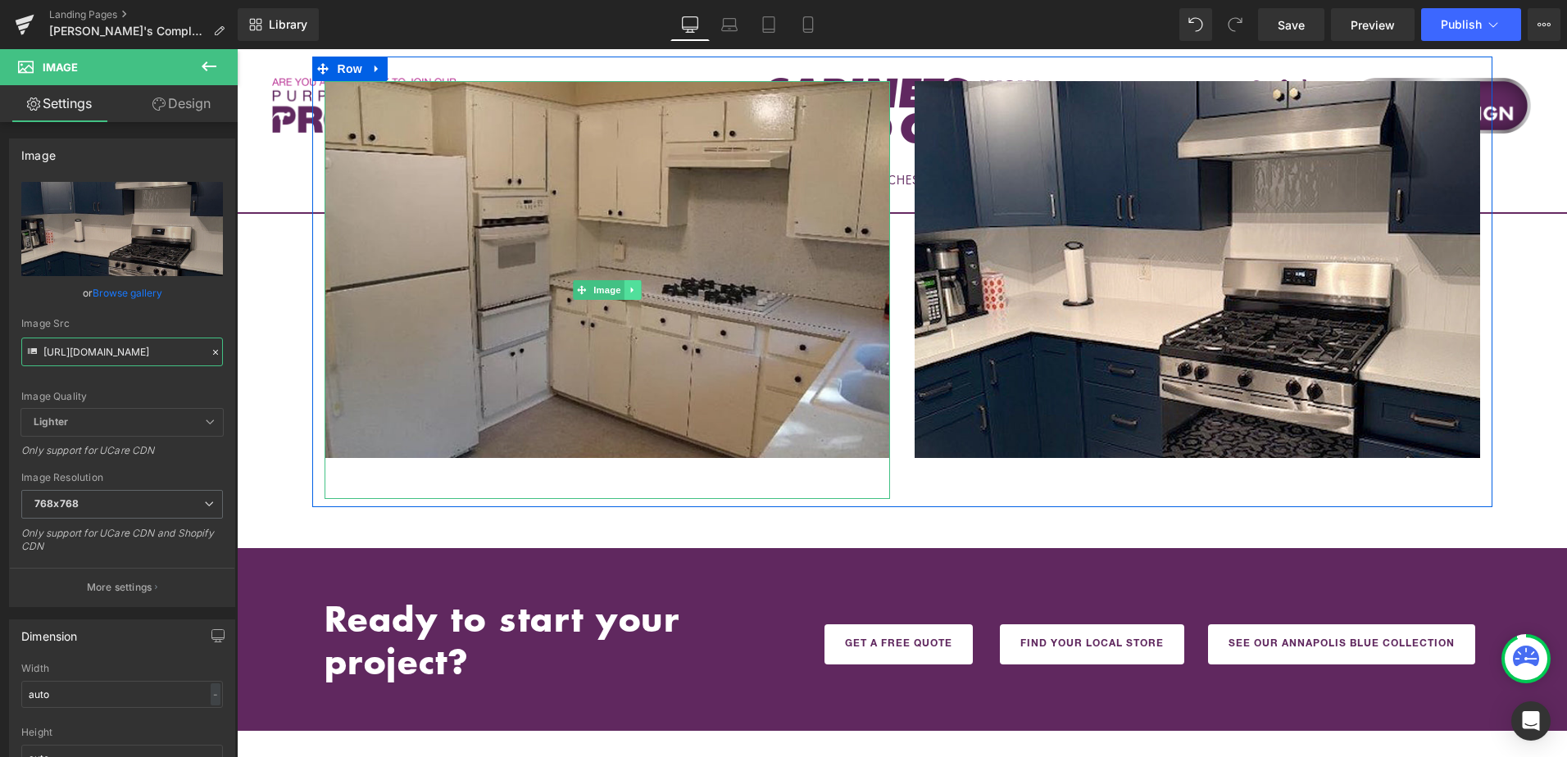
type input "https://cdn.shopify.com/s/files/1/0196/2351/0078/files/AFTER1_cynthia_768x768.j…"
click at [630, 285] on icon at bounding box center [632, 290] width 9 height 10
click at [620, 285] on icon at bounding box center [624, 290] width 9 height 10
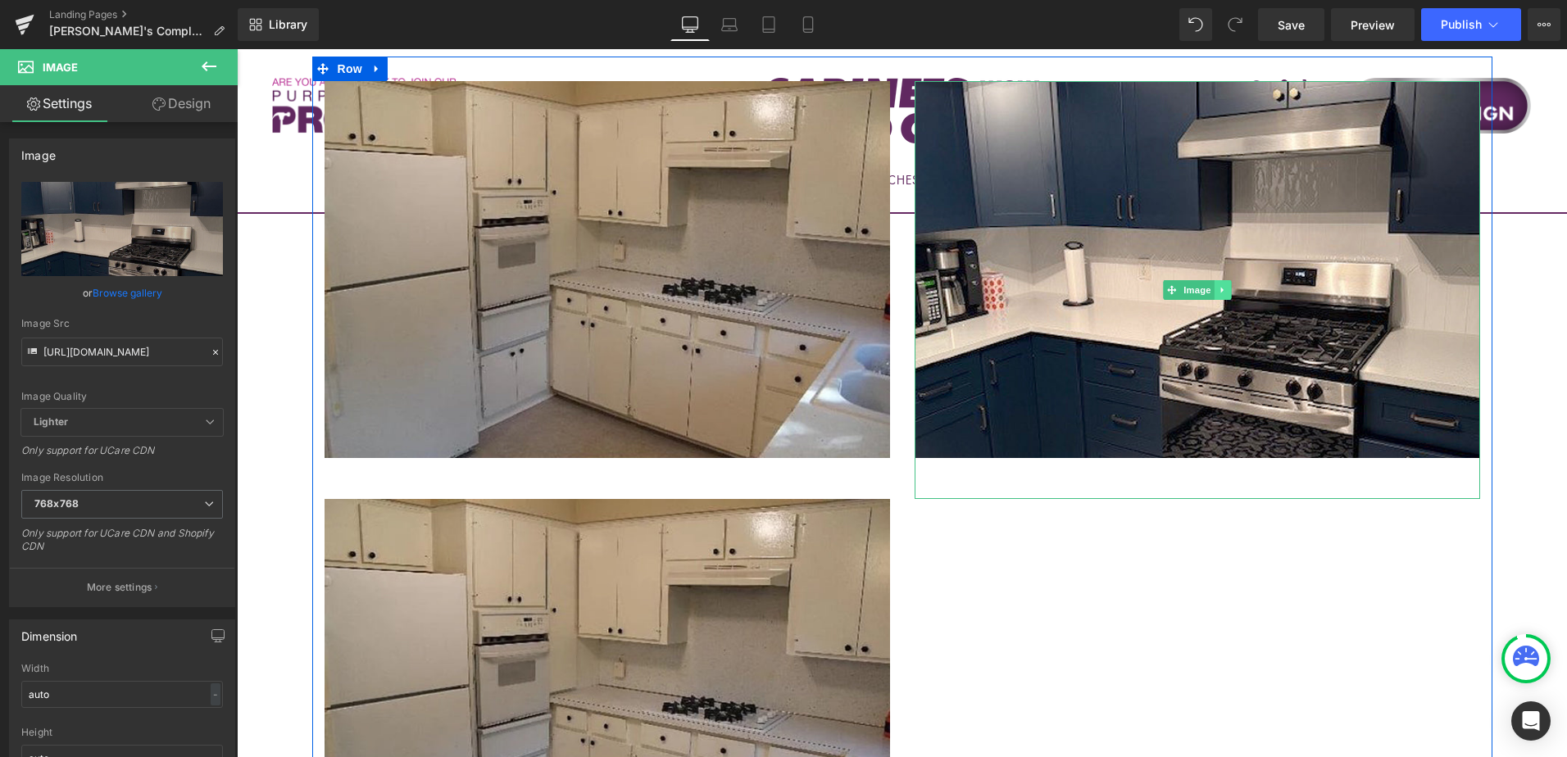
click at [1218, 285] on icon at bounding box center [1222, 290] width 9 height 10
click at [1210, 285] on icon at bounding box center [1214, 290] width 9 height 10
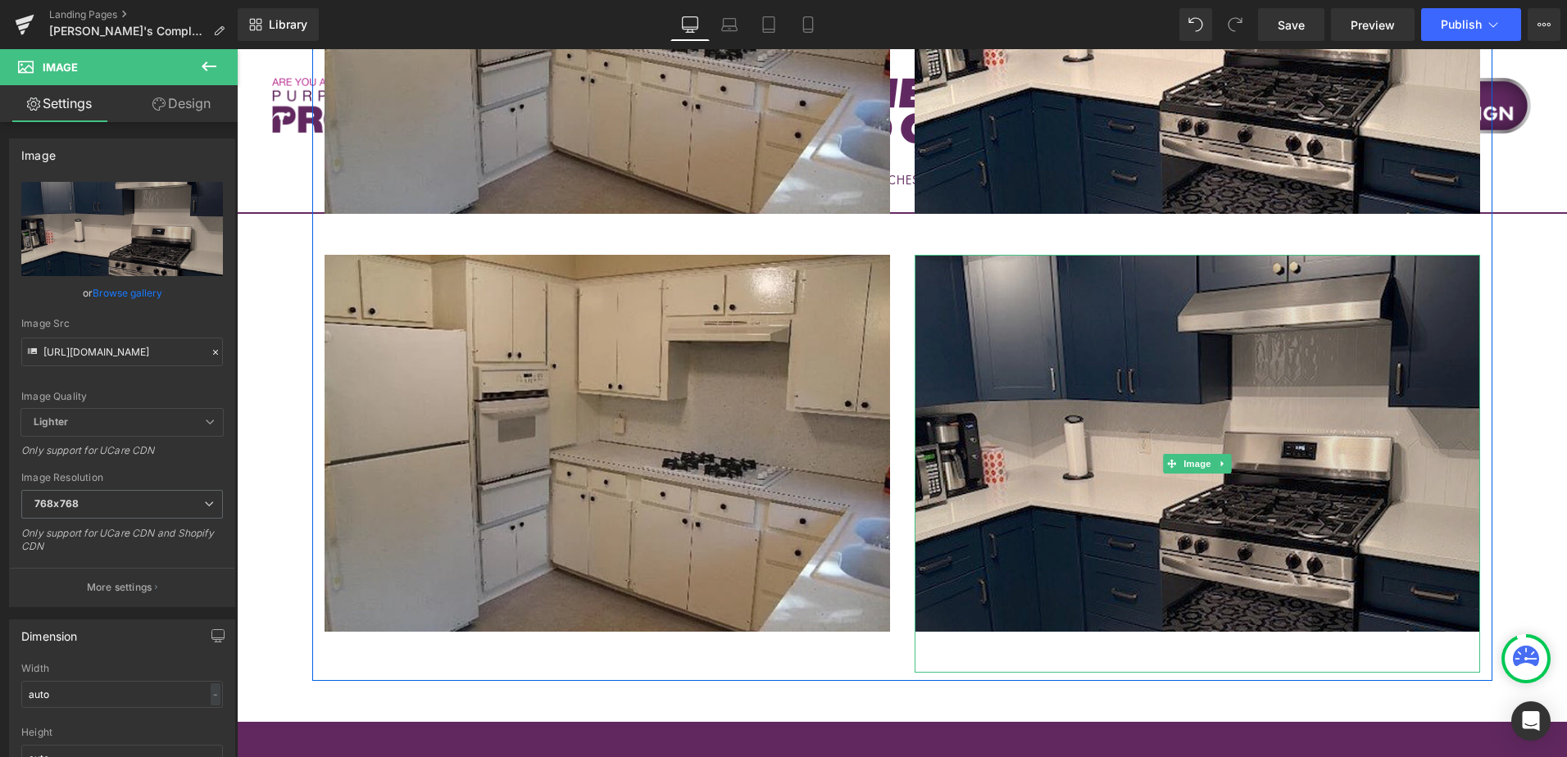
scroll to position [1065, 0]
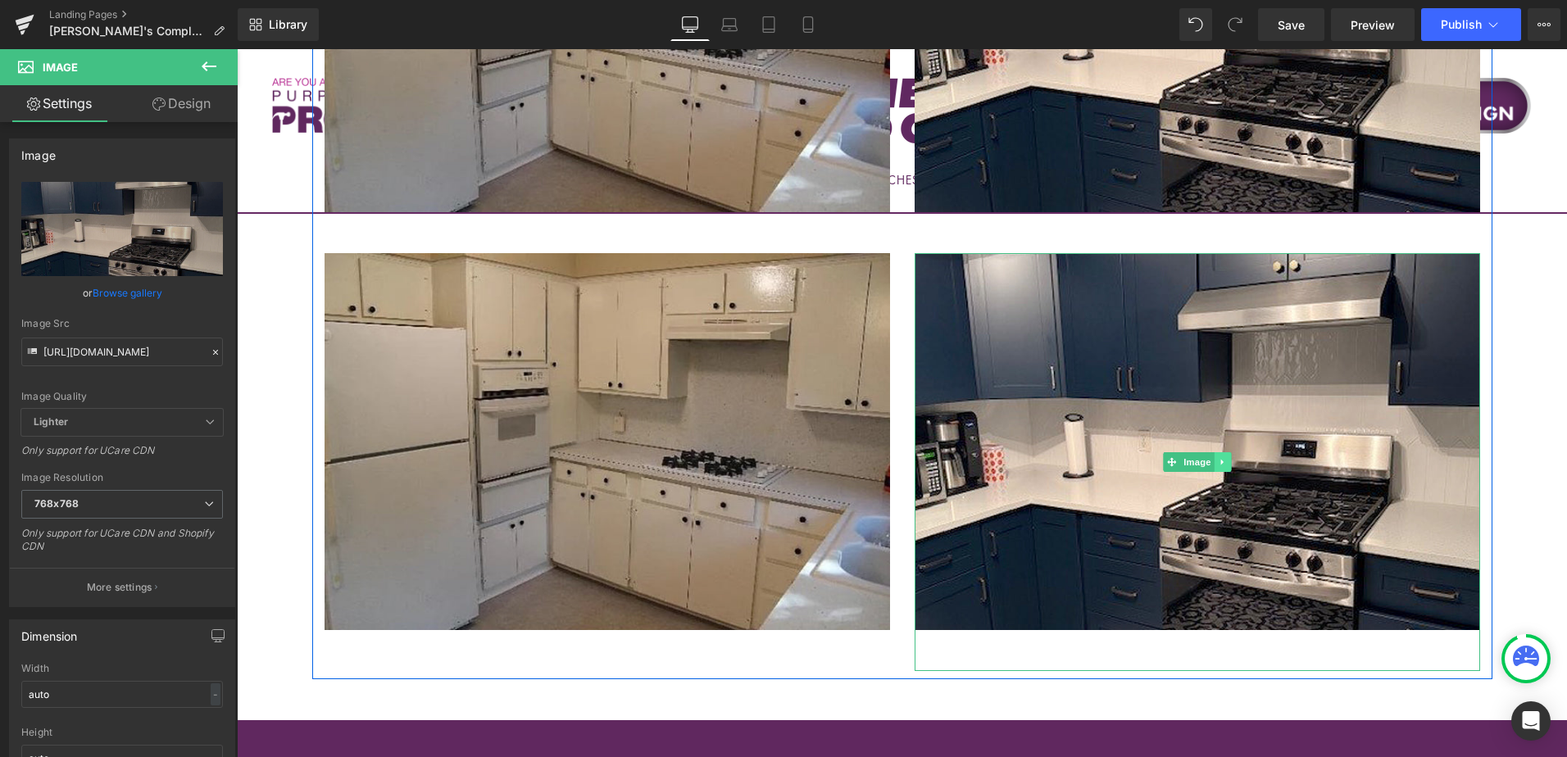
click at [1220, 459] on icon at bounding box center [1221, 462] width 2 height 6
click at [1210, 457] on icon at bounding box center [1214, 461] width 9 height 9
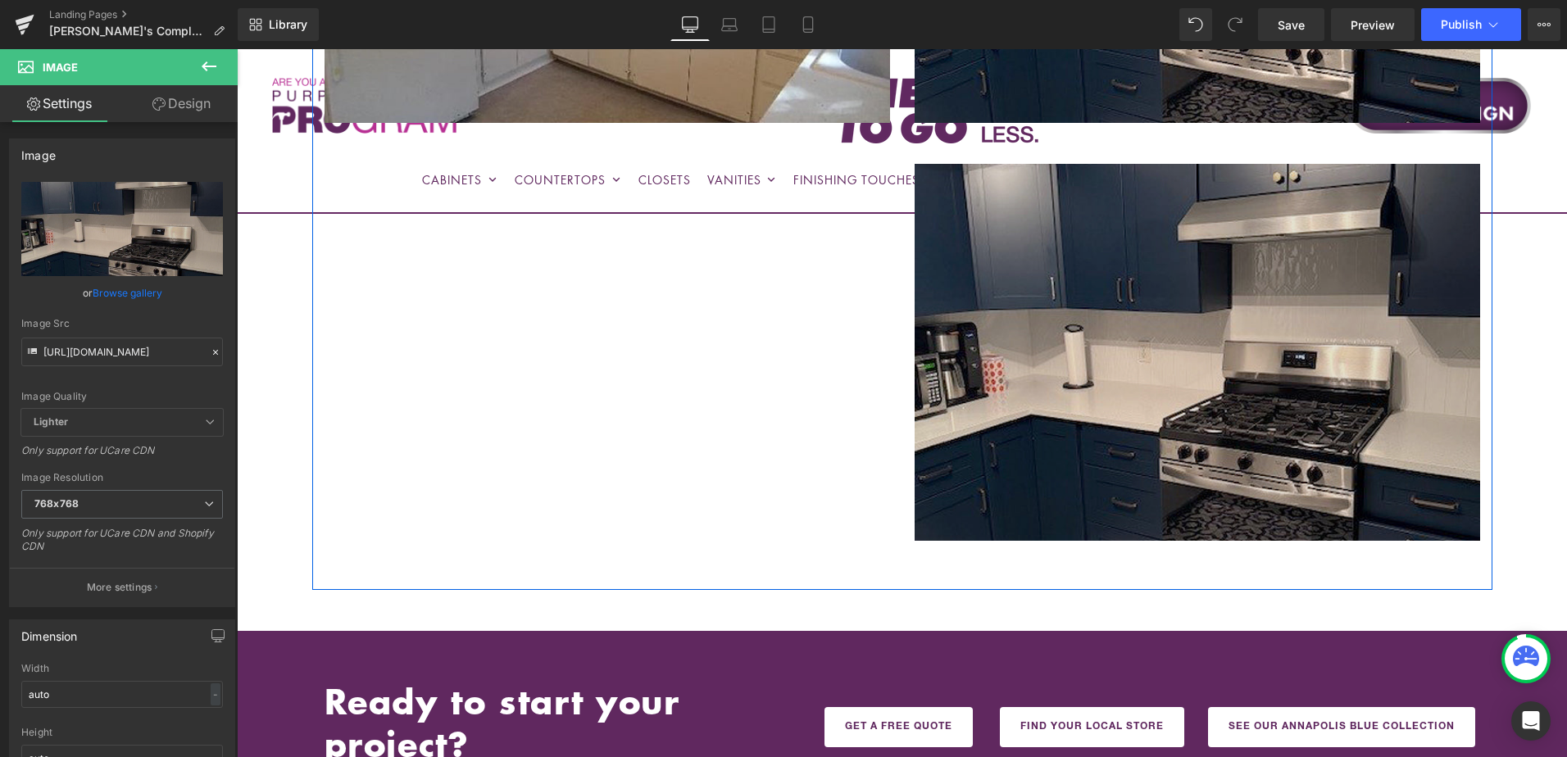
scroll to position [1606, 0]
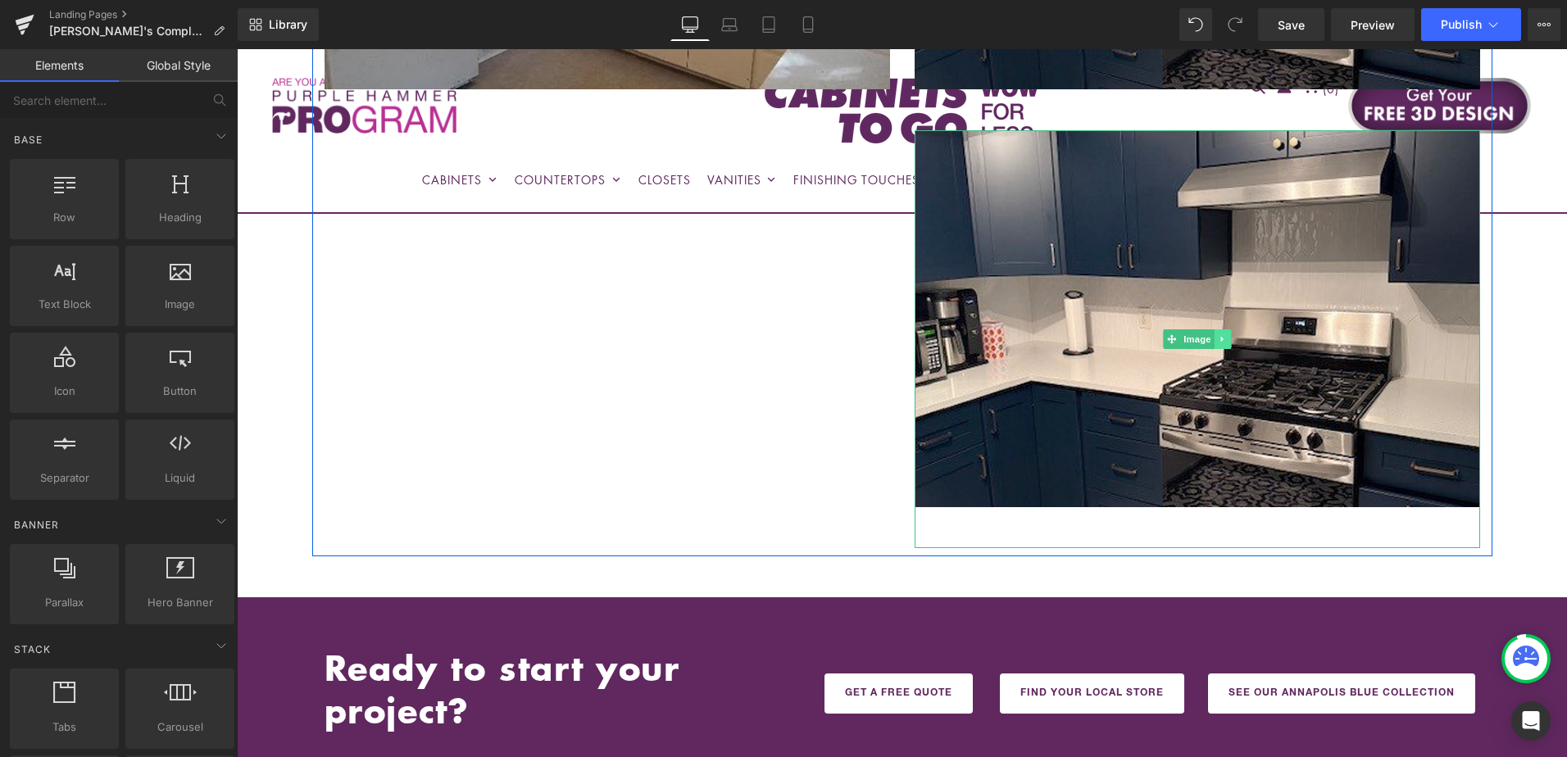
click at [1218, 334] on icon at bounding box center [1222, 339] width 9 height 10
click at [1210, 334] on icon at bounding box center [1214, 339] width 9 height 10
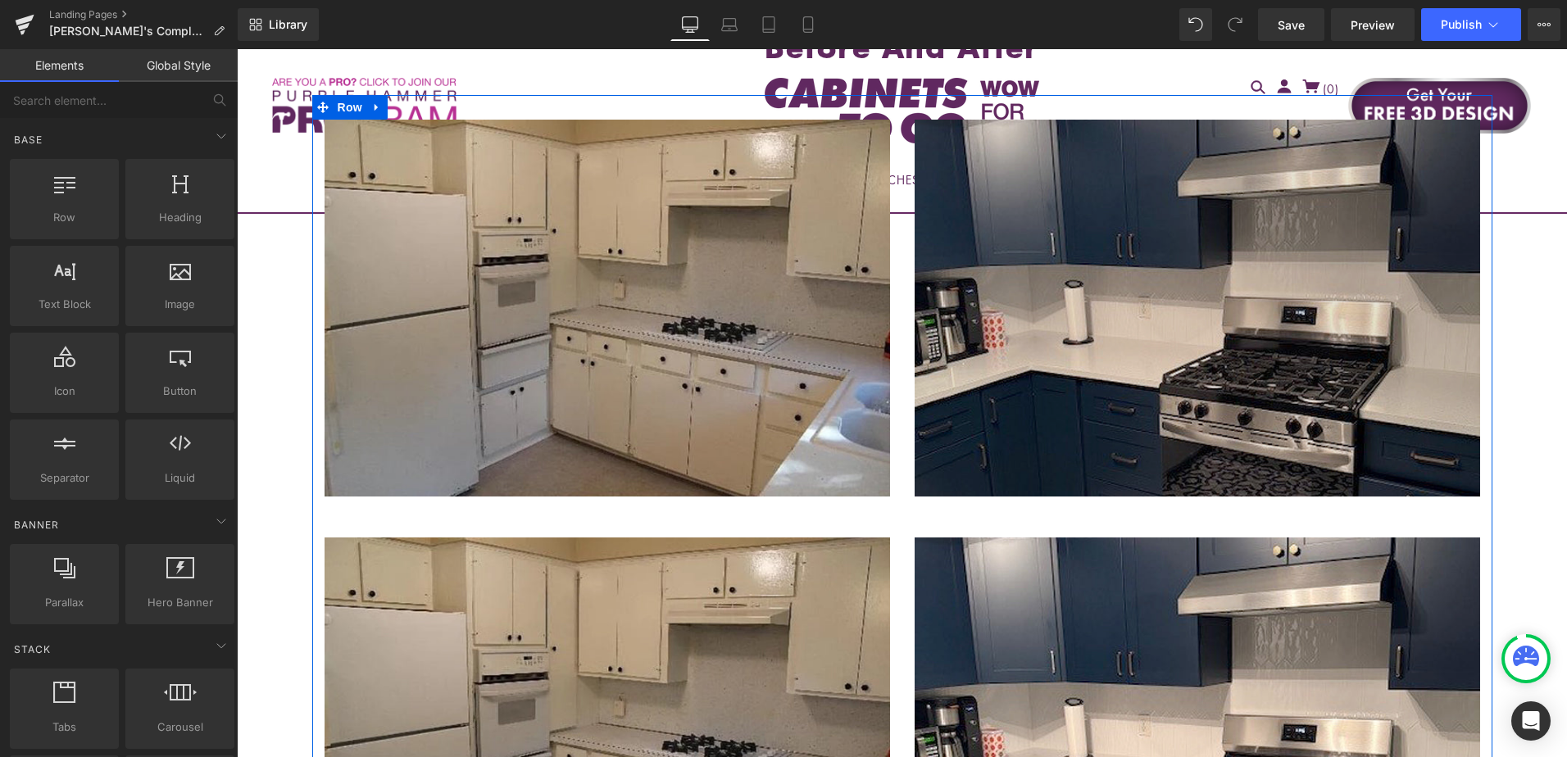
scroll to position [869, 0]
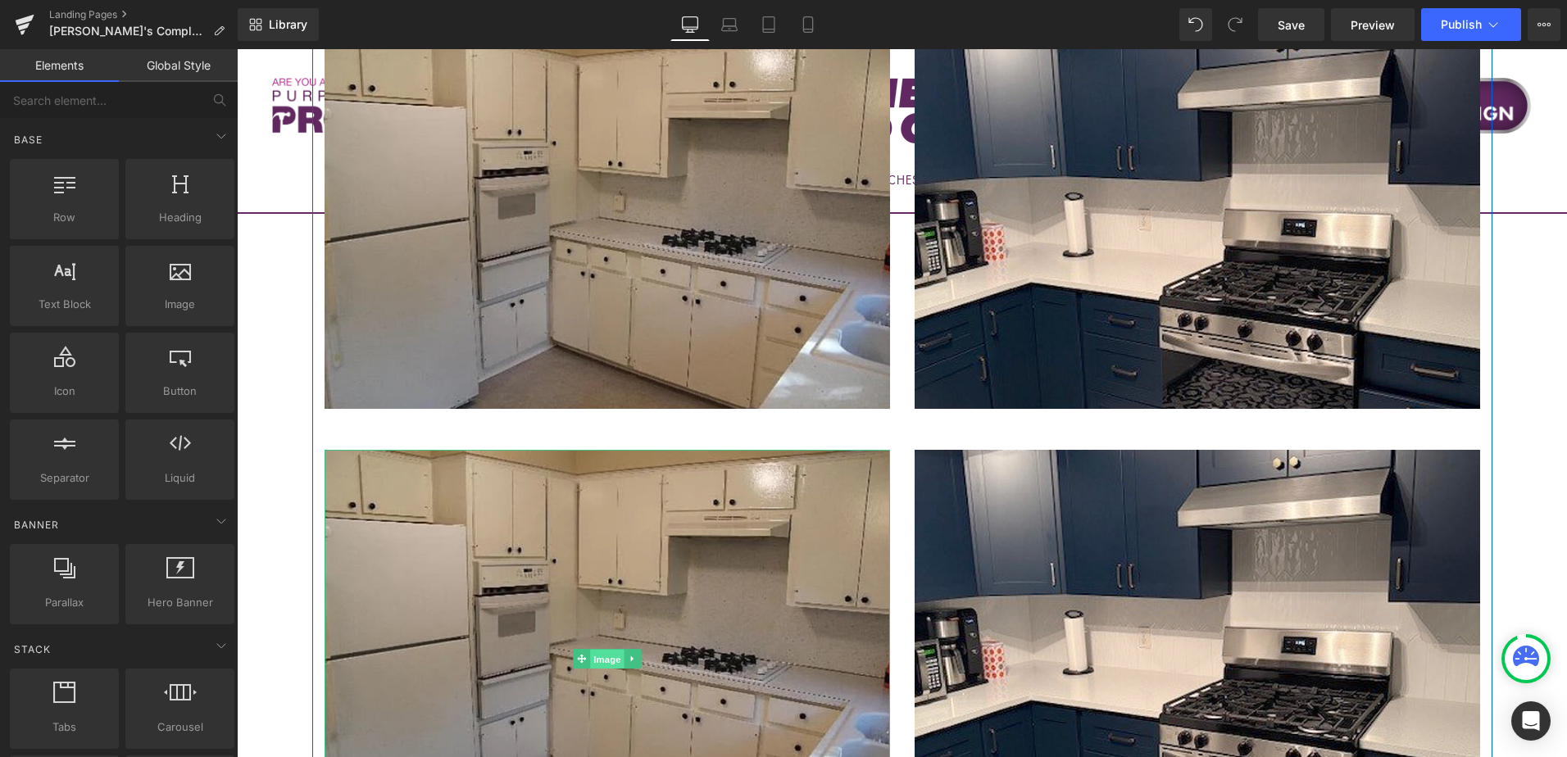
click at [596, 649] on span "Image" at bounding box center [607, 659] width 34 height 20
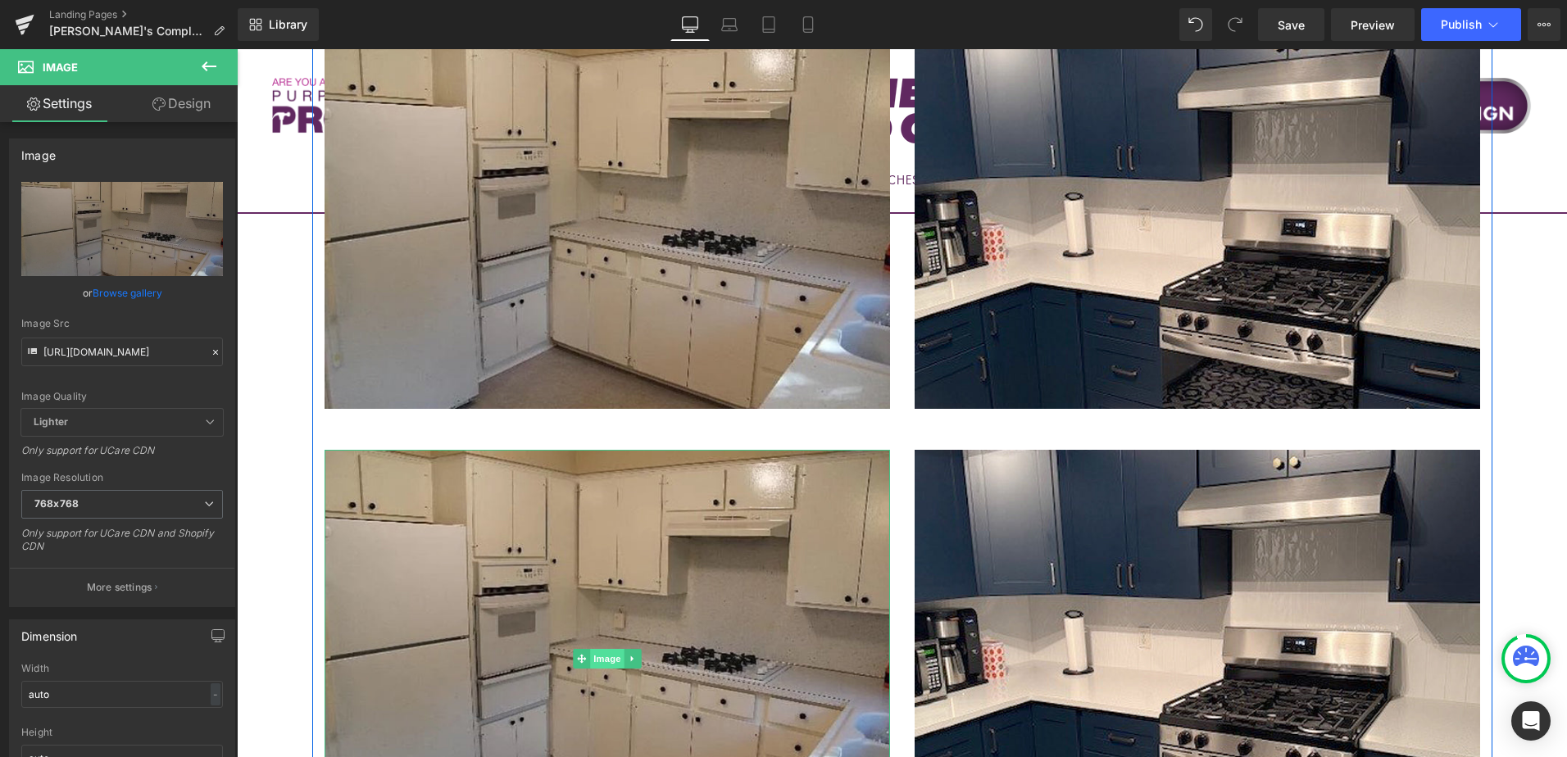
click at [602, 649] on span "Image" at bounding box center [607, 659] width 34 height 20
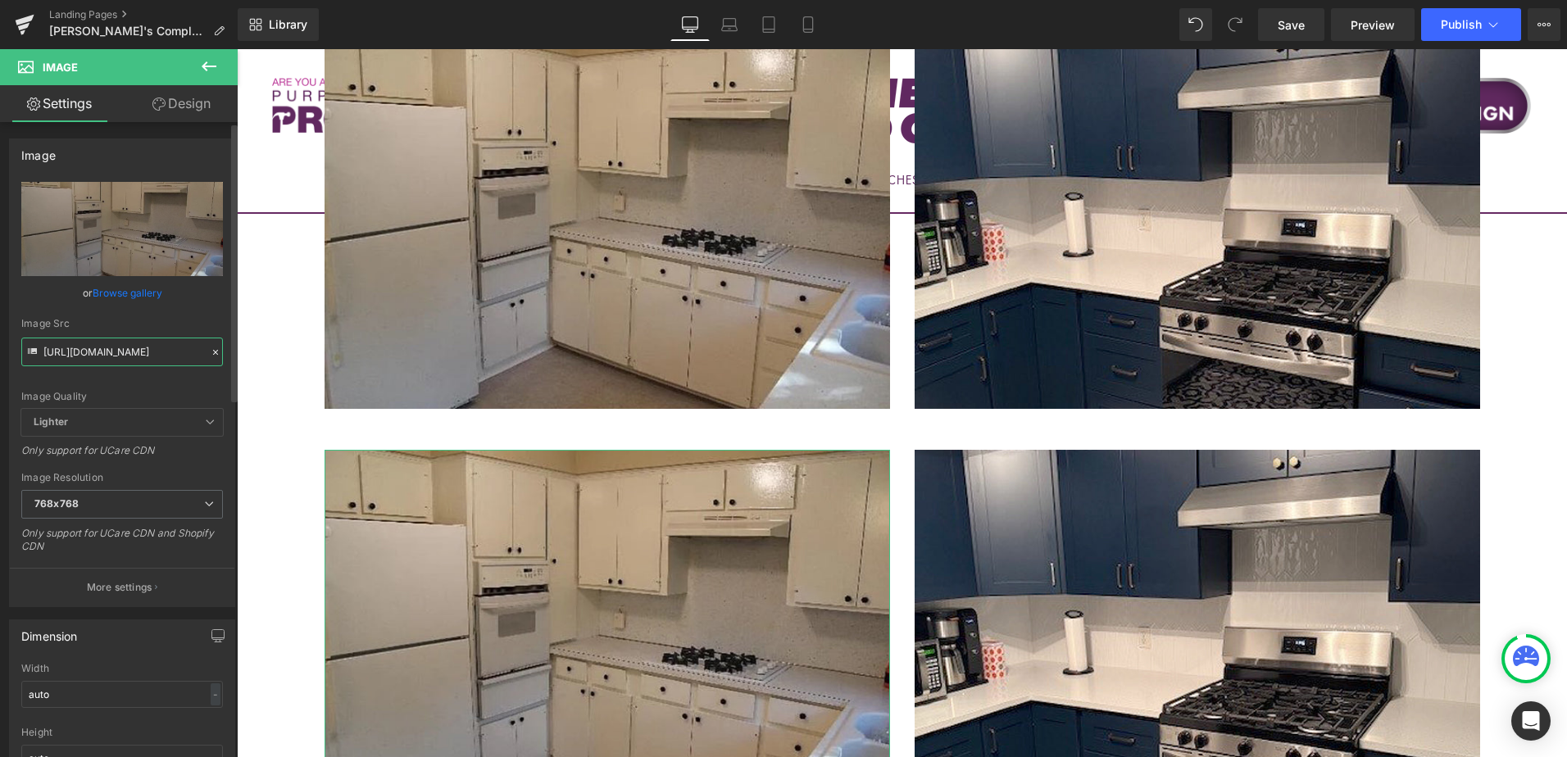
click at [101, 346] on input "https://cdn.shopify.com/s/files/1/0196/2351/0078/files/BEFORE1_cynthia_768x768.…" at bounding box center [122, 352] width 202 height 29
click at [99, 346] on input "https://cdn.shopify.com/s/files/1/0196/2351/0078/files/BEFORE1_cynthia_768x768.…" at bounding box center [122, 352] width 202 height 29
click at [96, 345] on input "https://cdn.shopify.com/s/files/1/0196/2351/0078/files/BEFORE1_cynthia_768x768.…" at bounding box center [122, 352] width 202 height 29
paste input "2_cynthia"
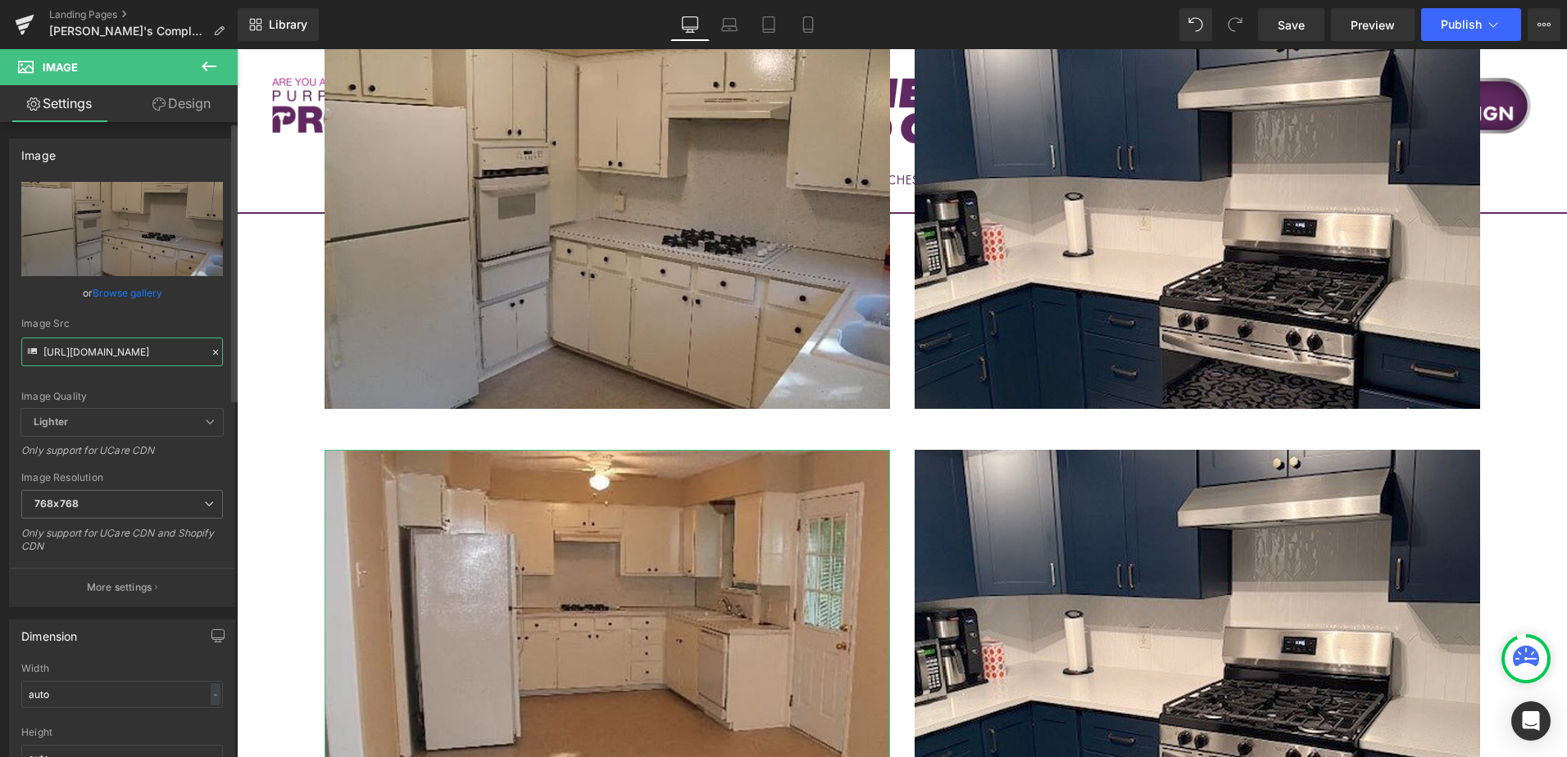
type input "https://cdn.shopify.com/s/files/1/0196/2351/0078/files/BEFORE2_cynthia_768x768.…"
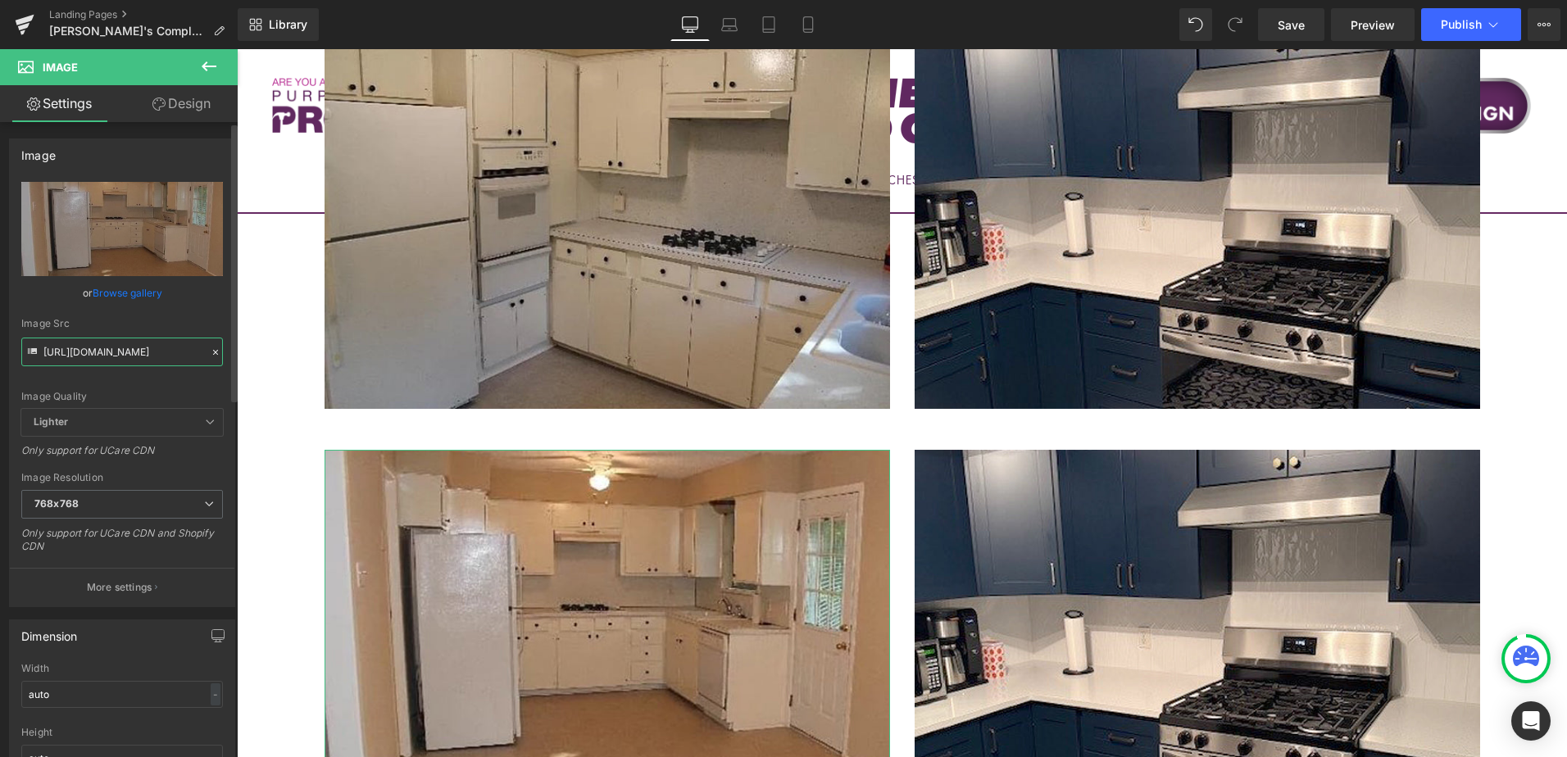
click at [96, 345] on input "https://cdn.shopify.com/s/files/1/0196/2351/0078/files/BEFORE2_cynthia_768x768.…" at bounding box center [122, 352] width 202 height 29
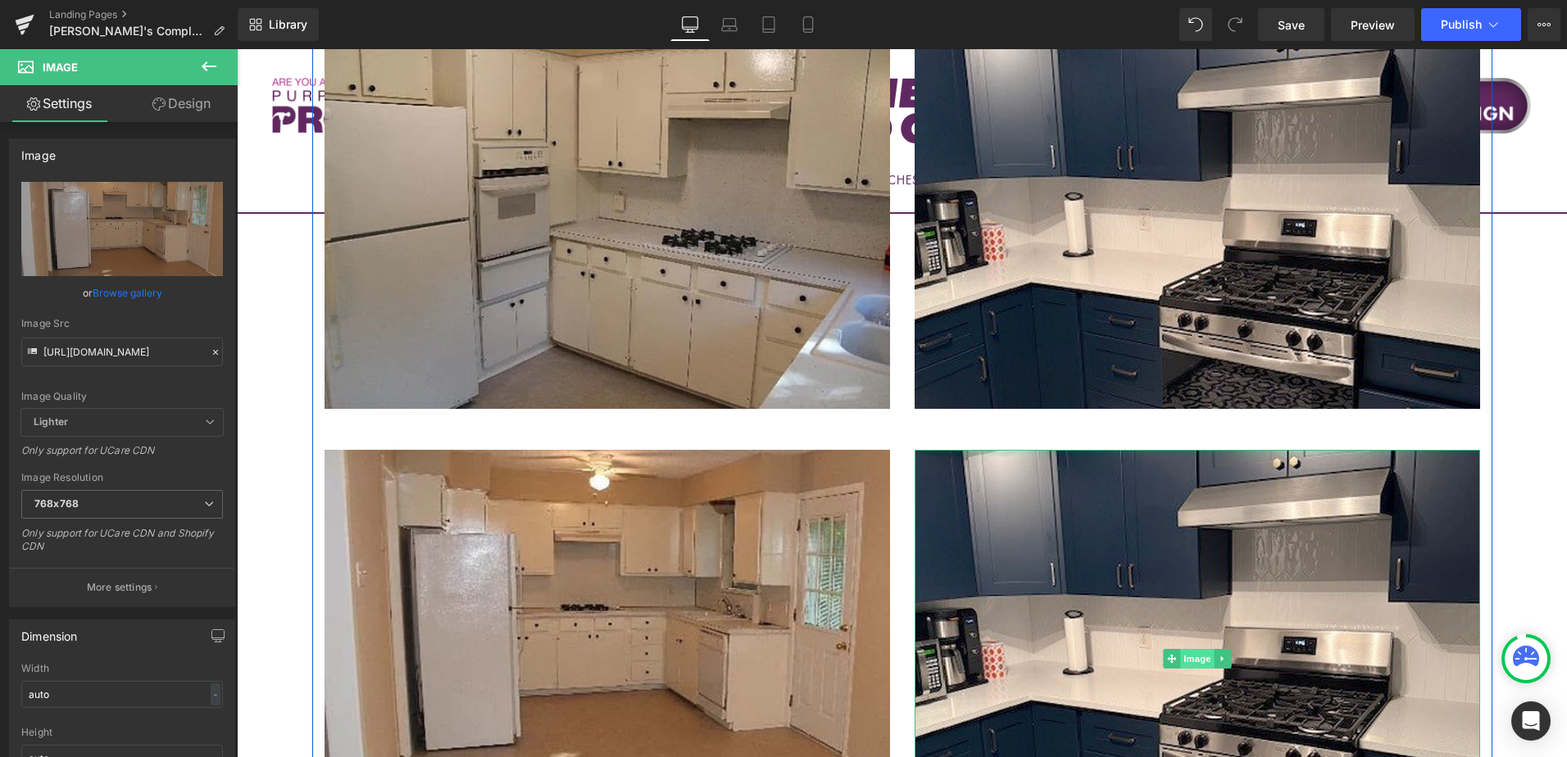
click at [1163, 649] on link "Image" at bounding box center [1188, 659] width 51 height 20
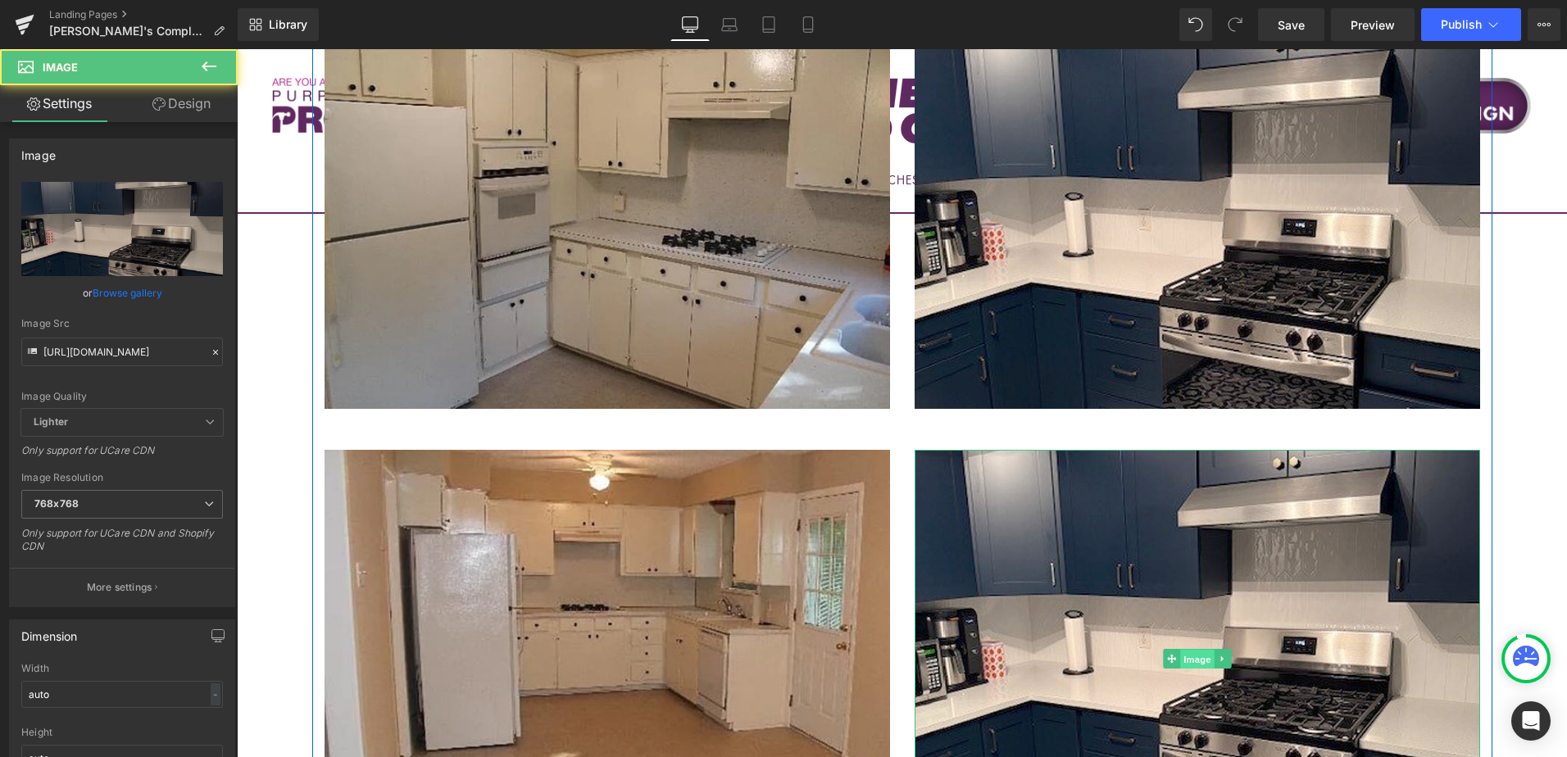
click at [1192, 649] on span "Image" at bounding box center [1197, 659] width 34 height 20
click at [1196, 649] on span "Image" at bounding box center [1197, 659] width 34 height 20
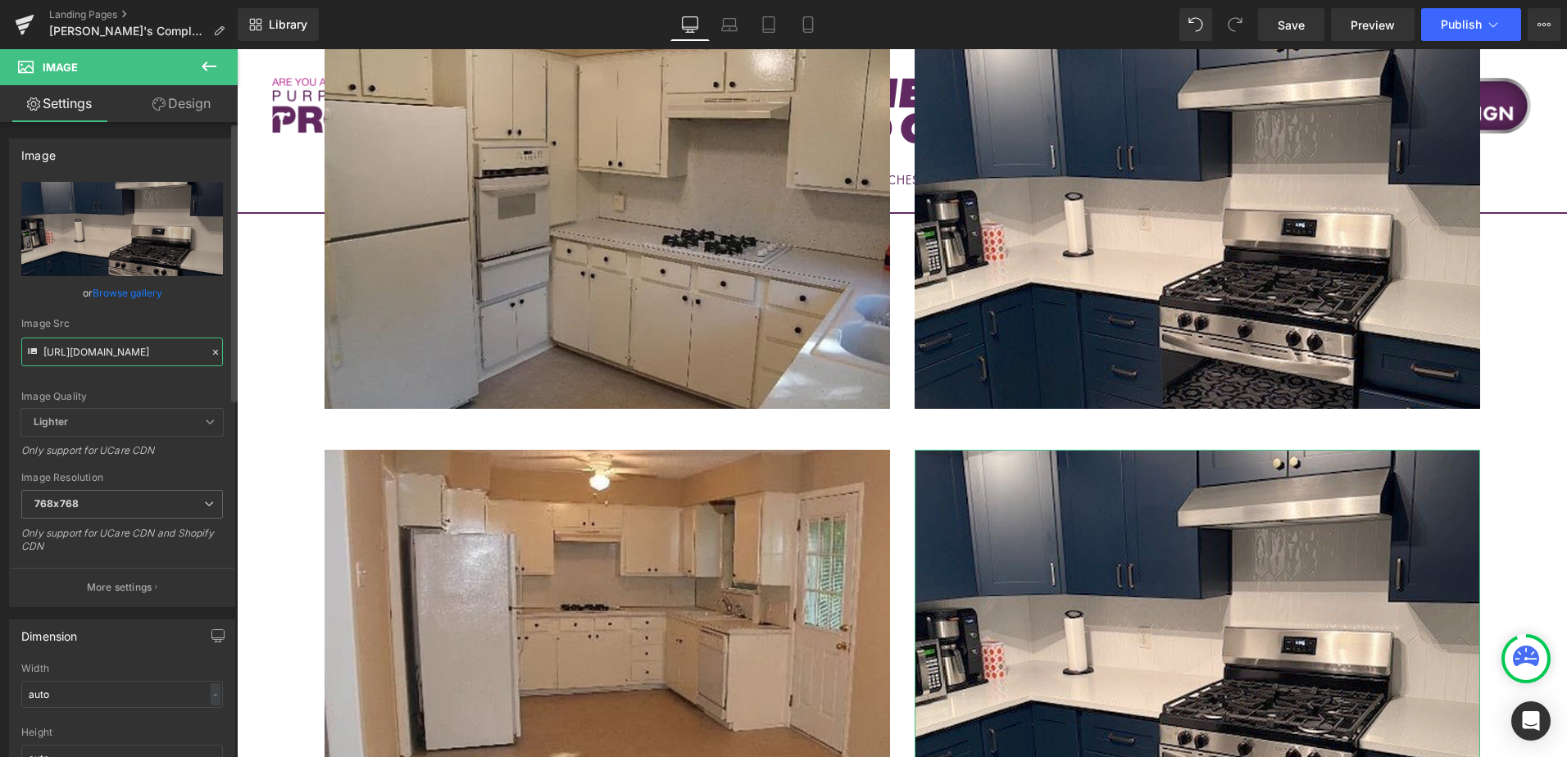
click at [112, 357] on input "https://cdn.shopify.com/s/files/1/0196/2351/0078/files/AFTER1_cynthia_768x768.j…" at bounding box center [122, 352] width 202 height 29
click at [111, 357] on input "https://cdn.shopify.com/s/files/1/0196/2351/0078/files/AFTER1_cynthia_768x768.j…" at bounding box center [122, 352] width 202 height 29
paste input "2_cynthia"
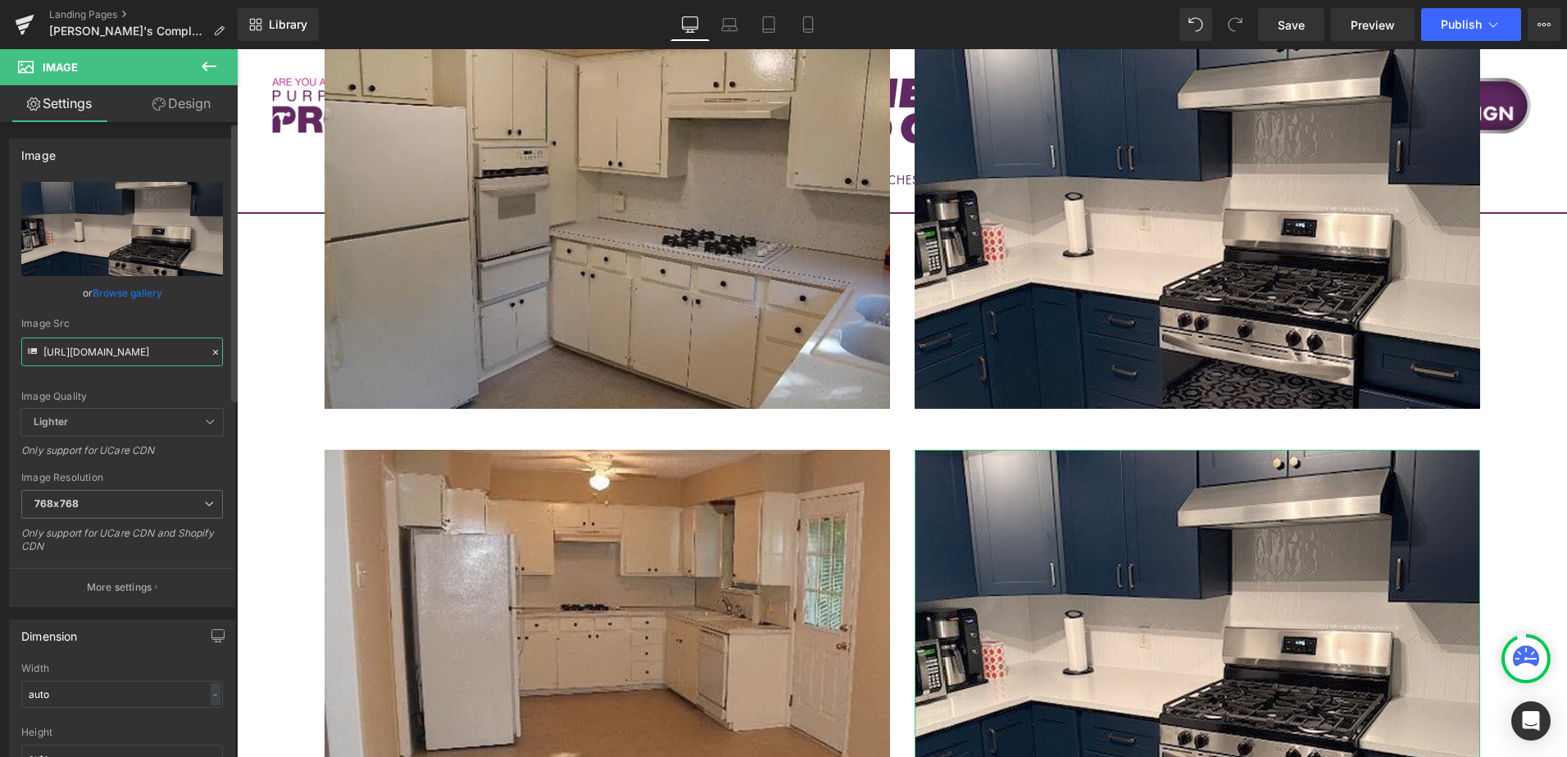
scroll to position [0, 269]
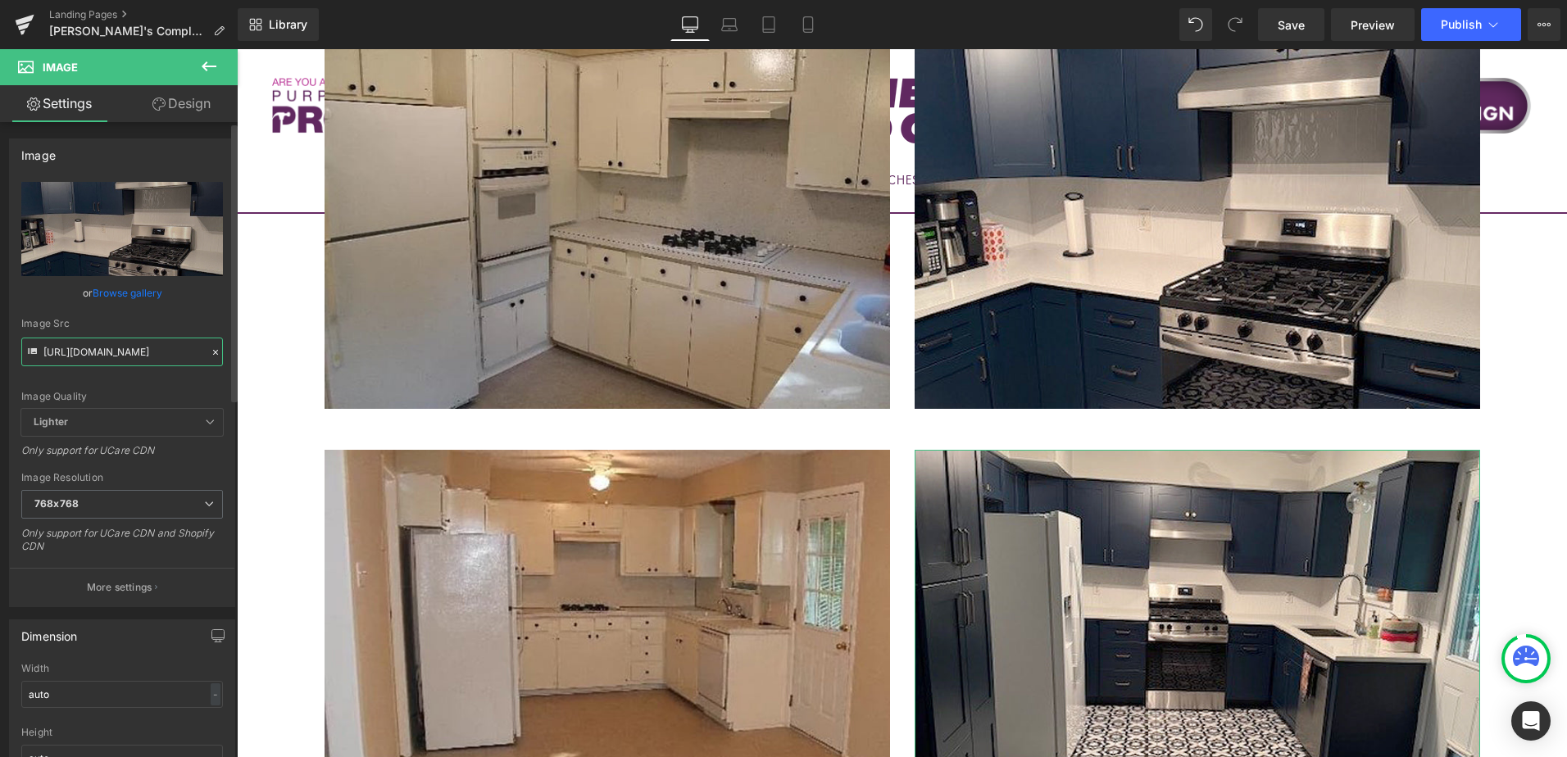
type input "https://cdn.shopify.com/s/files/1/0196/2351/0078/files/AFTER2_cynthia_768x768.j…"
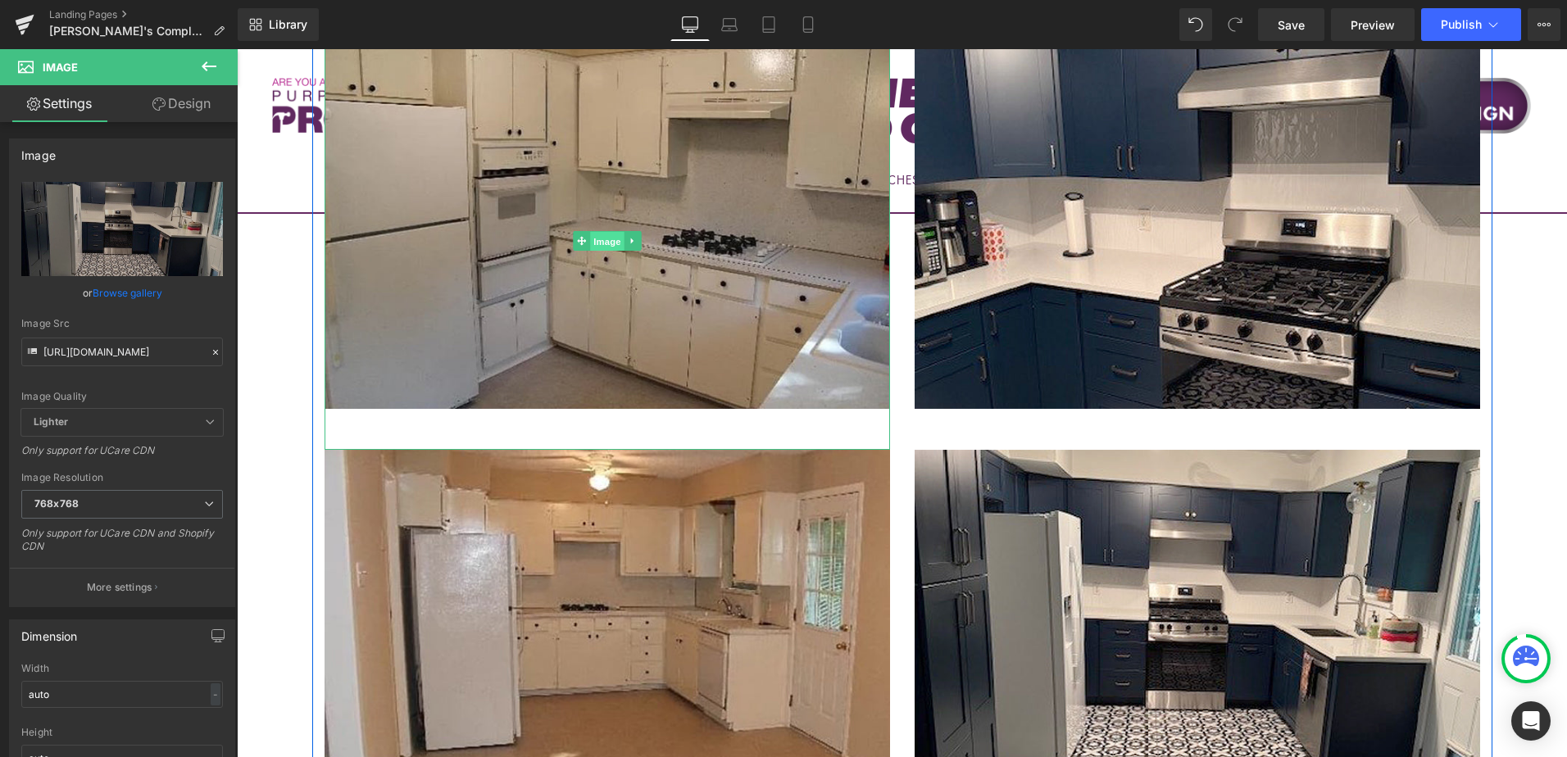
click at [577, 231] on link "Image" at bounding box center [598, 241] width 51 height 20
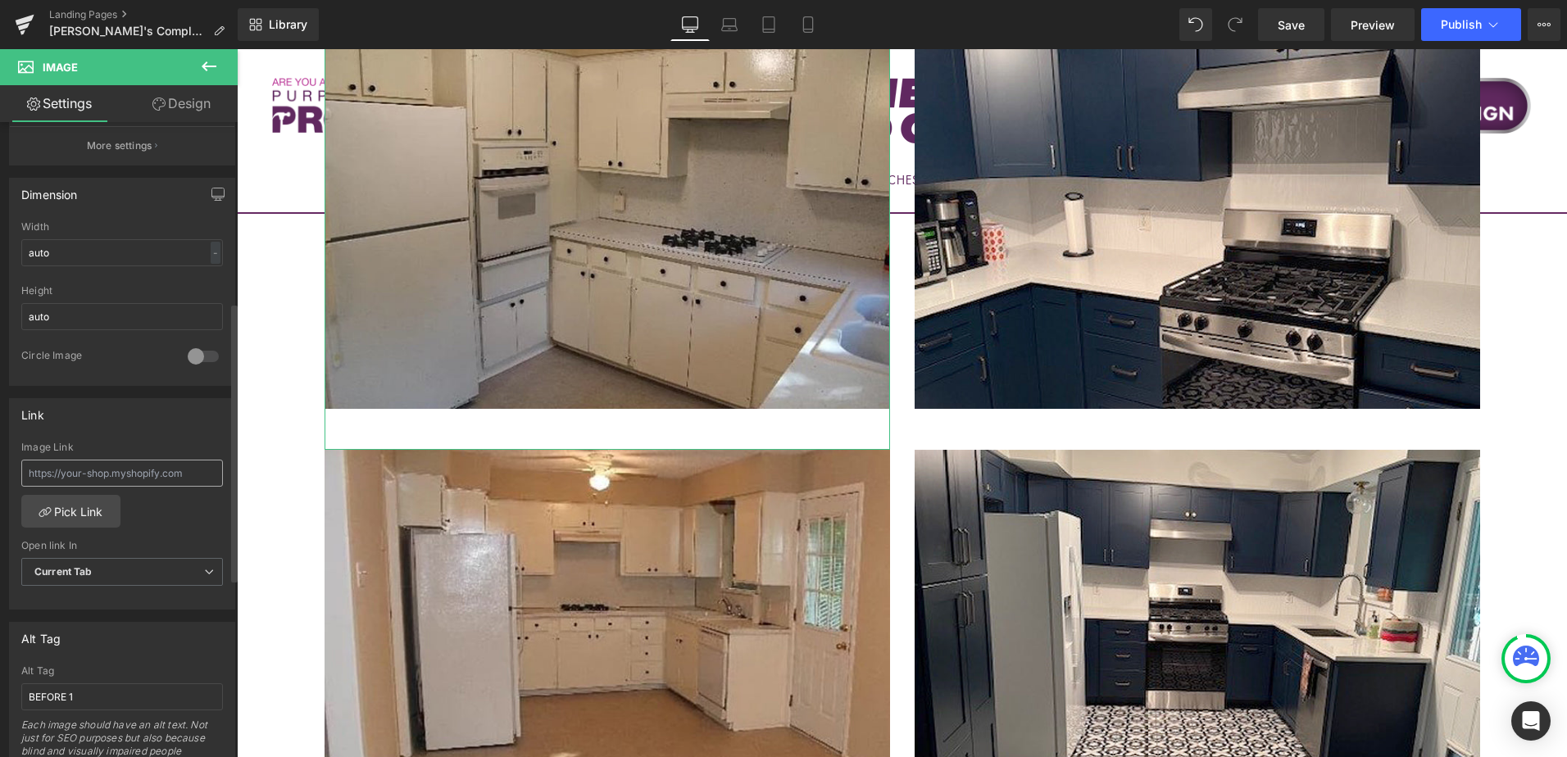
scroll to position [492, 0]
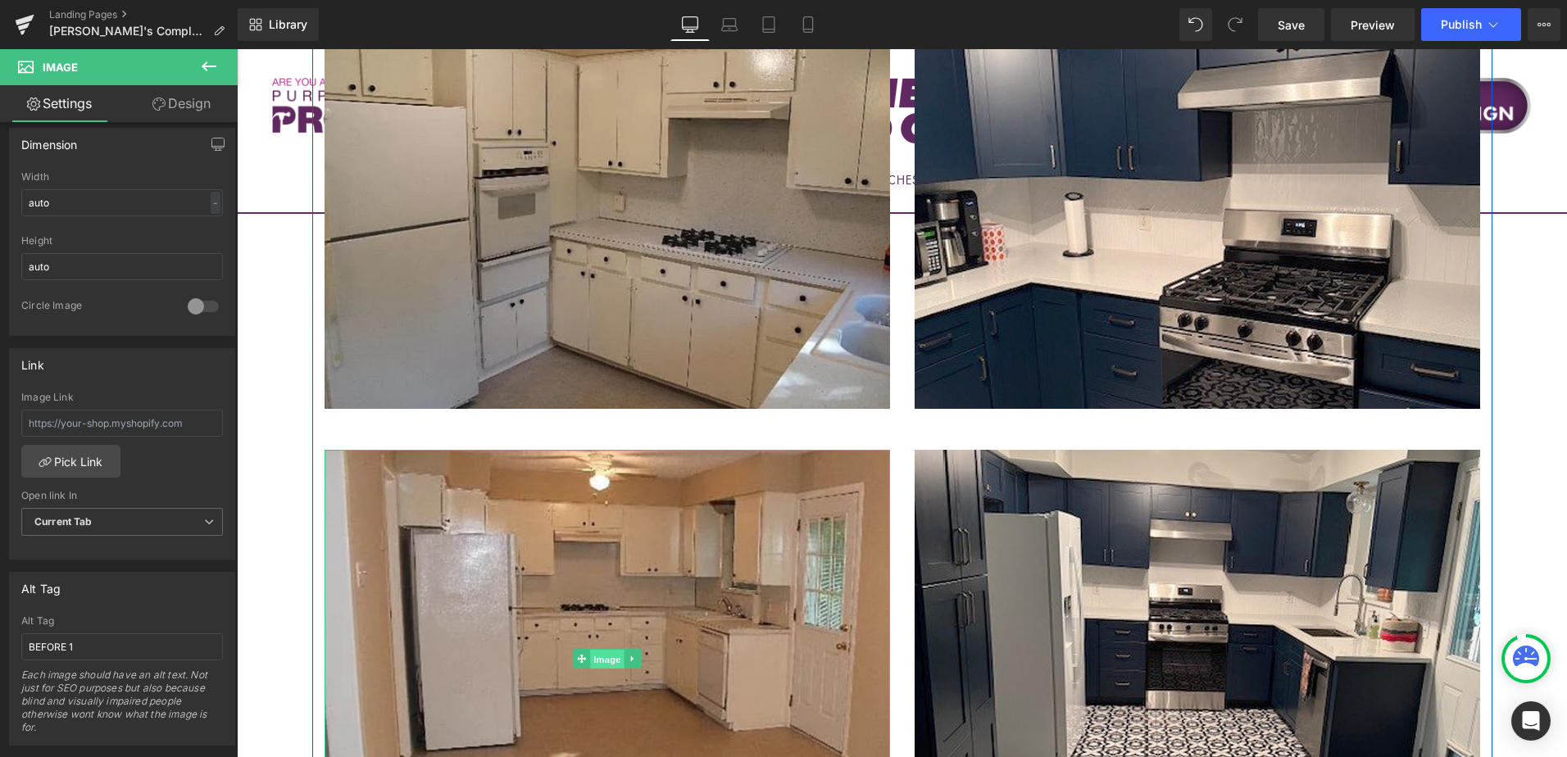
click at [603, 649] on span "Image" at bounding box center [607, 659] width 34 height 20
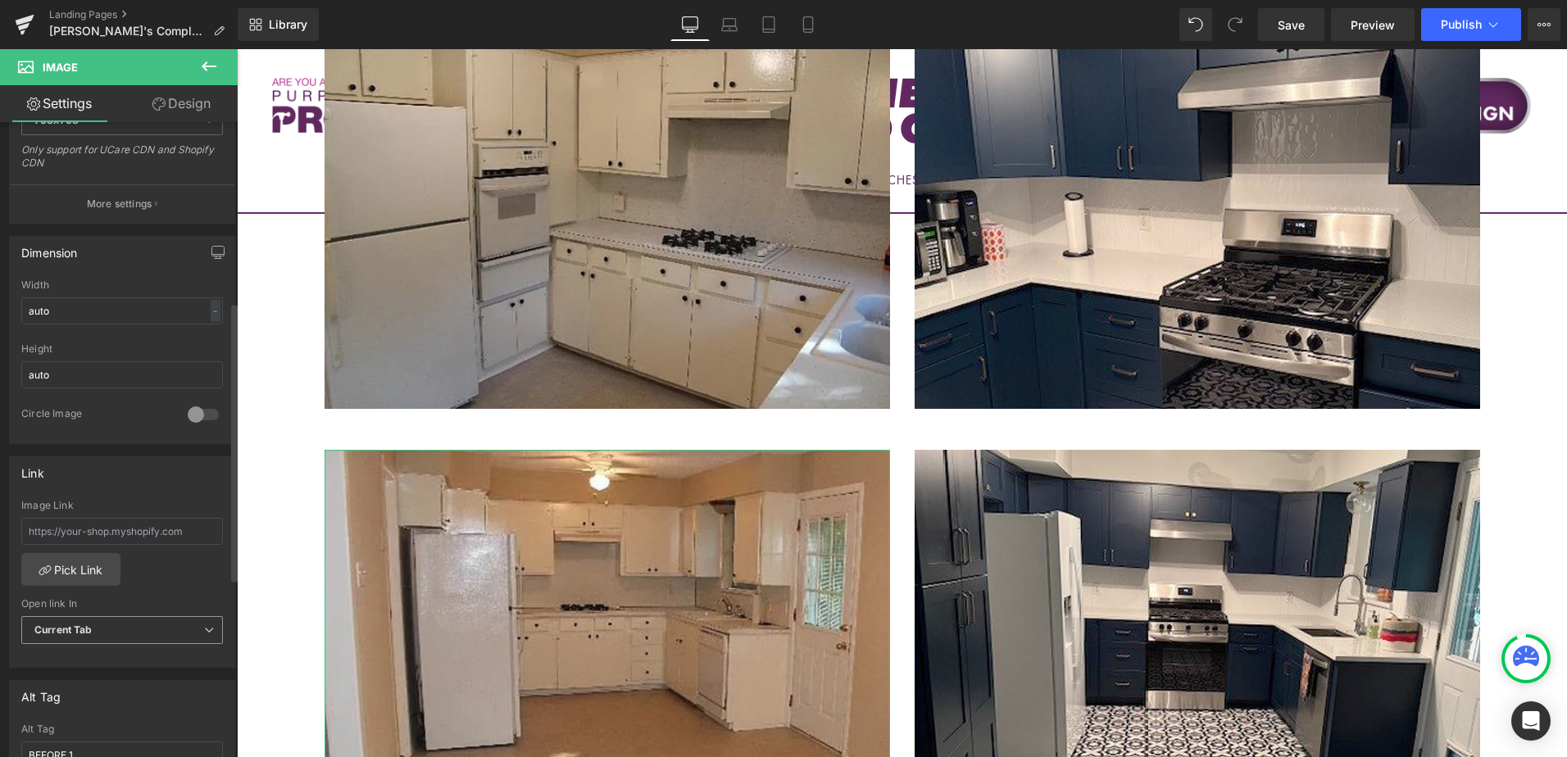
scroll to position [410, 0]
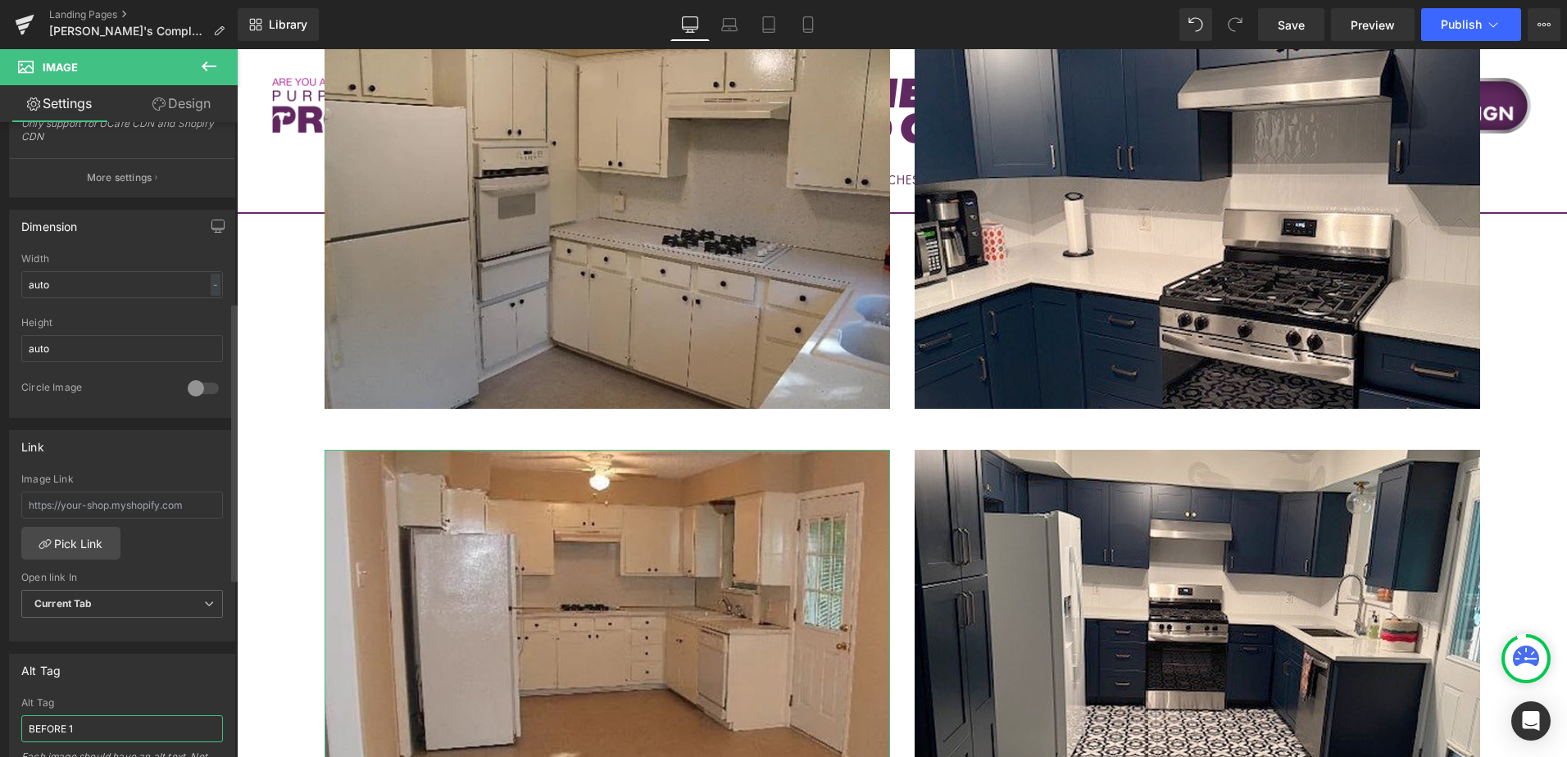
click at [87, 729] on input "BEFORE 1" at bounding box center [122, 728] width 202 height 27
type input "BEFORE 2"
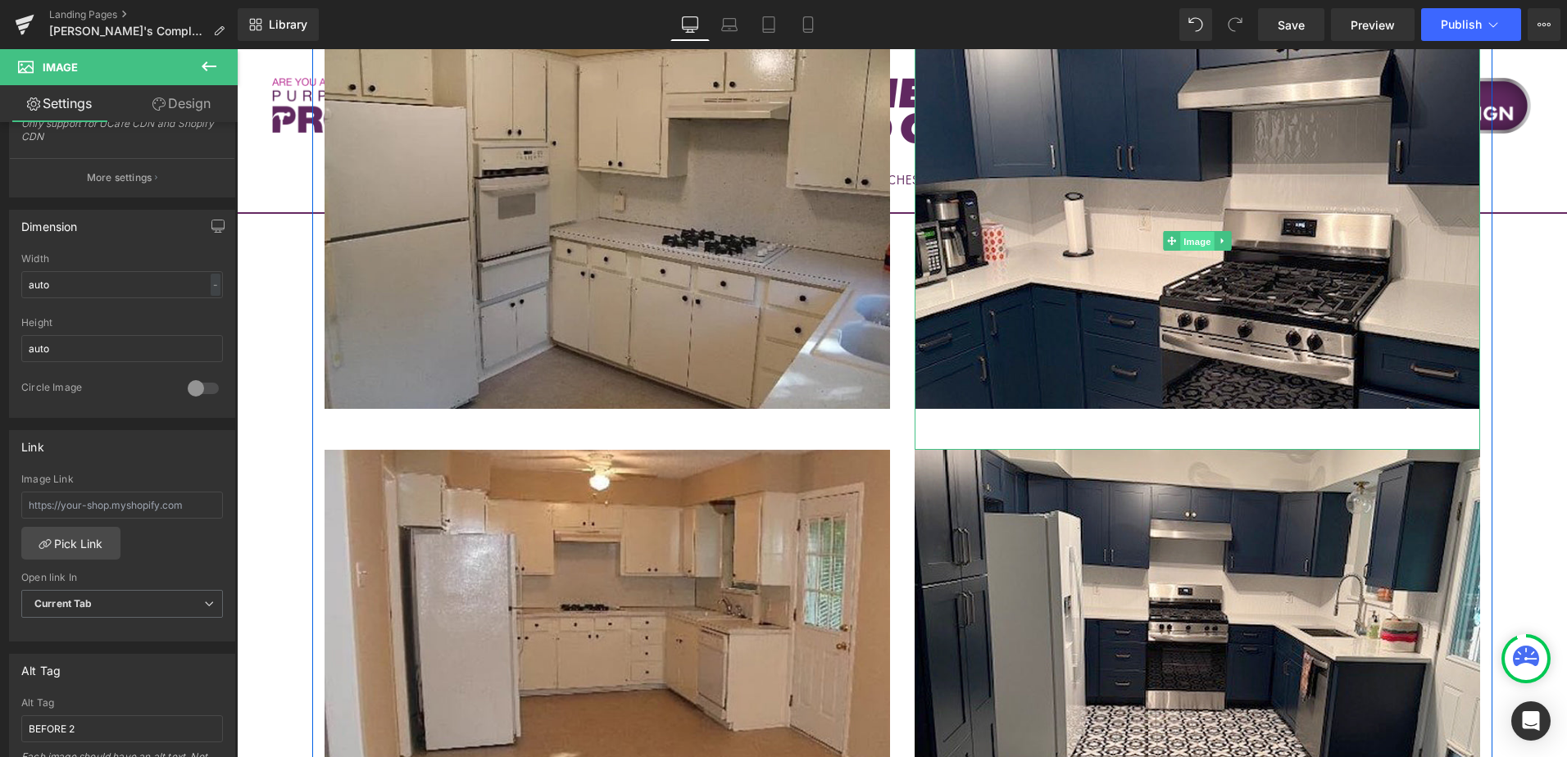
click at [1163, 231] on link "Image" at bounding box center [1188, 241] width 51 height 20
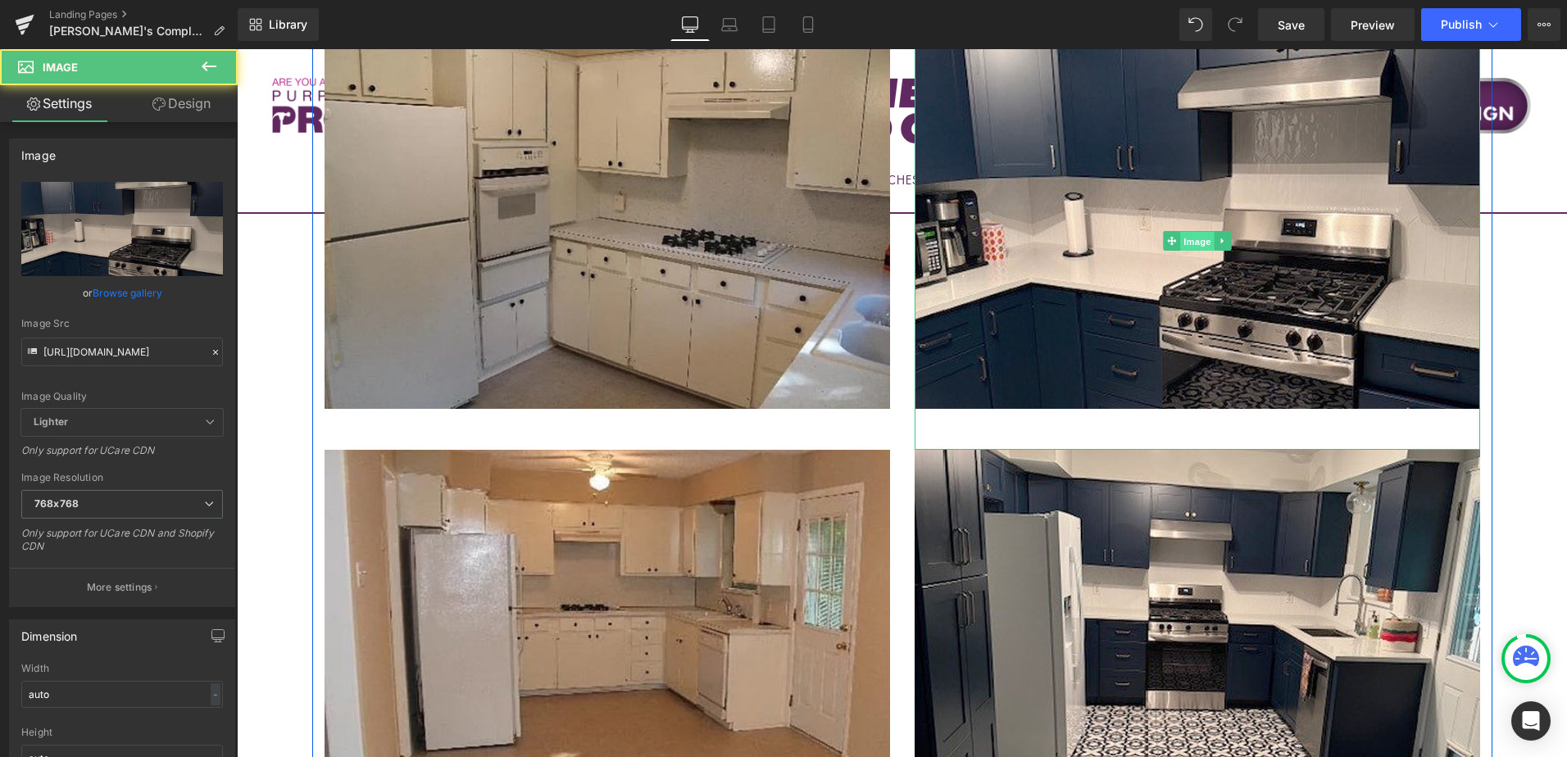
click at [1189, 231] on span "Image" at bounding box center [1197, 241] width 34 height 20
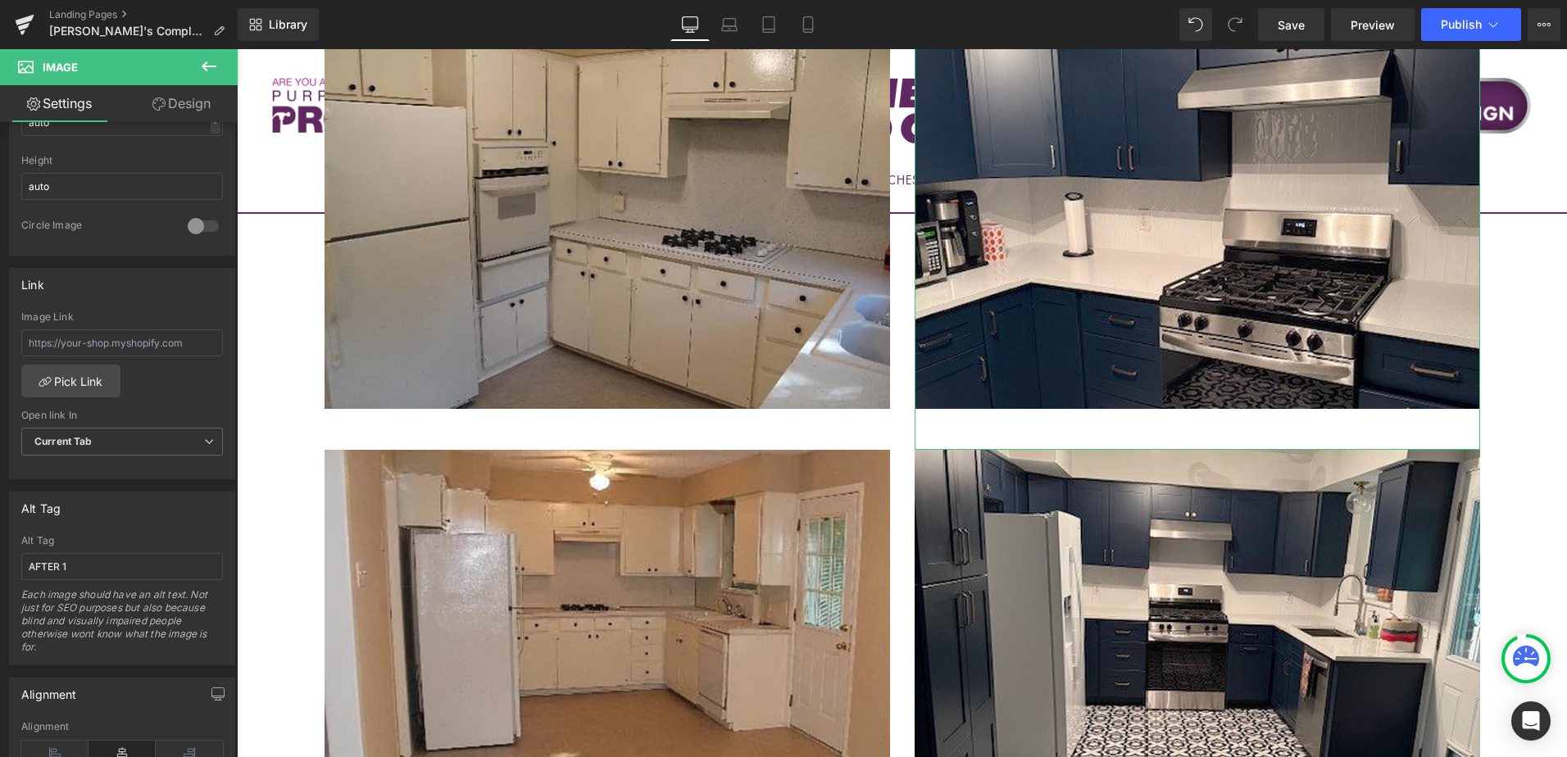
scroll to position [574, 0]
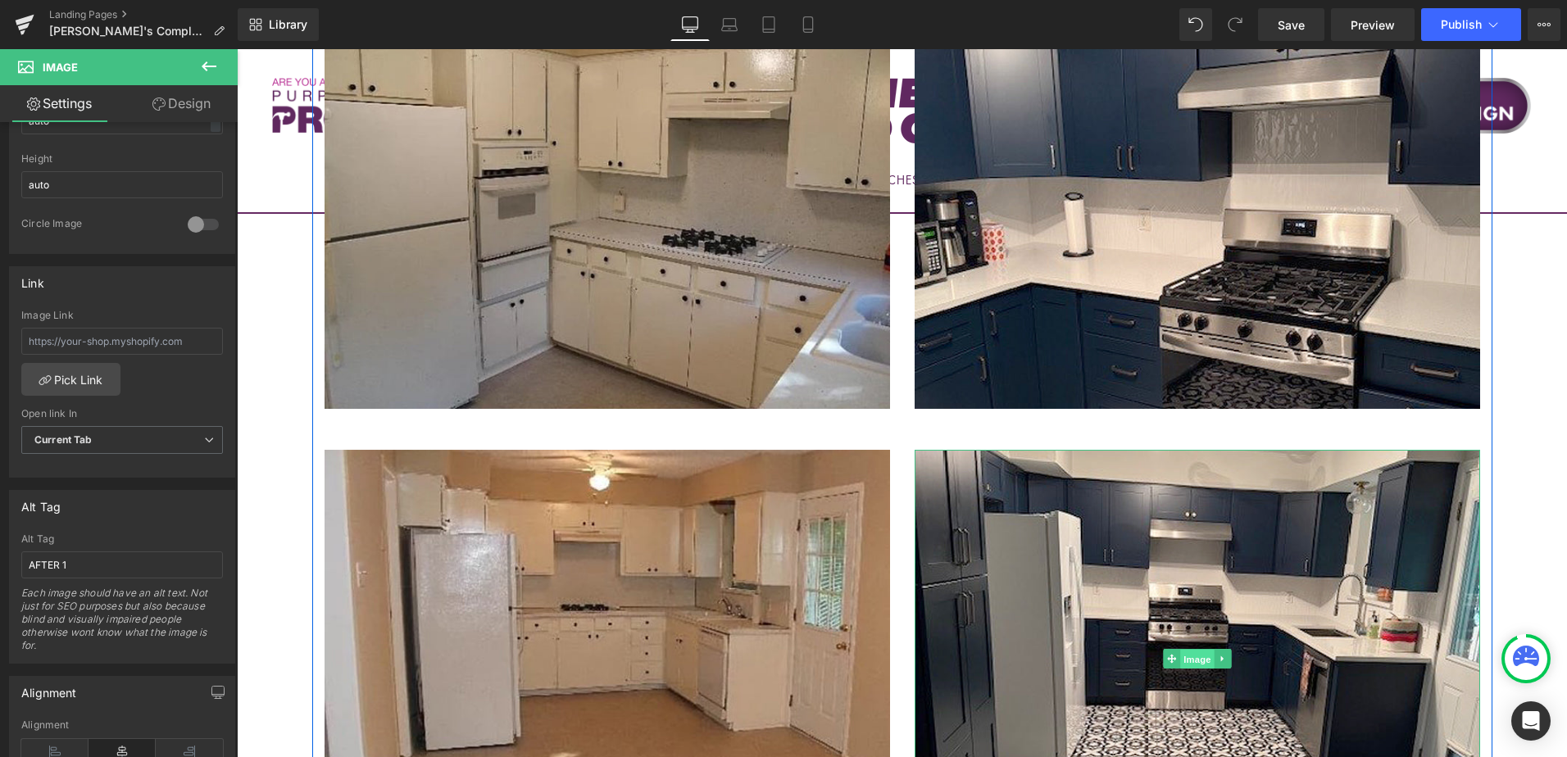
click at [1198, 649] on span "Image" at bounding box center [1197, 659] width 34 height 20
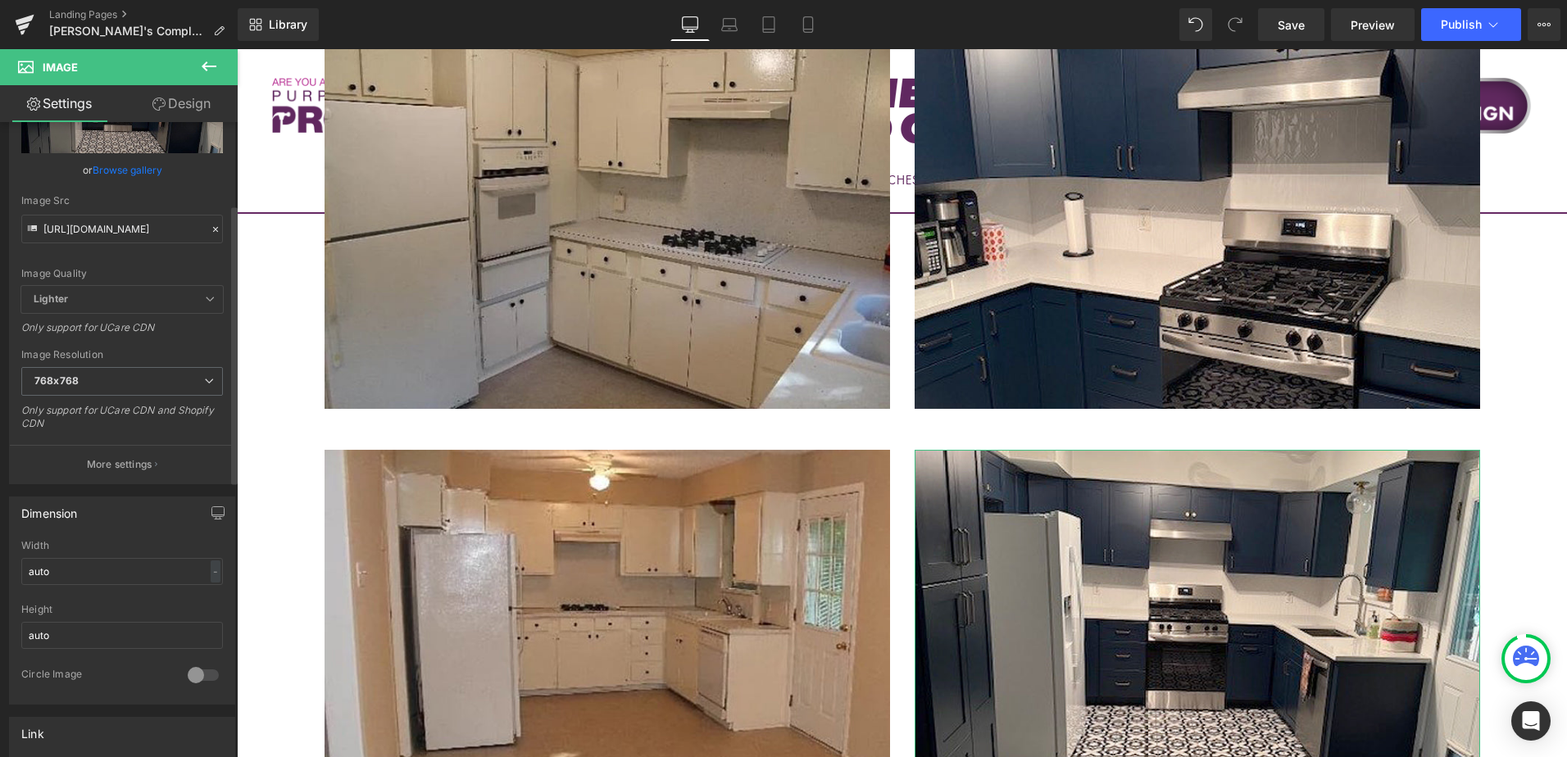
scroll to position [410, 0]
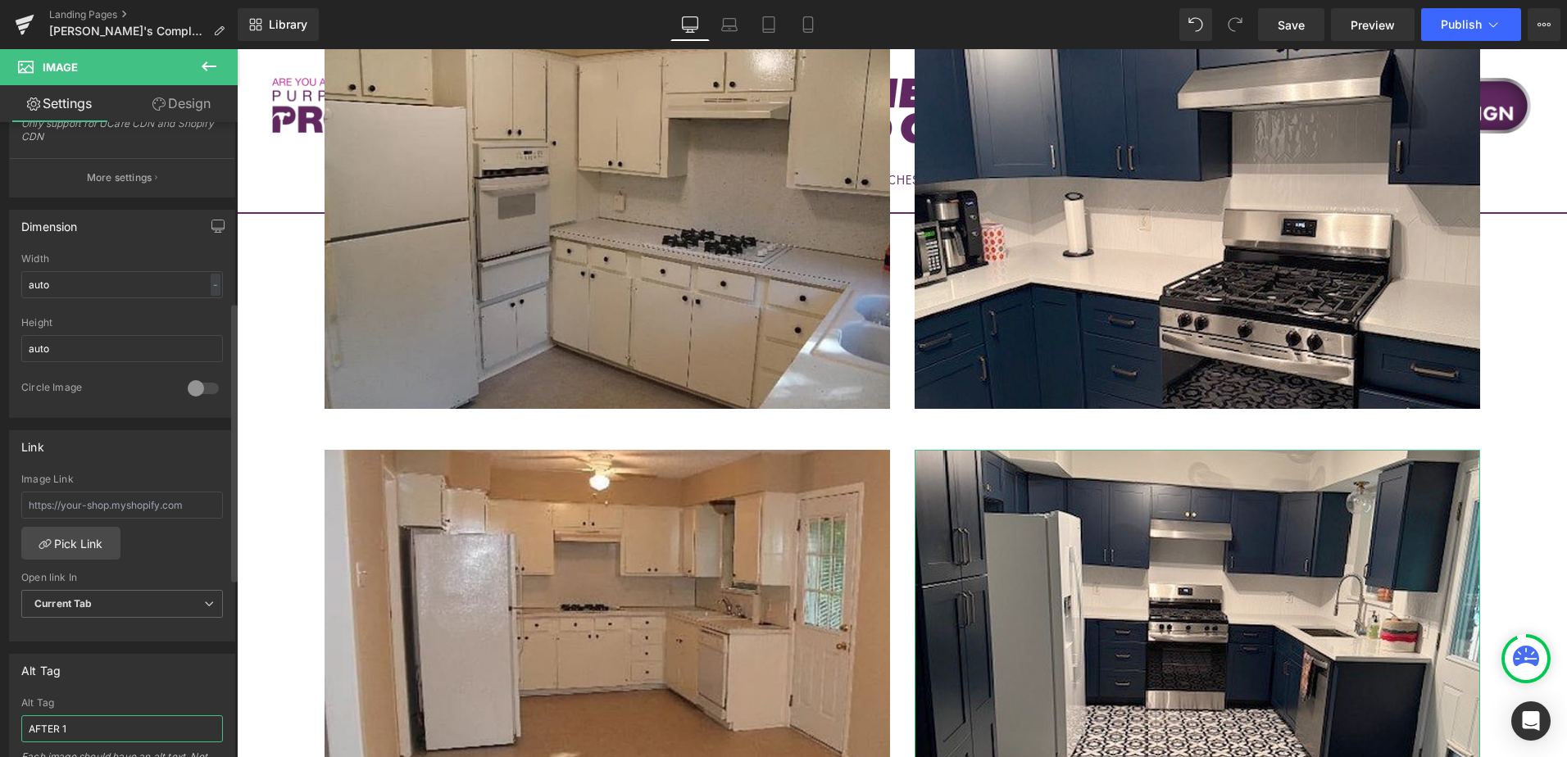
click at [89, 731] on input "AFTER 1" at bounding box center [122, 728] width 202 height 27
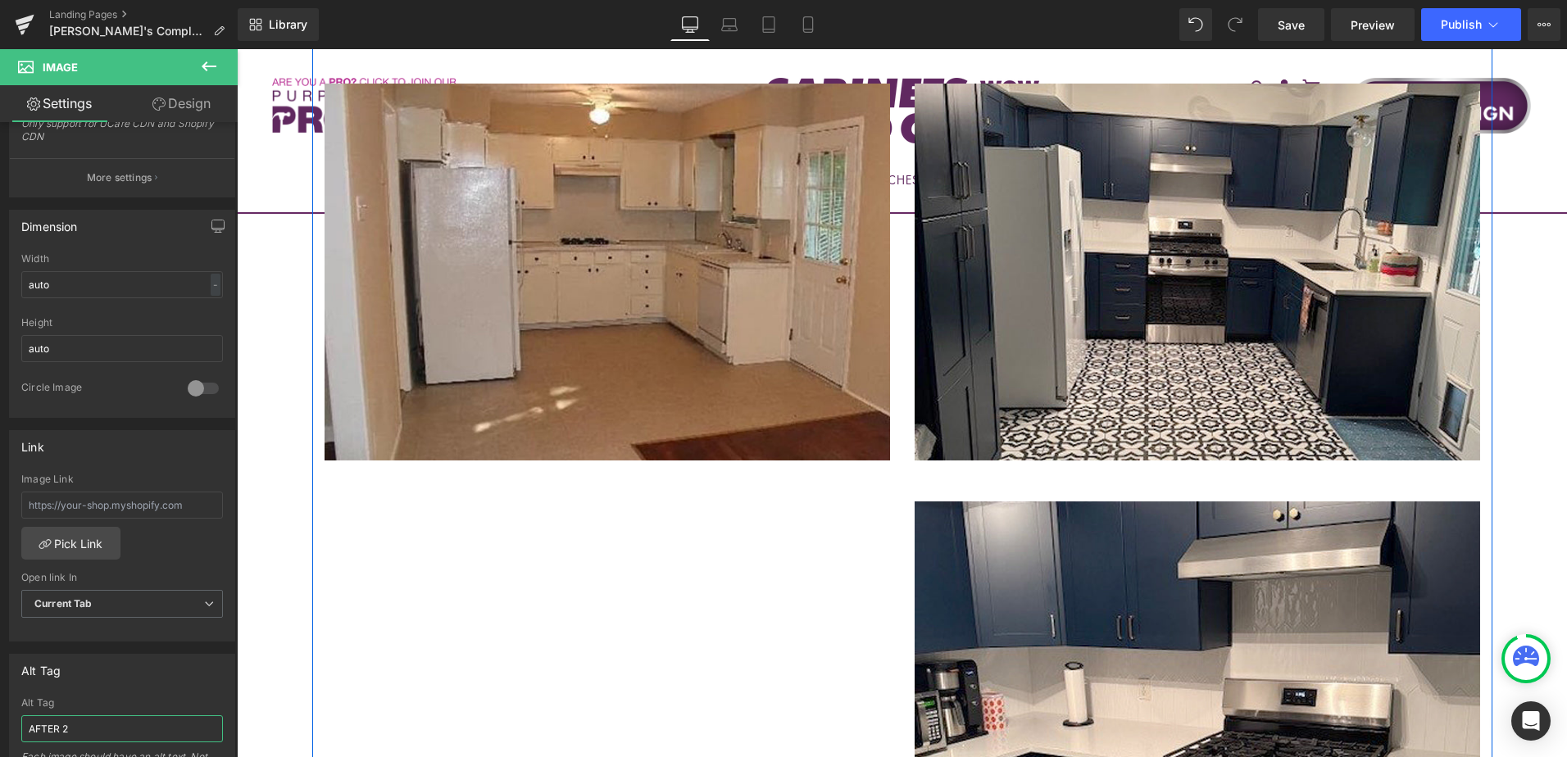
scroll to position [1278, 0]
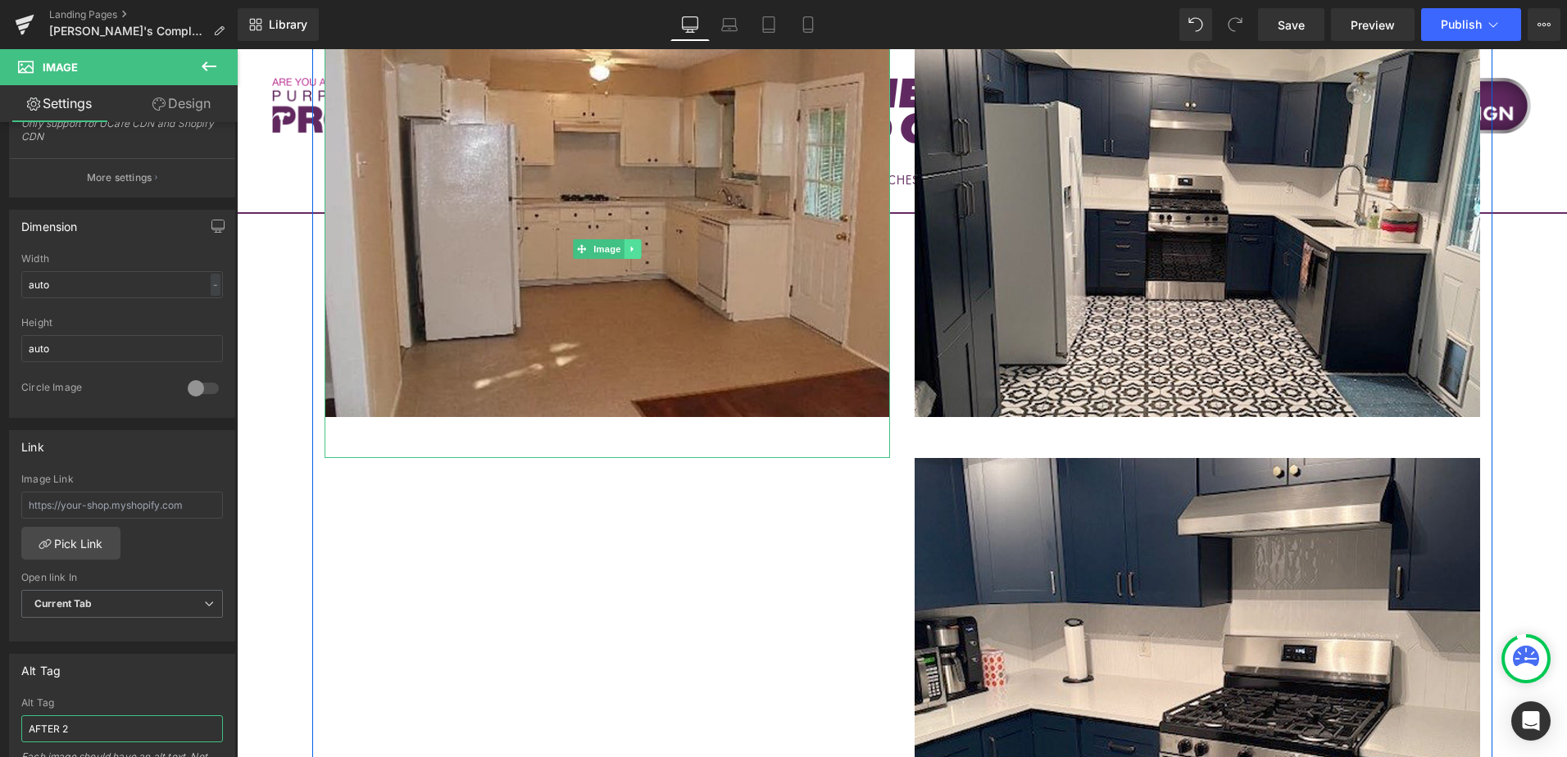
type input "AFTER 2"
click at [628, 244] on icon at bounding box center [632, 249] width 9 height 10
click at [616, 239] on link at bounding box center [623, 249] width 17 height 20
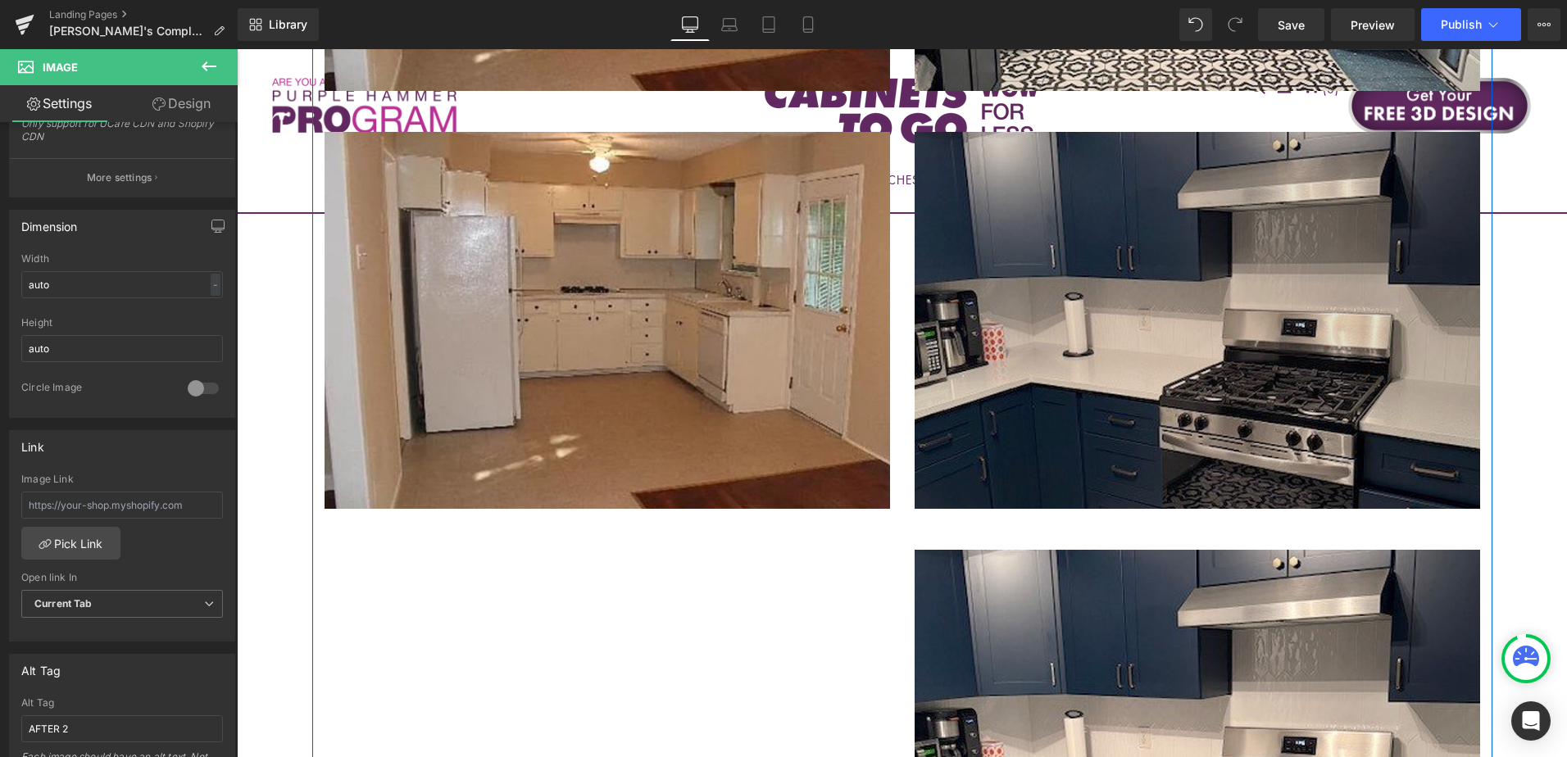
scroll to position [1606, 0]
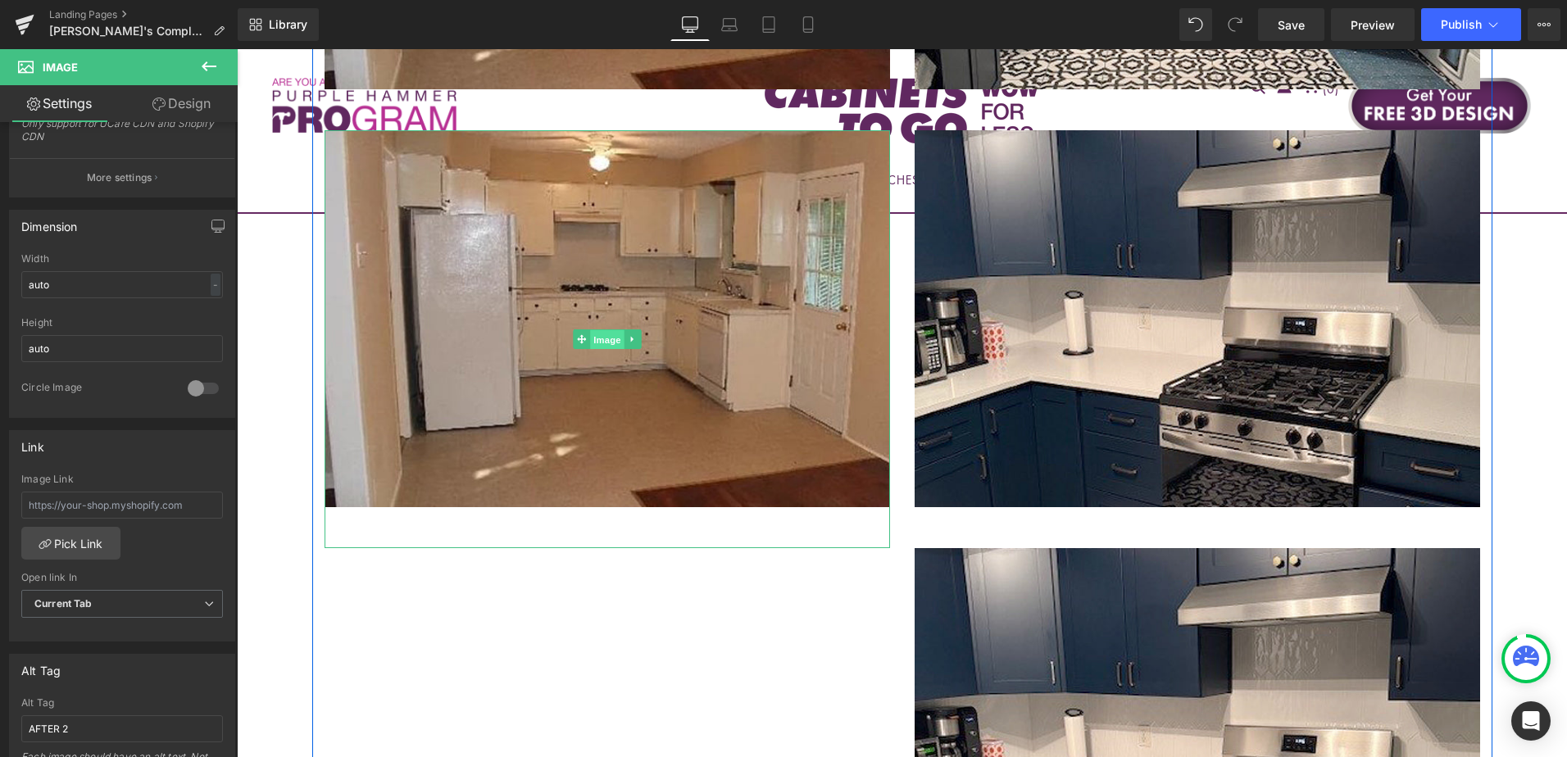
click at [593, 329] on span "Image" at bounding box center [607, 339] width 34 height 20
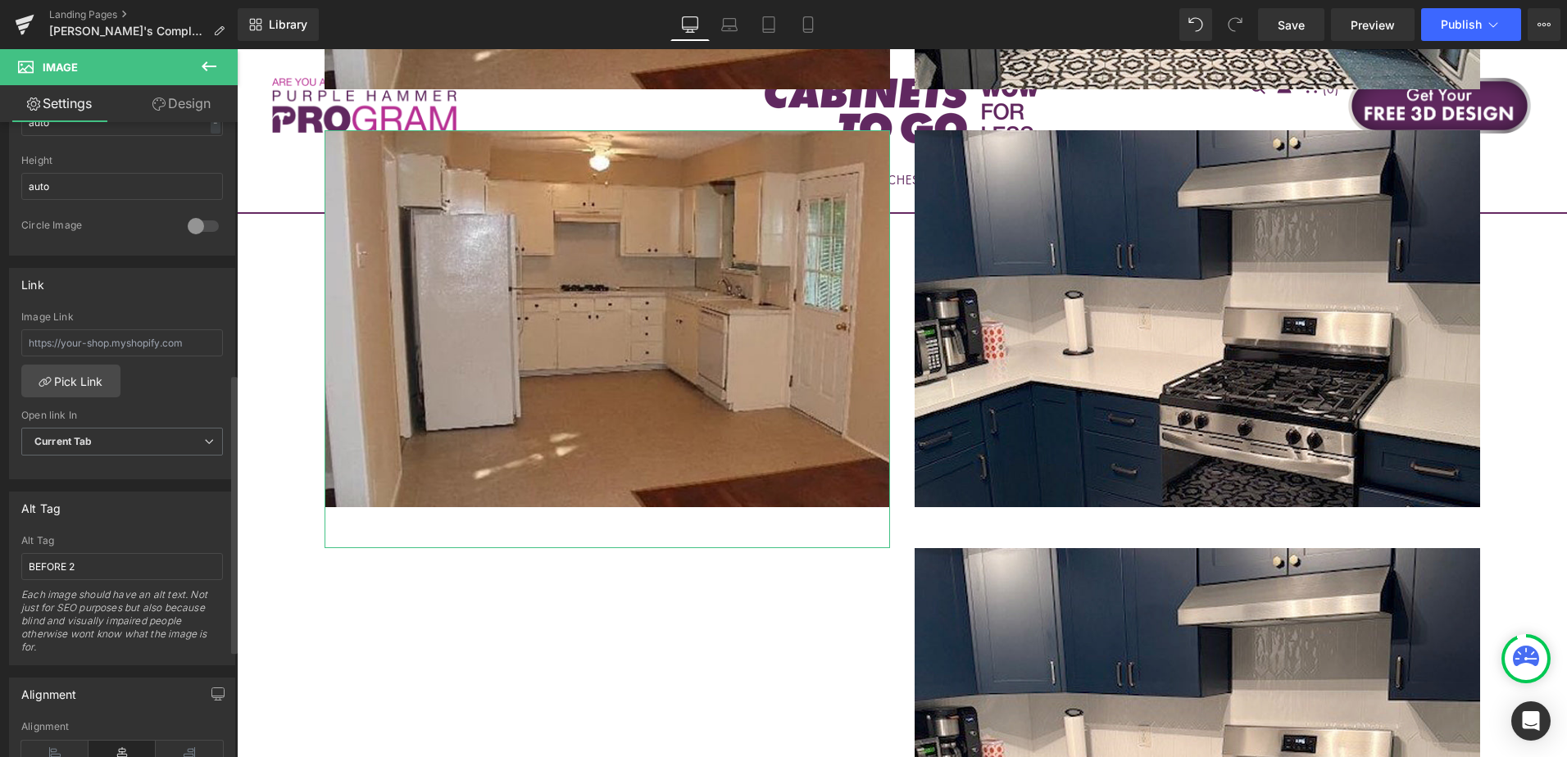
scroll to position [574, 0]
click at [99, 568] on input "BEFORE 2" at bounding box center [122, 565] width 202 height 27
type input "BEFORE 3"
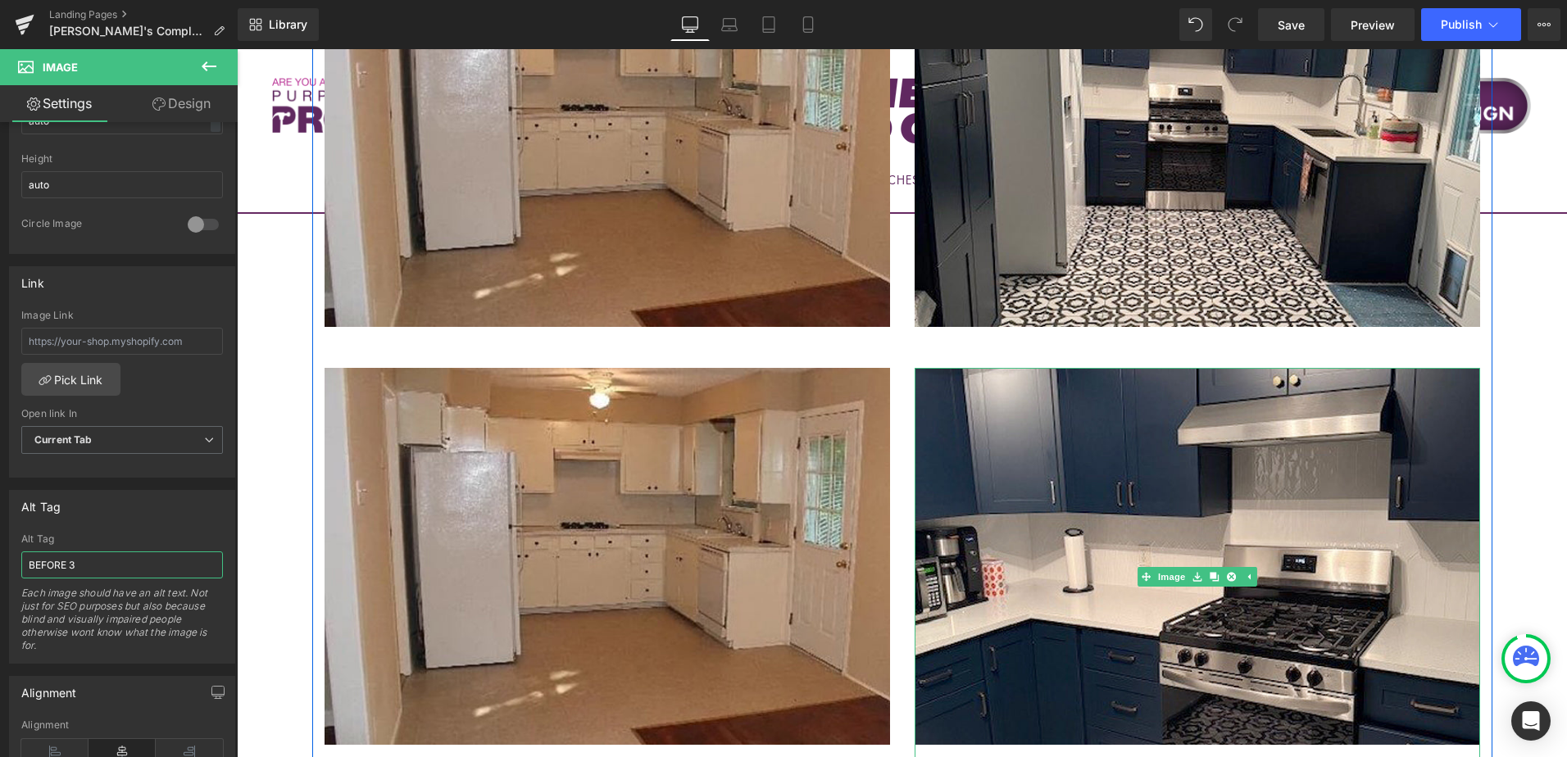
scroll to position [1360, 0]
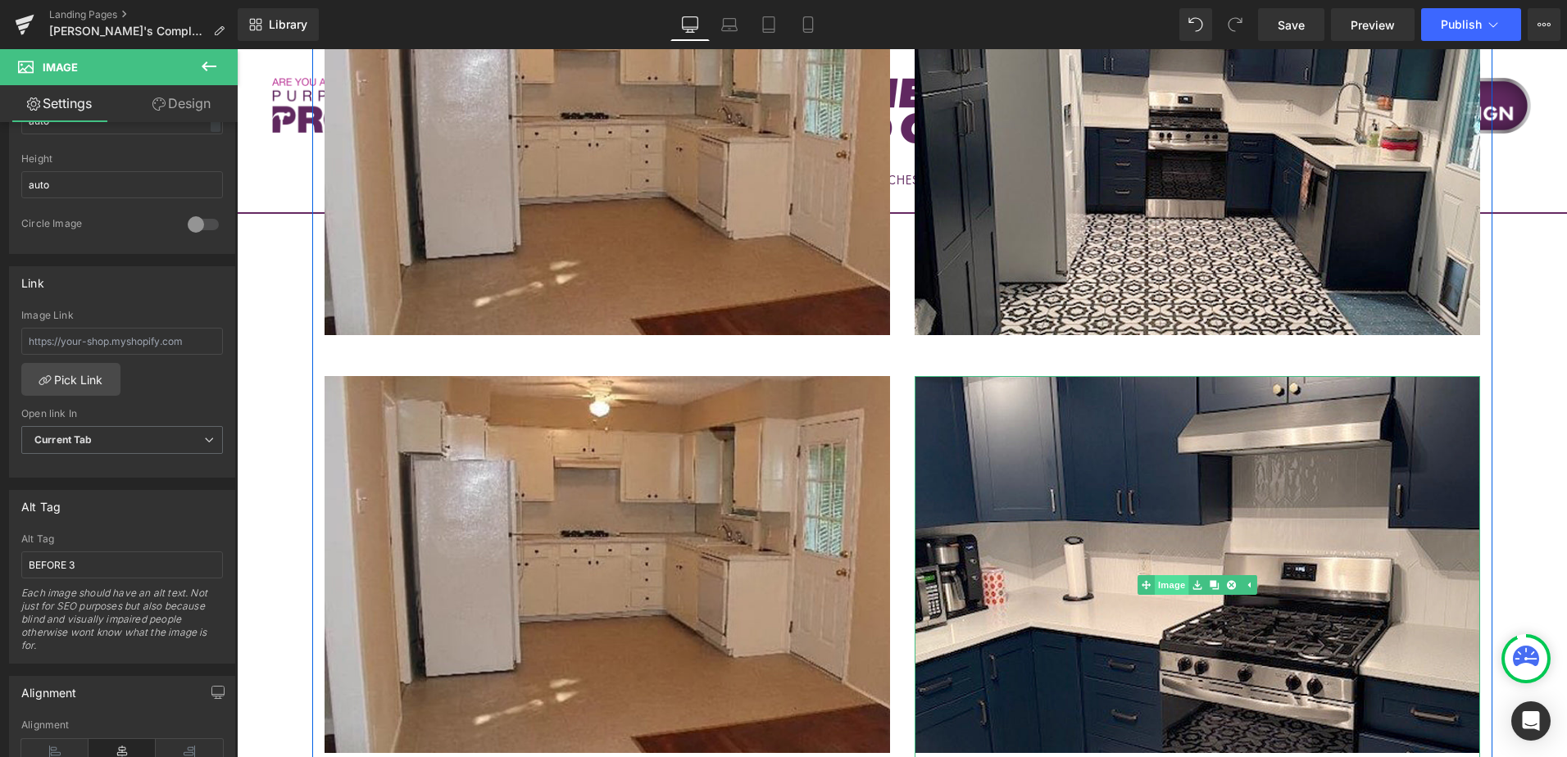
click at [1174, 575] on span "Image" at bounding box center [1172, 585] width 34 height 20
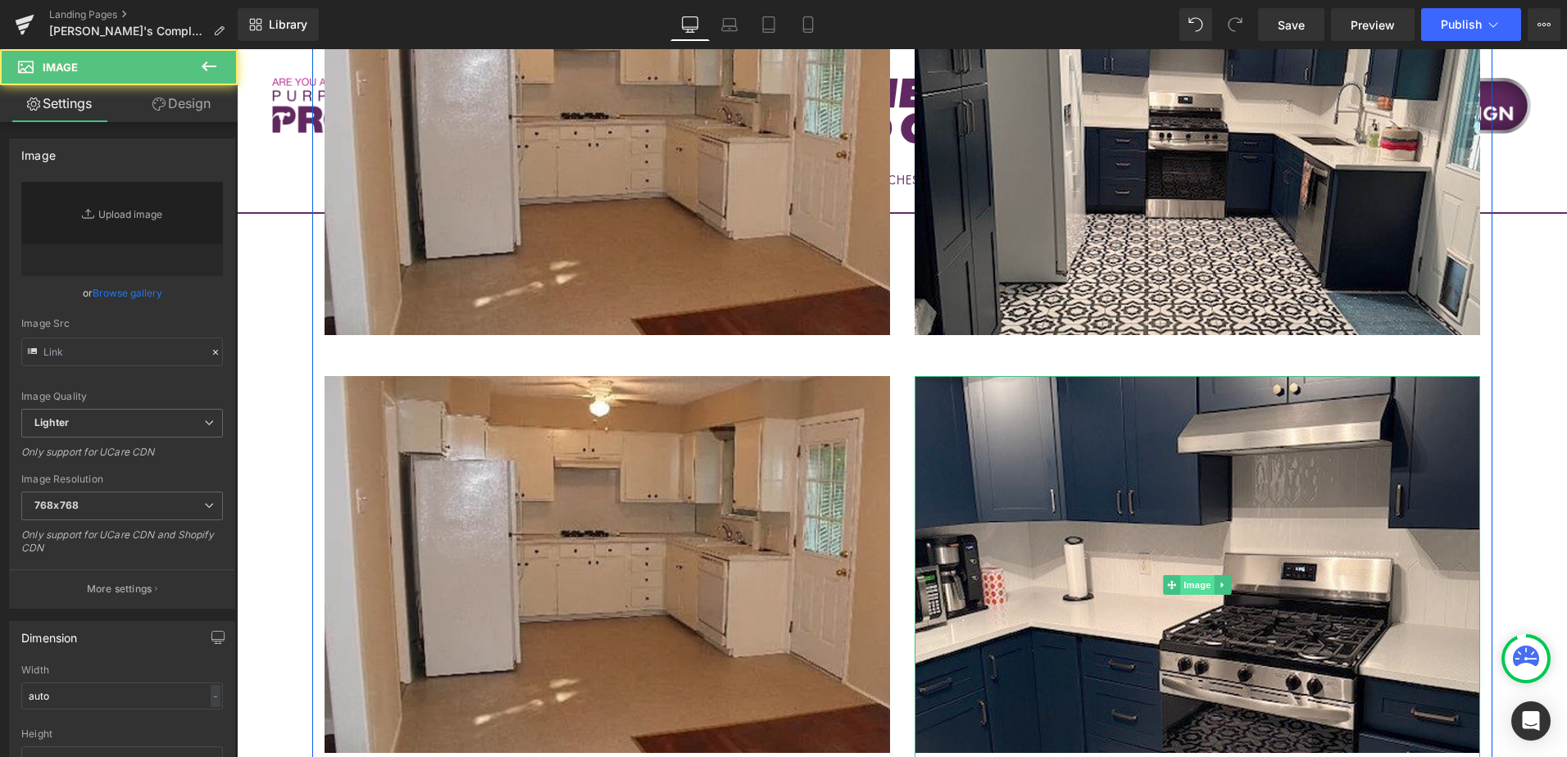
type input "https://cdn.shopify.com/s/files/1/0196/2351/0078/files/AFTER1_cynthia_768x768.j…"
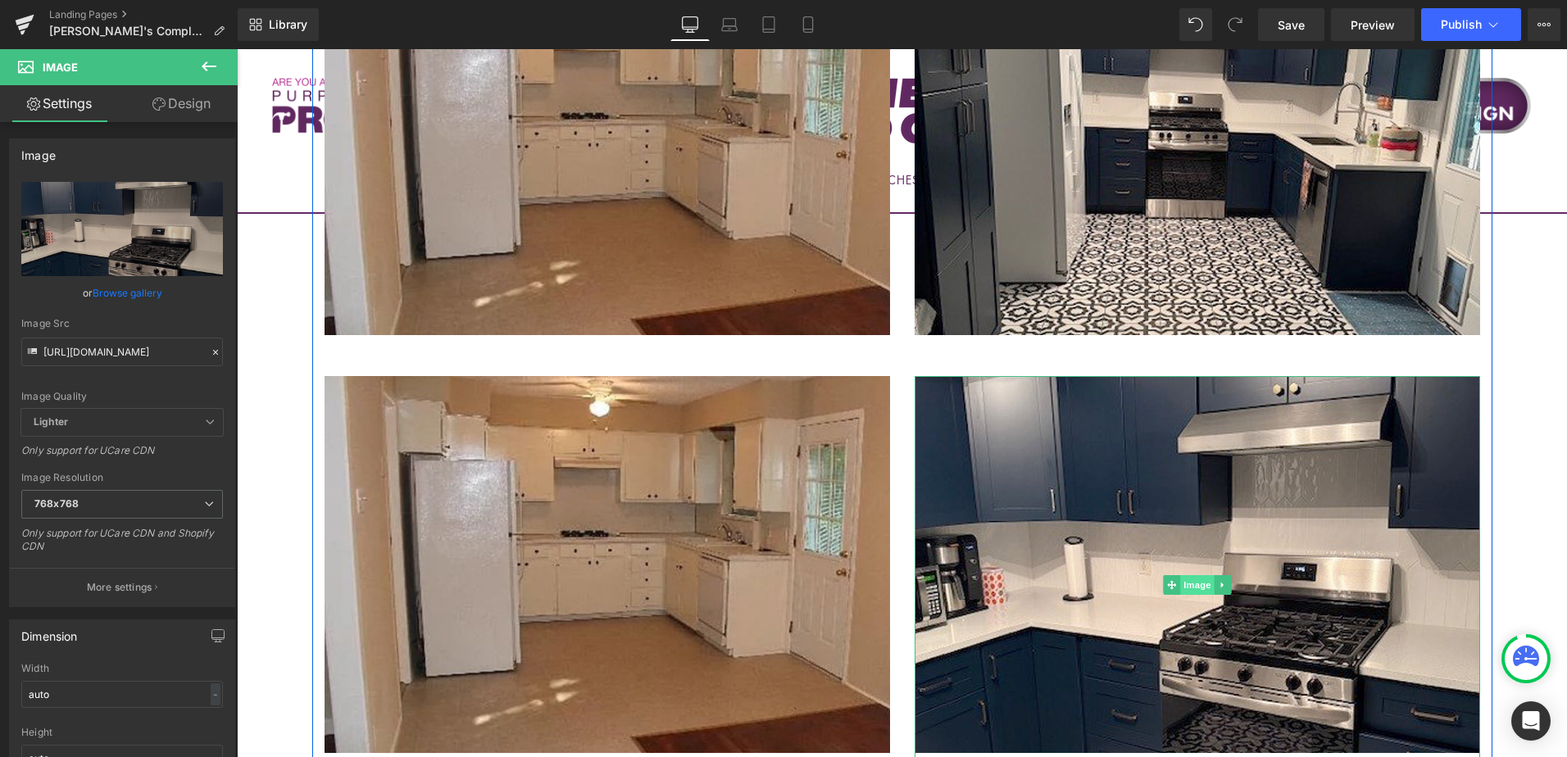
click at [1187, 575] on span "Image" at bounding box center [1197, 585] width 34 height 20
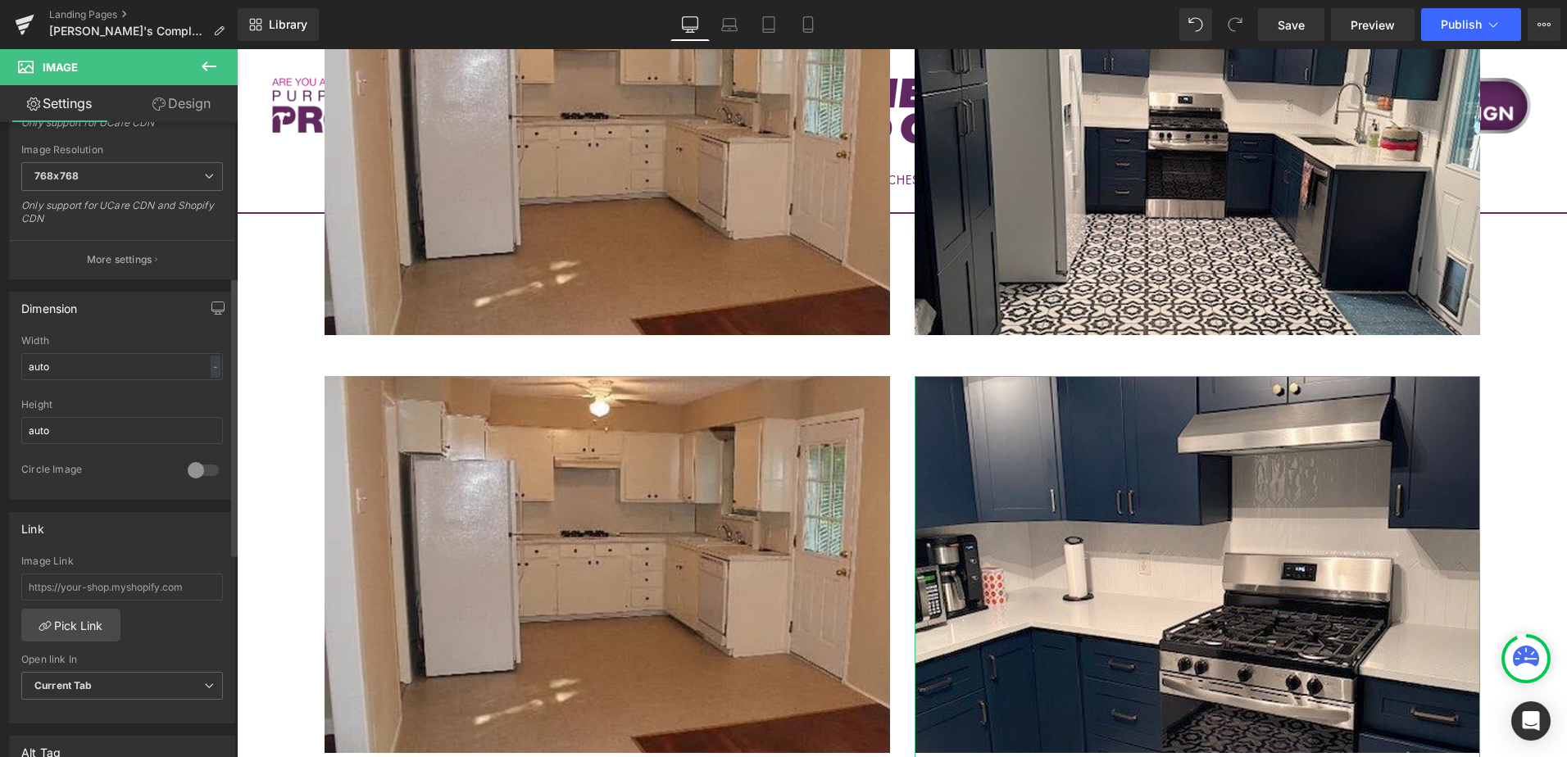
scroll to position [656, 0]
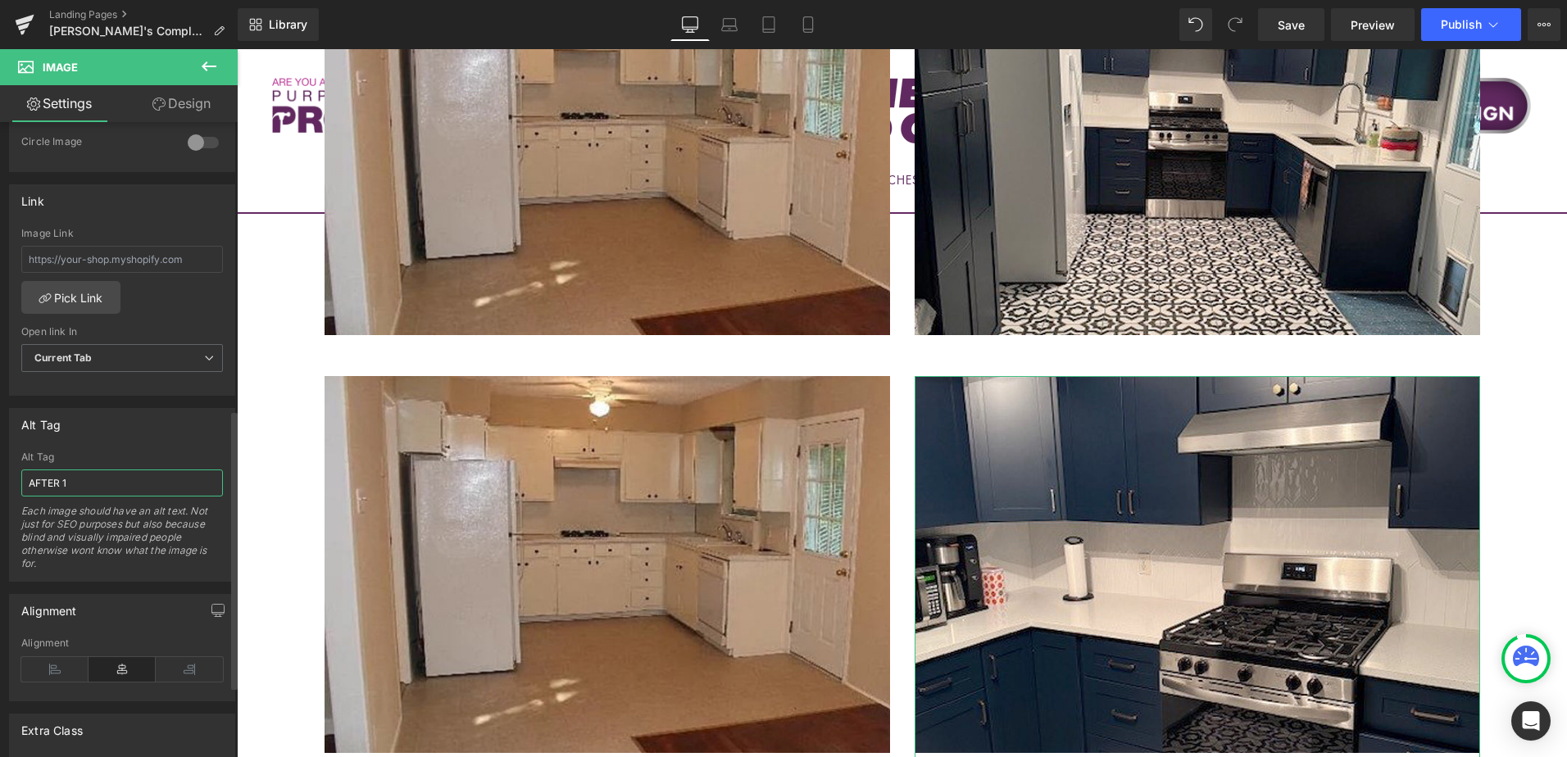
click at [89, 483] on input "AFTER 1" at bounding box center [122, 483] width 202 height 27
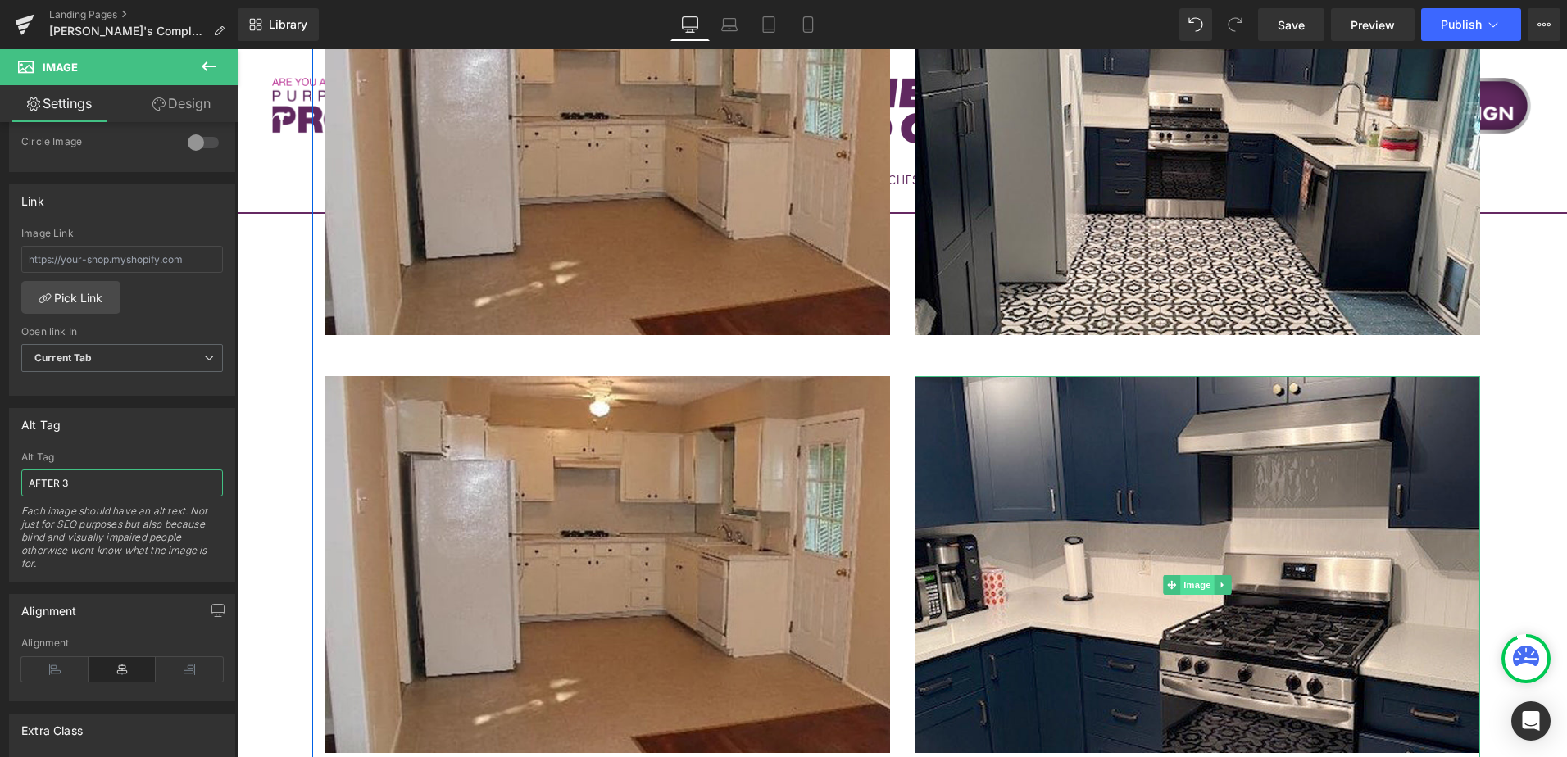
click at [1191, 575] on span "Image" at bounding box center [1197, 585] width 34 height 20
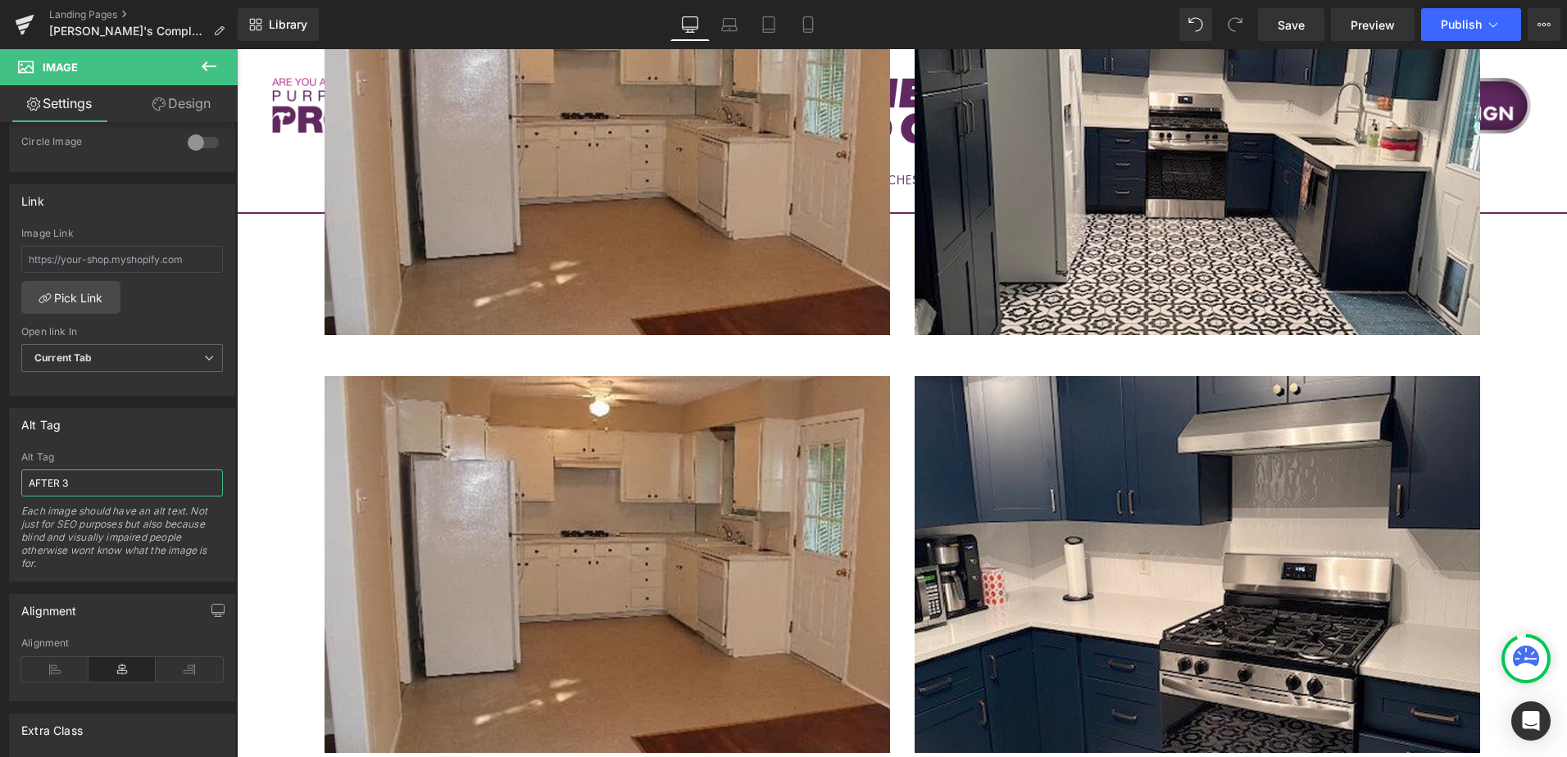
type input "AFTER 3"
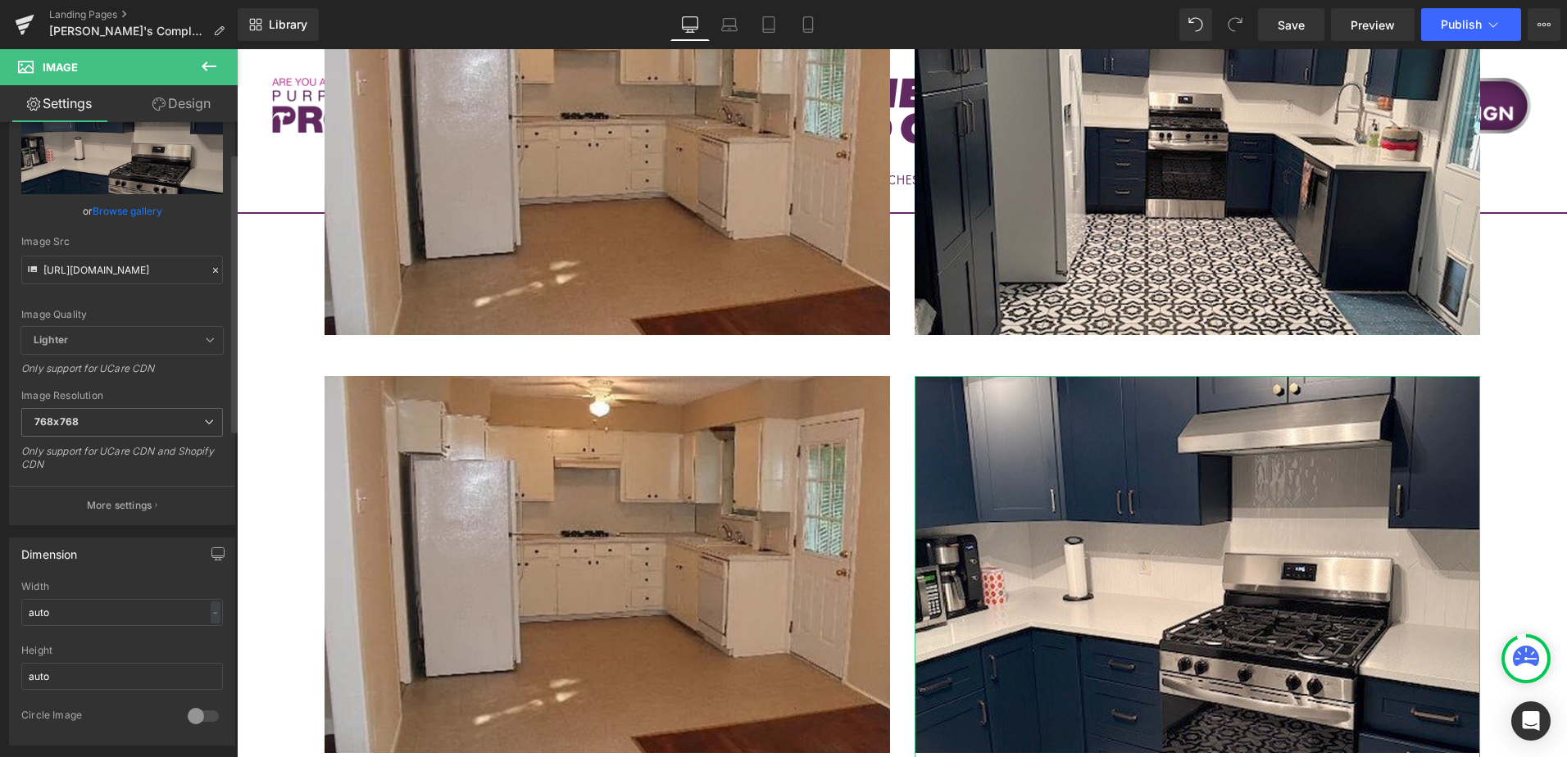
scroll to position [0, 0]
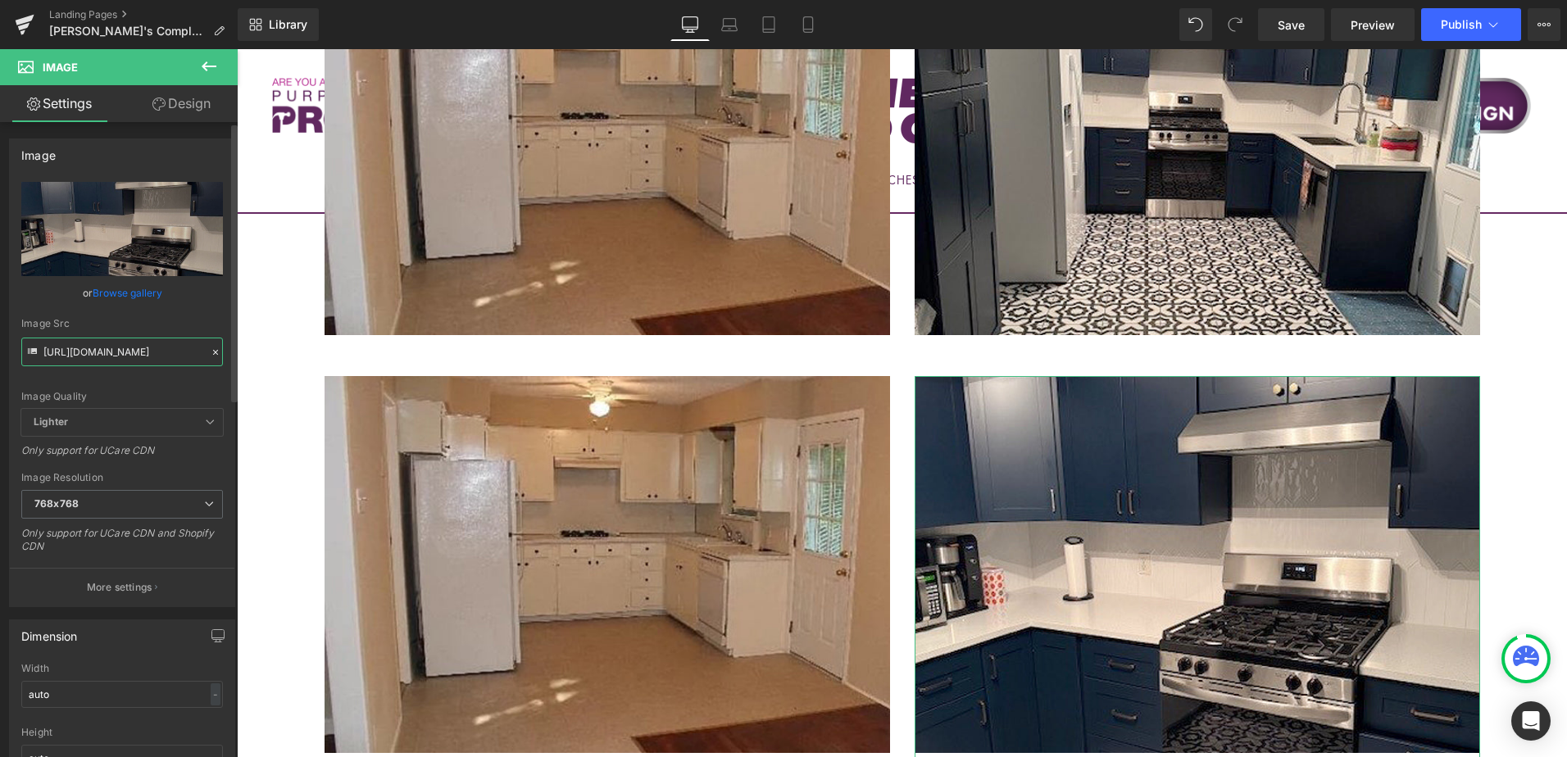
click at [116, 347] on input "https://cdn.shopify.com/s/files/1/0196/2351/0078/files/AFTER1_cynthia_768x768.j…" at bounding box center [122, 352] width 202 height 29
paste input "3_cynthia"
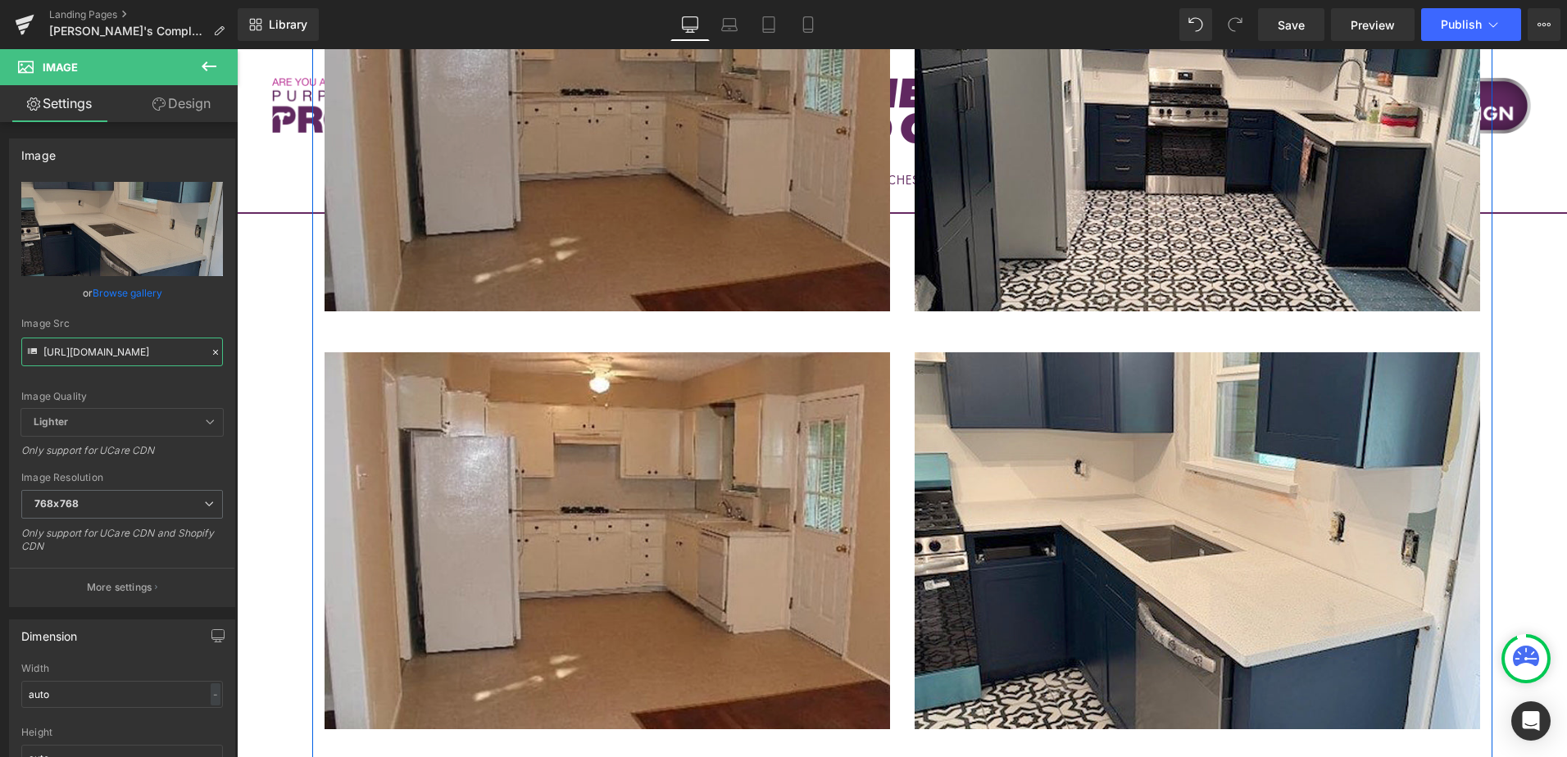
scroll to position [1688, 0]
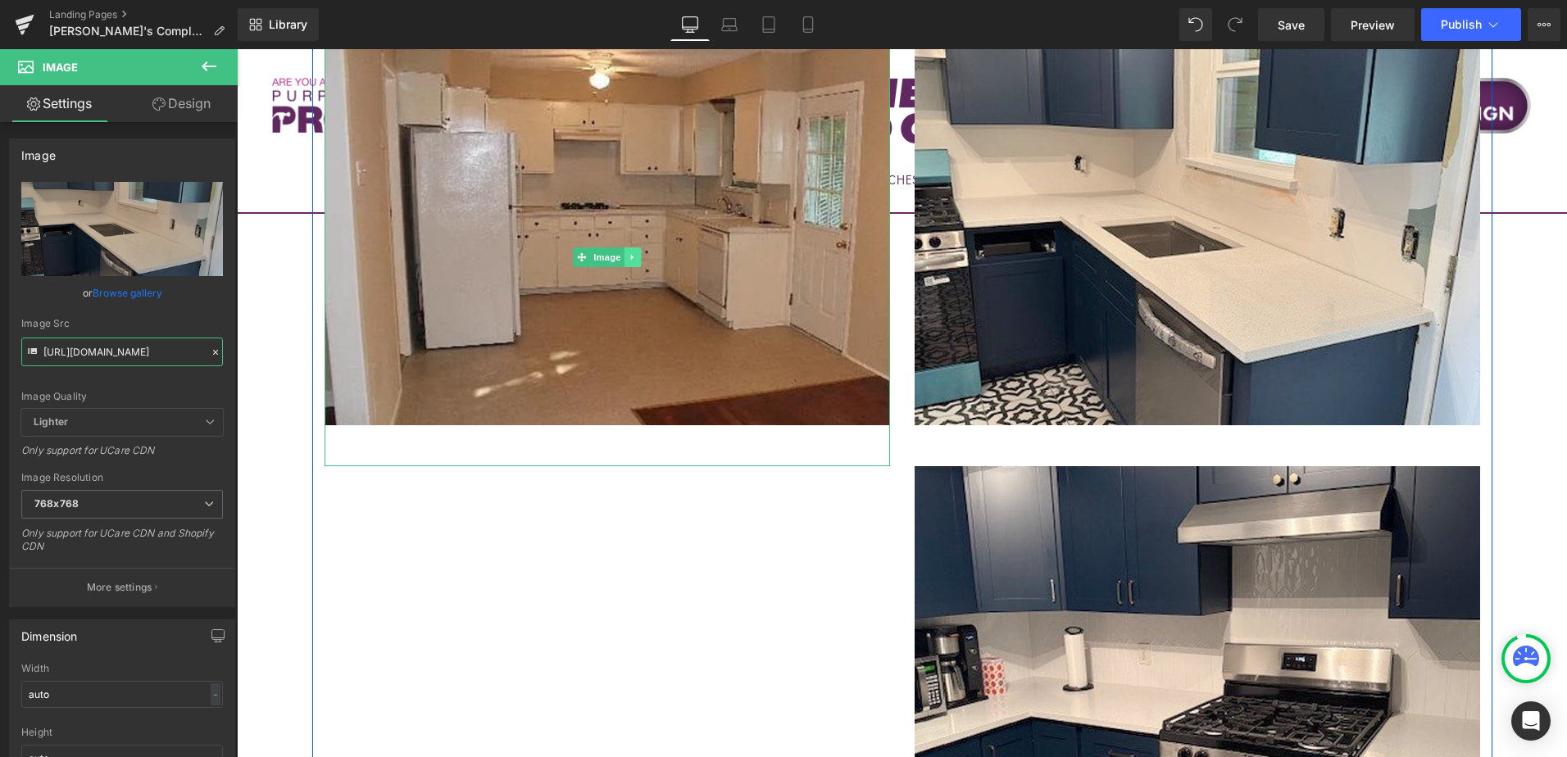
type input "https://cdn.shopify.com/s/files/1/0196/2351/0078/files/AFTER3_cynthia_768x768.j…"
click at [628, 252] on icon at bounding box center [632, 257] width 9 height 10
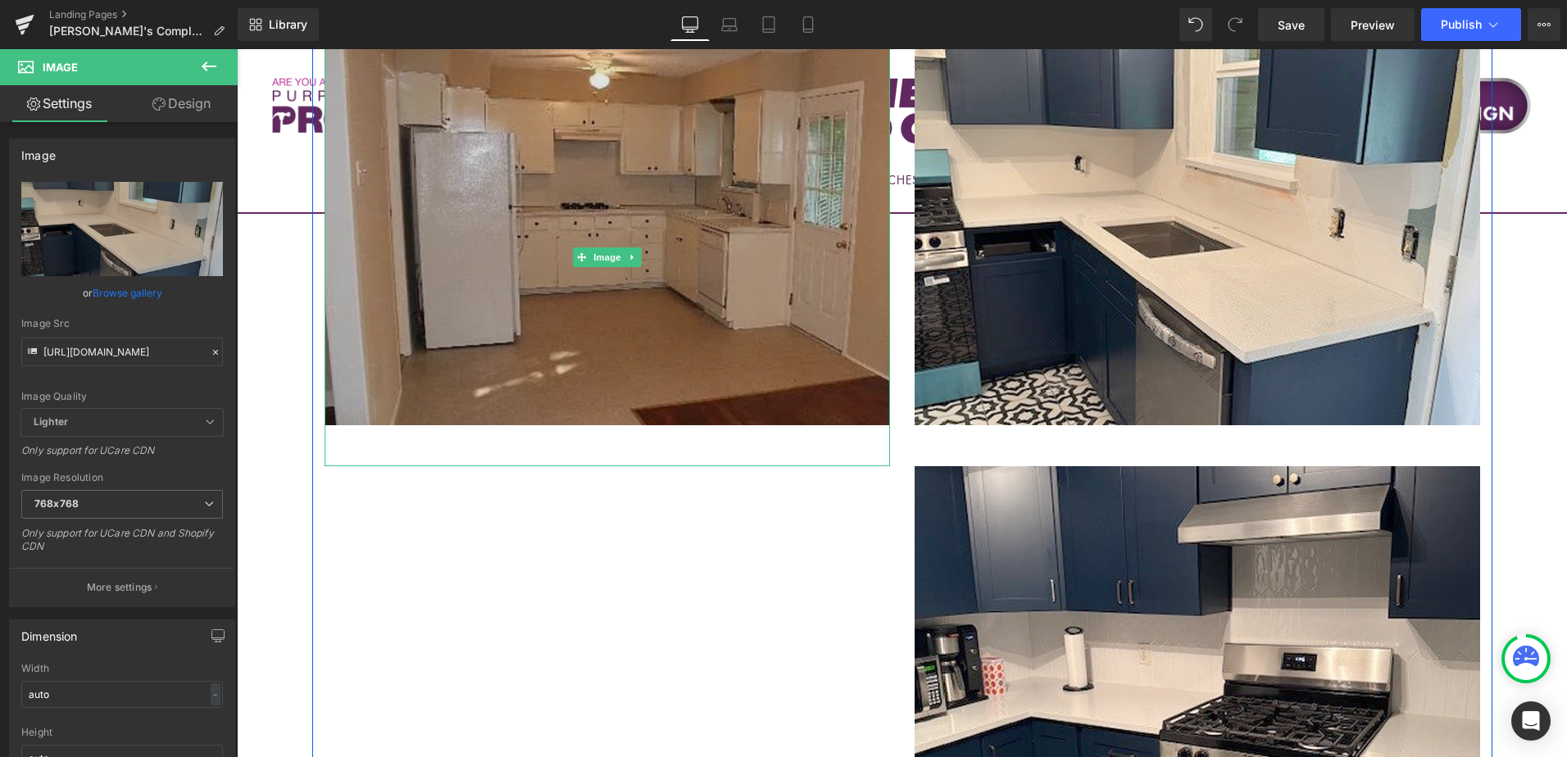
scroll to position [0, 0]
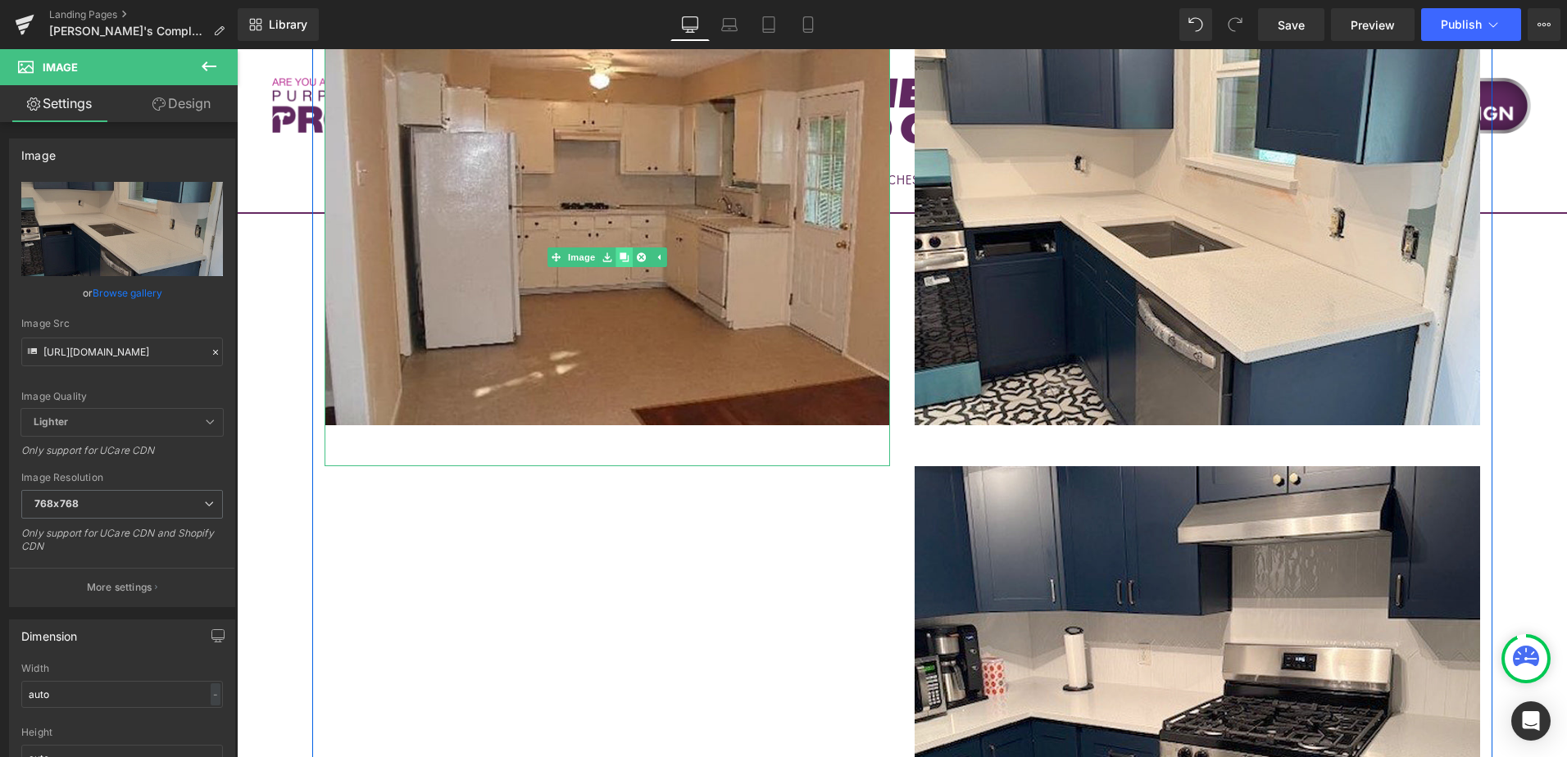
click at [620, 252] on icon at bounding box center [624, 256] width 9 height 9
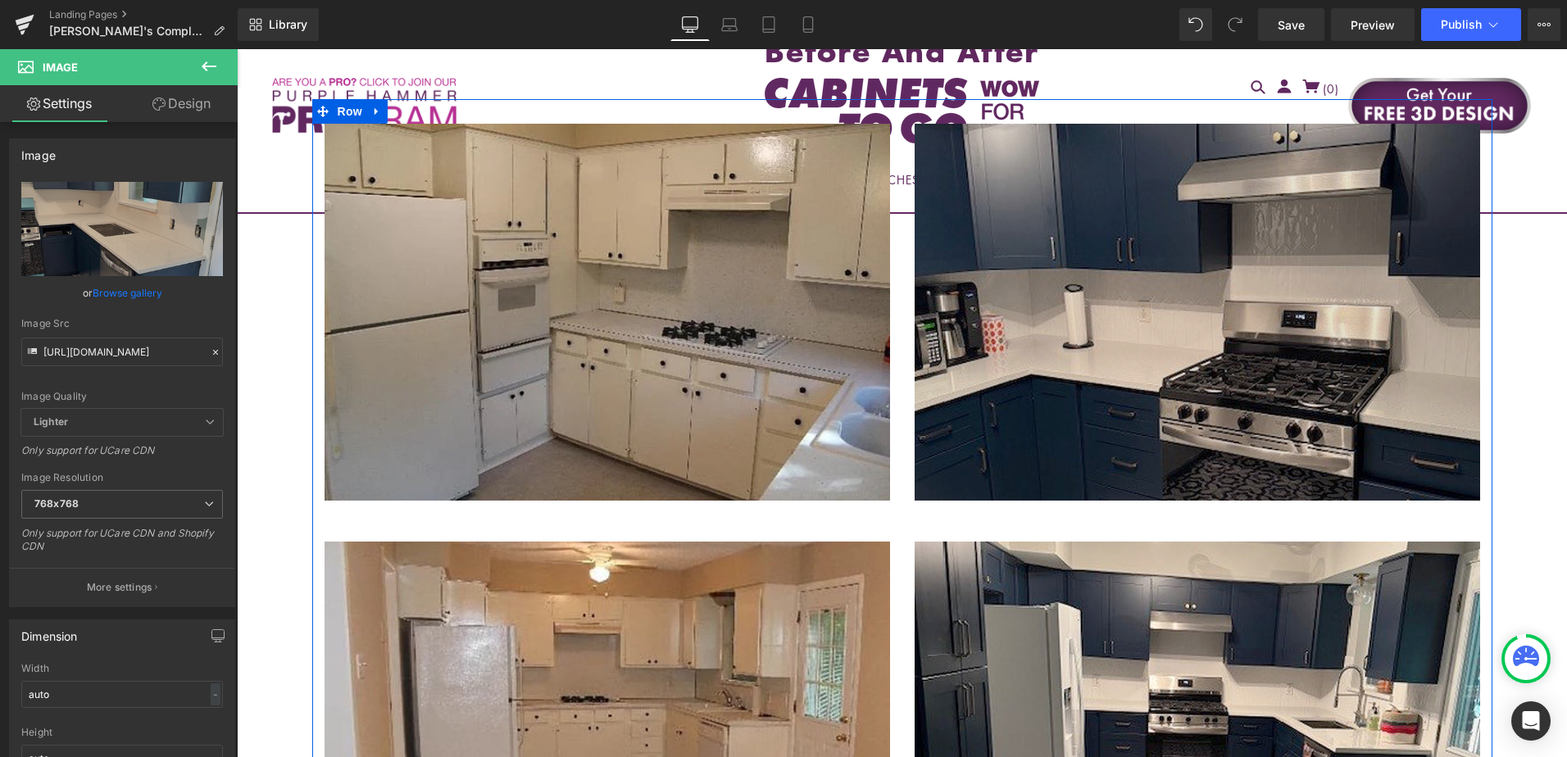
scroll to position [705, 0]
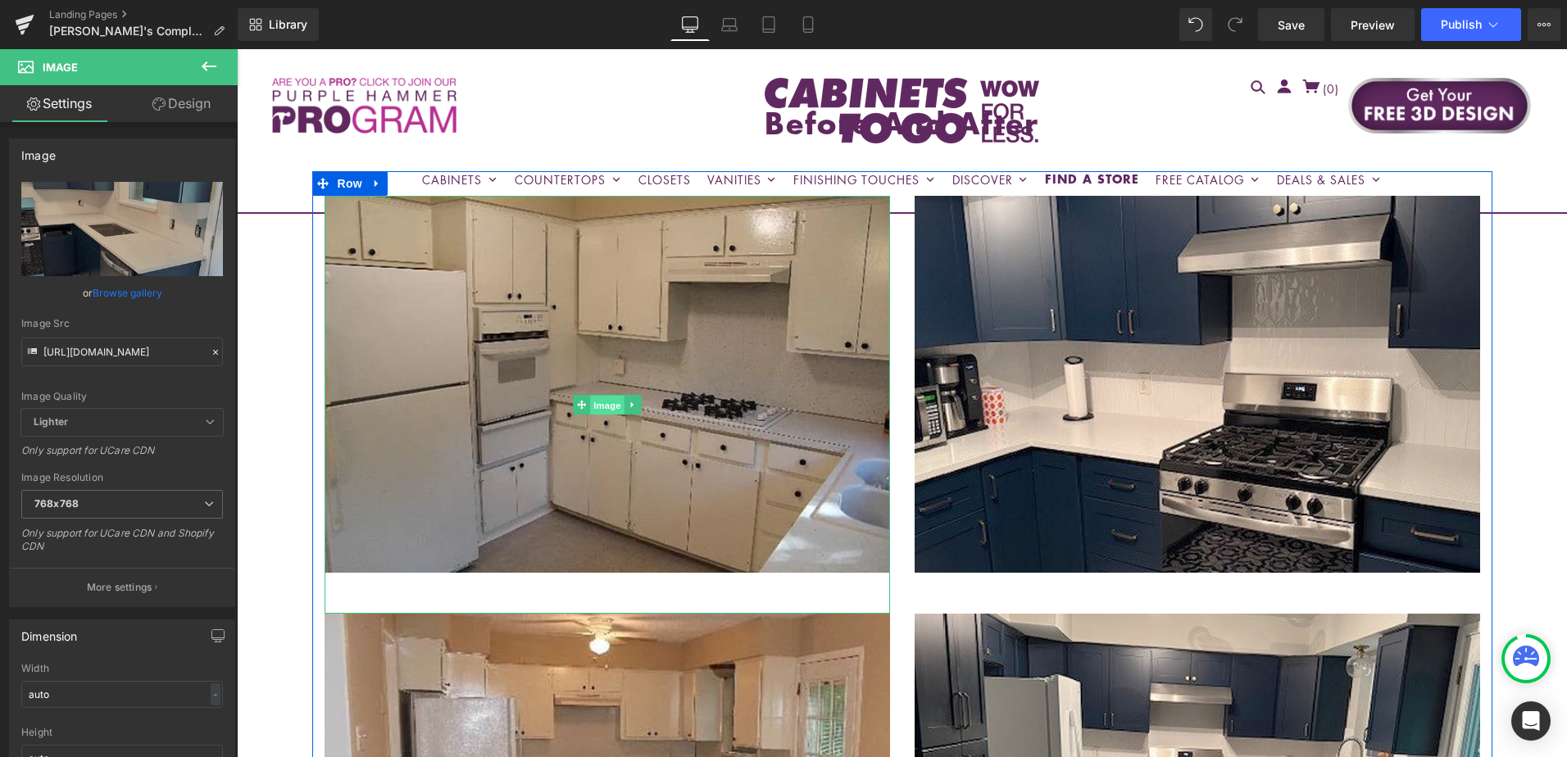
click at [601, 395] on span "Image" at bounding box center [607, 405] width 34 height 20
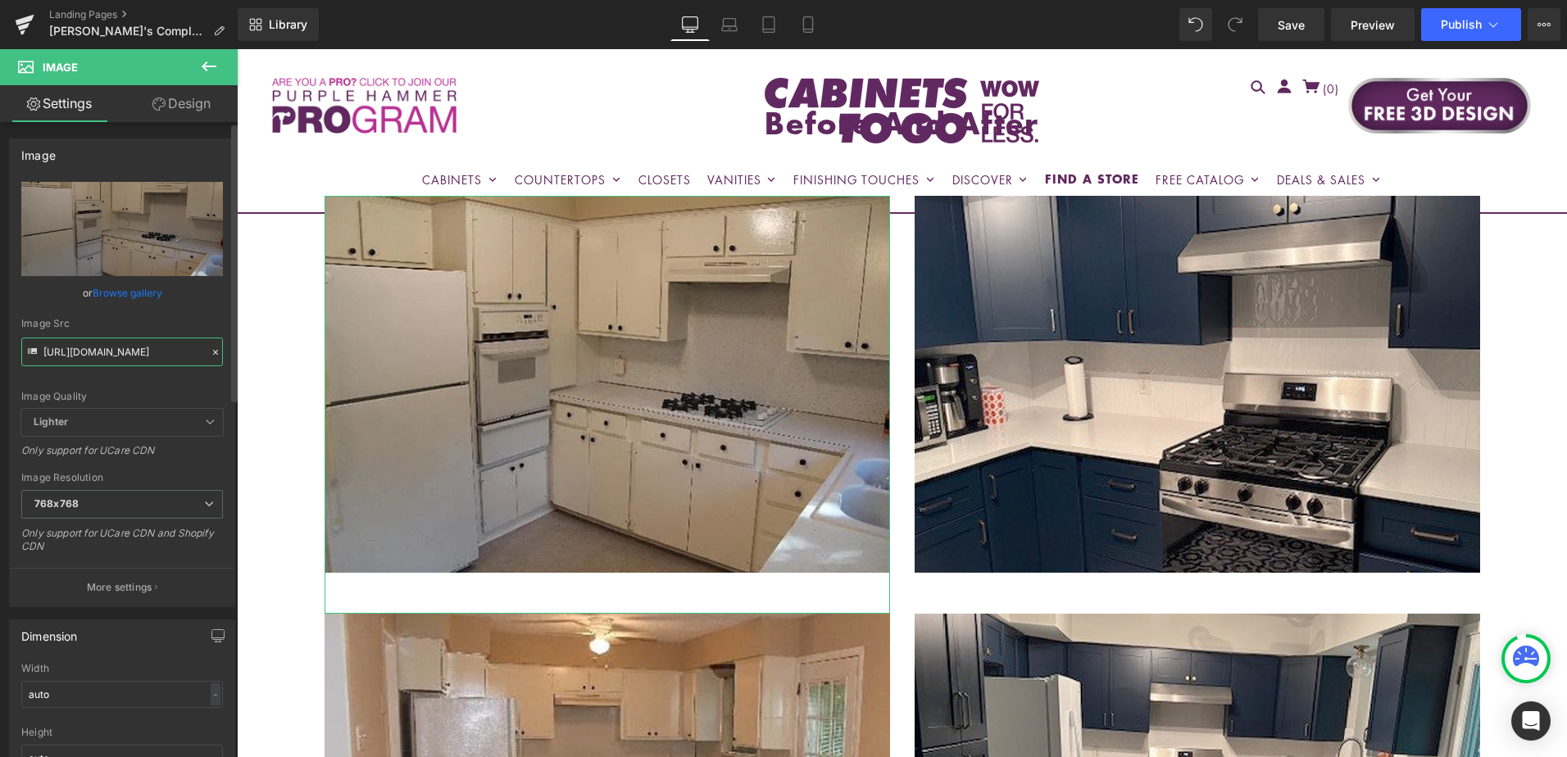
click at [136, 358] on input "https://cdn.shopify.com/s/files/1/0196/2351/0078/files/BEFORE1_cynthia_768x768.…" at bounding box center [122, 352] width 202 height 29
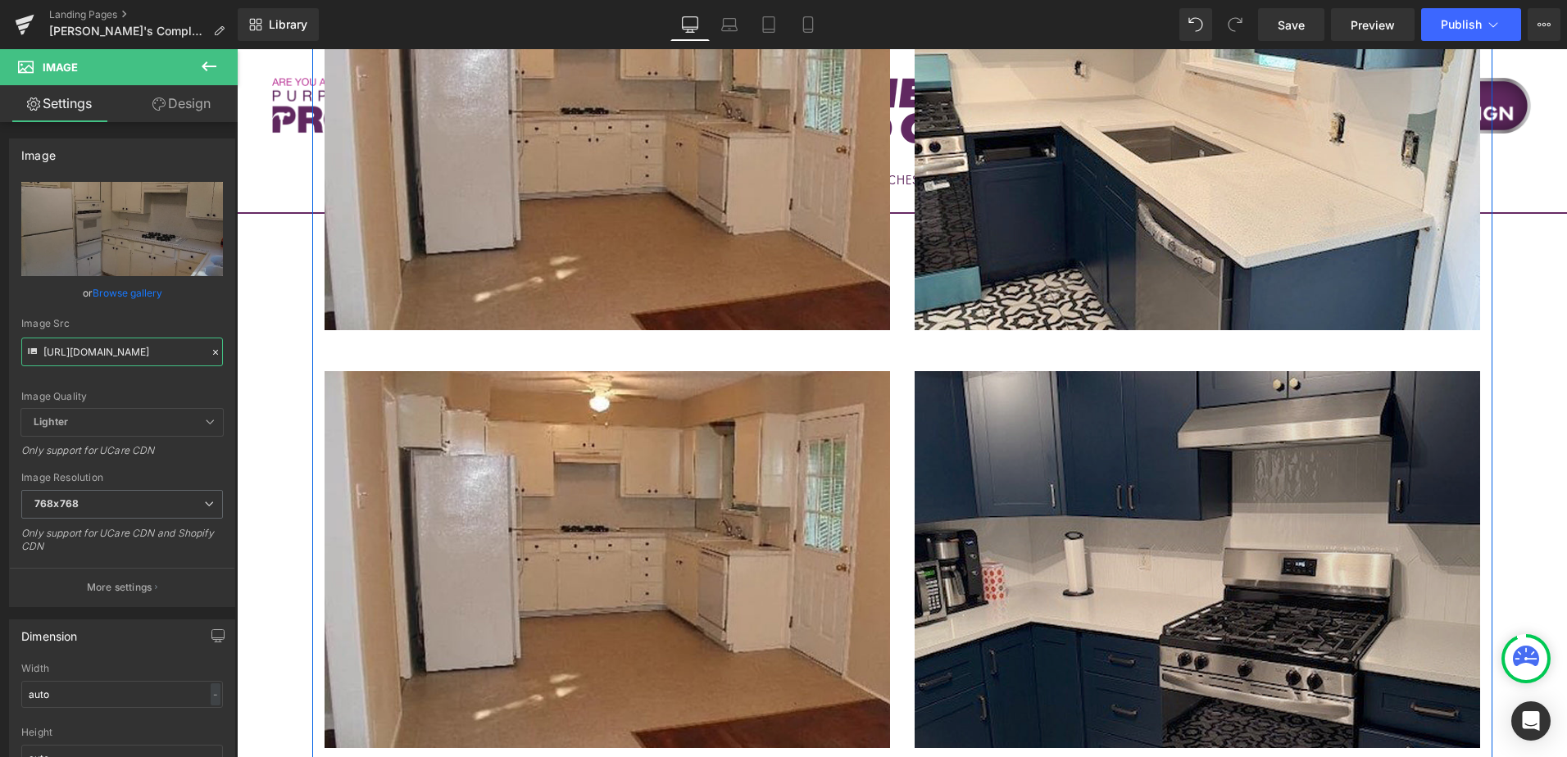
scroll to position [1934, 0]
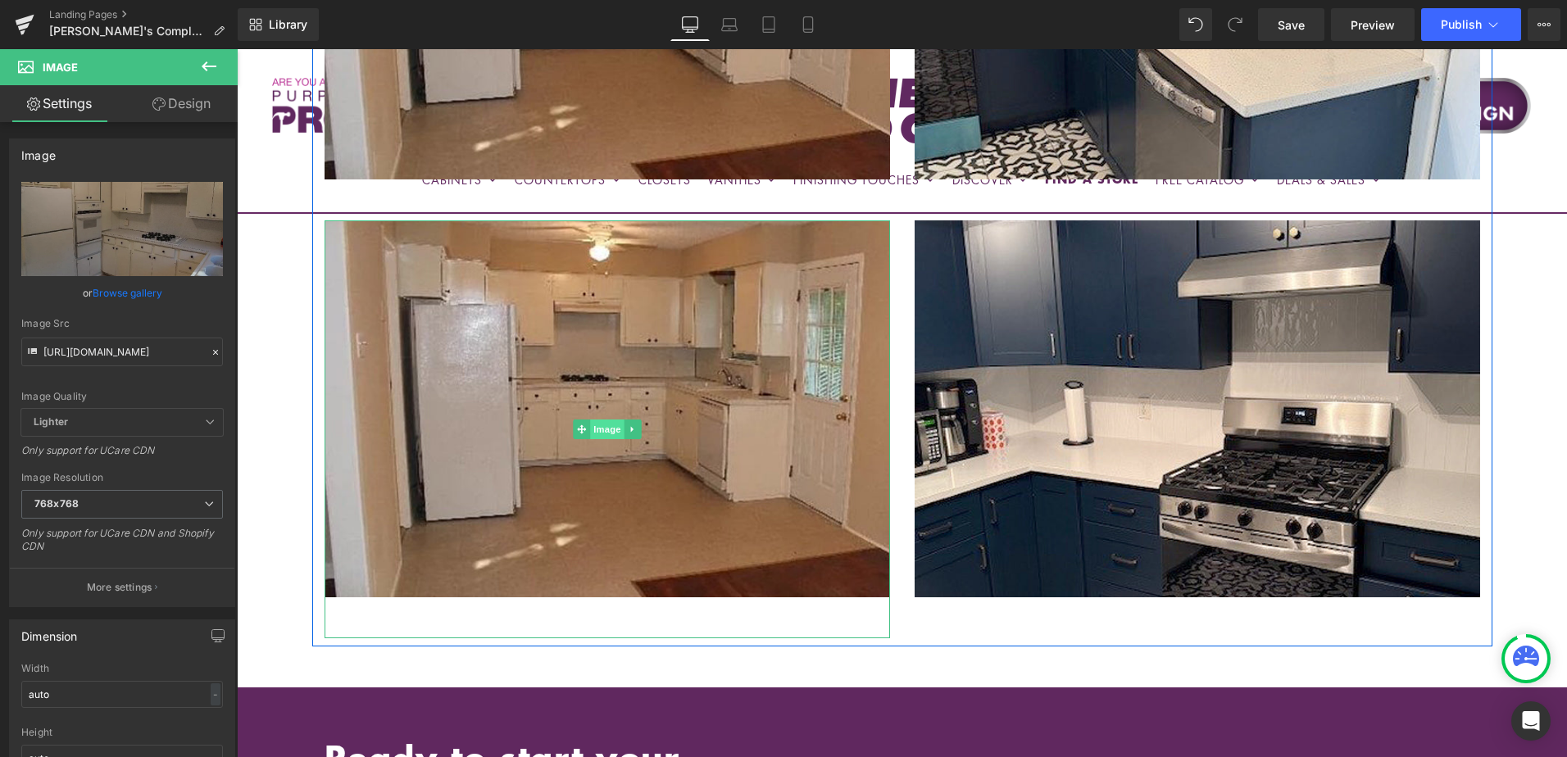
click at [603, 420] on span "Image" at bounding box center [607, 430] width 34 height 20
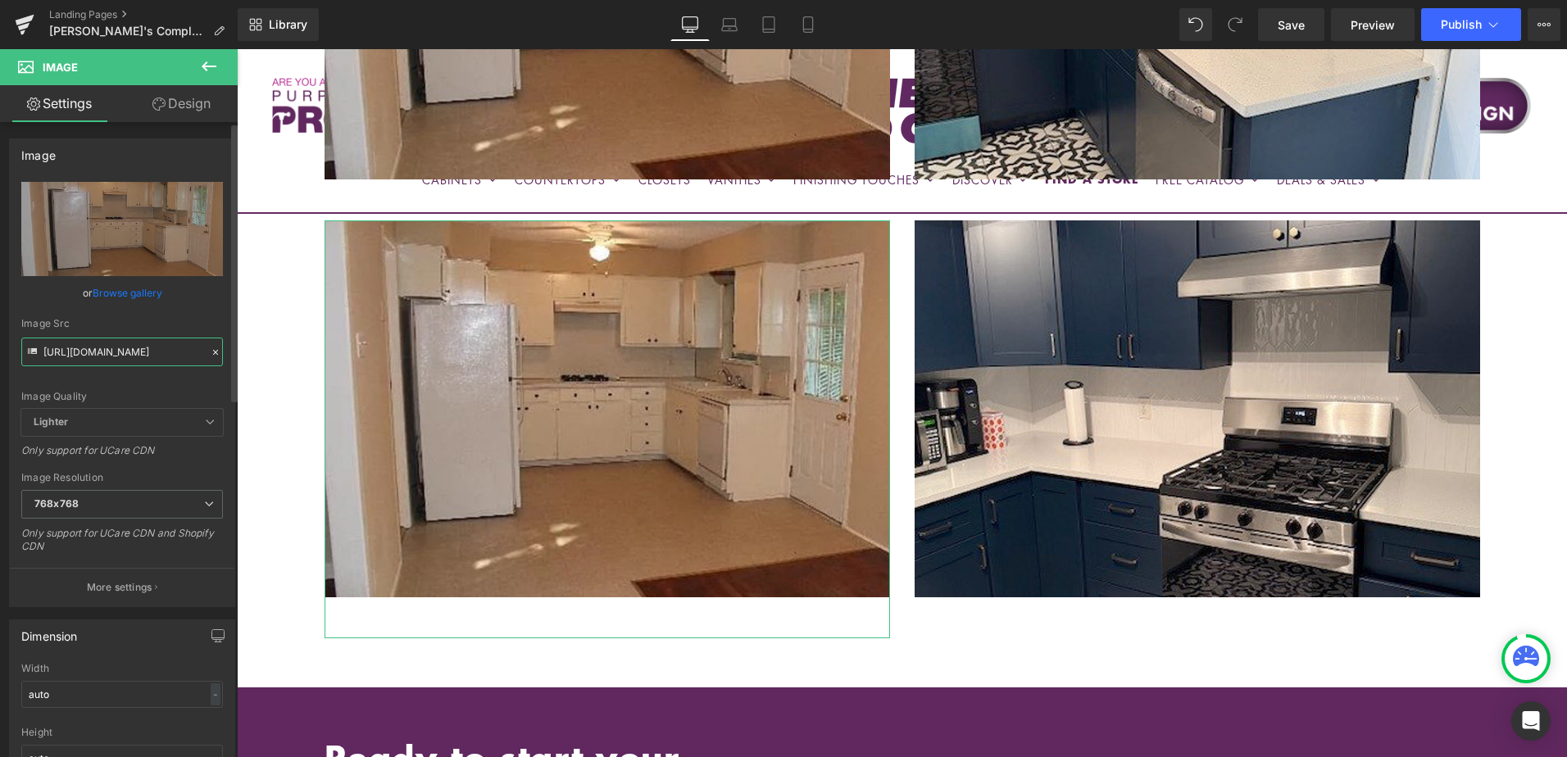
click at [119, 358] on input "https://cdn.shopify.com/s/files/1/0196/2351/0078/files/BEFORE2_cynthia_768x768.…" at bounding box center [122, 352] width 202 height 29
paste input "1"
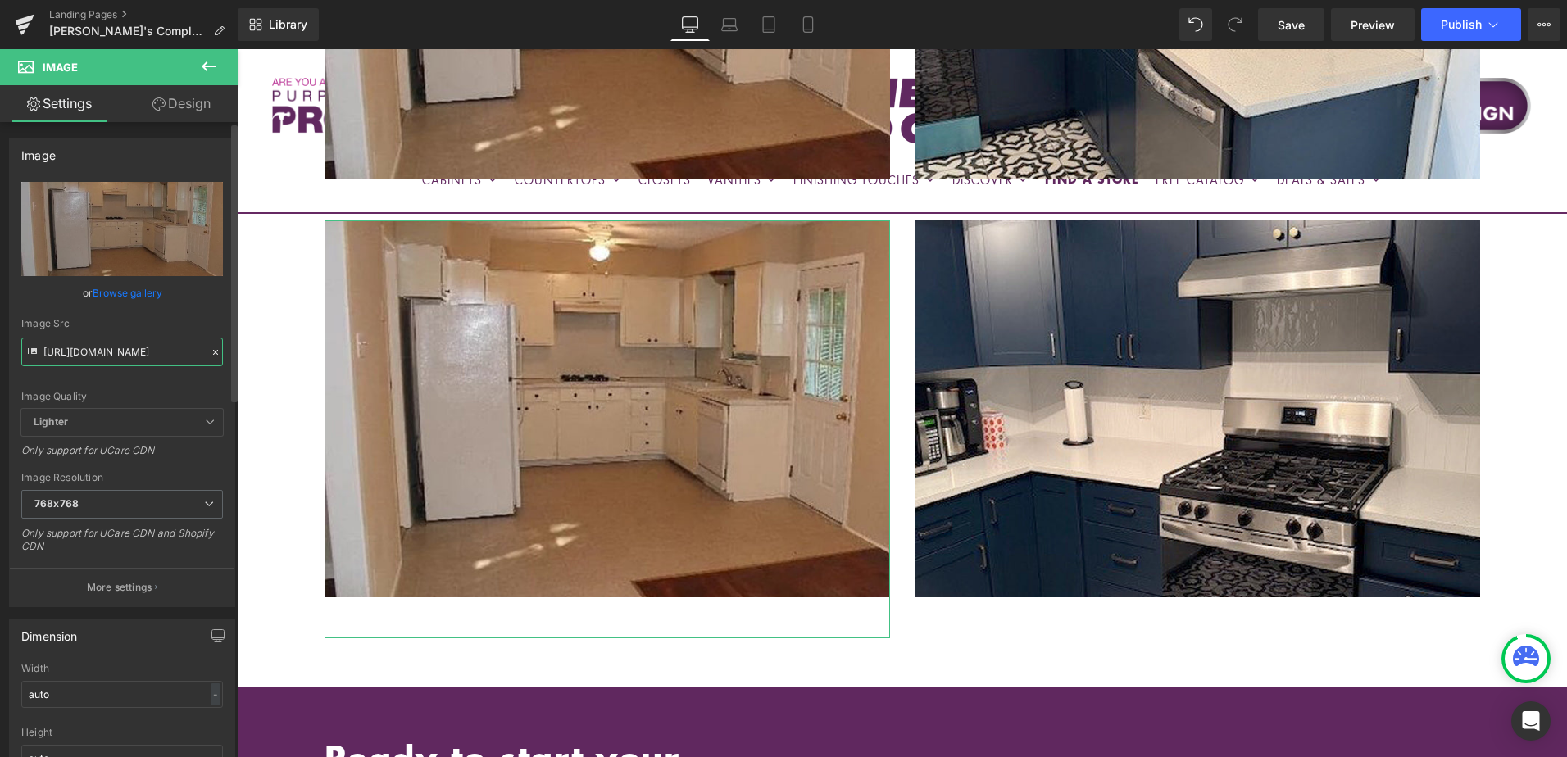
scroll to position [0, 320]
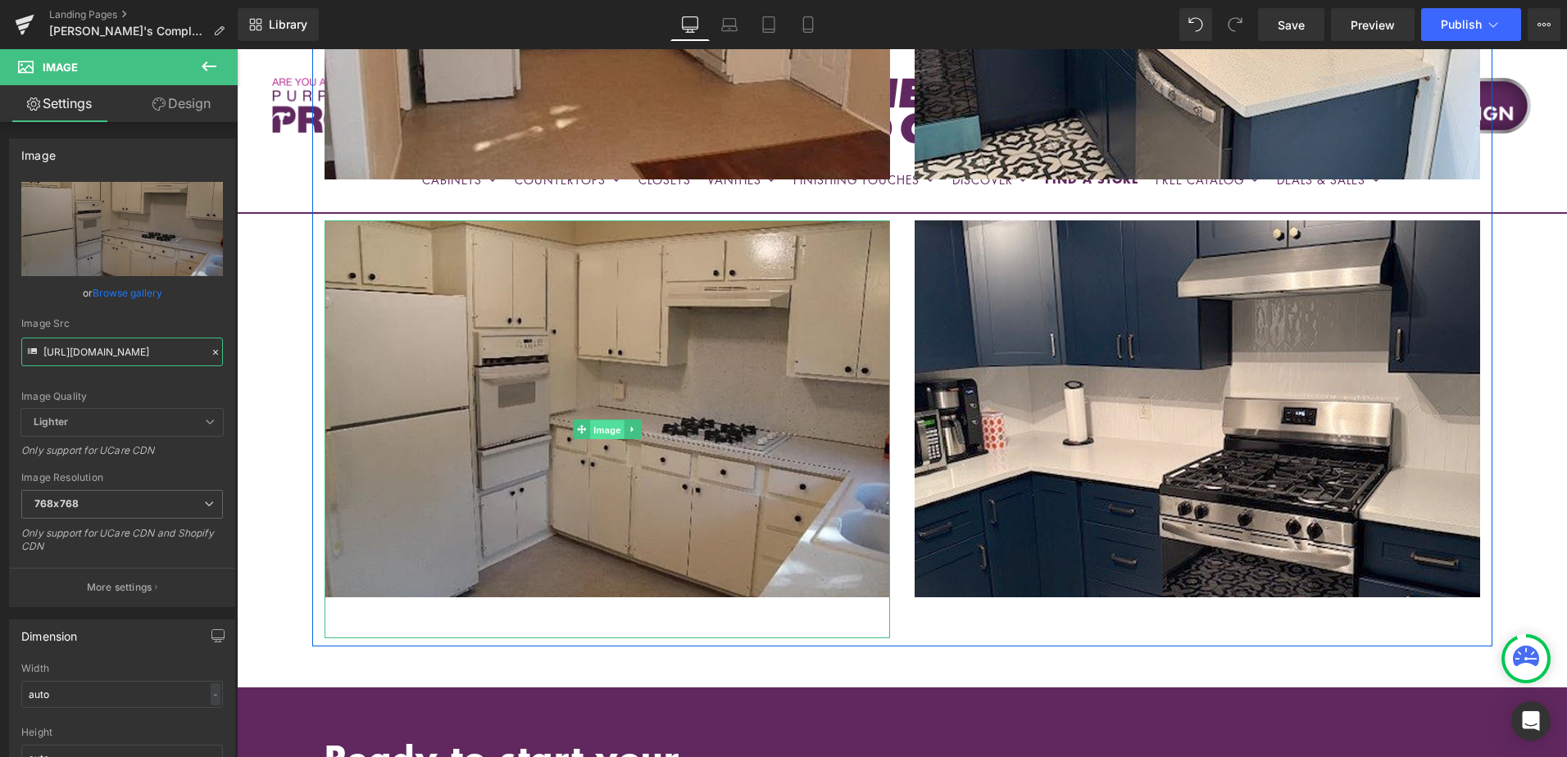
click at [599, 420] on span "Image" at bounding box center [607, 430] width 34 height 20
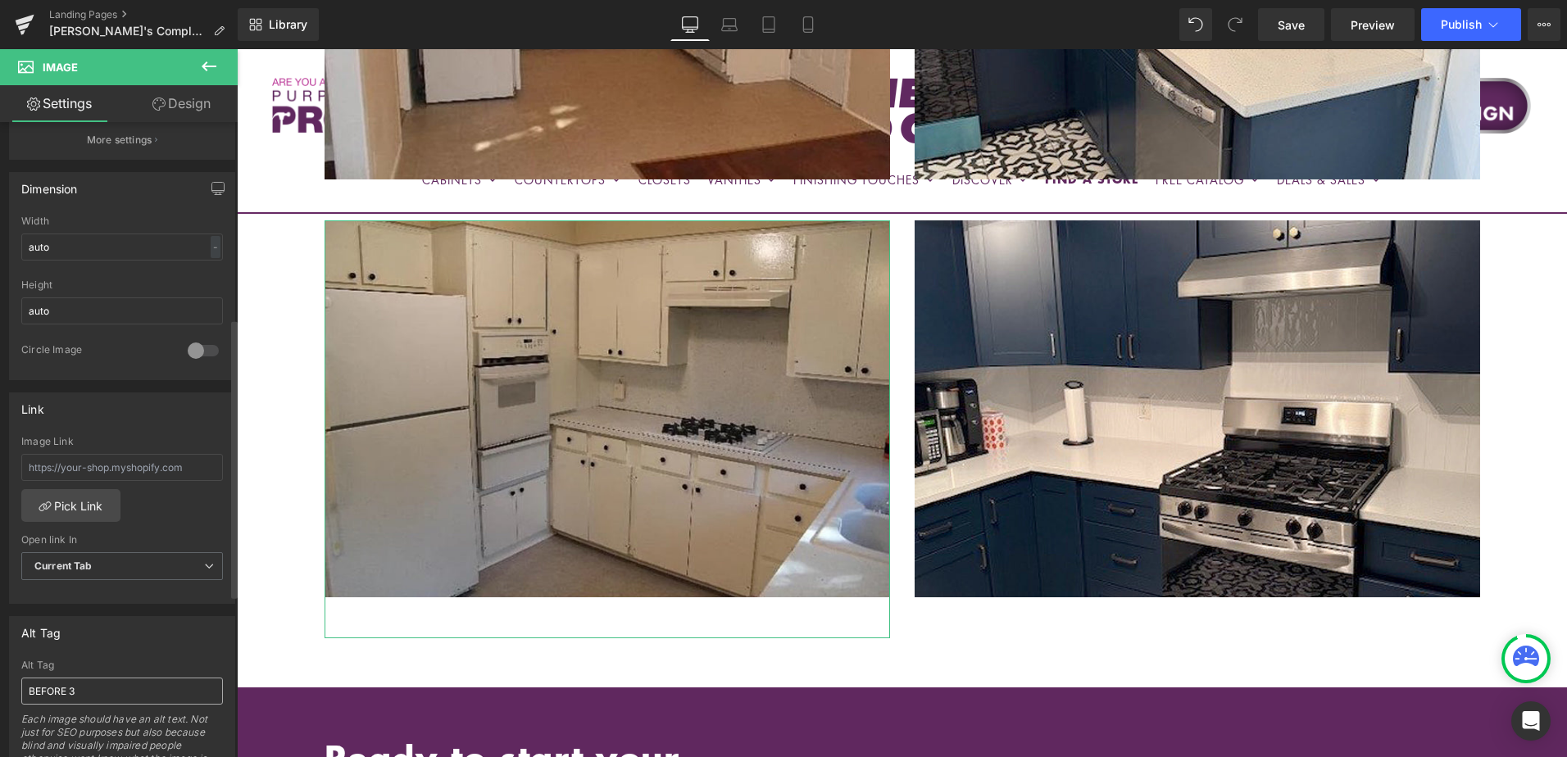
scroll to position [574, 0]
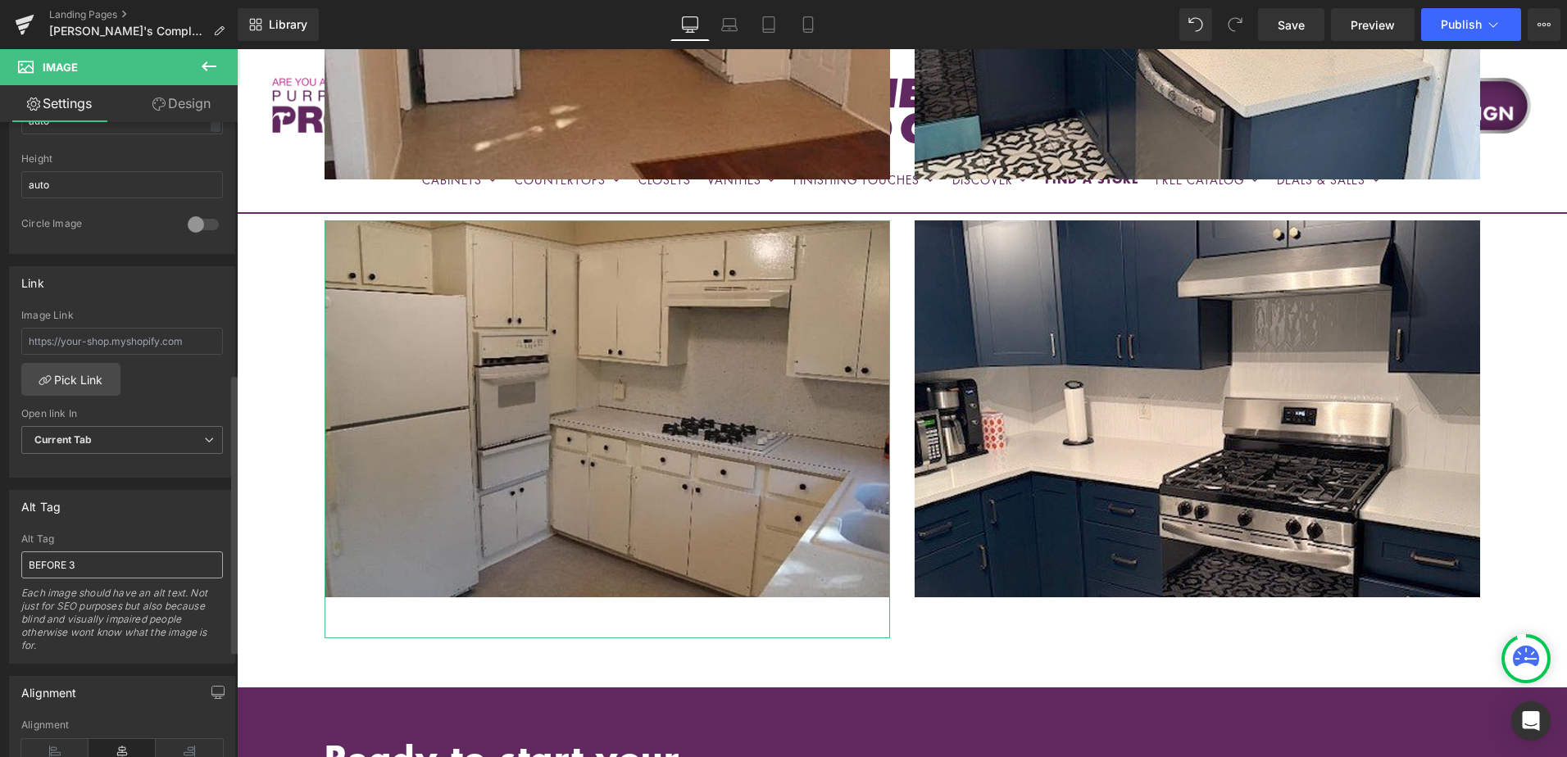
type input "https://cdn.shopify.com/s/files/1/0196/2351/0078/files/BEFORE1_cynthia_768x768.…"
click at [93, 573] on input "BEFORE 3" at bounding box center [122, 565] width 202 height 27
type input "BEFORE 4"
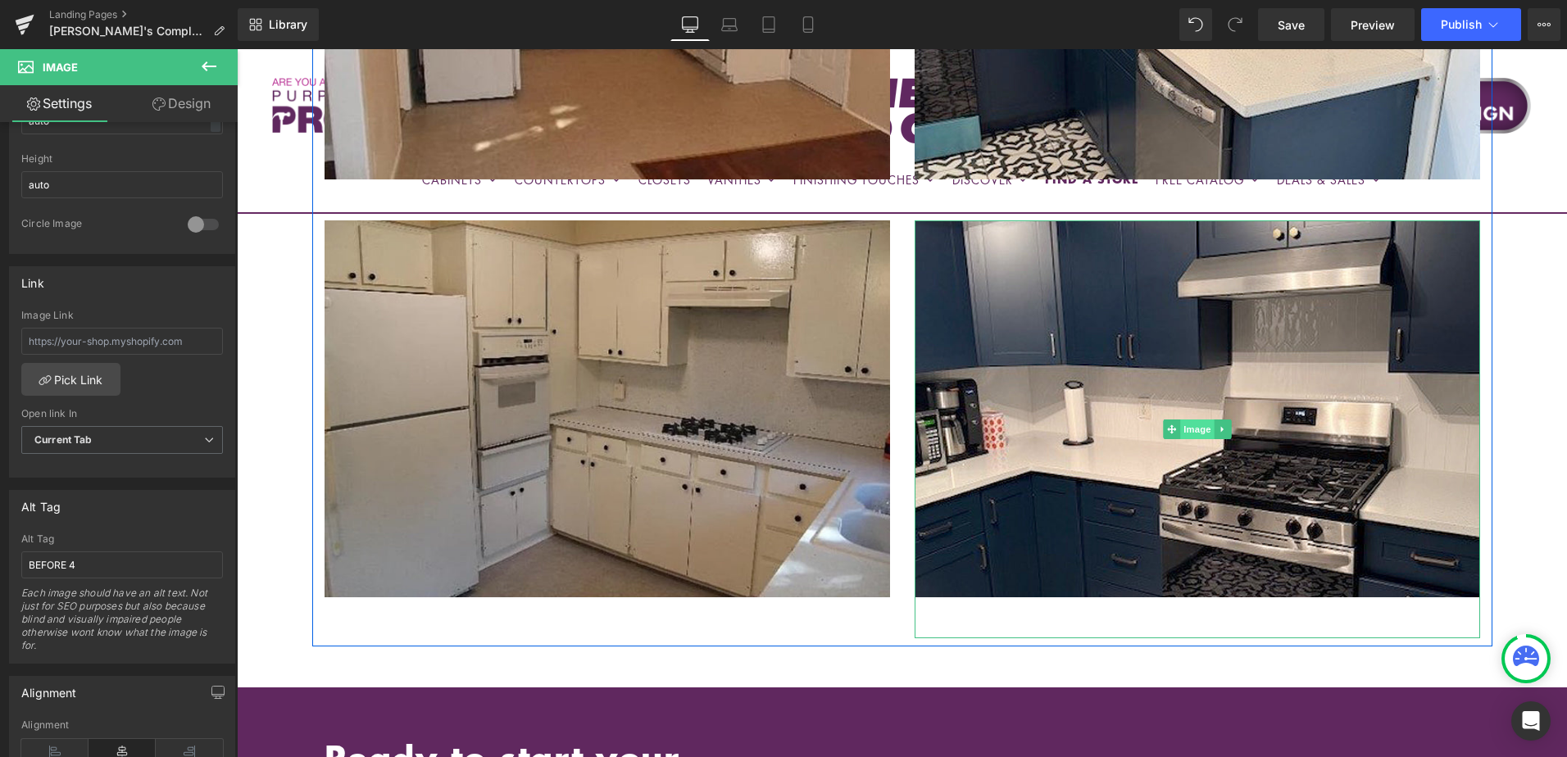
click at [1192, 420] on span "Image" at bounding box center [1197, 430] width 34 height 20
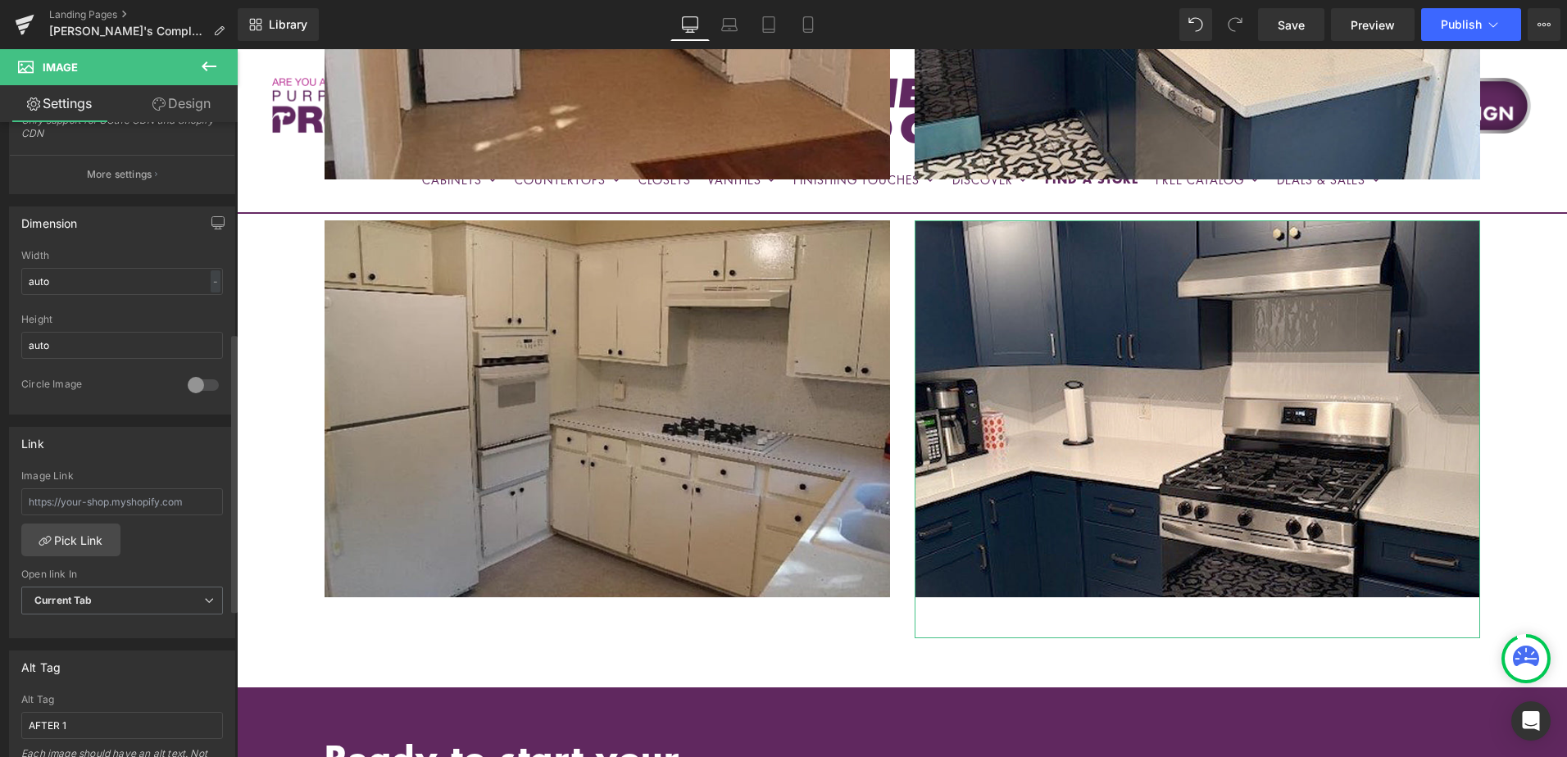
scroll to position [492, 0]
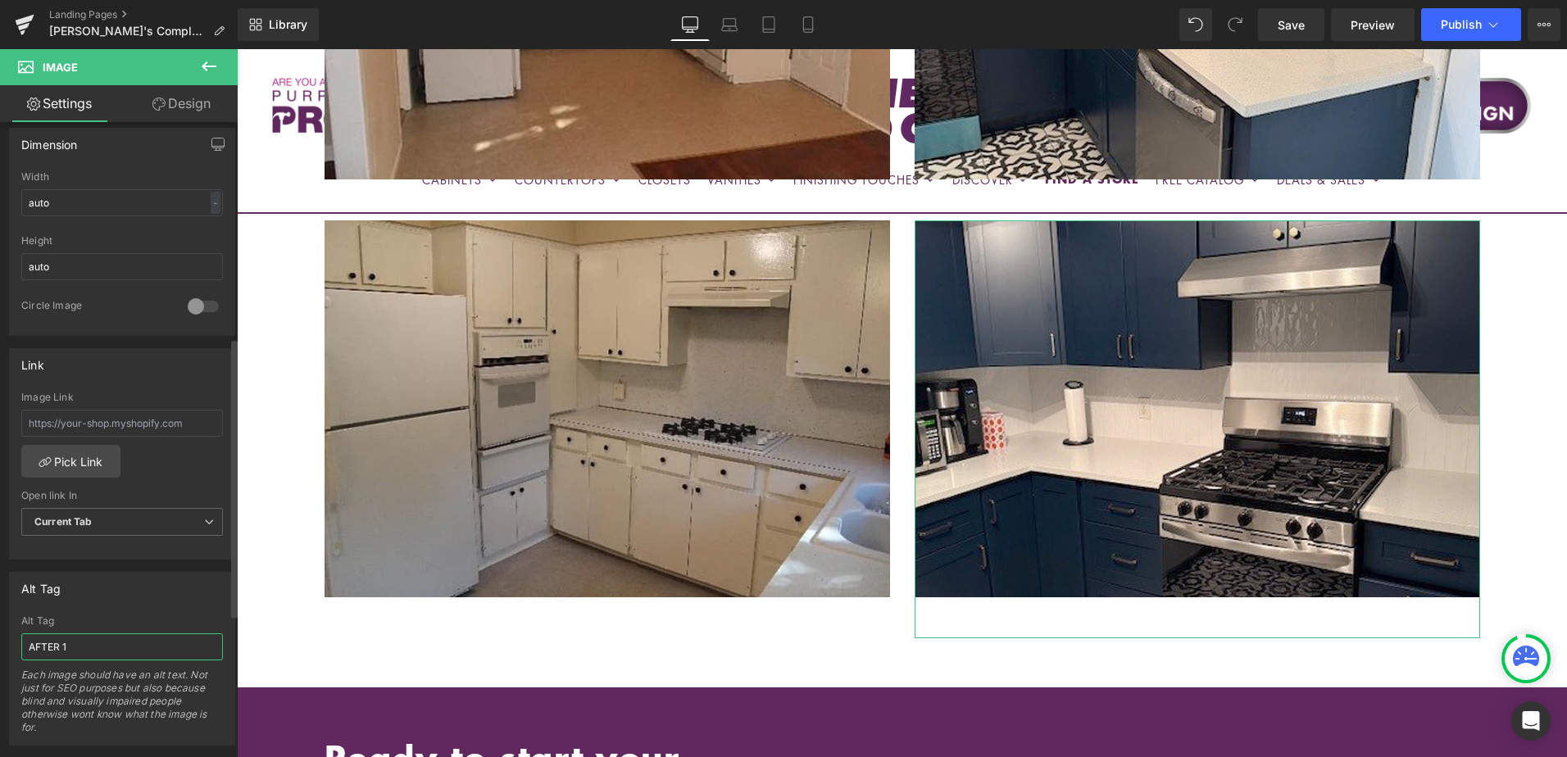
click at [80, 643] on input "AFTER 1" at bounding box center [122, 647] width 202 height 27
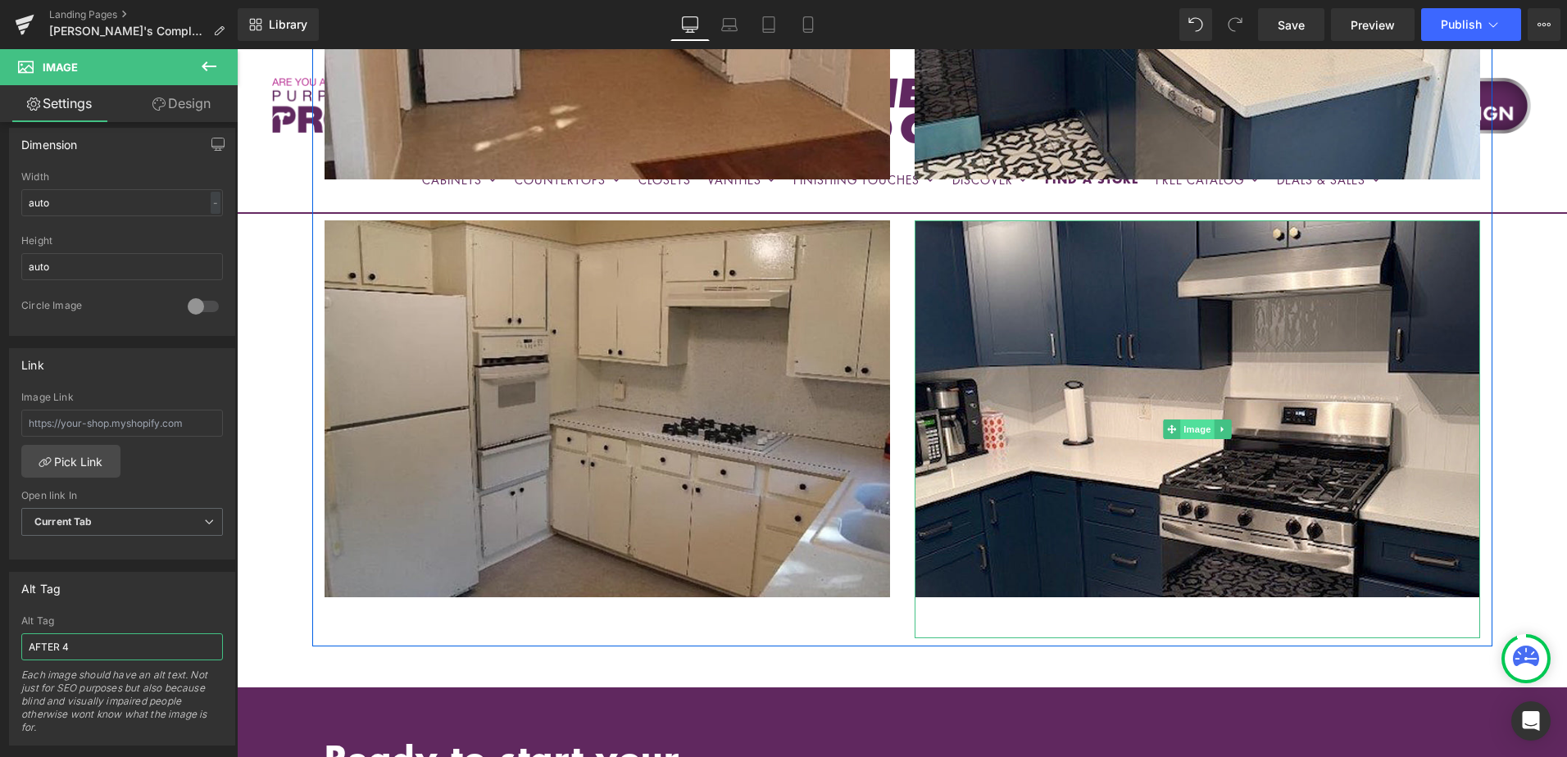
click at [1193, 420] on span "Image" at bounding box center [1197, 430] width 34 height 20
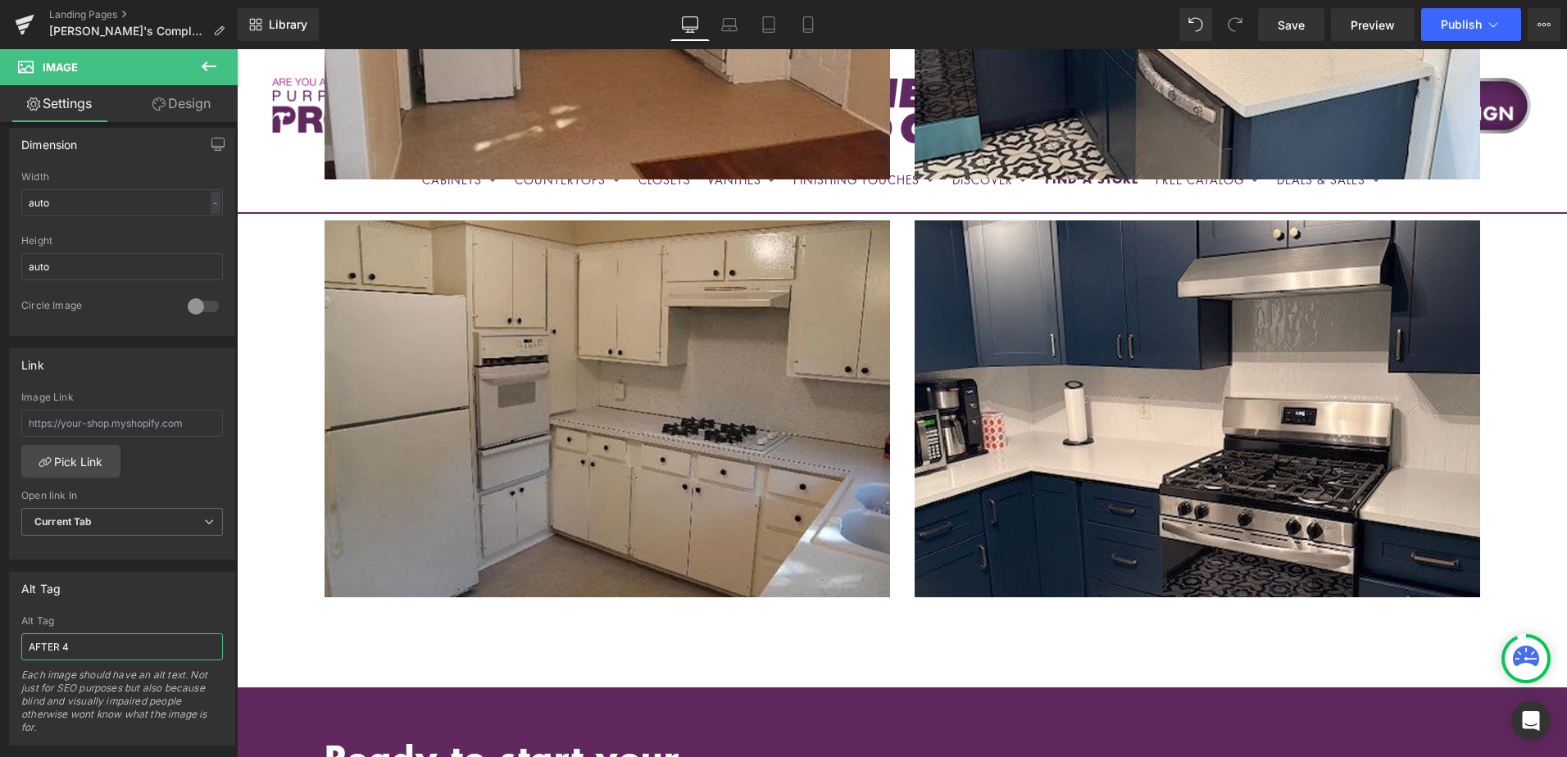
type input "AFTER 4"
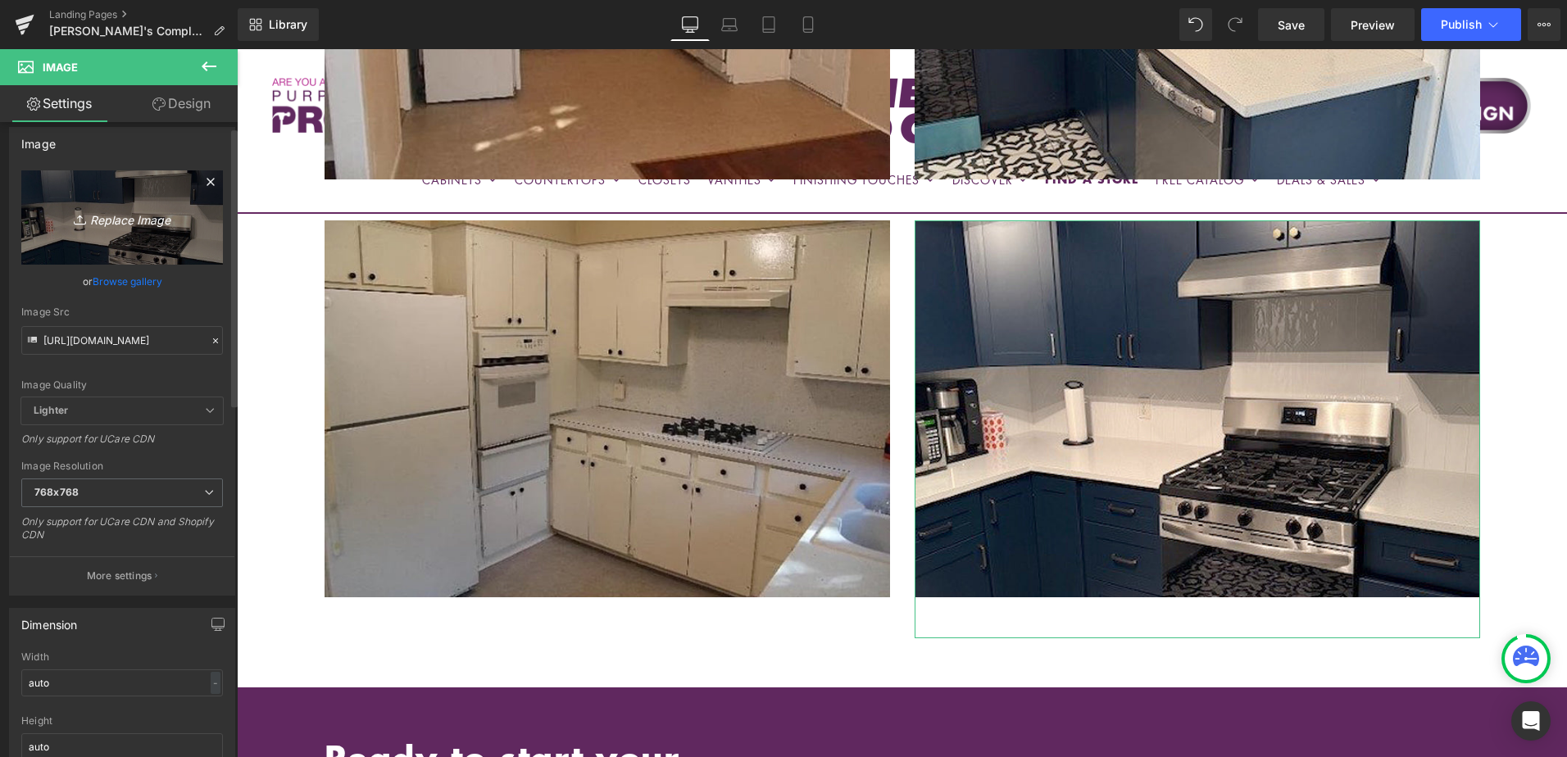
scroll to position [0, 0]
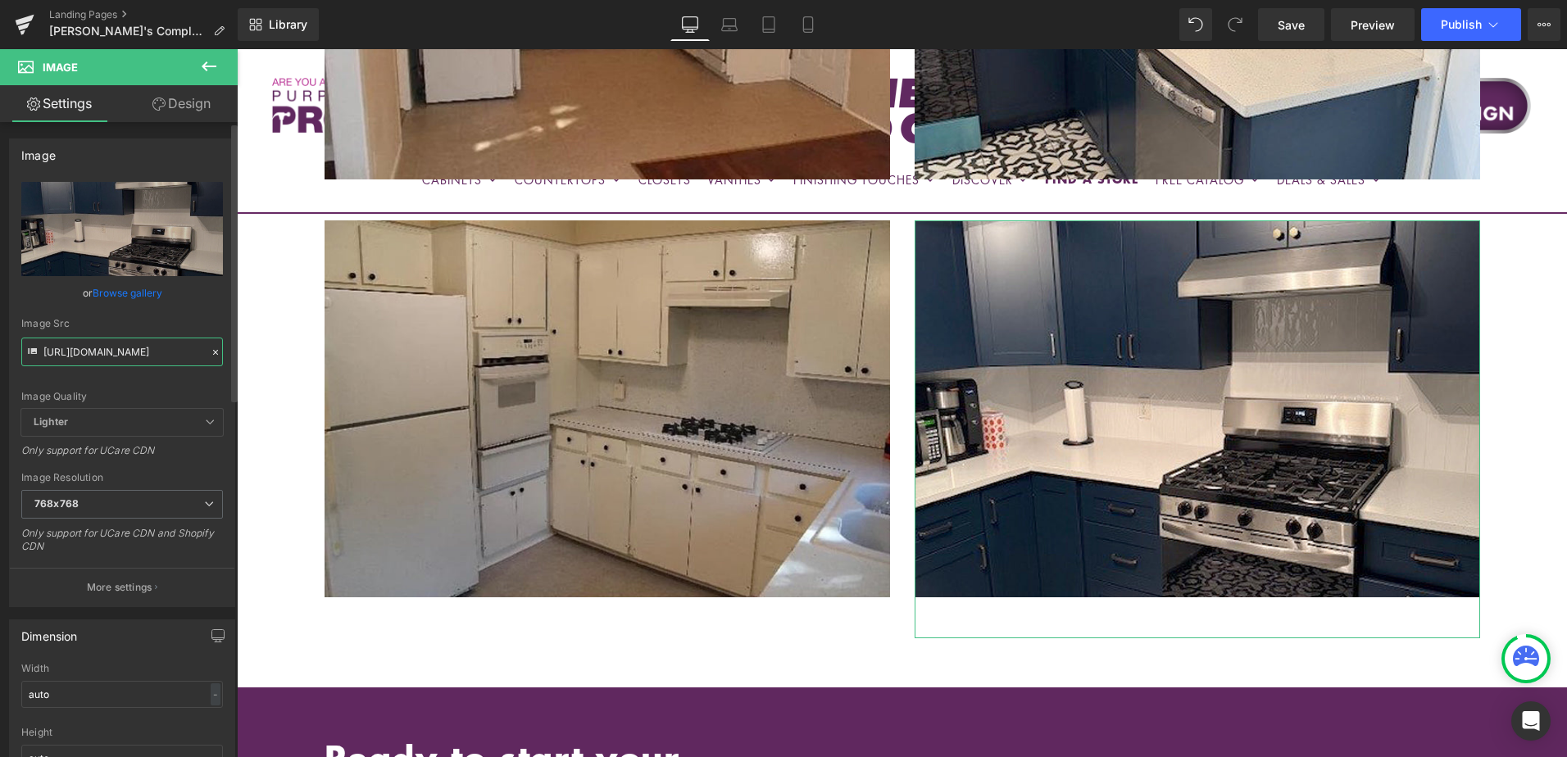
click at [118, 354] on input "https://cdn.shopify.com/s/files/1/0196/2351/0078/files/AFTER1_cynthia_768x768.j…" at bounding box center [122, 352] width 202 height 29
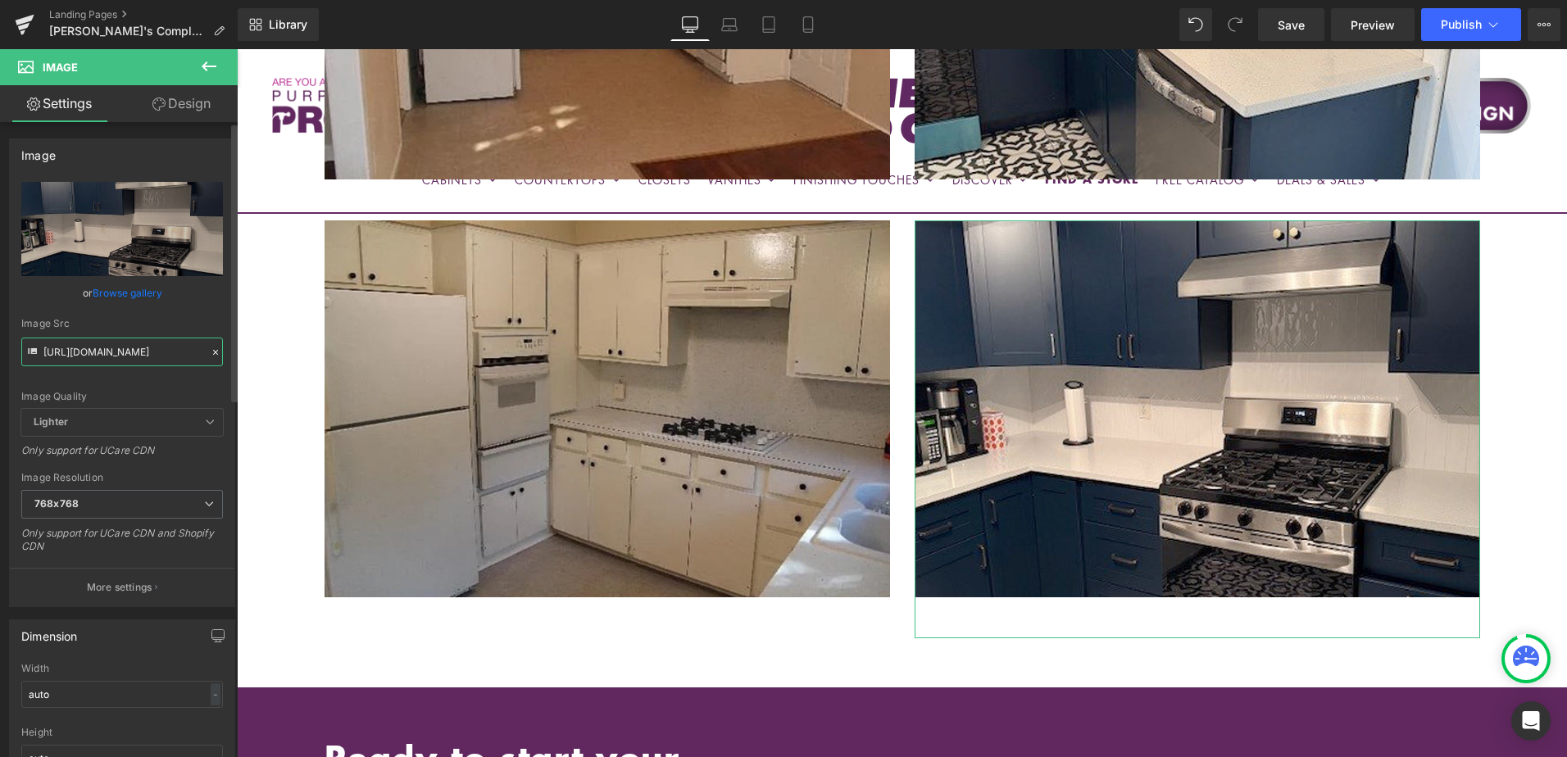
paste input "4_cynthia"
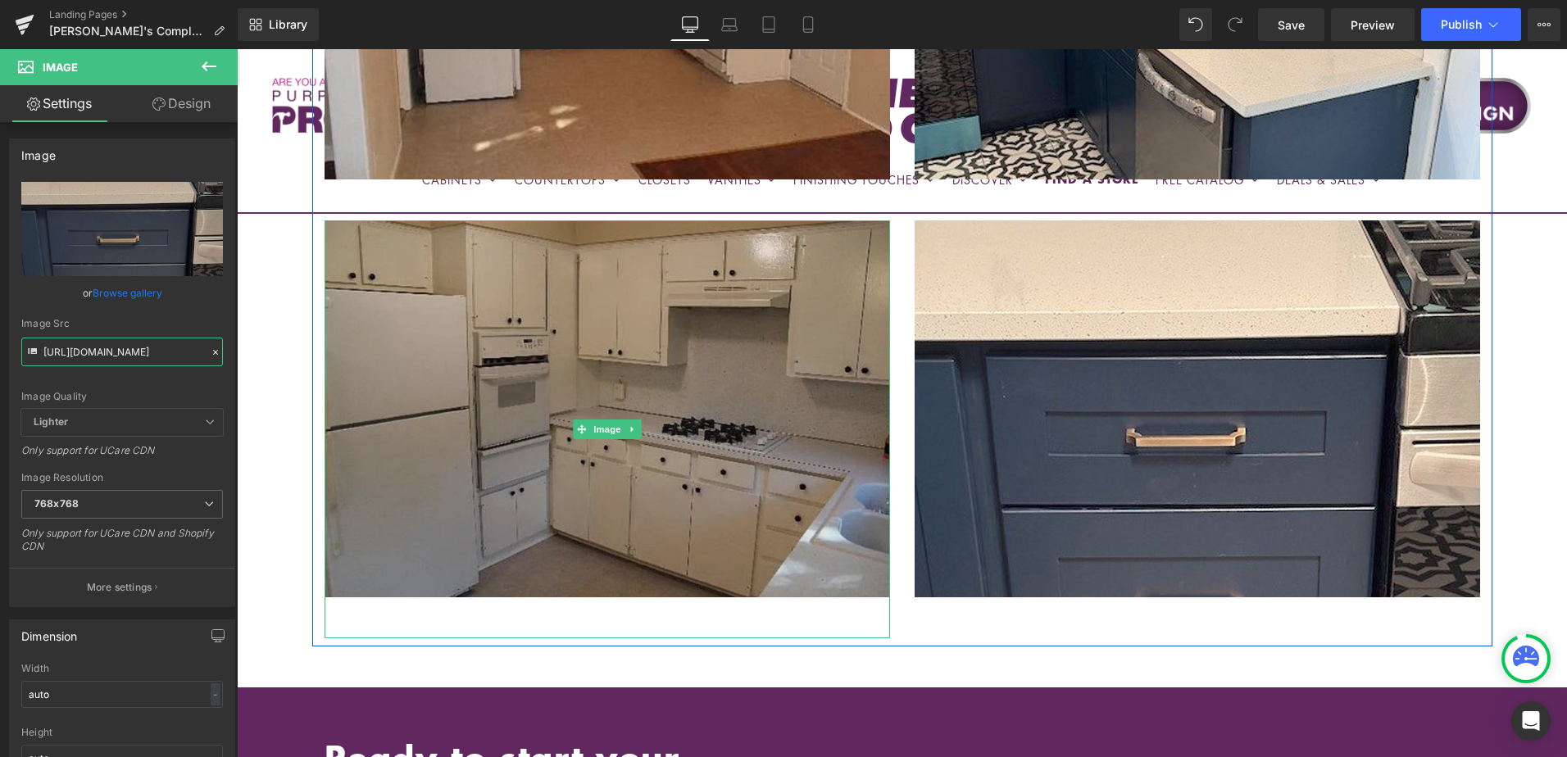
scroll to position [2016, 0]
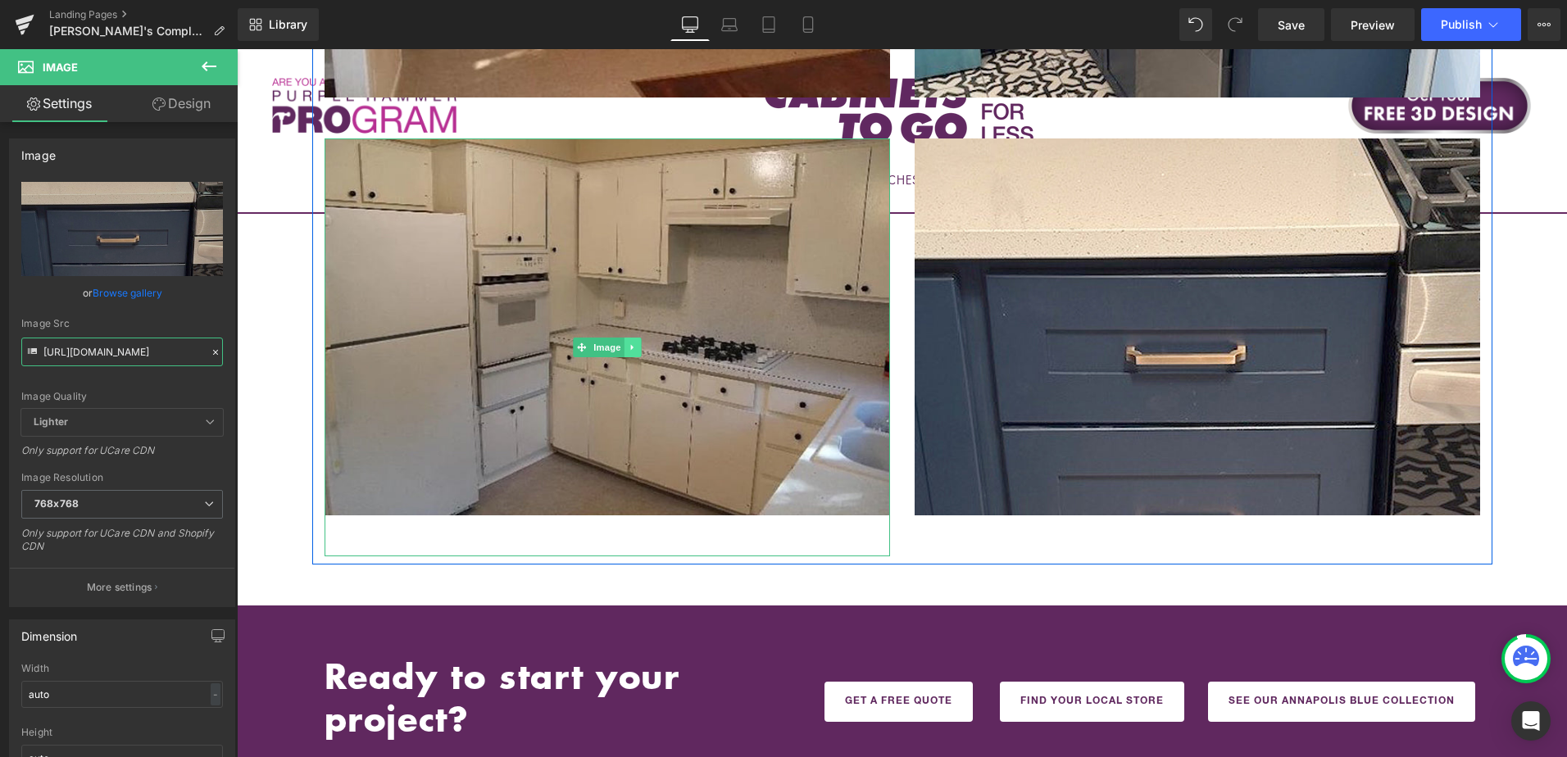
type input "https://cdn.shopify.com/s/files/1/0196/2351/0078/files/AFTER4_cynthia_768x768.j…"
click at [632, 338] on link at bounding box center [632, 348] width 17 height 20
click at [620, 343] on icon at bounding box center [624, 347] width 9 height 9
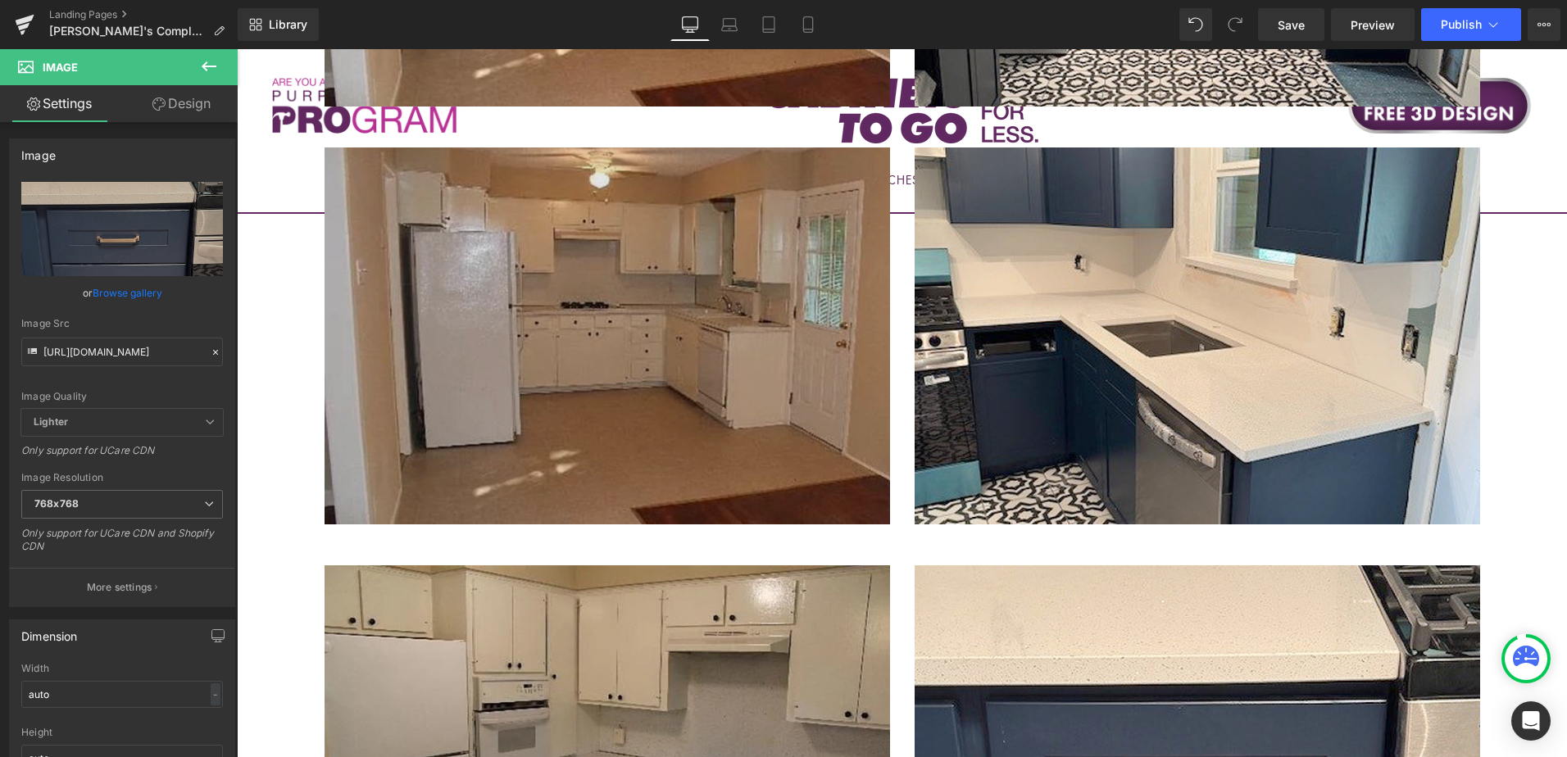
scroll to position [1606, 0]
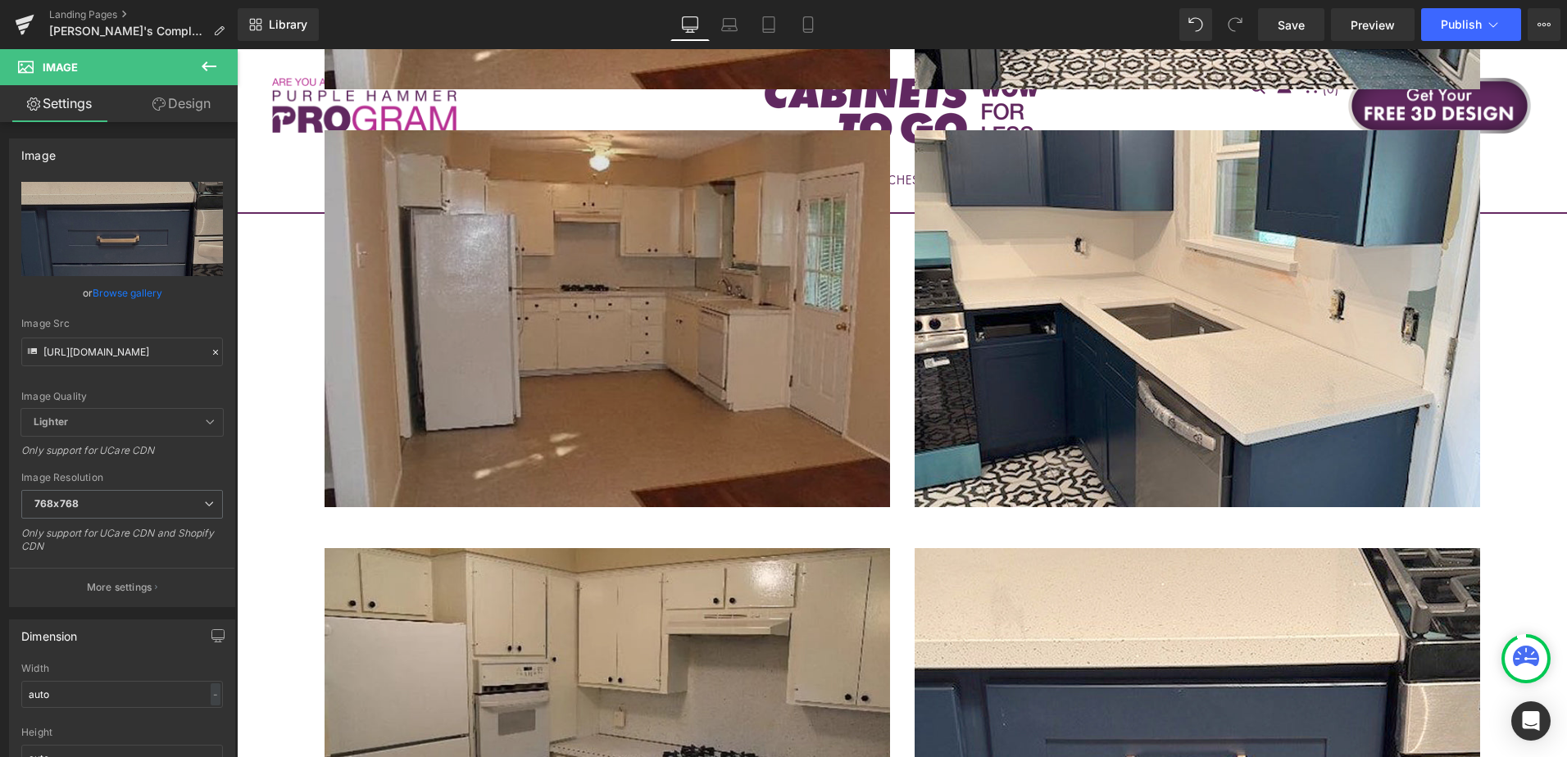
click at [787, 379] on img at bounding box center [607, 339] width 565 height 418
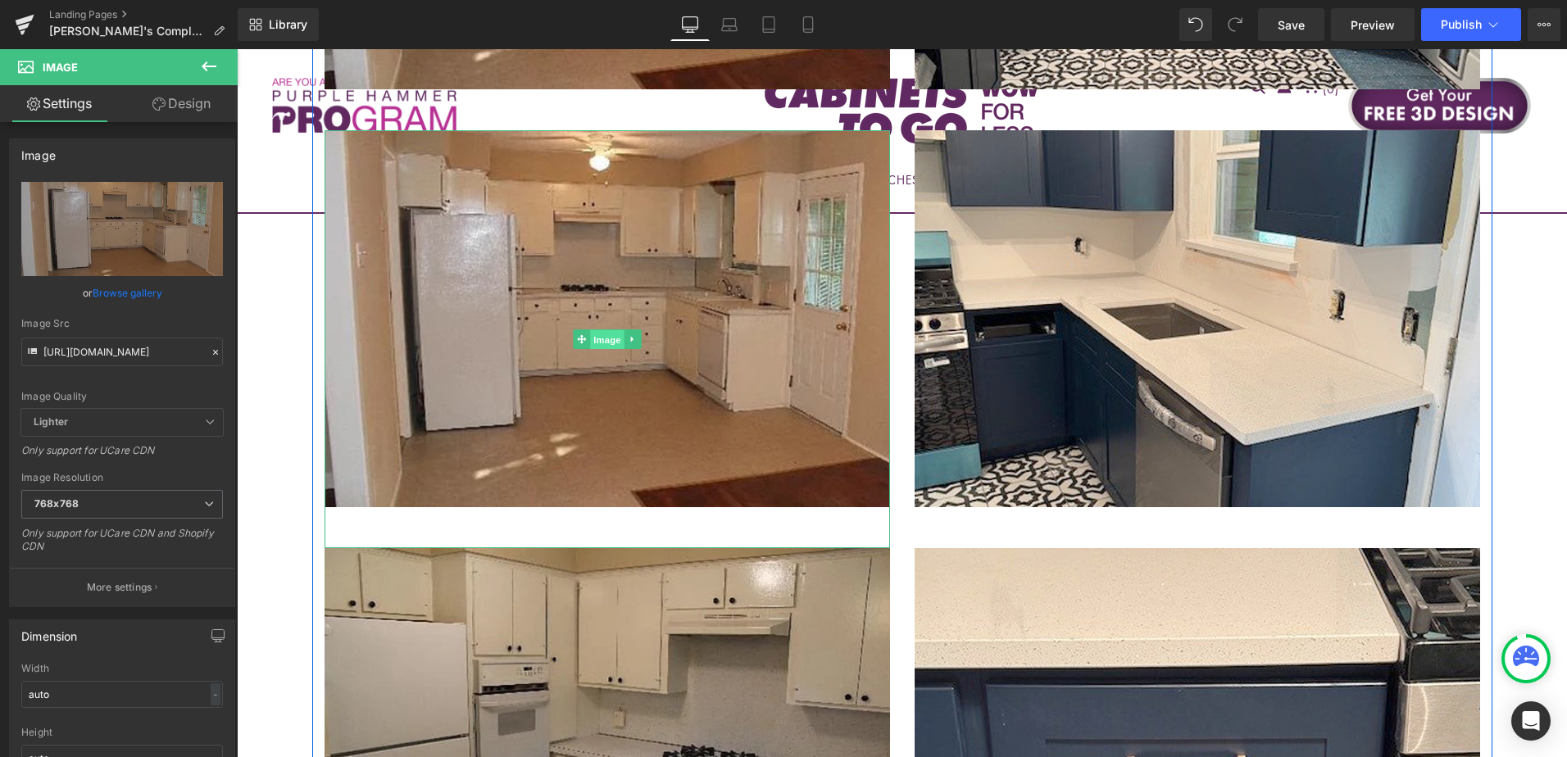
click at [578, 329] on link "Image" at bounding box center [598, 339] width 51 height 20
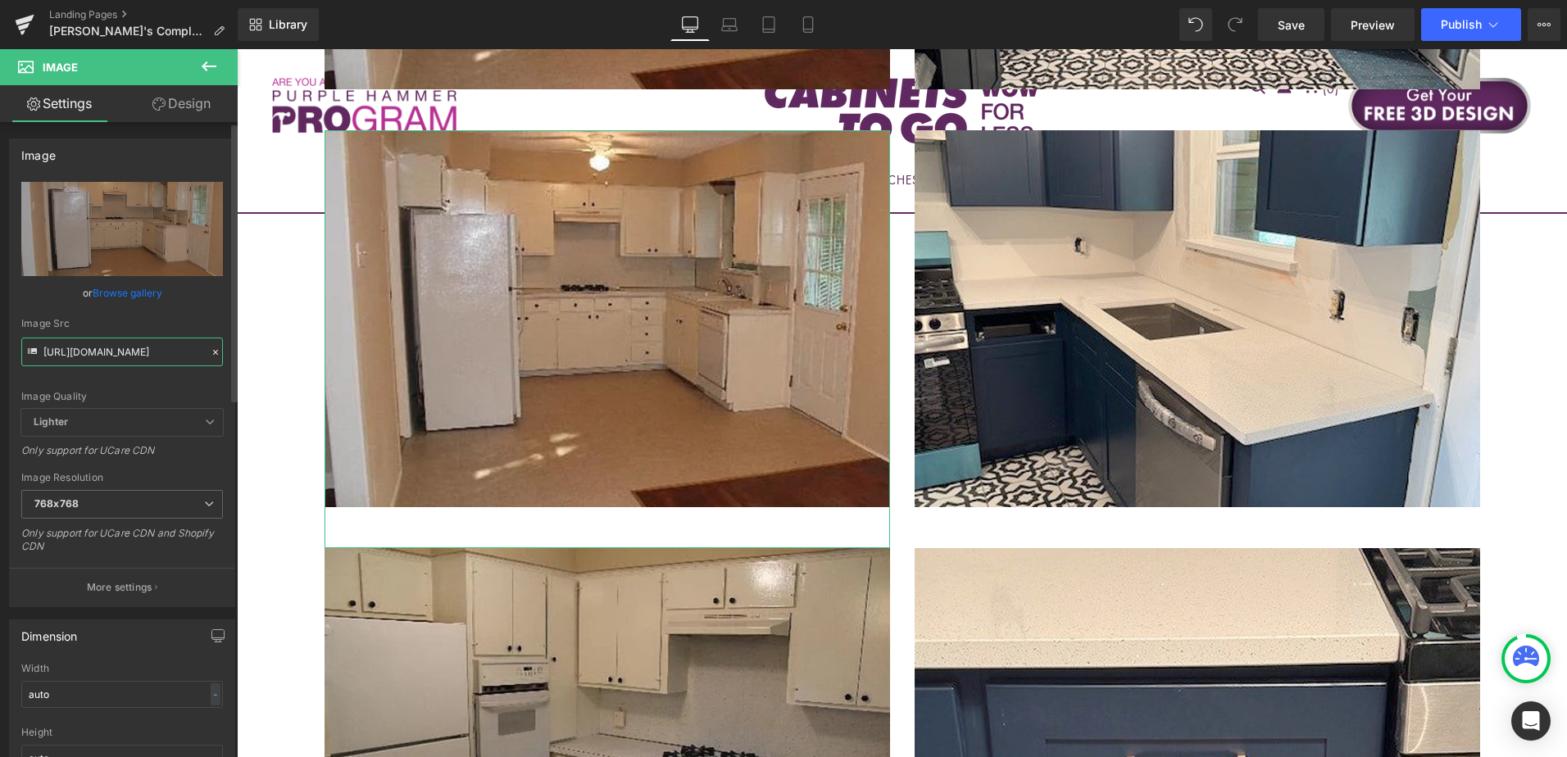
click at [135, 352] on input "https://cdn.shopify.com/s/files/1/0196/2351/0078/files/BEFORE2_cynthia_768x768.…" at bounding box center [122, 352] width 202 height 29
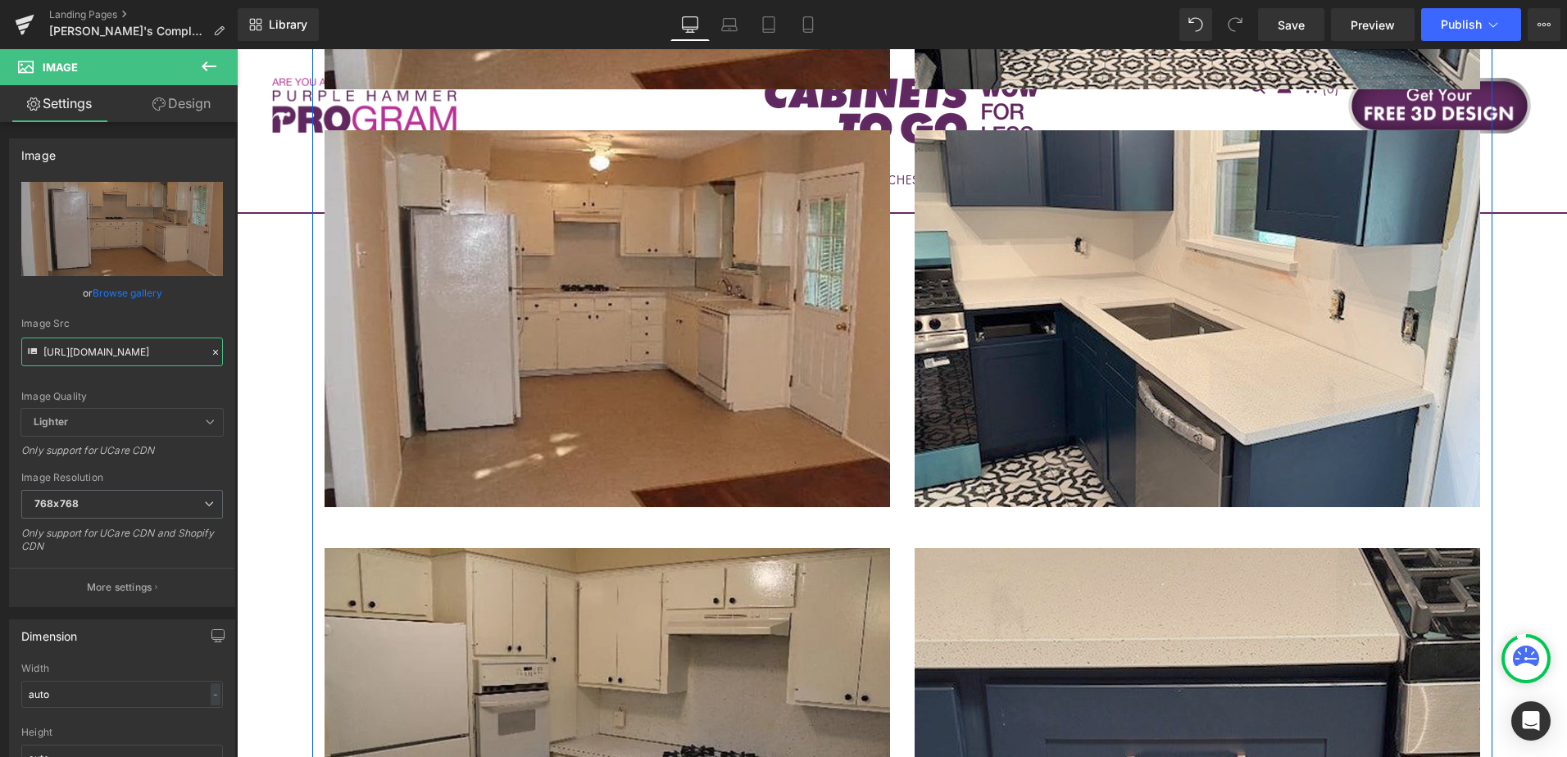
scroll to position [1934, 0]
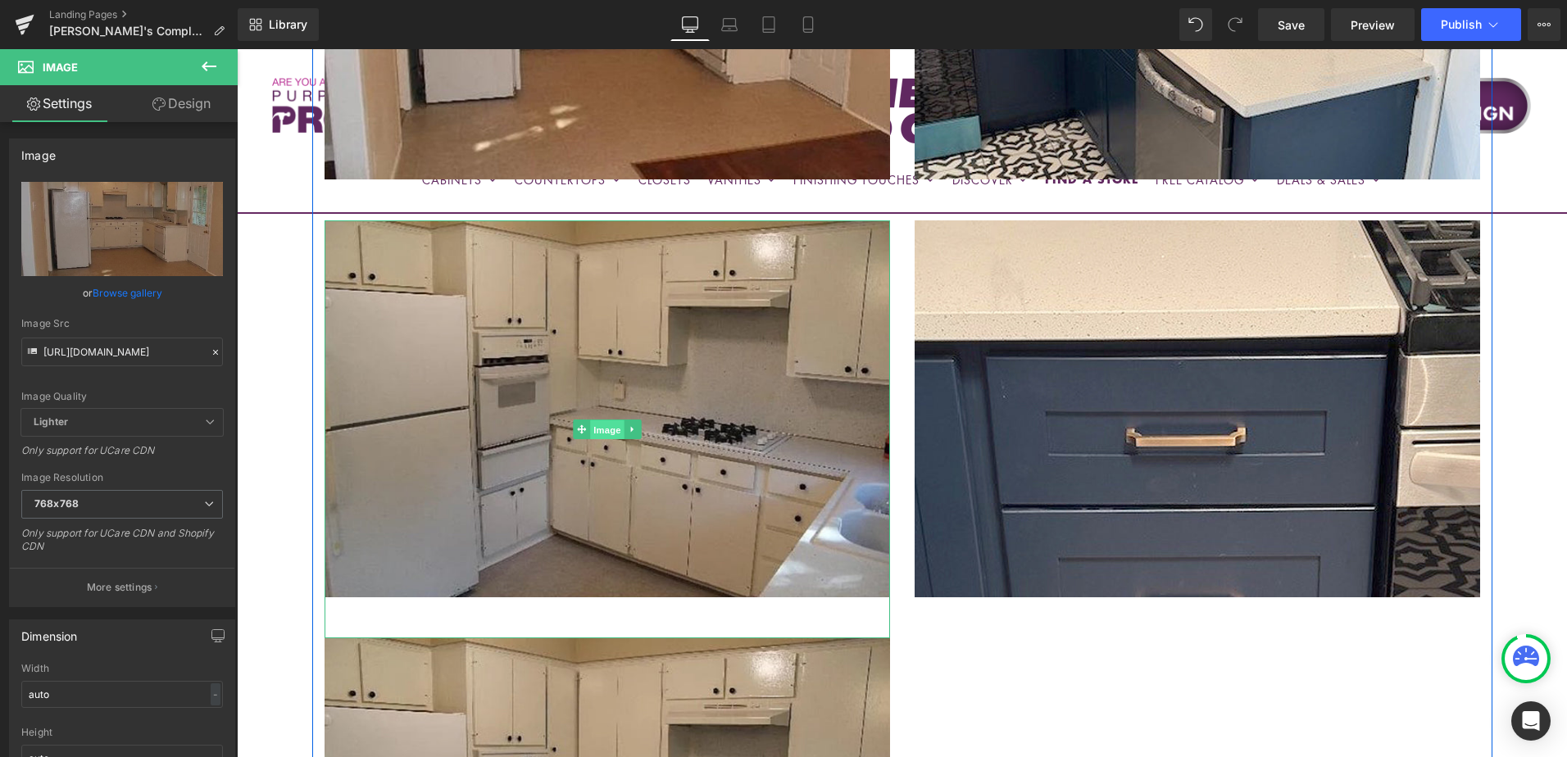
click at [580, 420] on link "Image" at bounding box center [598, 430] width 51 height 20
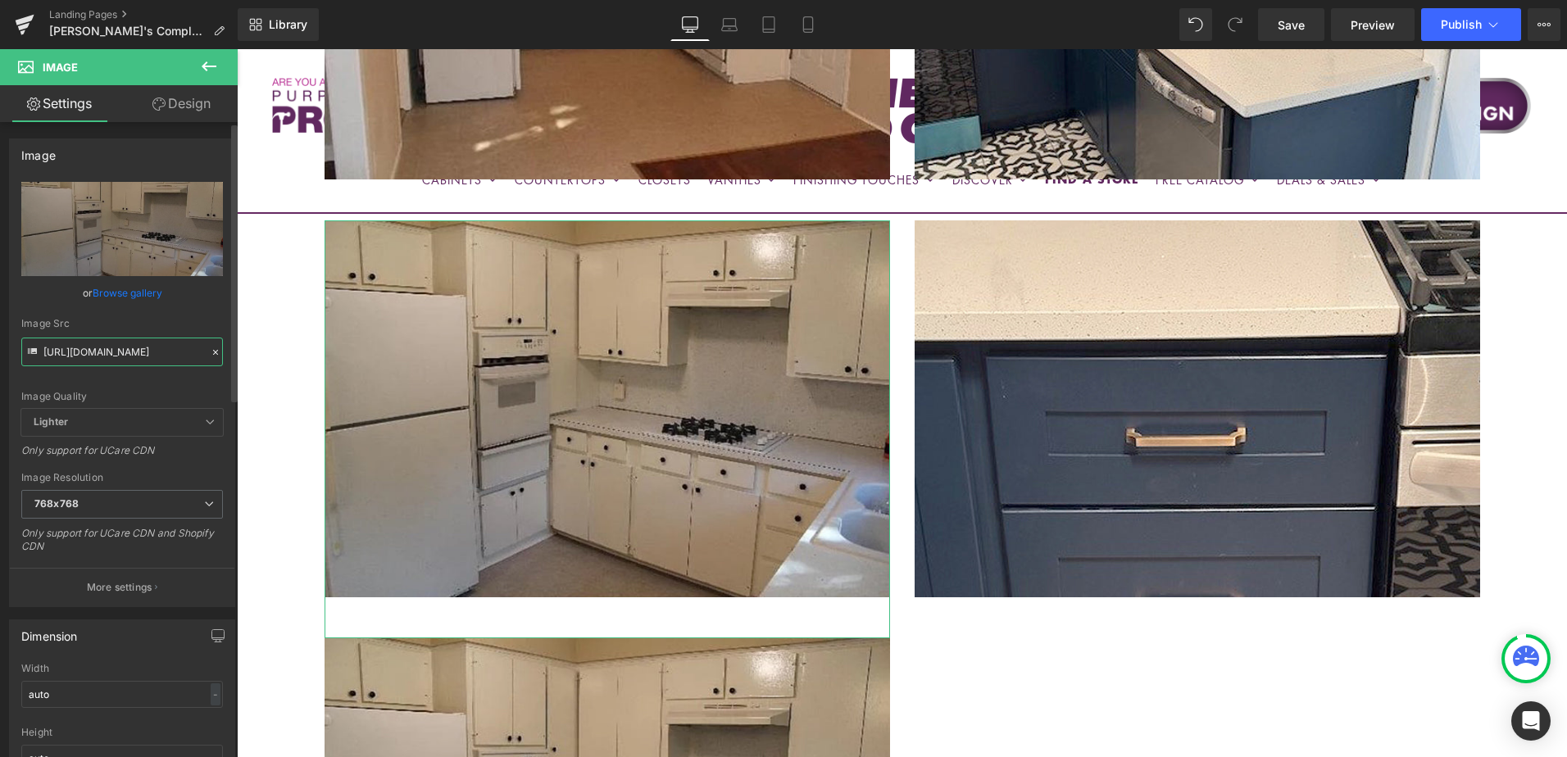
click at [141, 358] on input "https://cdn.shopify.com/s/files/1/0196/2351/0078/files/BEFORE1_cynthia_768x768.…" at bounding box center [122, 352] width 202 height 29
click at [140, 358] on input "https://cdn.shopify.com/s/files/1/0196/2351/0078/files/BEFORE1_cynthia_768x768.…" at bounding box center [122, 352] width 202 height 29
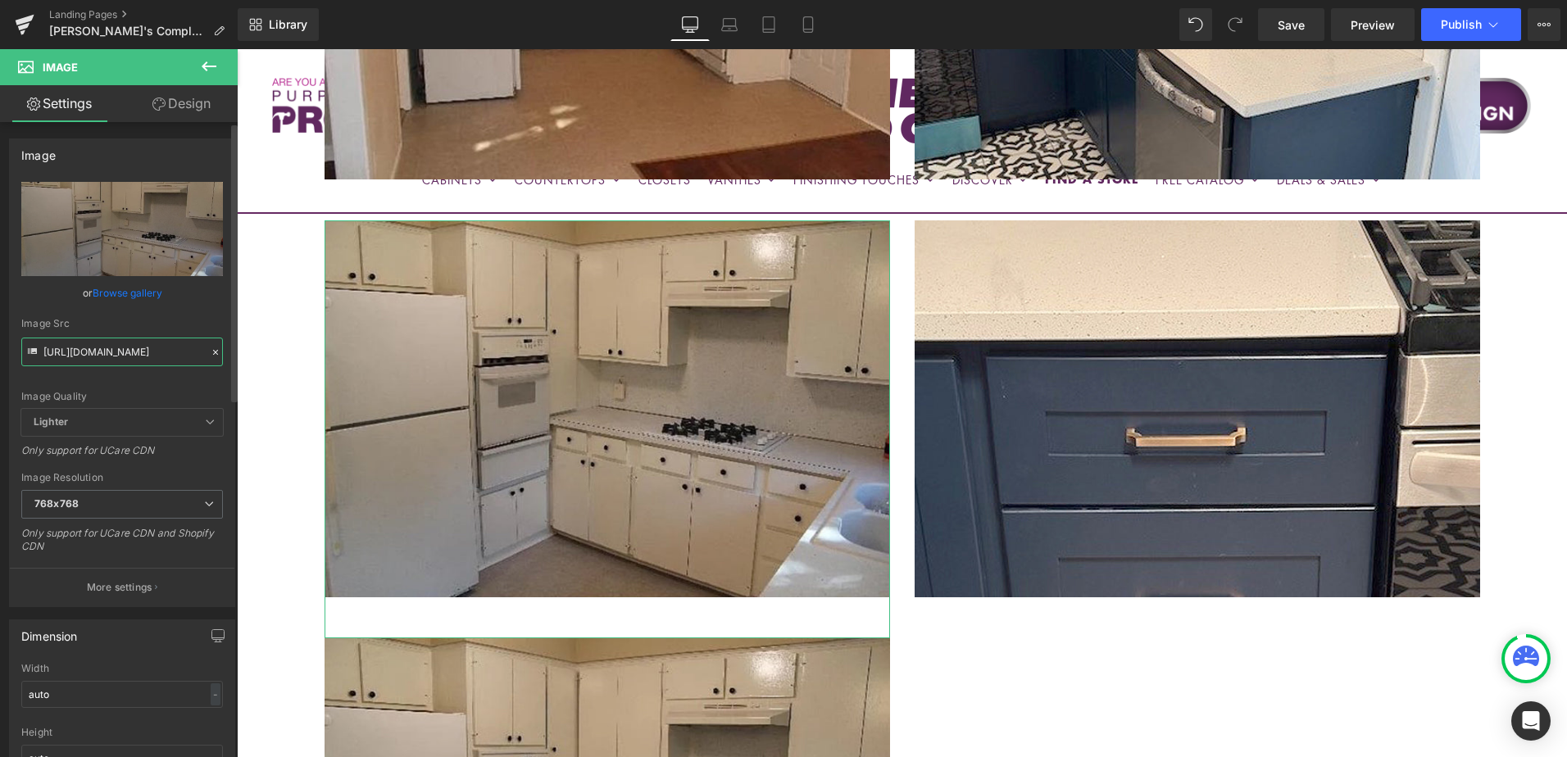
paste input "2"
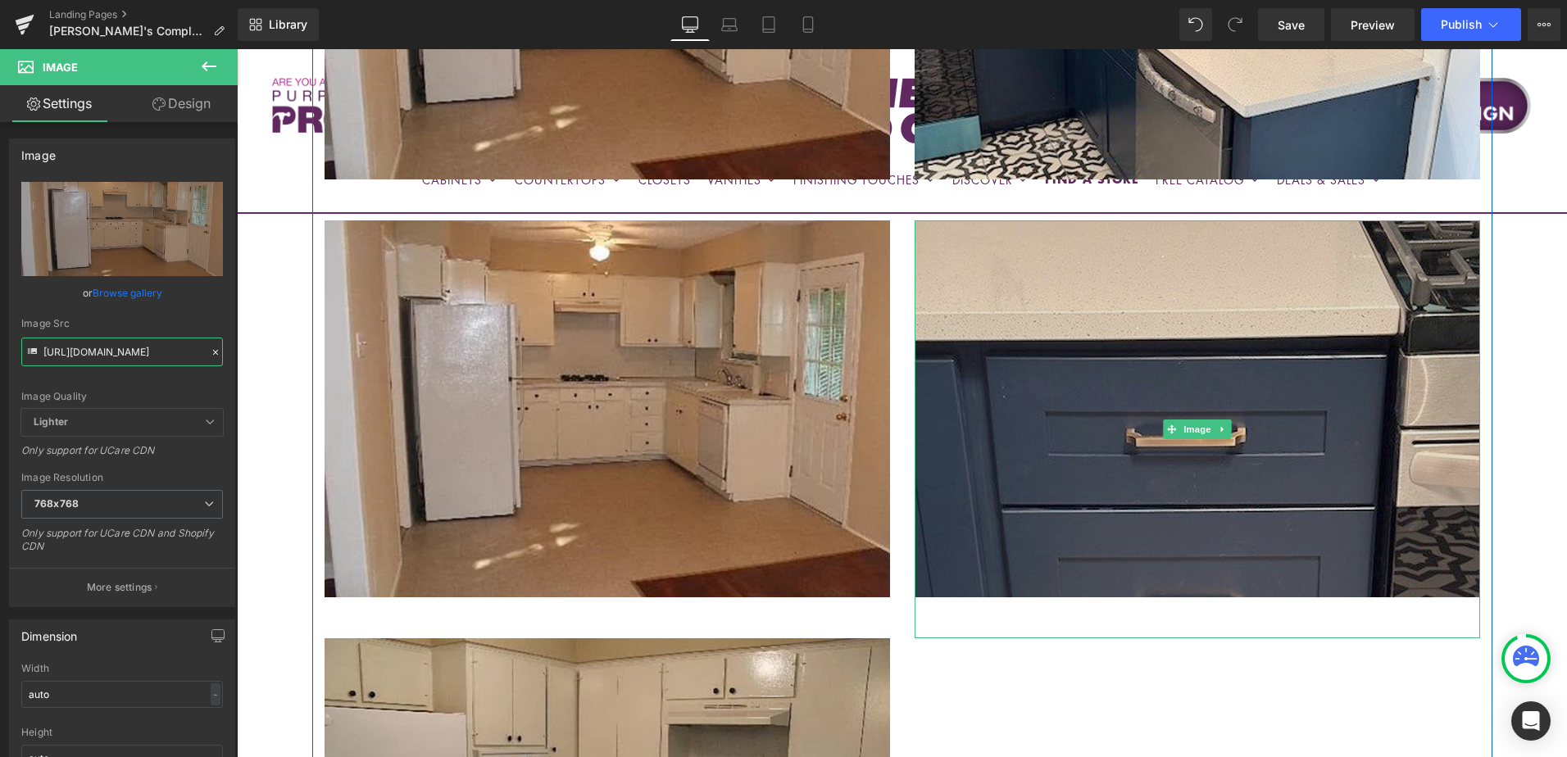
scroll to position [2180, 0]
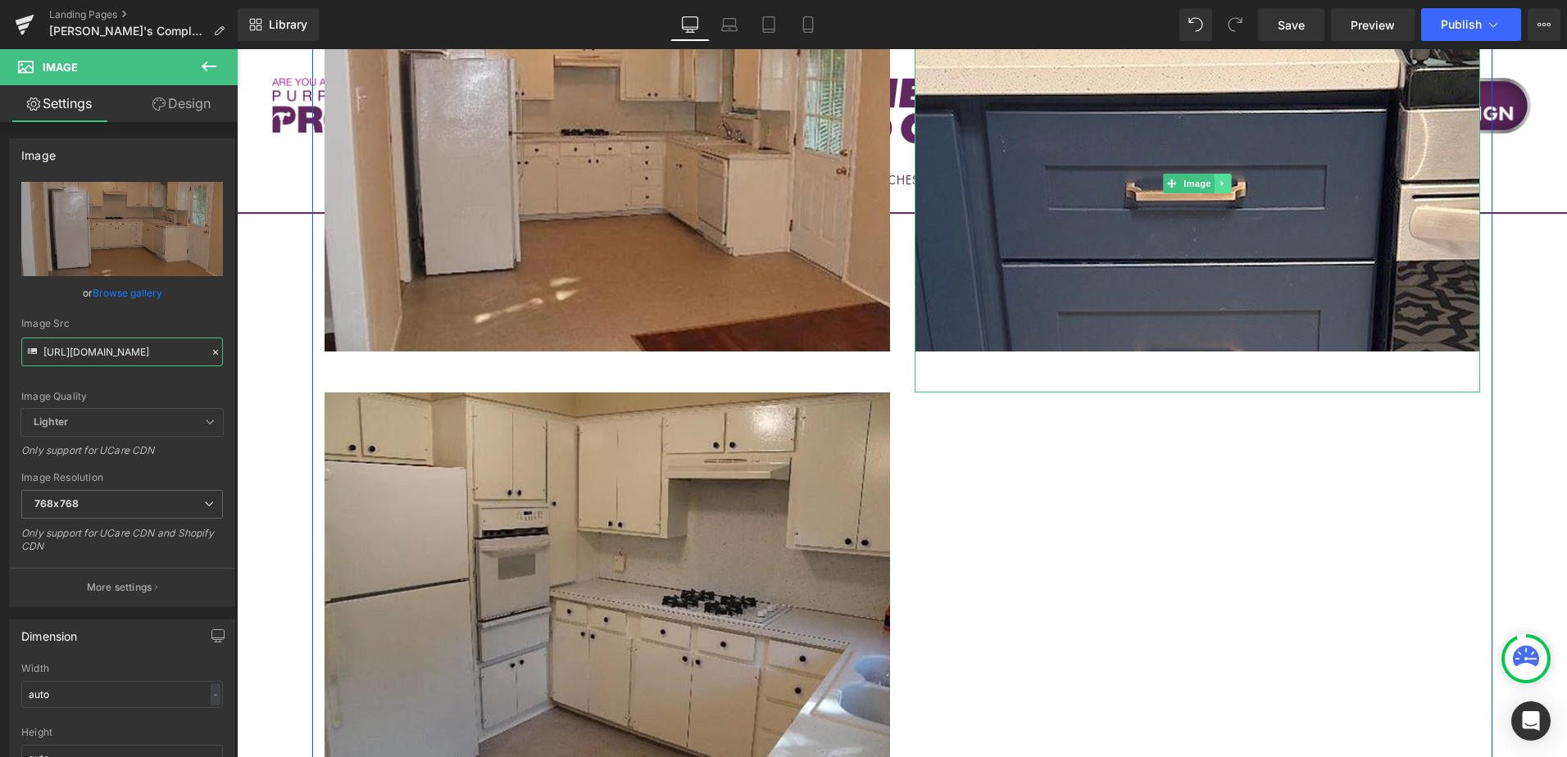
type input "https://cdn.shopify.com/s/files/1/0196/2351/0078/files/BEFORE2_cynthia_768x768.…"
click at [1218, 179] on icon at bounding box center [1222, 184] width 9 height 10
click at [1210, 179] on icon at bounding box center [1214, 184] width 9 height 10
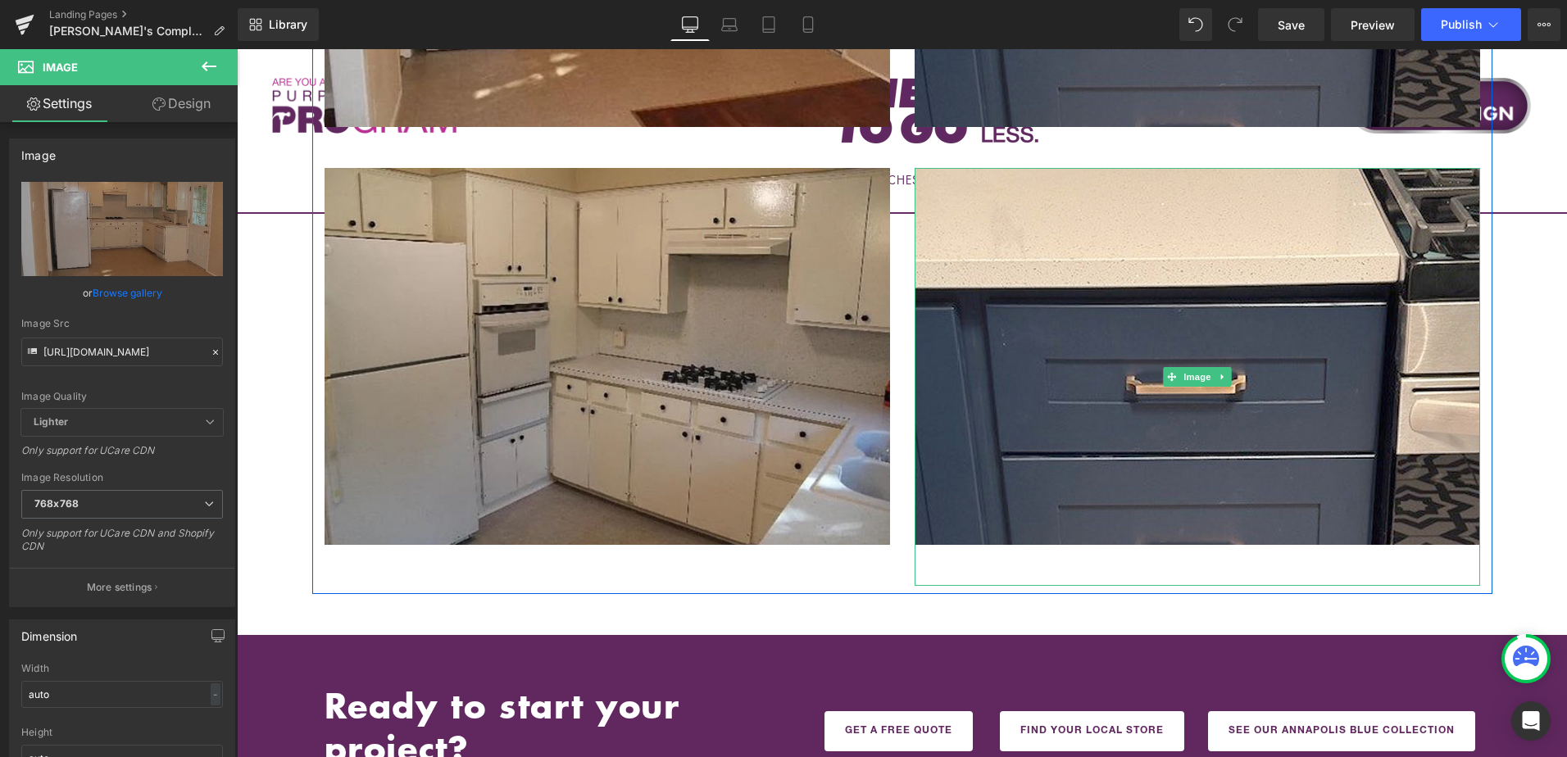
scroll to position [2426, 0]
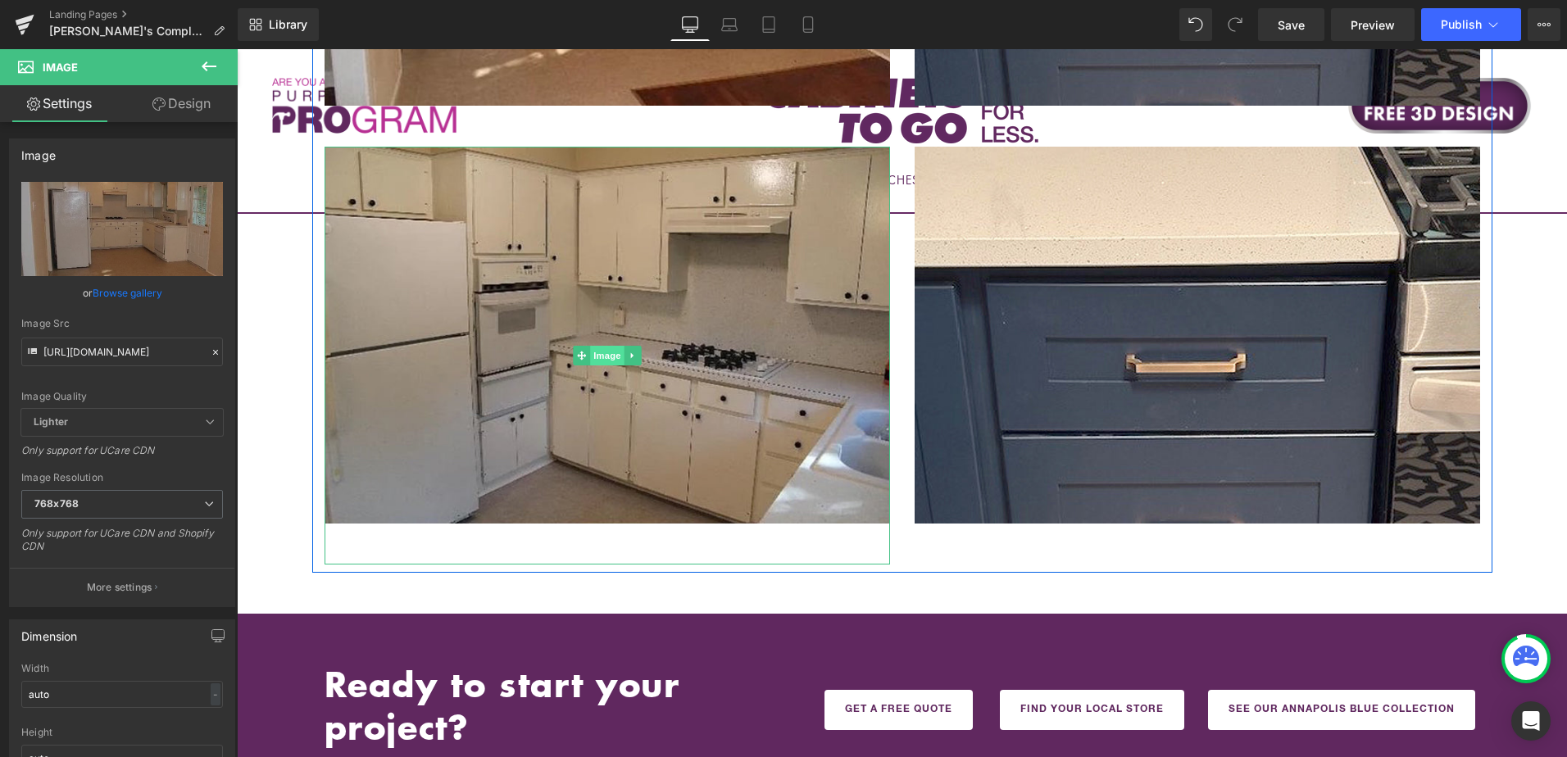
click at [598, 346] on span "Image" at bounding box center [607, 356] width 34 height 20
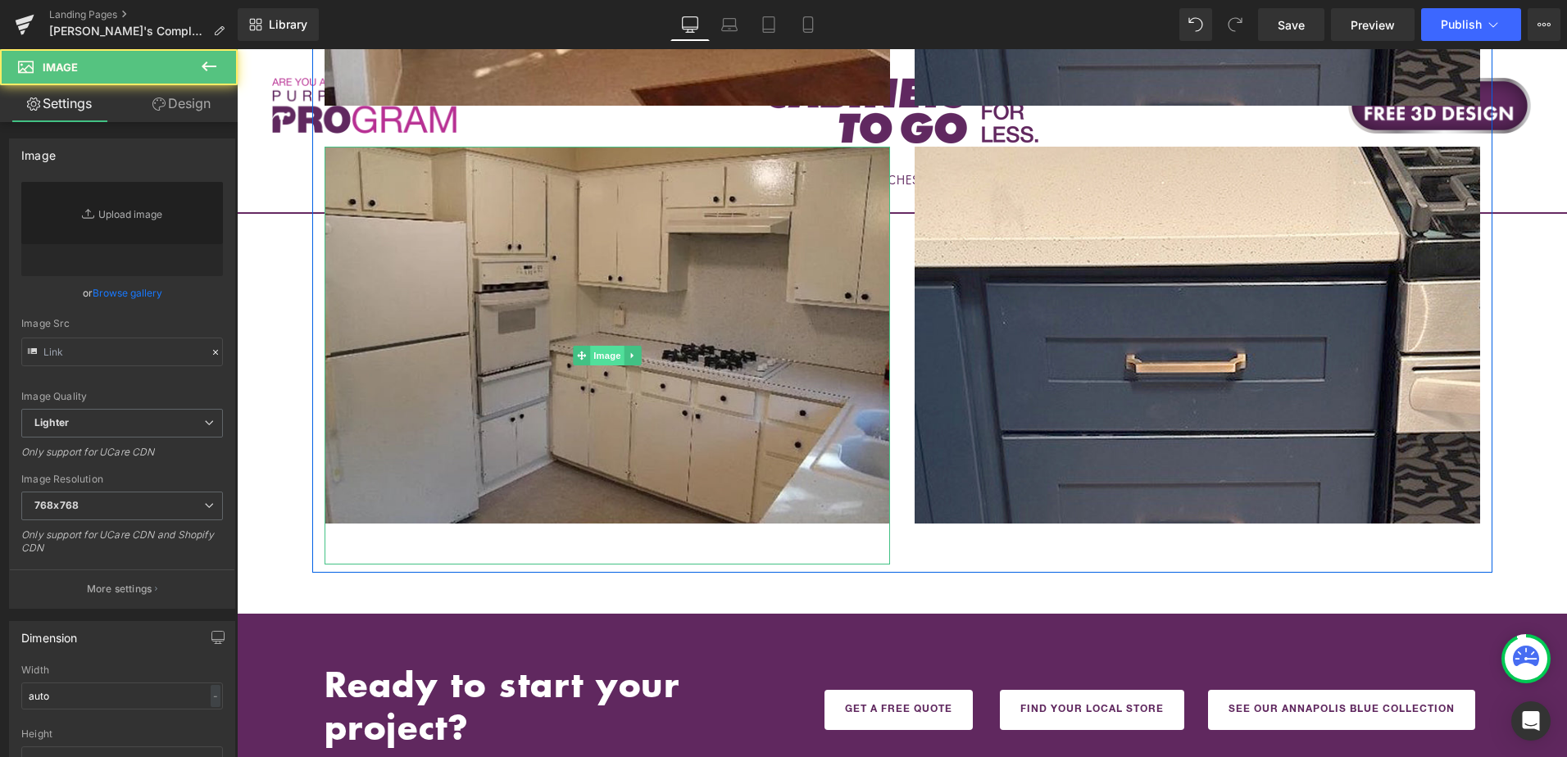
type input "https://cdn.shopify.com/s/files/1/0196/2351/0078/files/BEFORE1_cynthia_768x768.…"
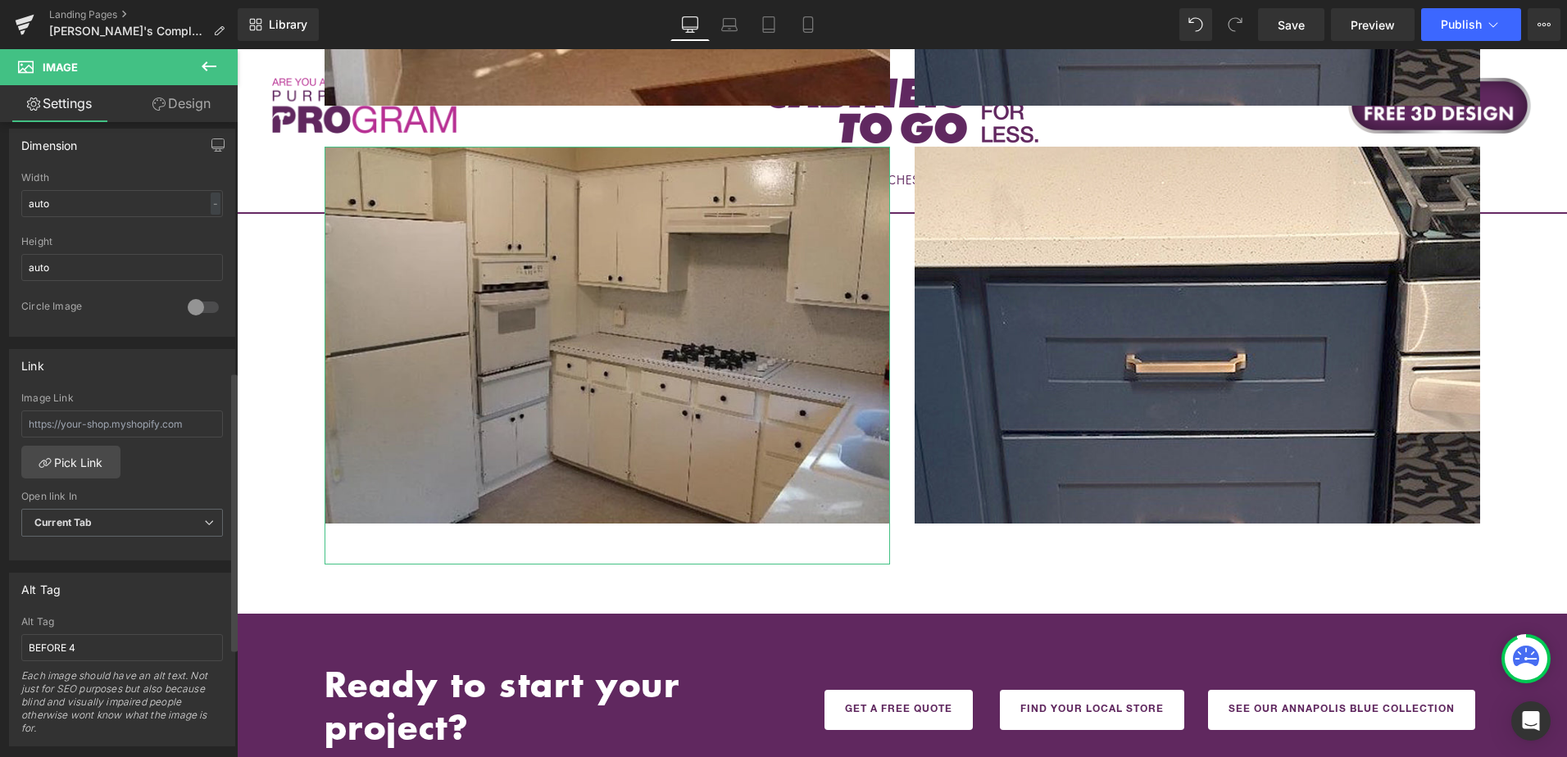
scroll to position [656, 0]
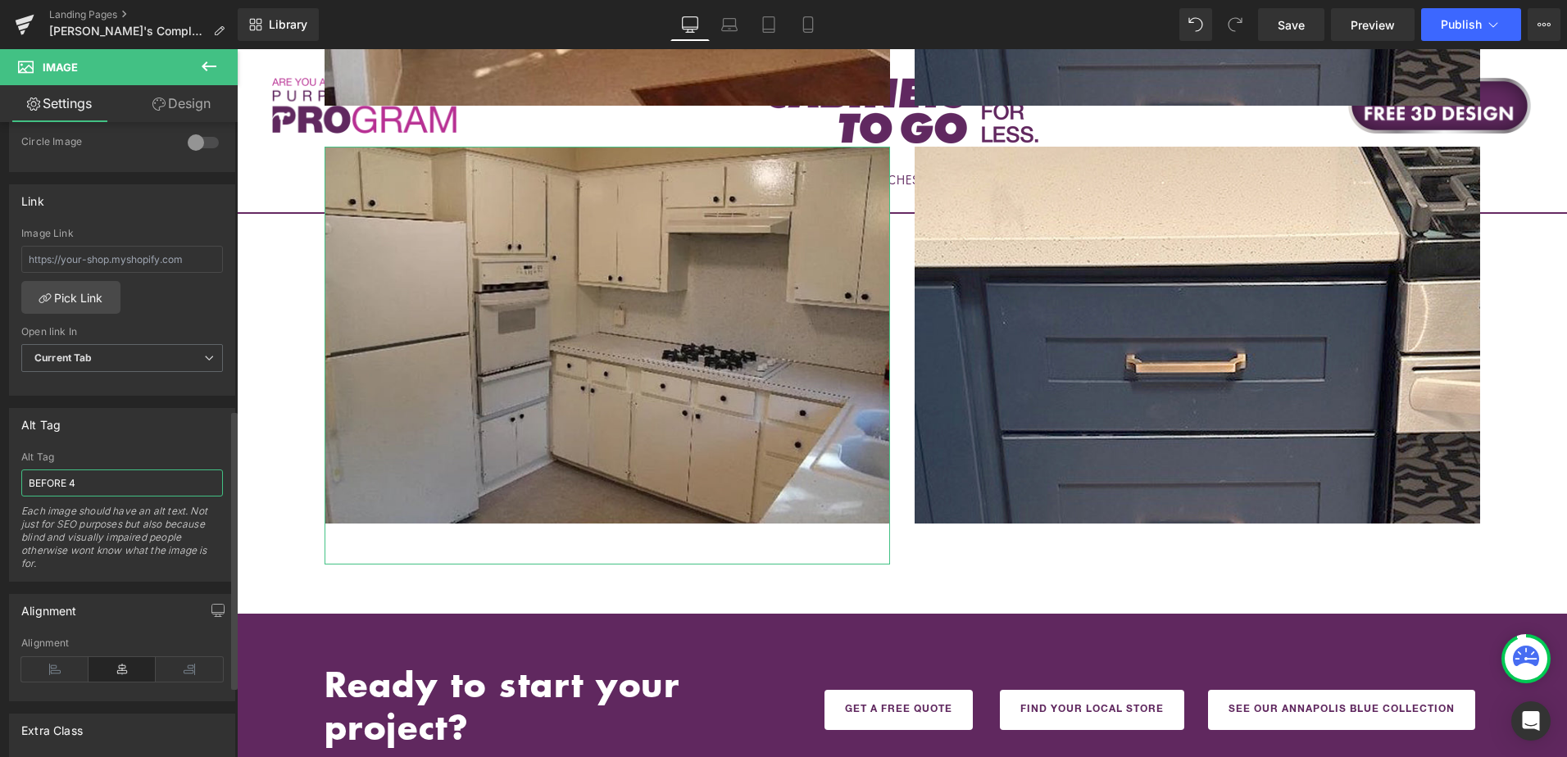
click at [99, 487] on input "BEFORE 4" at bounding box center [122, 483] width 202 height 27
type input "BEFORE 5"
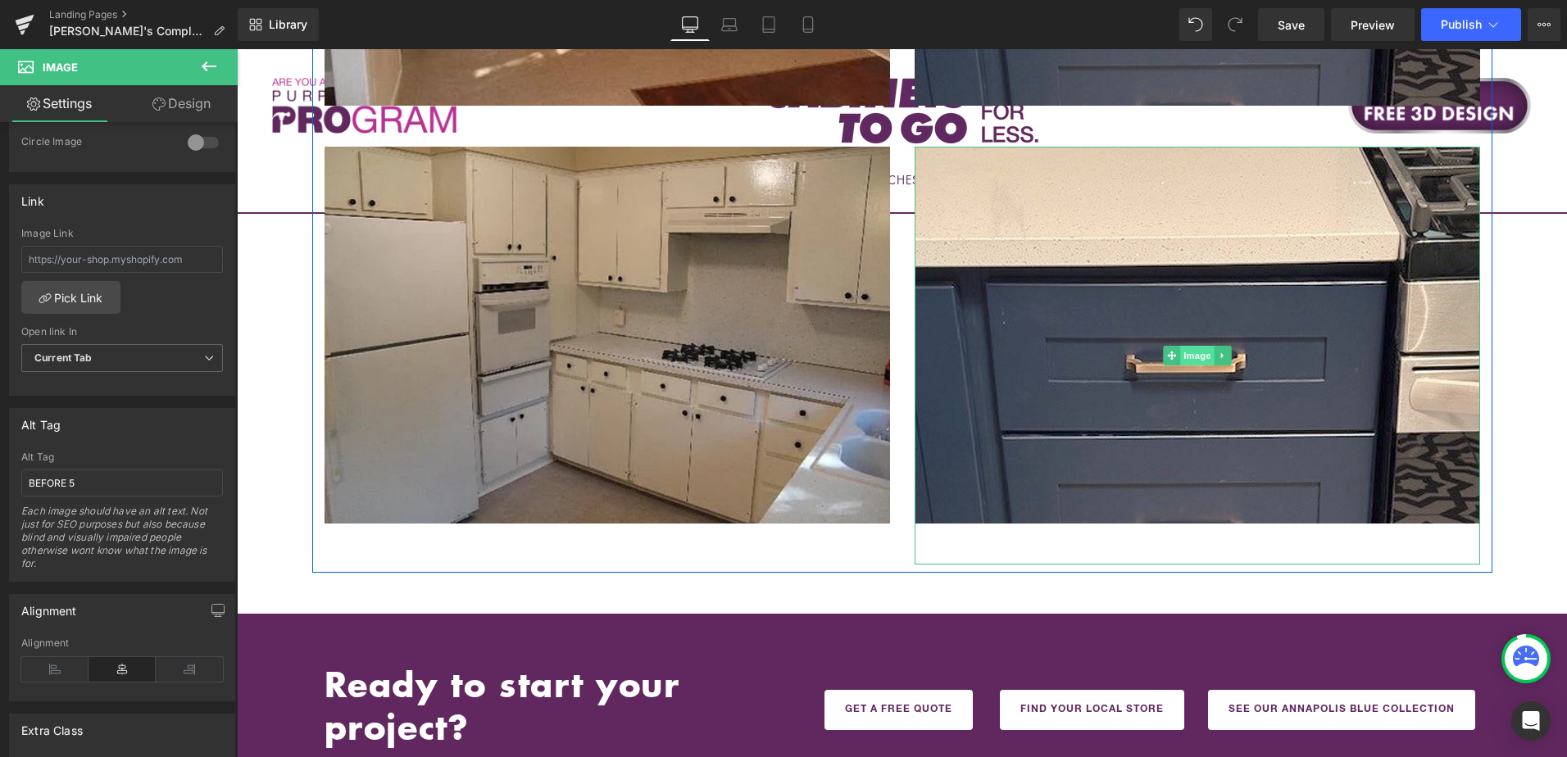
click at [1188, 346] on span "Image" at bounding box center [1197, 356] width 34 height 20
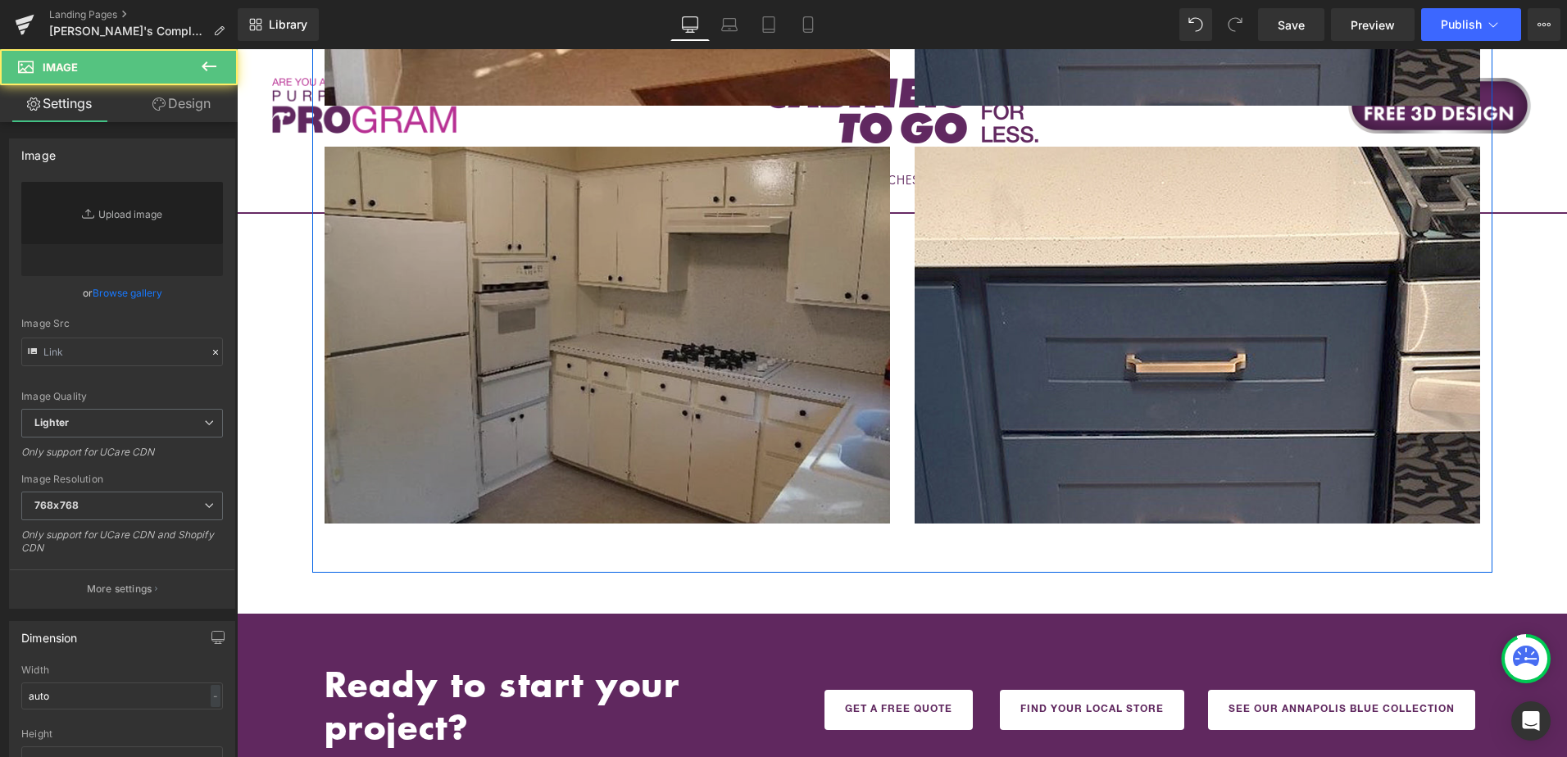
type input "https://cdn.shopify.com/s/files/1/0196/2351/0078/files/AFTER4_cynthia_768x768.j…"
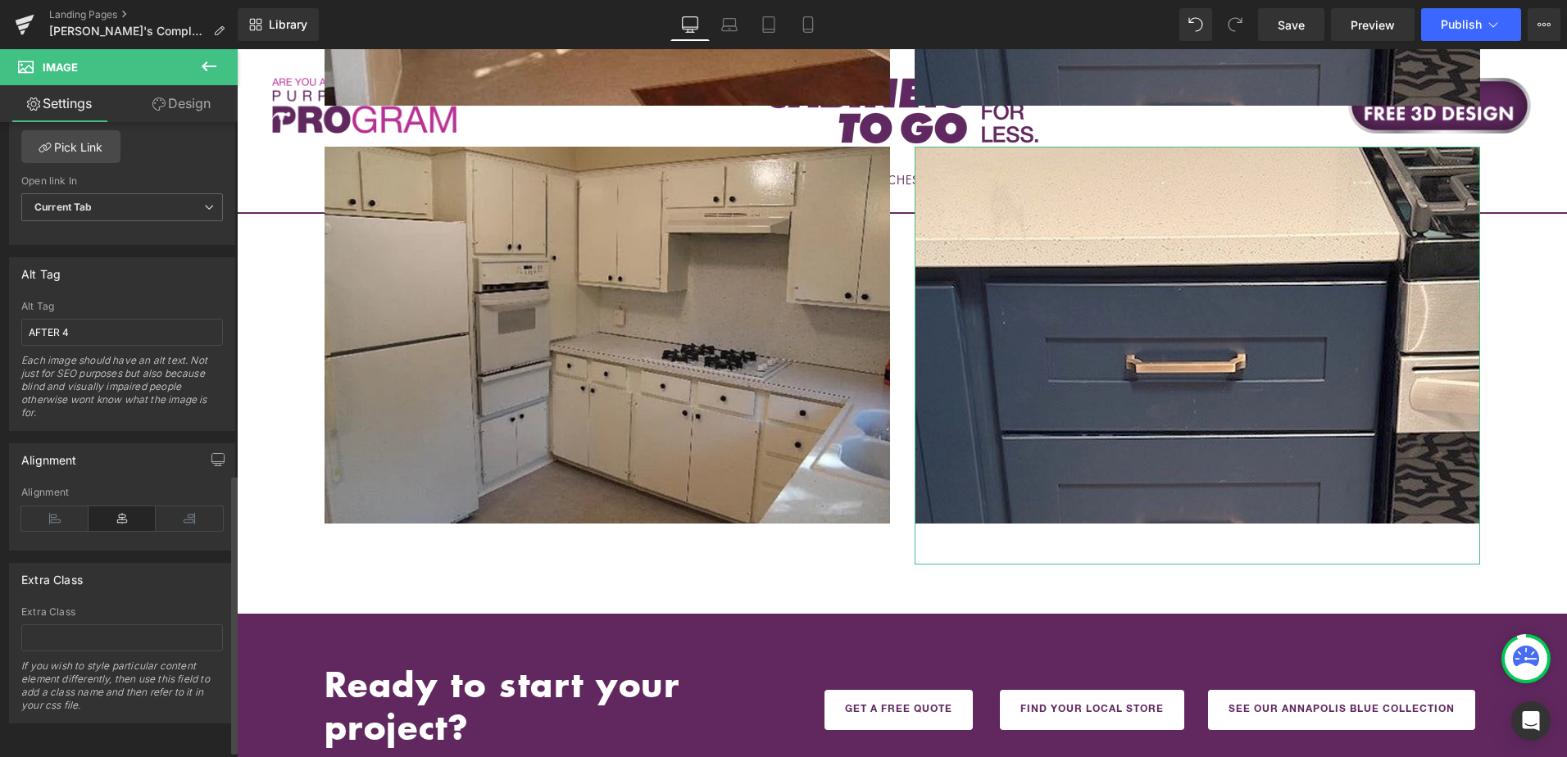
scroll to position [819, 0]
click at [97, 320] on input "AFTER 4" at bounding box center [122, 332] width 202 height 27
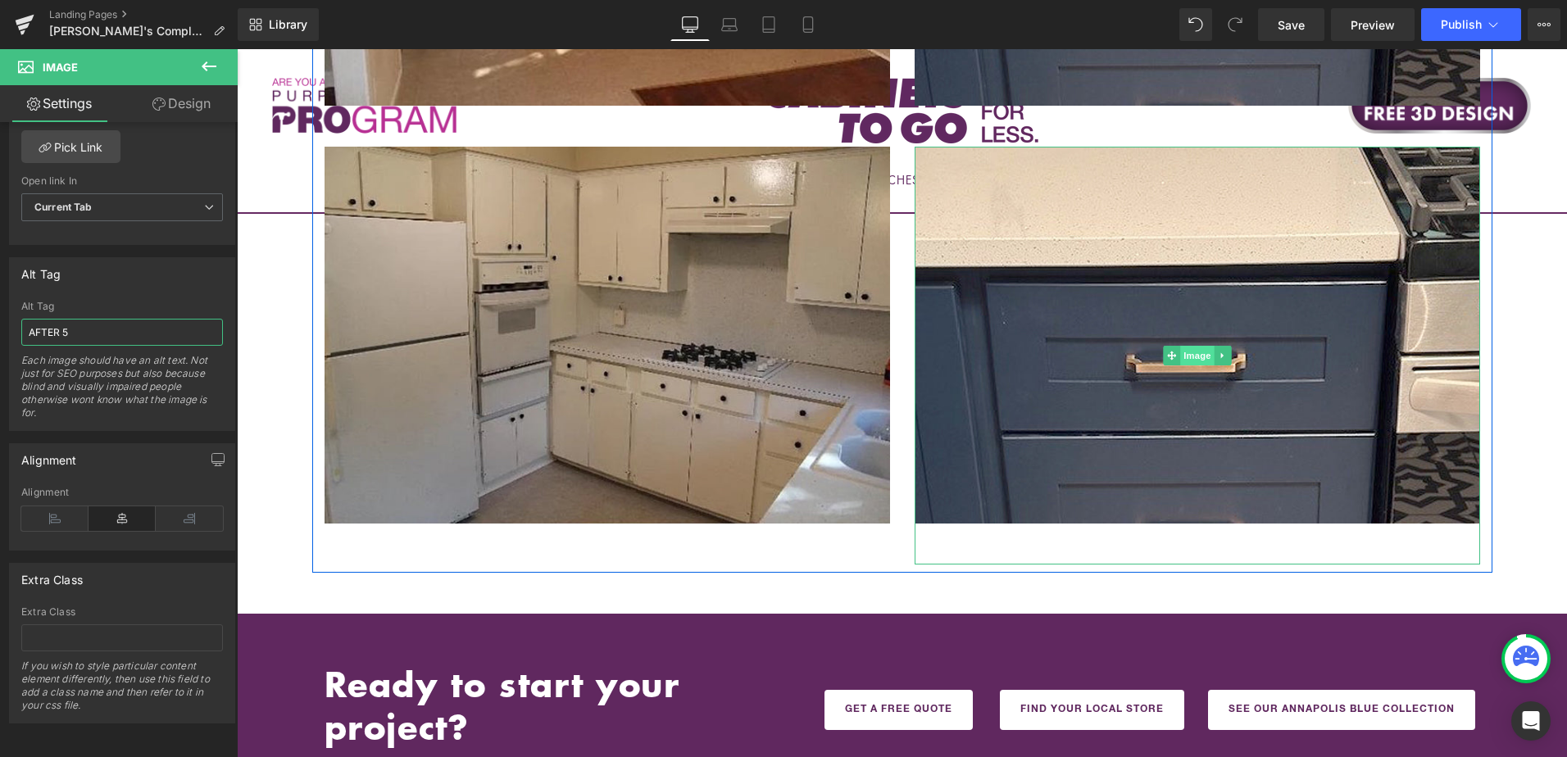
click at [1184, 346] on span "Image" at bounding box center [1197, 356] width 34 height 20
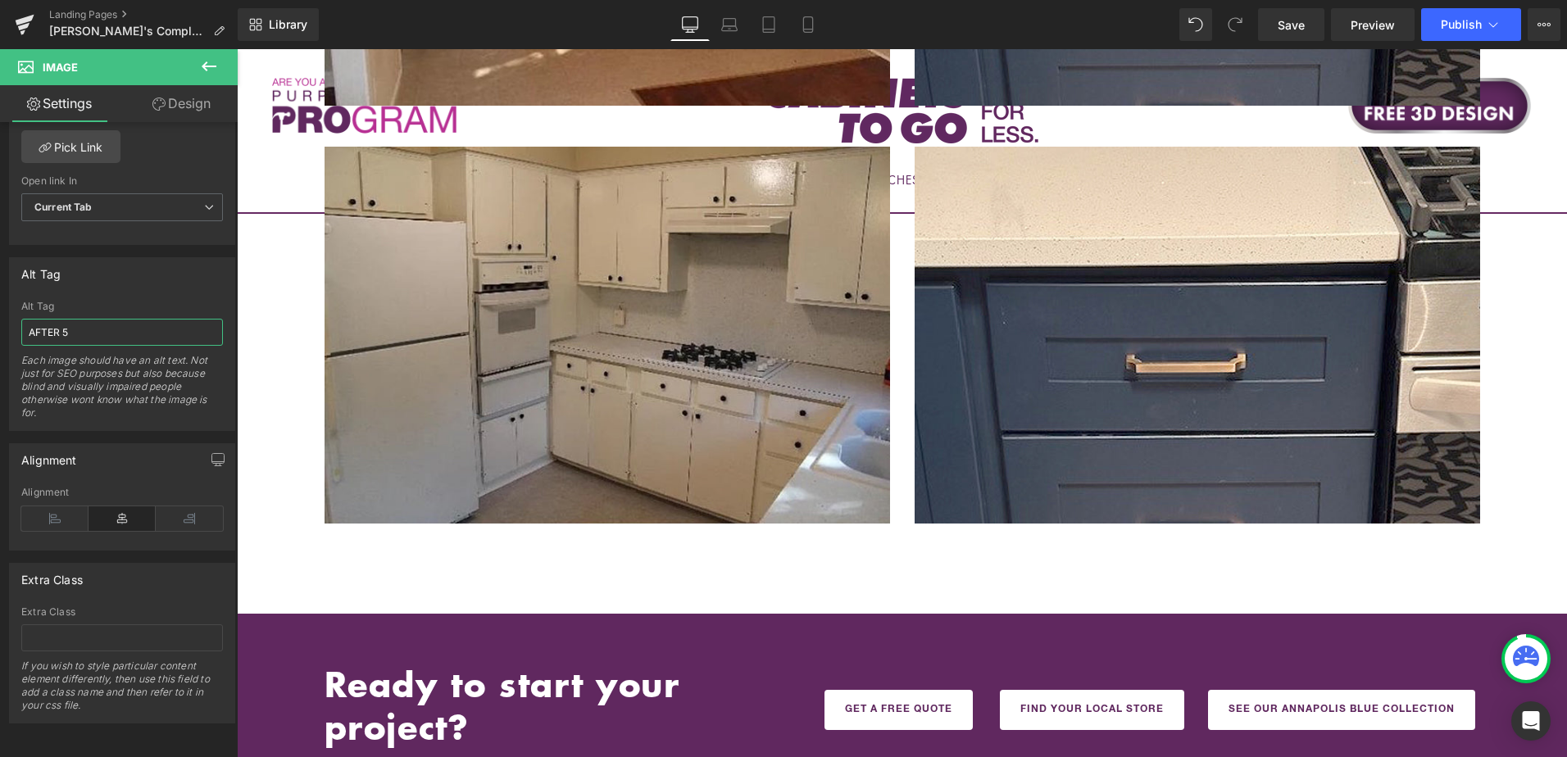
type input "AFTER 5"
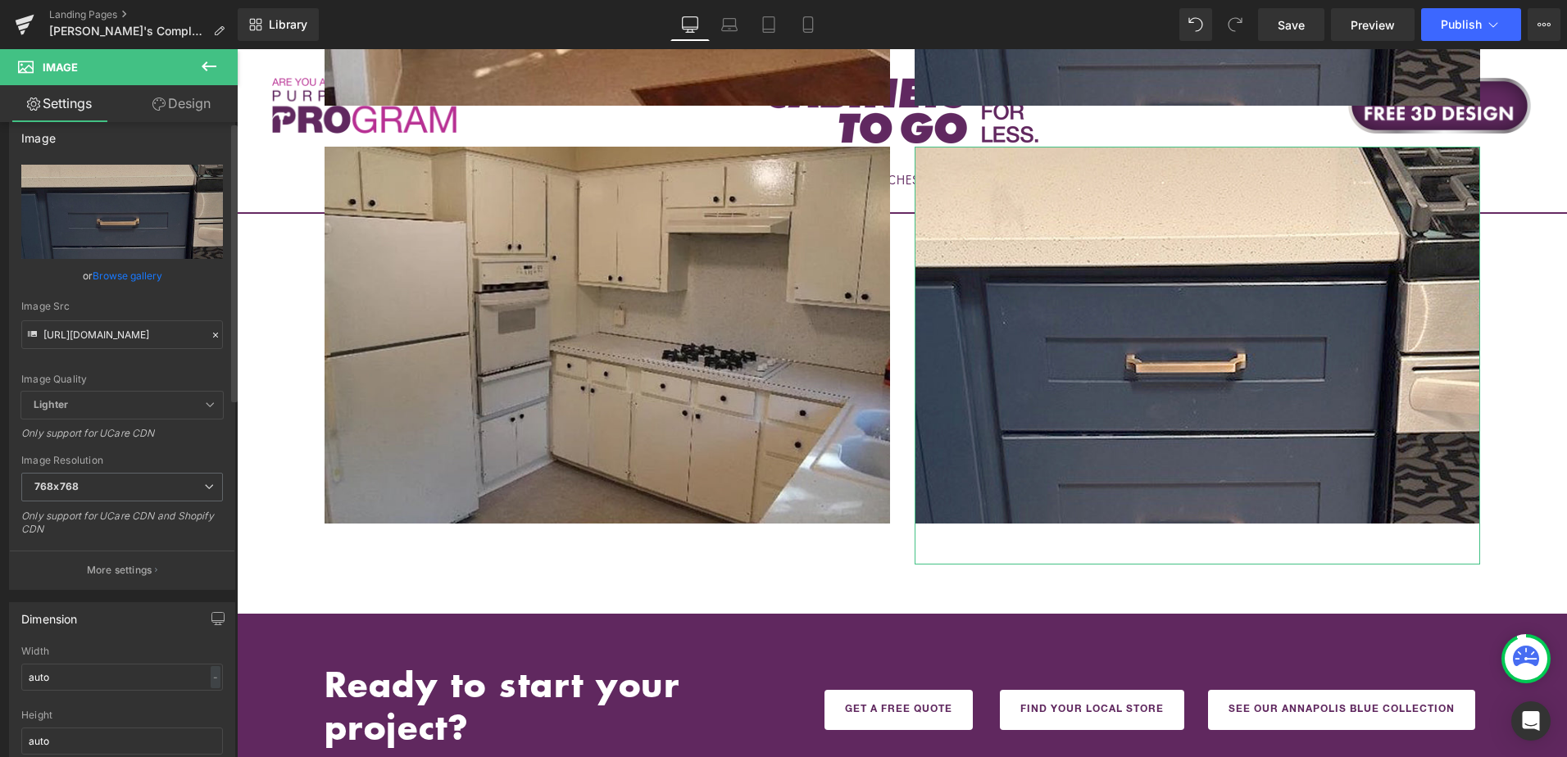
scroll to position [0, 0]
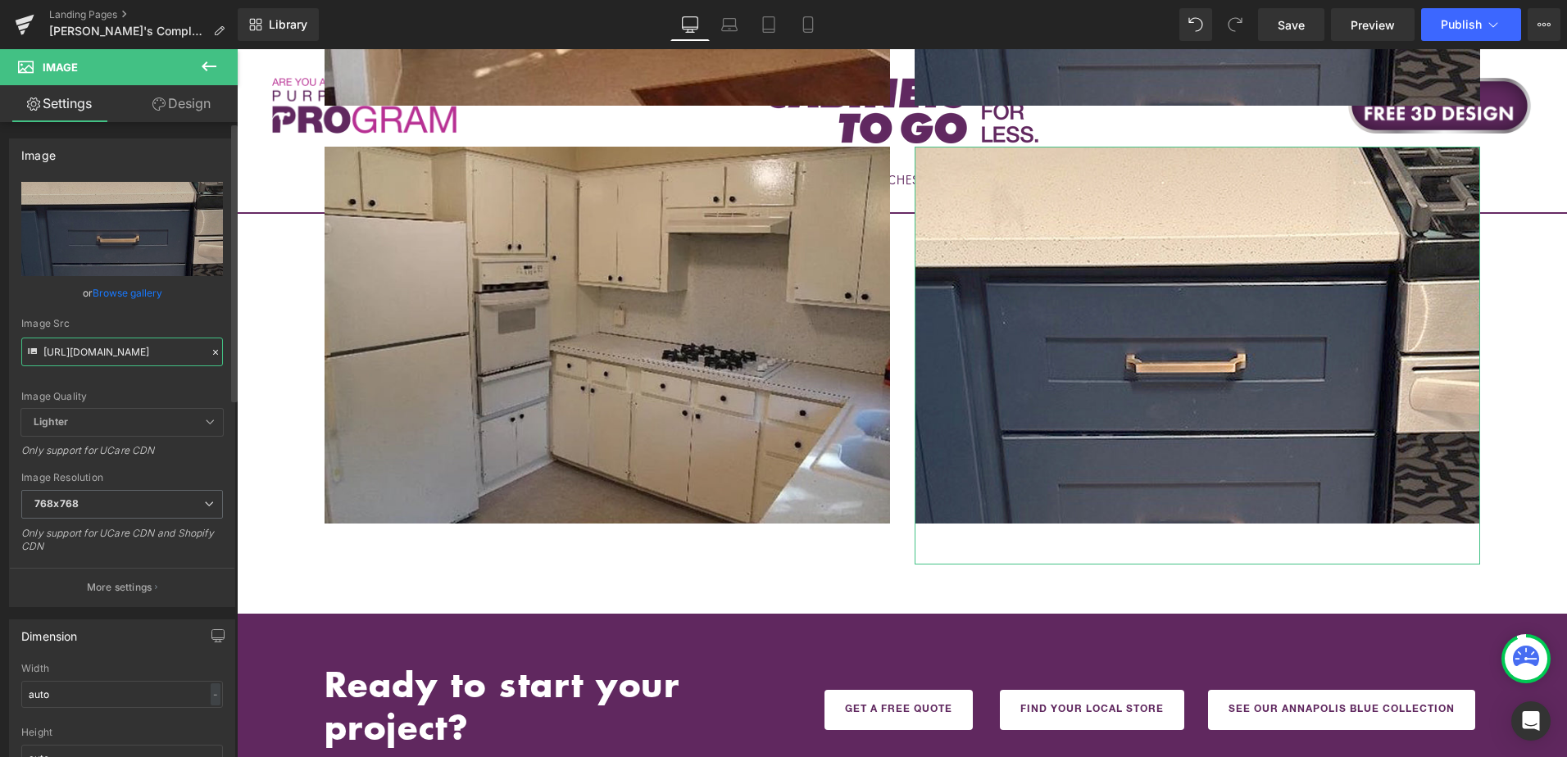
click at [116, 349] on input "https://cdn.shopify.com/s/files/1/0196/2351/0078/files/AFTER4_cynthia_768x768.j…" at bounding box center [122, 352] width 202 height 29
paste input "5_cynthia"
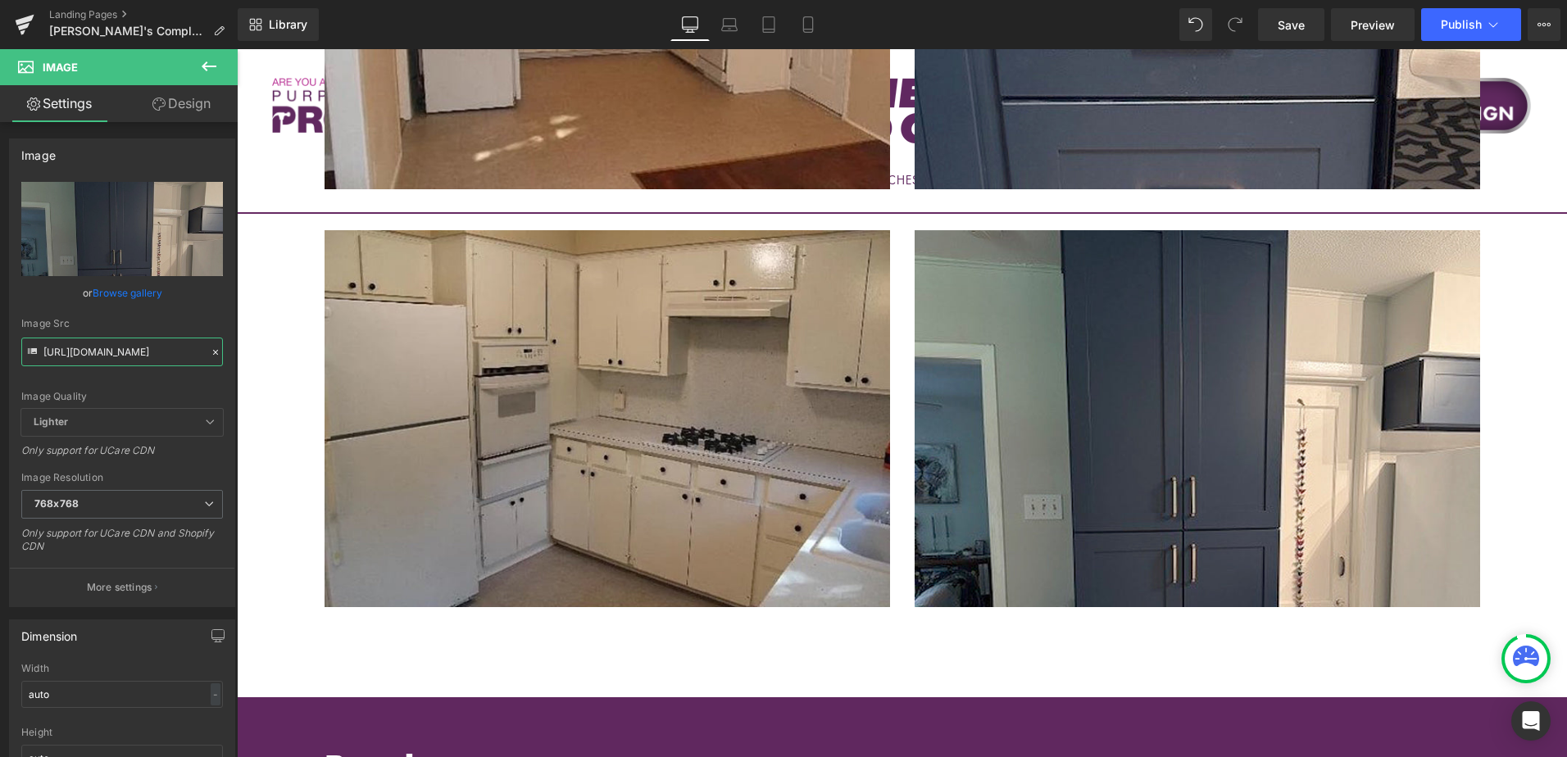
scroll to position [2262, 0]
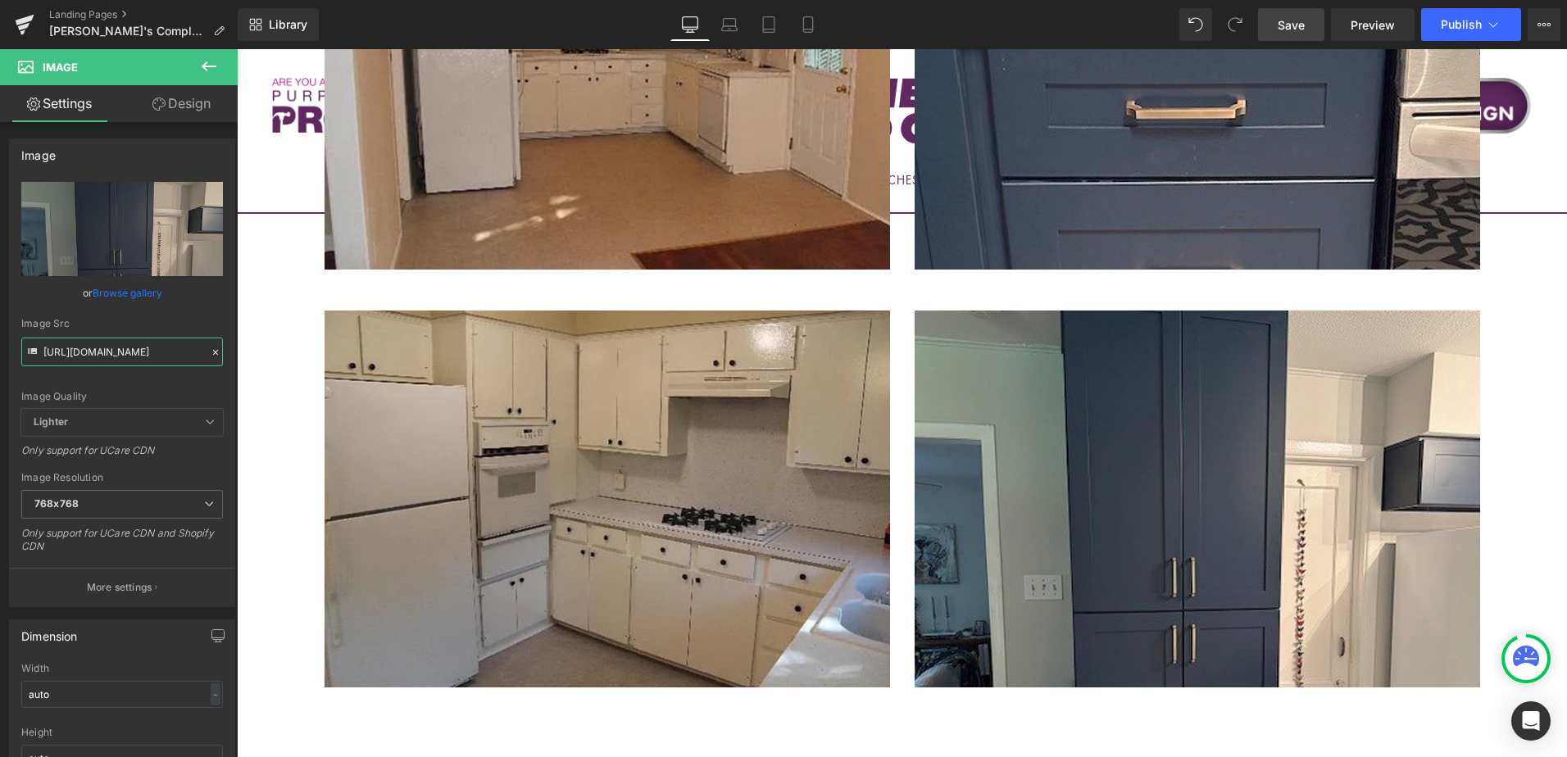
type input "https://cdn.shopify.com/s/files/1/0196/2351/0078/files/AFTER5_cynthia_768x768.j…"
click at [1308, 30] on link "Save" at bounding box center [1291, 24] width 66 height 33
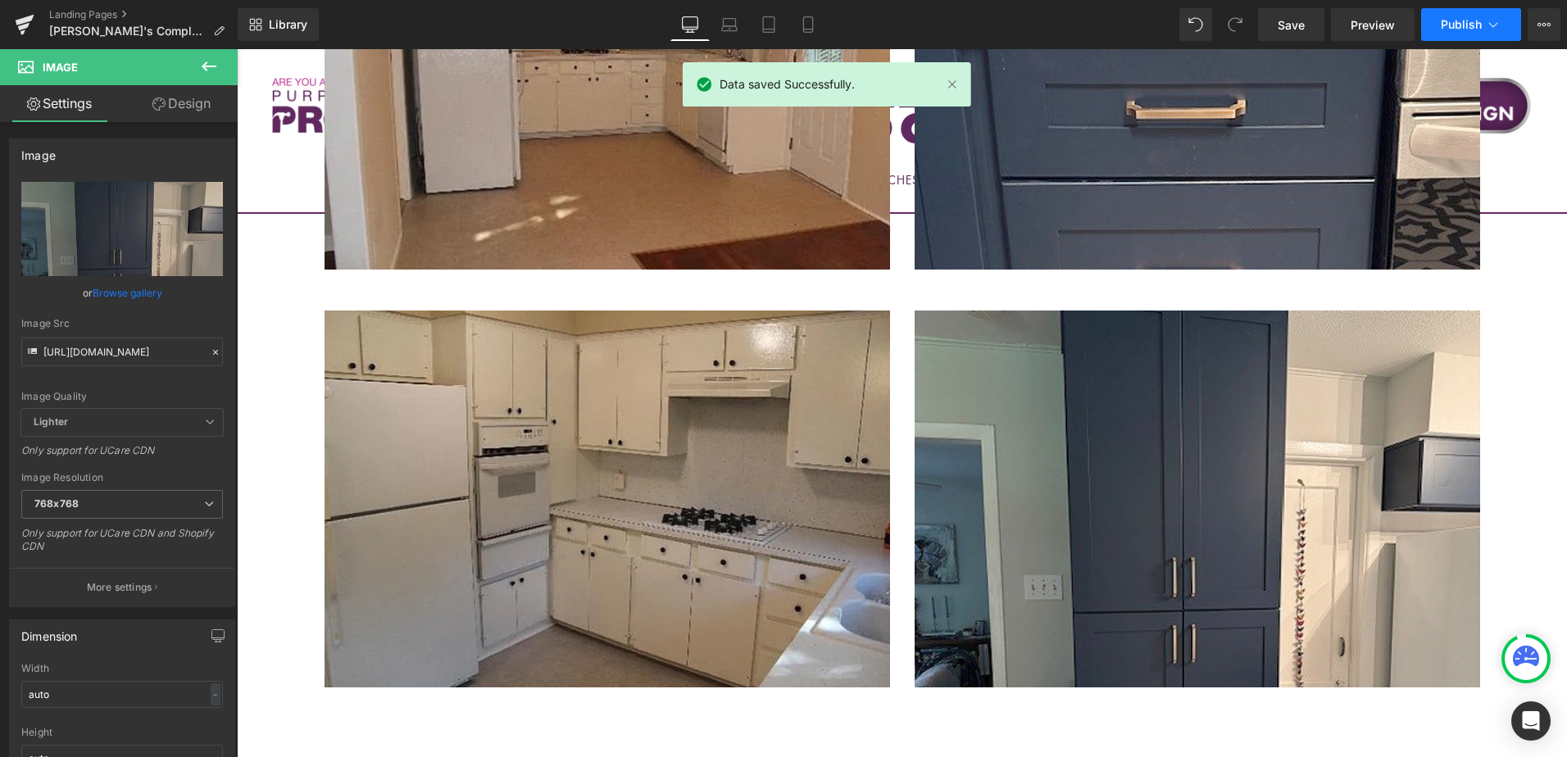
click at [1469, 30] on span "Publish" at bounding box center [1461, 24] width 41 height 13
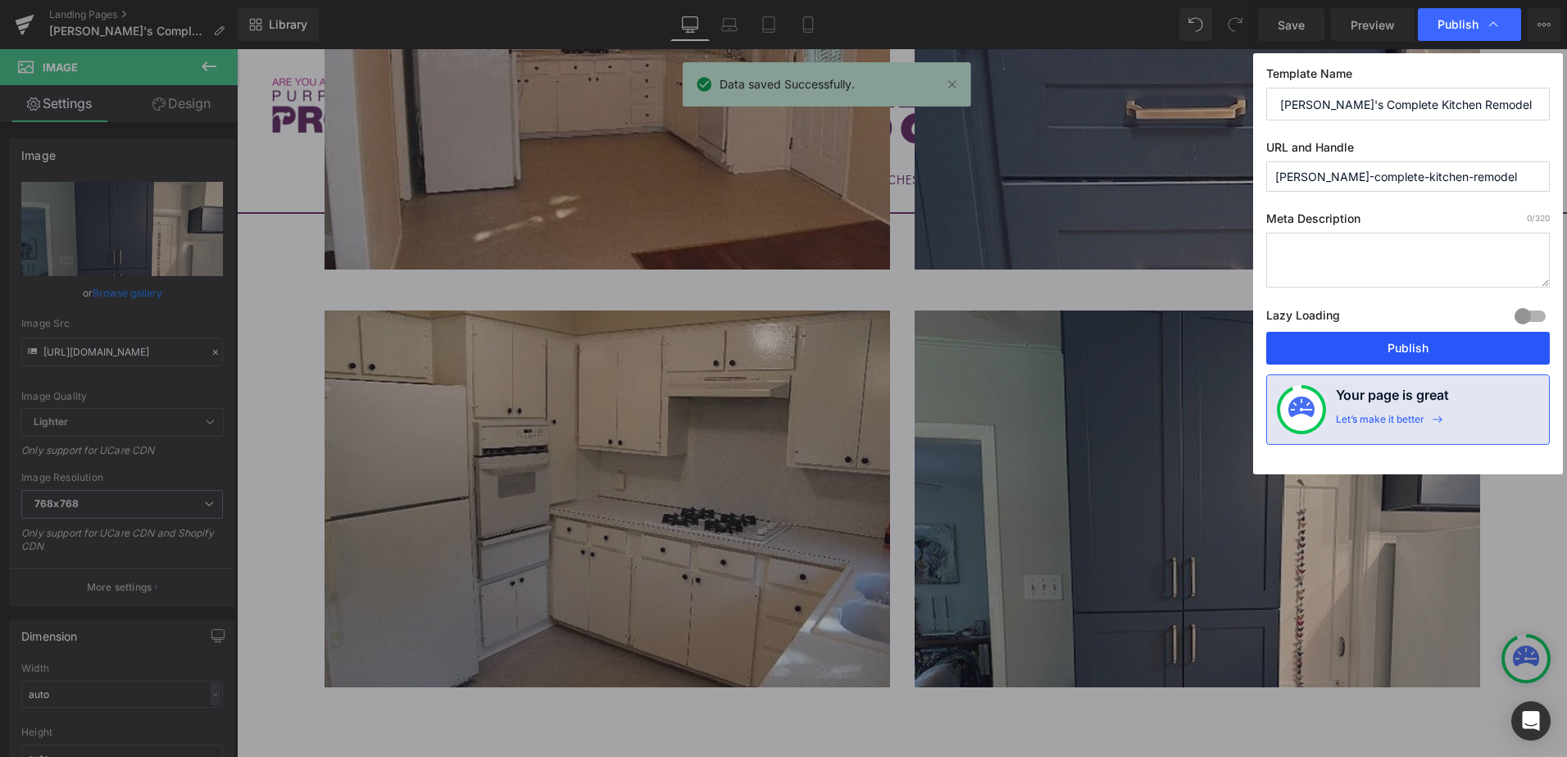
click at [1449, 344] on button "Publish" at bounding box center [1408, 348] width 284 height 33
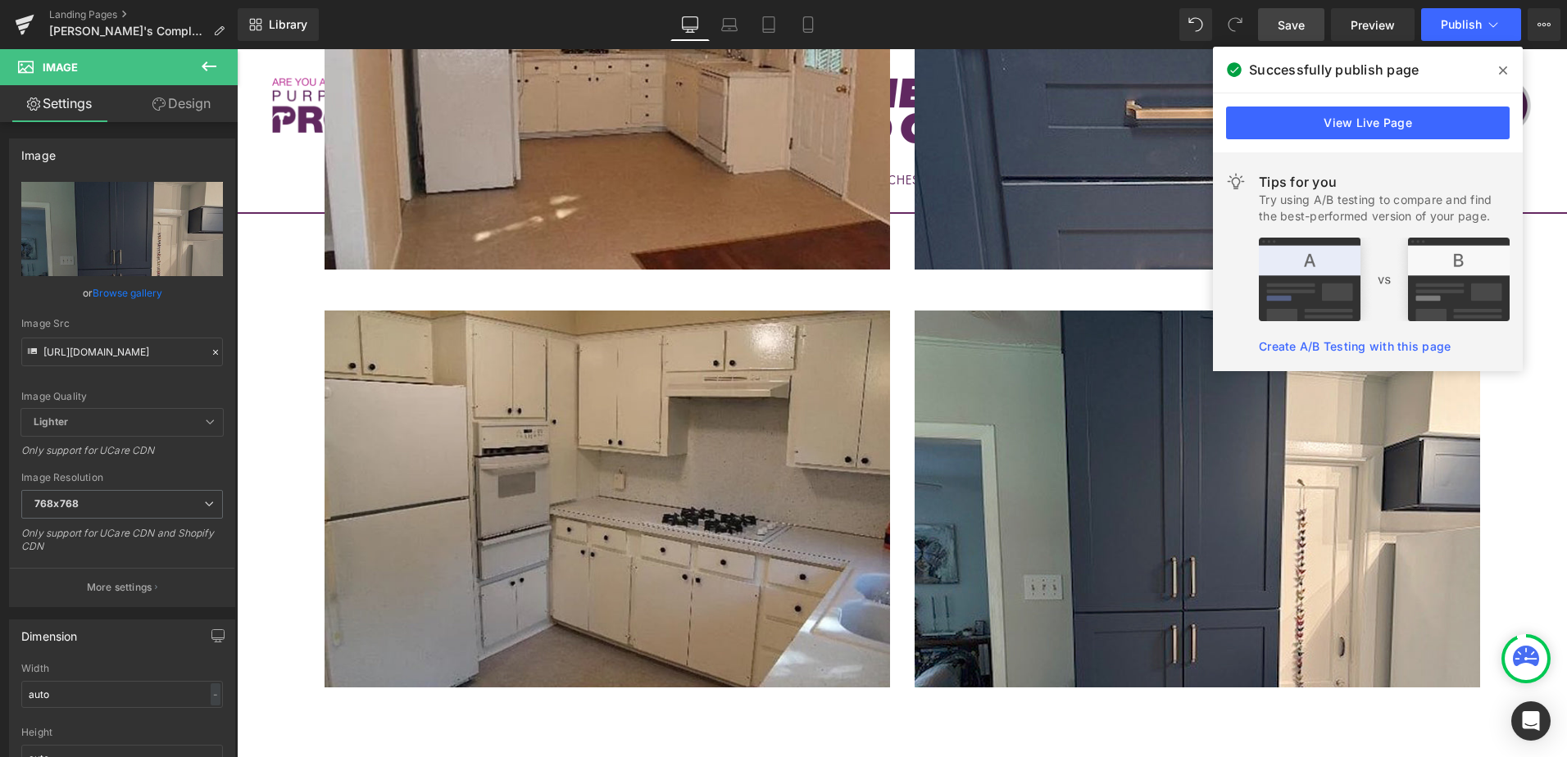
click at [1305, 32] on span "Save" at bounding box center [1291, 24] width 27 height 17
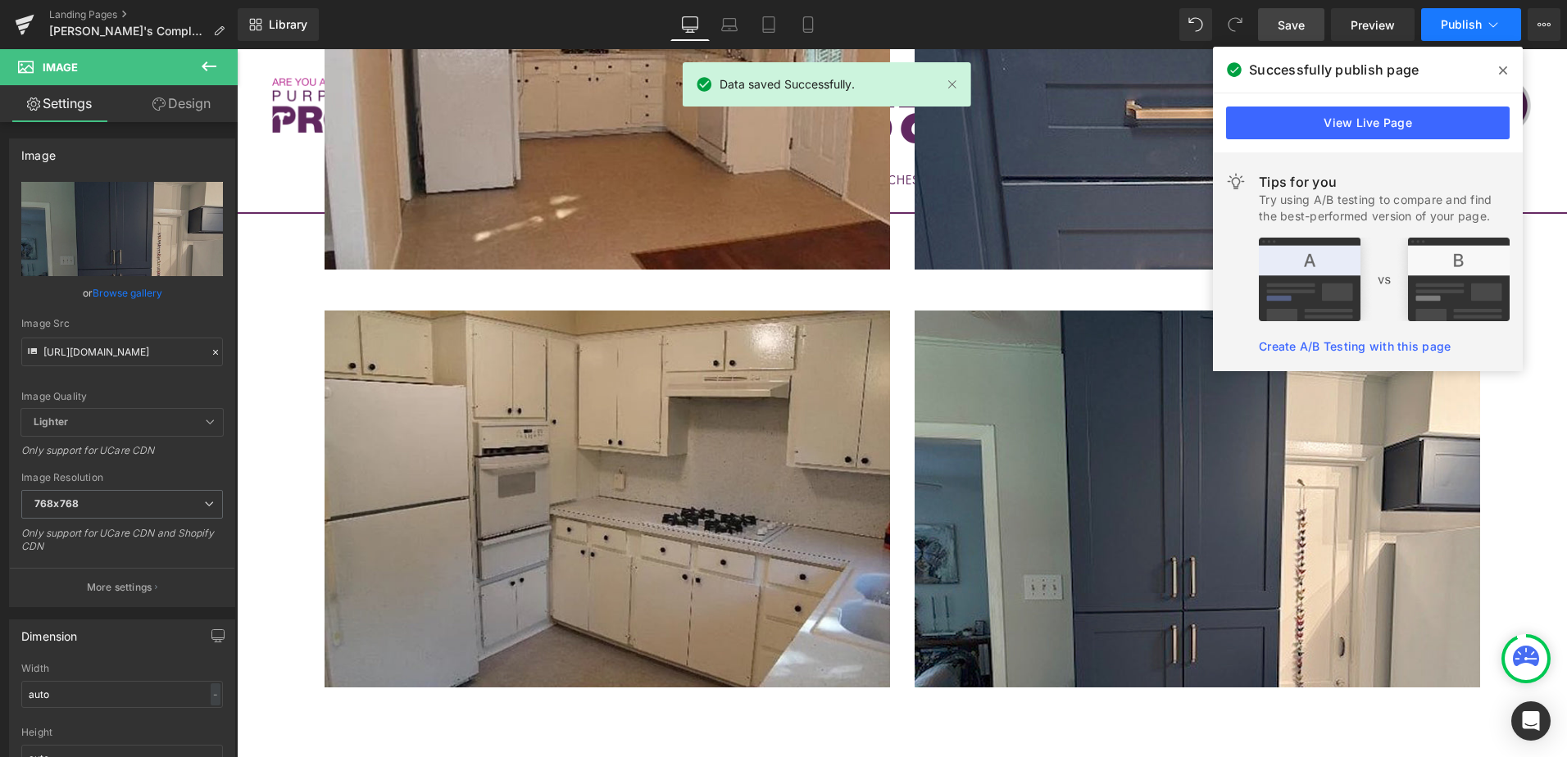
click at [1469, 23] on span "Publish" at bounding box center [1461, 24] width 41 height 13
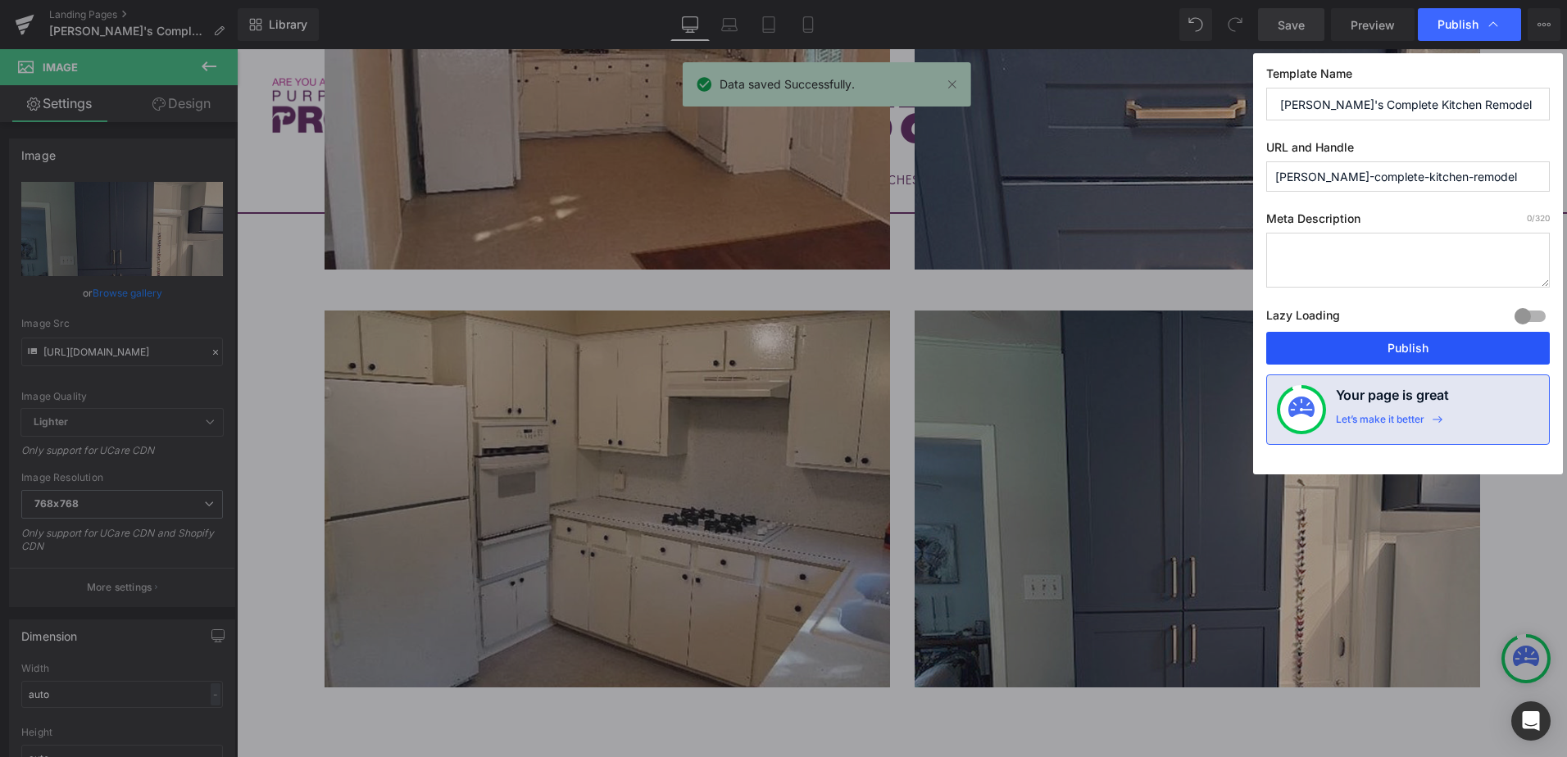
click at [1457, 342] on button "Publish" at bounding box center [1408, 348] width 284 height 33
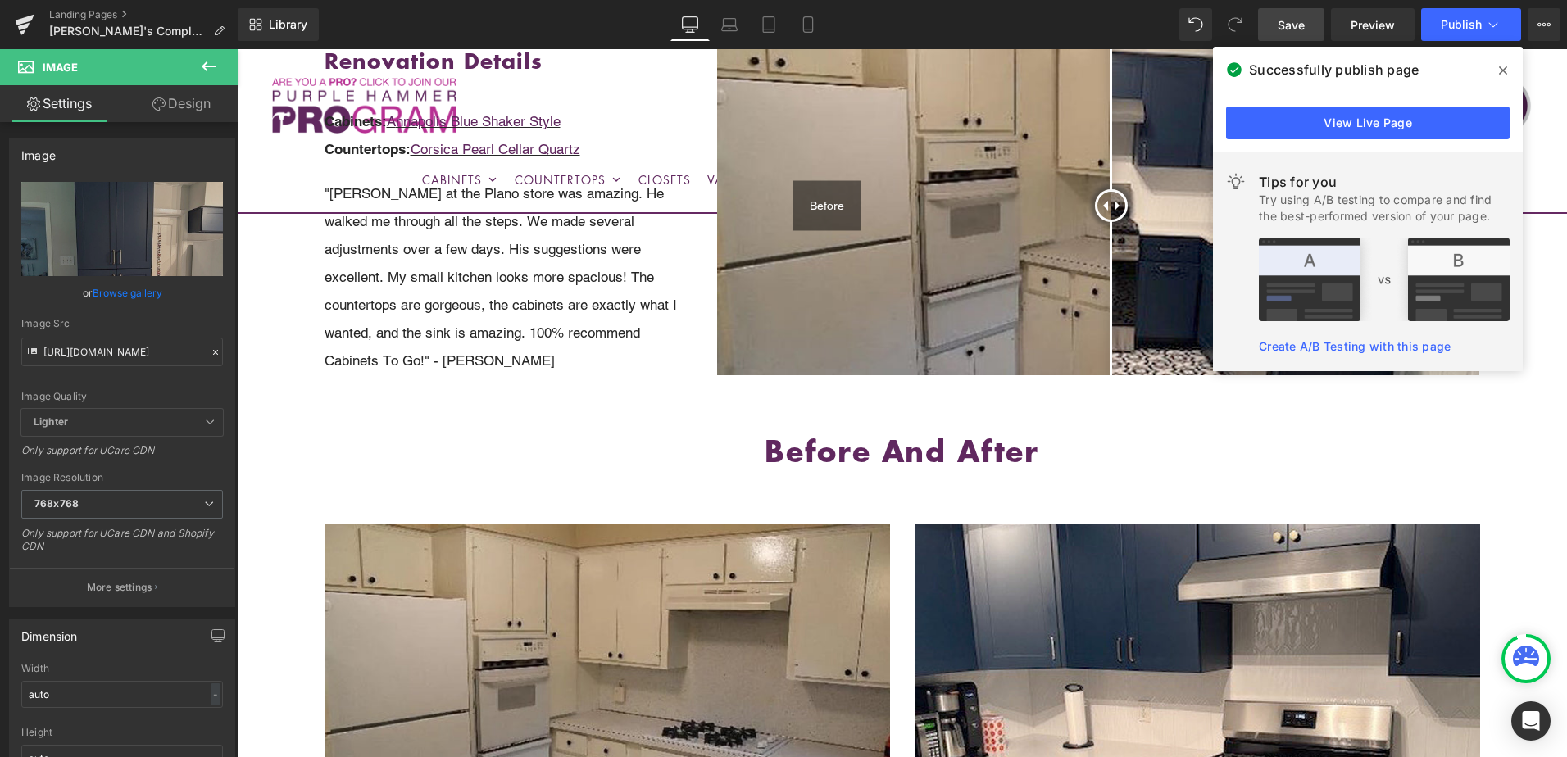
scroll to position [49, 0]
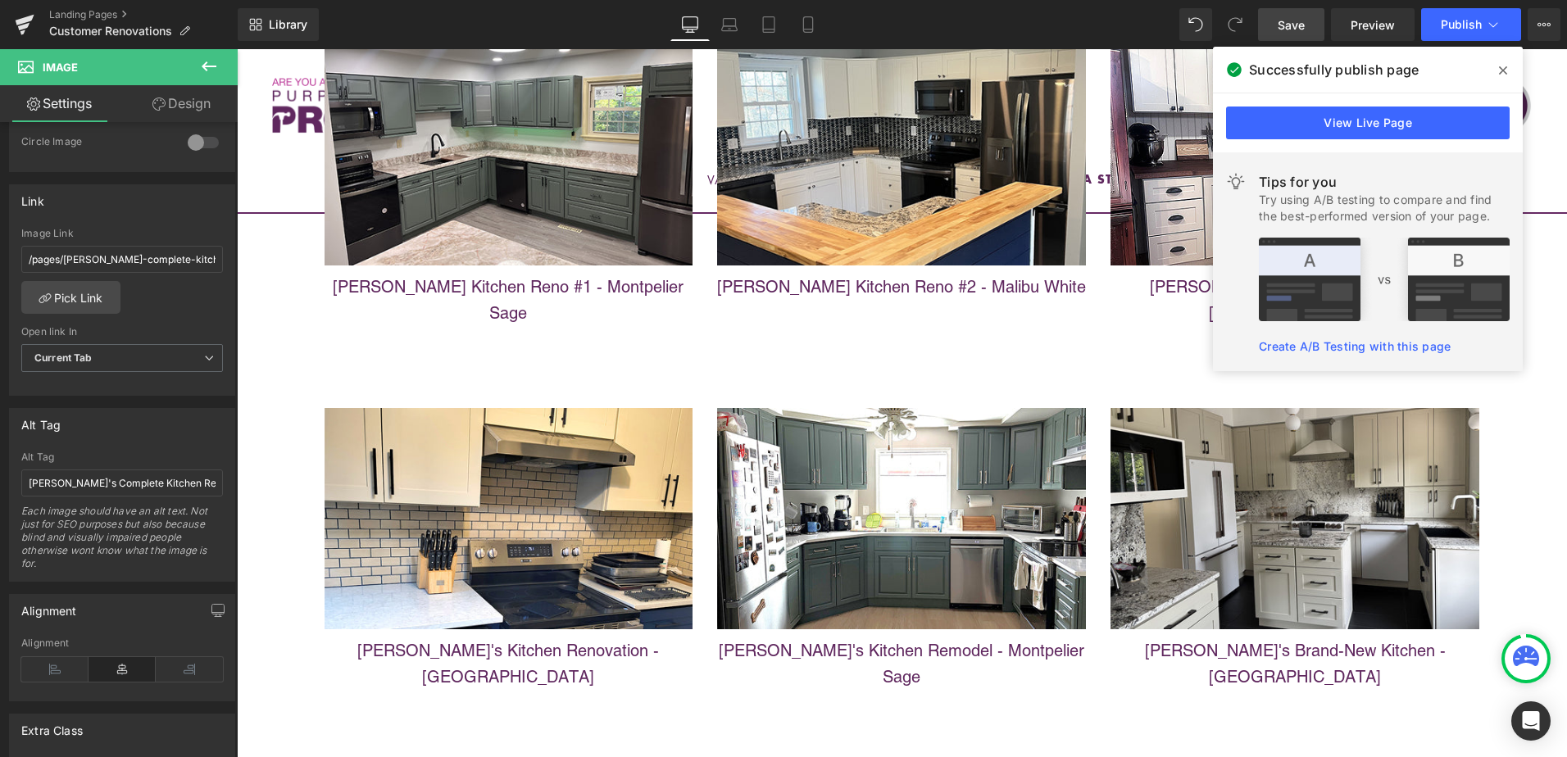
click at [1310, 24] on link "Save" at bounding box center [1291, 24] width 66 height 33
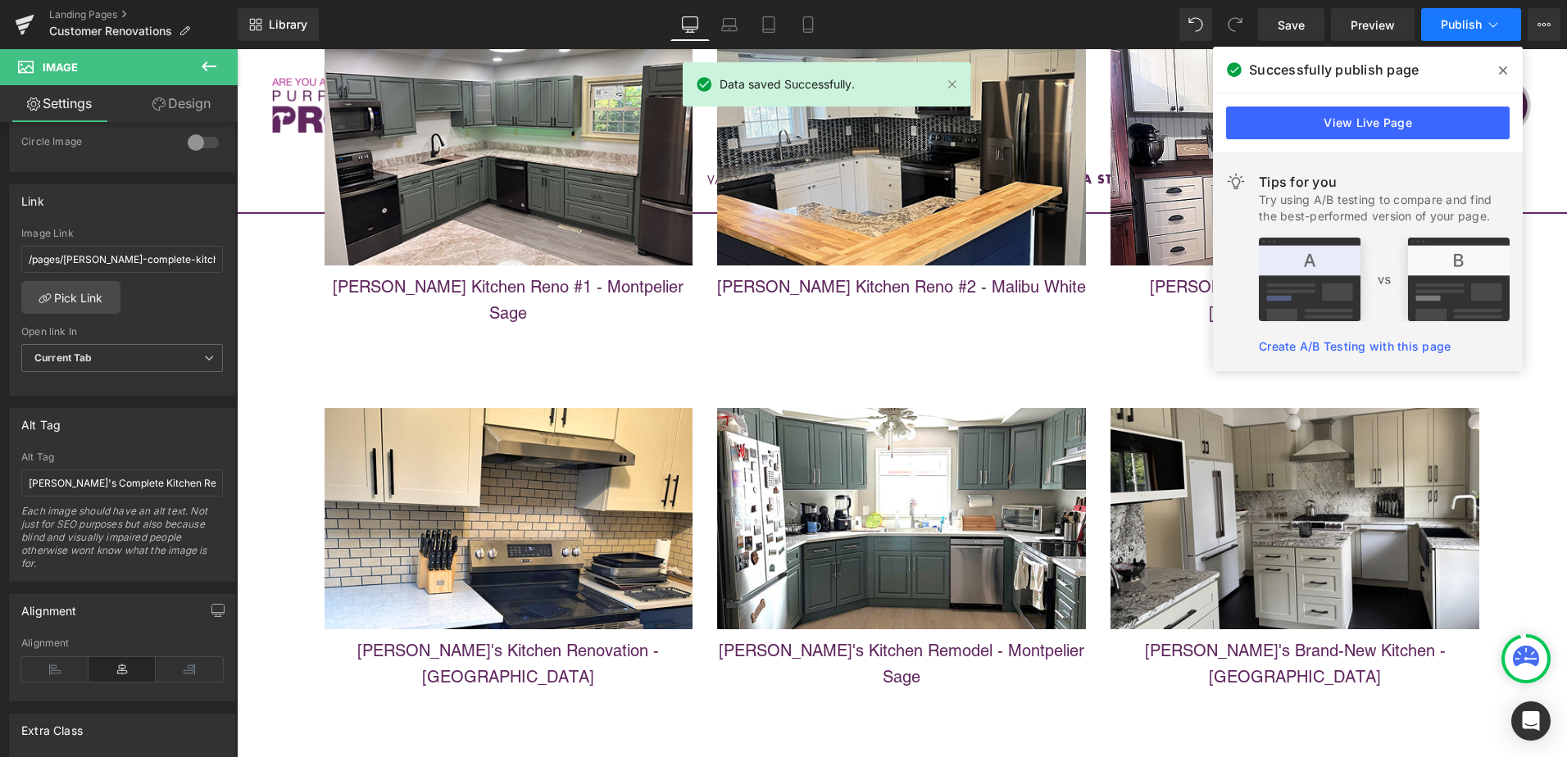
click at [1465, 25] on span "Publish" at bounding box center [1461, 24] width 41 height 13
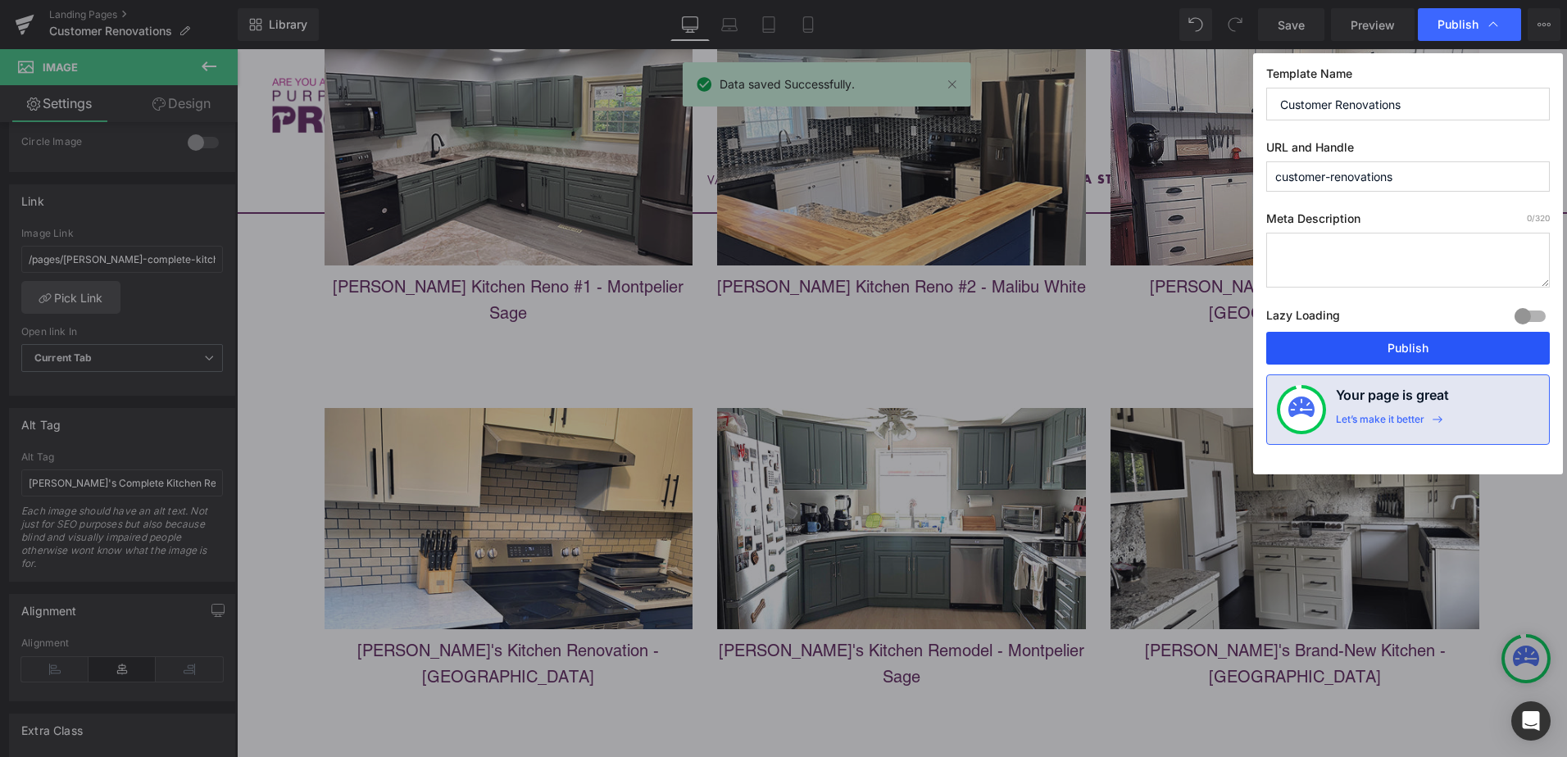
drag, startPoint x: 1441, startPoint y: 349, endPoint x: 1218, endPoint y: 572, distance: 315.3
click at [1441, 349] on button "Publish" at bounding box center [1408, 348] width 284 height 33
